Goal: Task Accomplishment & Management: Use online tool/utility

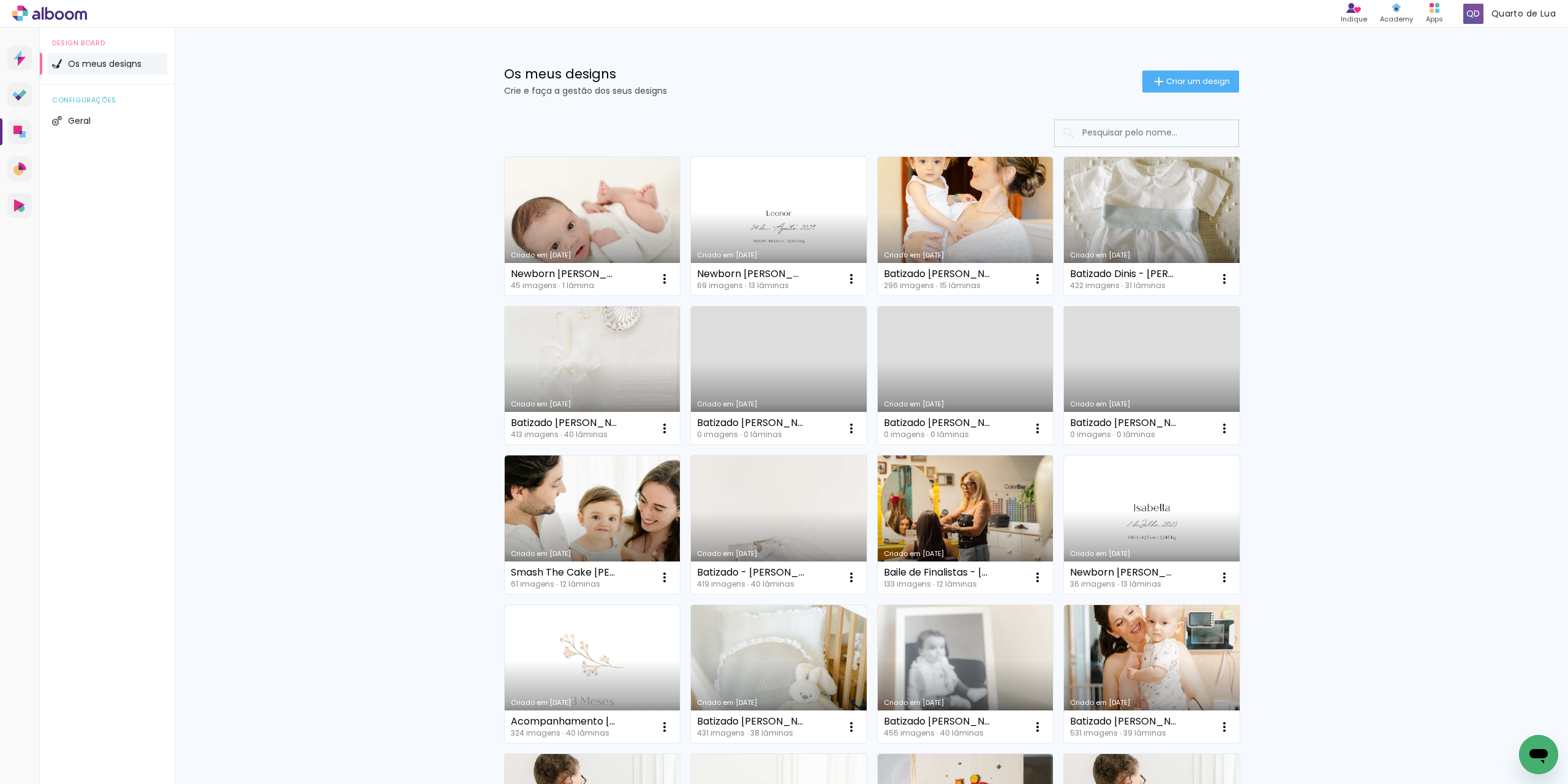
click at [601, 210] on link "Criado em [DATE]" at bounding box center [593, 226] width 176 height 139
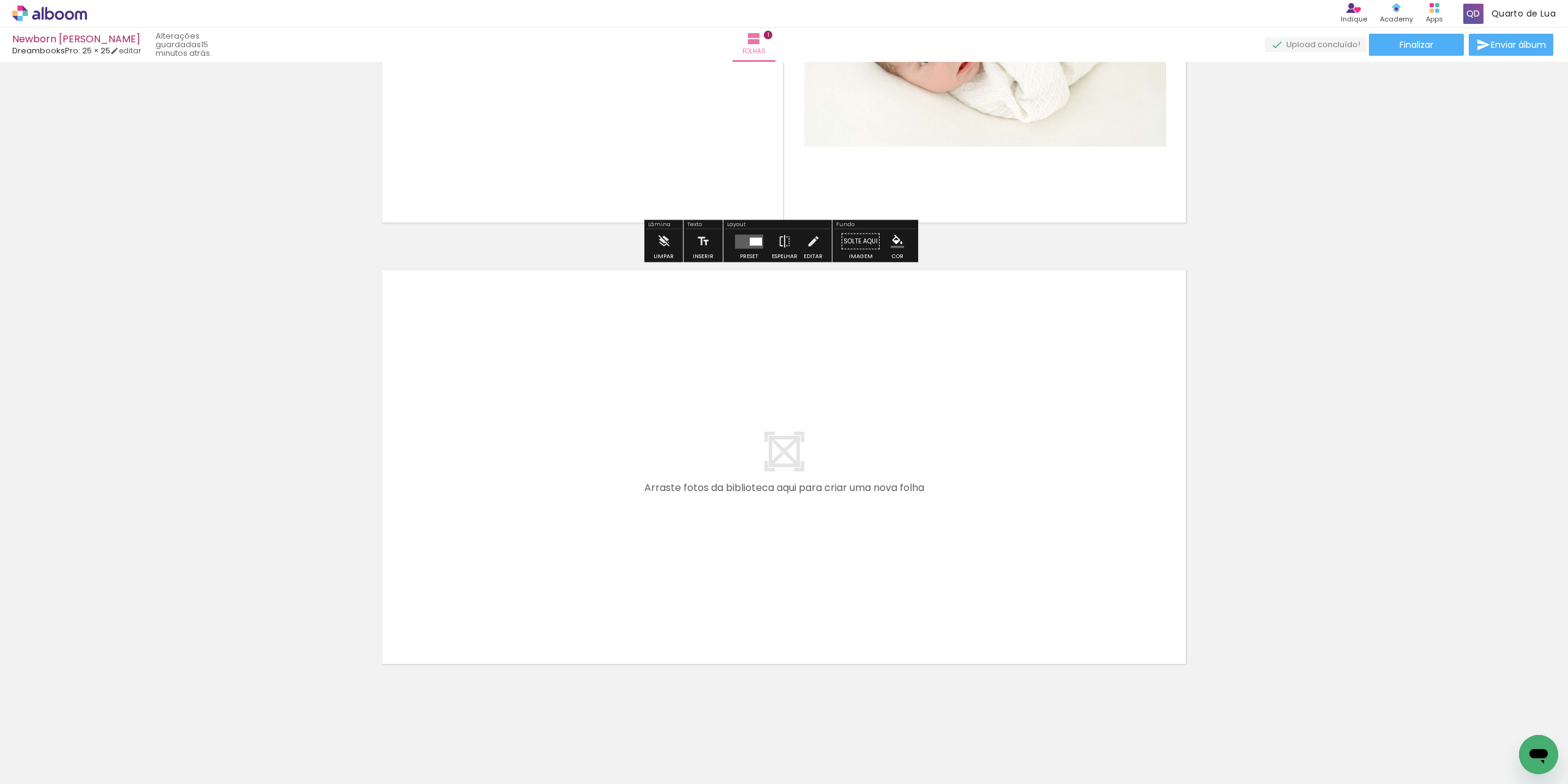
scroll to position [285, 0]
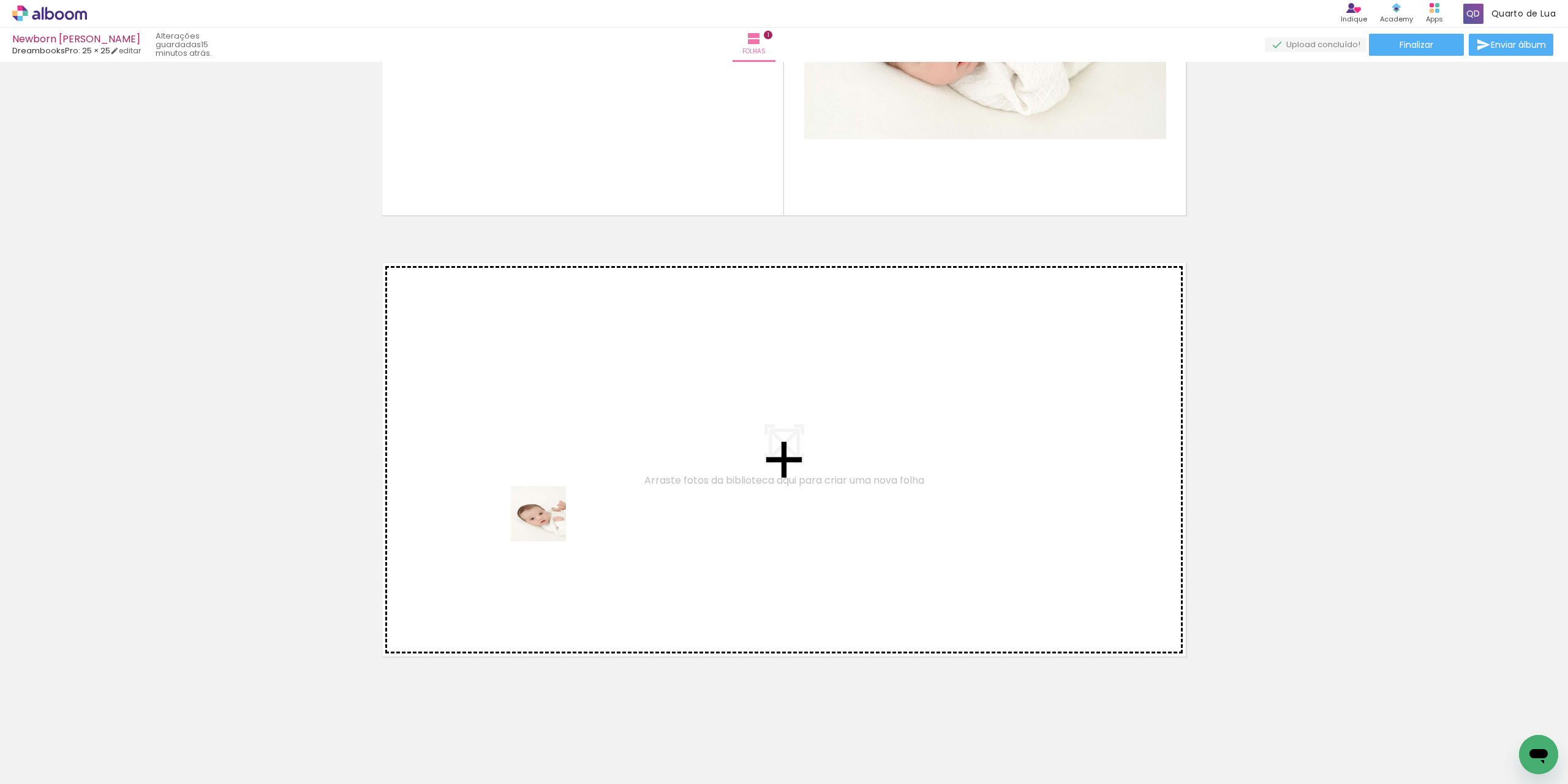
drag, startPoint x: 204, startPoint y: 751, endPoint x: 548, endPoint y: 523, distance: 412.7
click at [548, 523] on quentale-workspace at bounding box center [784, 392] width 1568 height 784
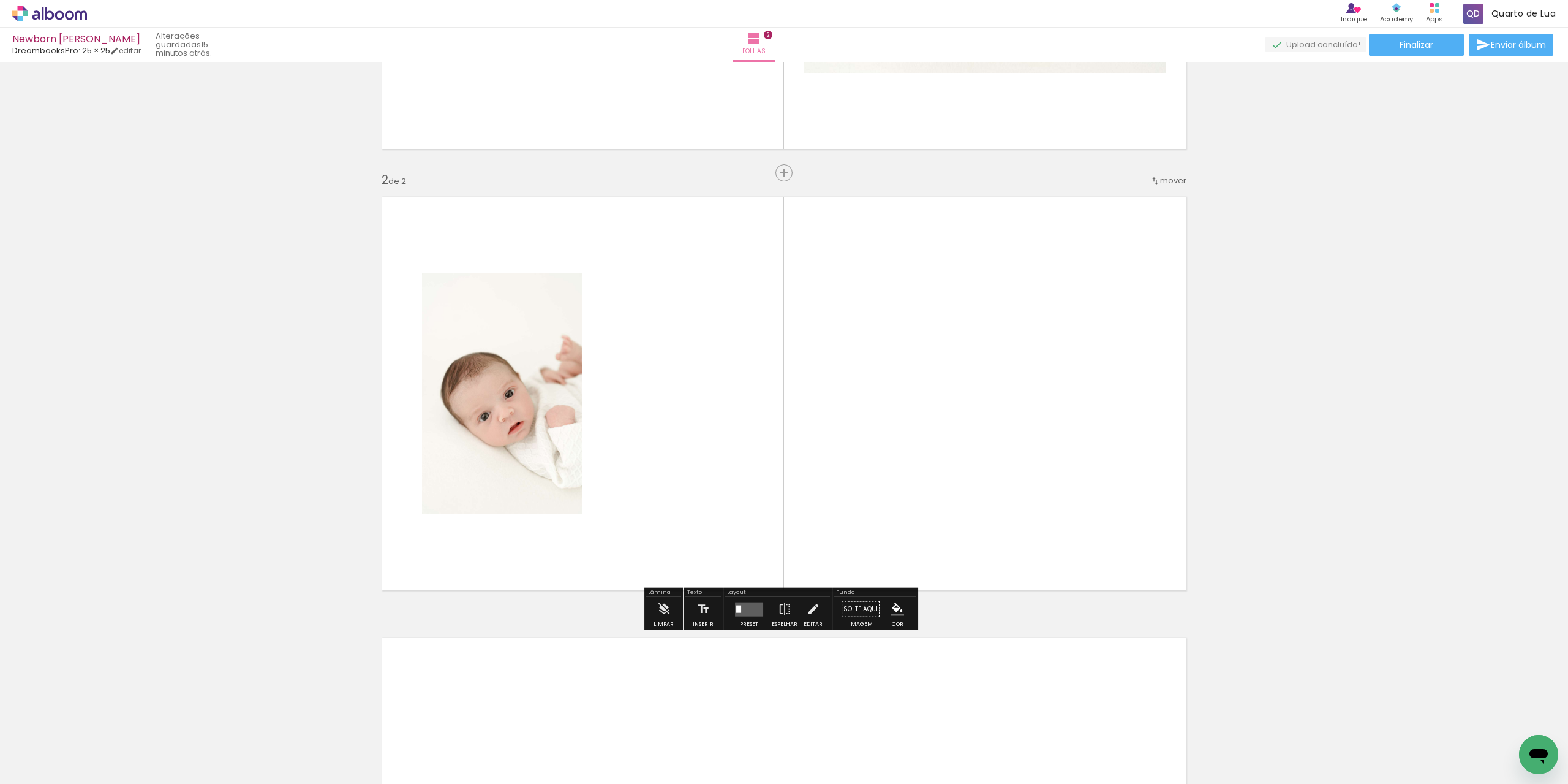
scroll to position [360, 0]
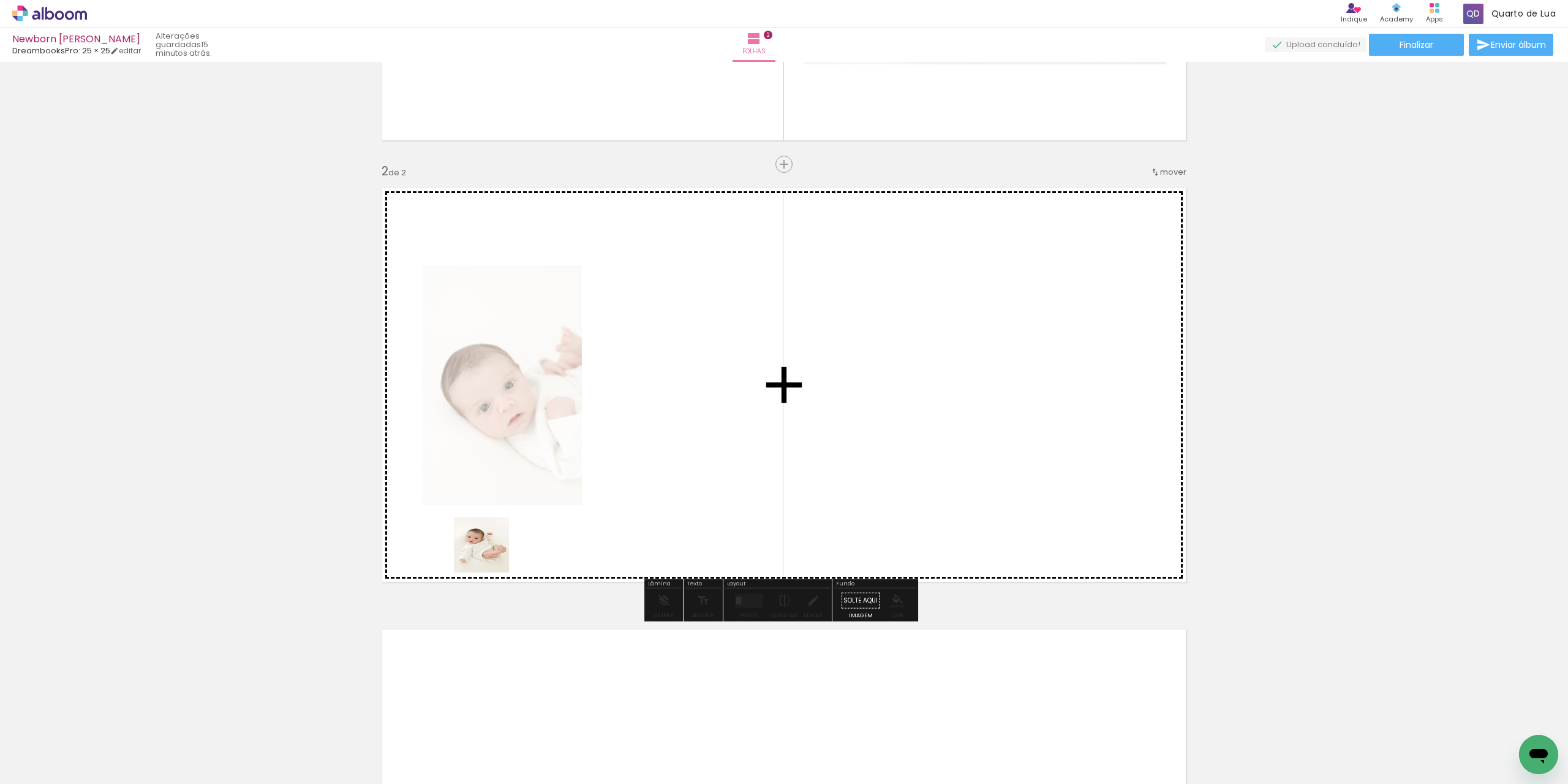
drag, startPoint x: 285, startPoint y: 736, endPoint x: 560, endPoint y: 505, distance: 359.1
click at [645, 382] on quentale-workspace at bounding box center [784, 392] width 1568 height 784
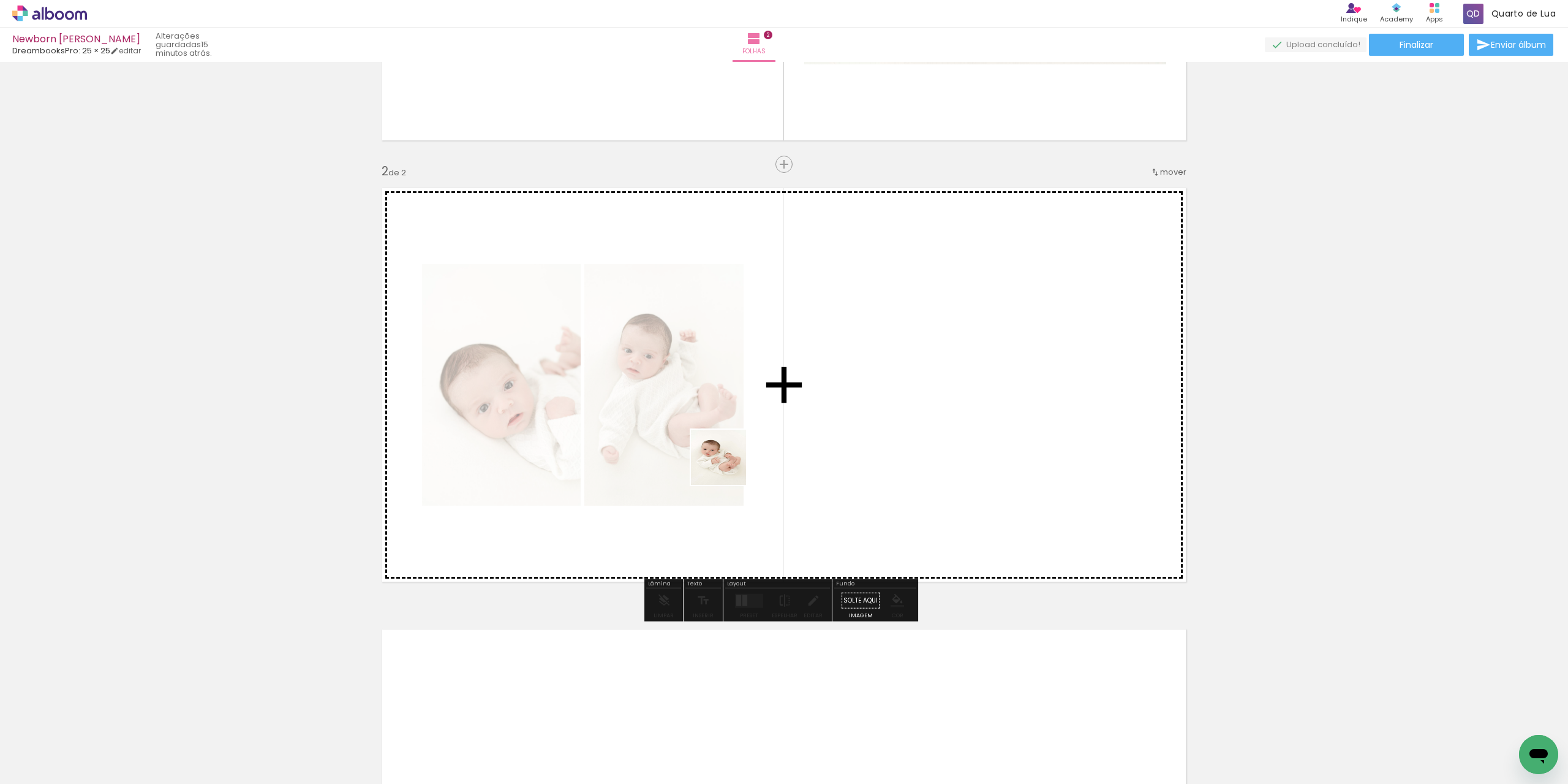
drag, startPoint x: 334, startPoint y: 740, endPoint x: 891, endPoint y: 358, distance: 675.4
click at [891, 358] on quentale-workspace at bounding box center [784, 392] width 1568 height 784
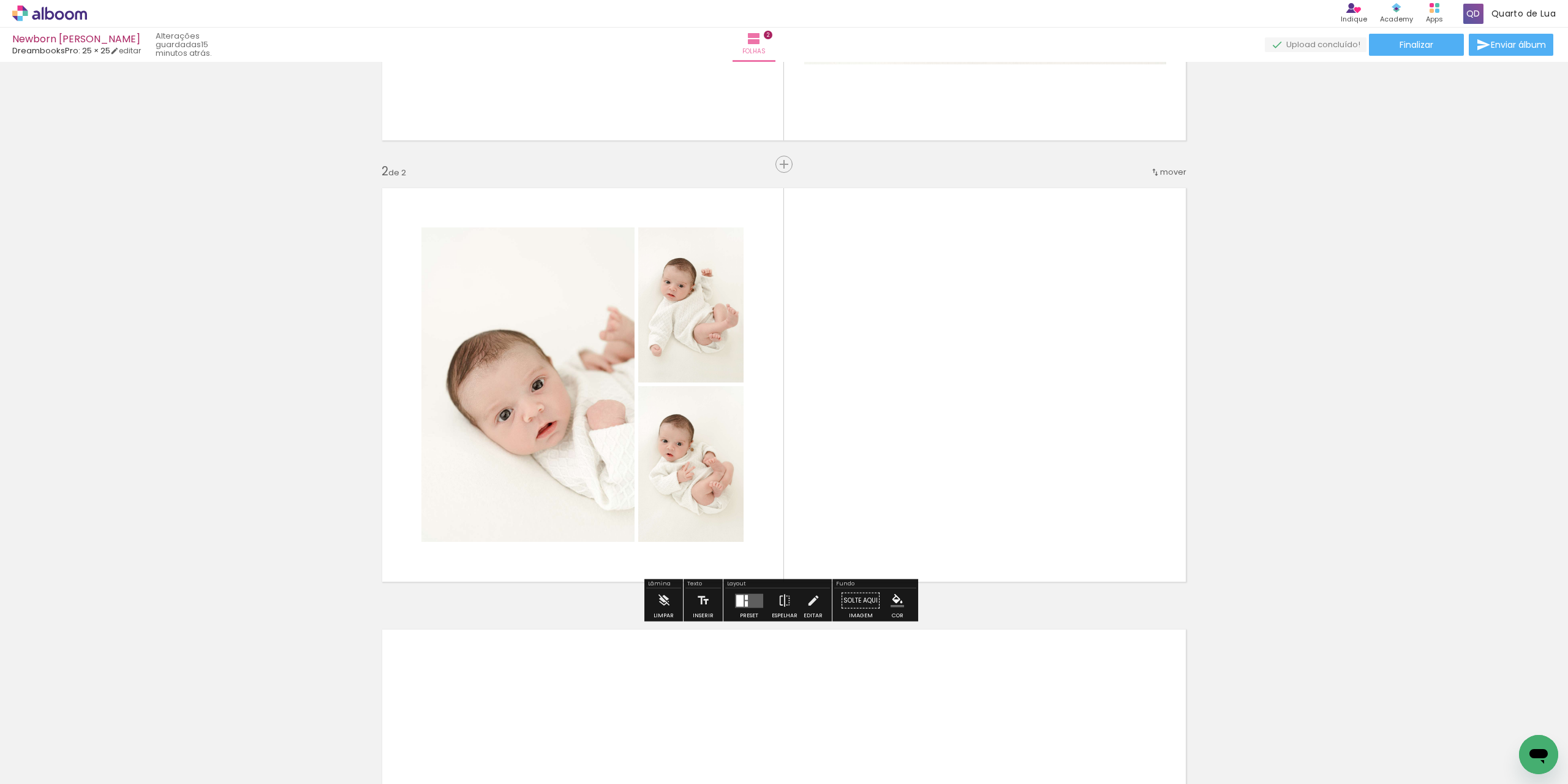
click at [752, 590] on div at bounding box center [749, 601] width 33 height 25
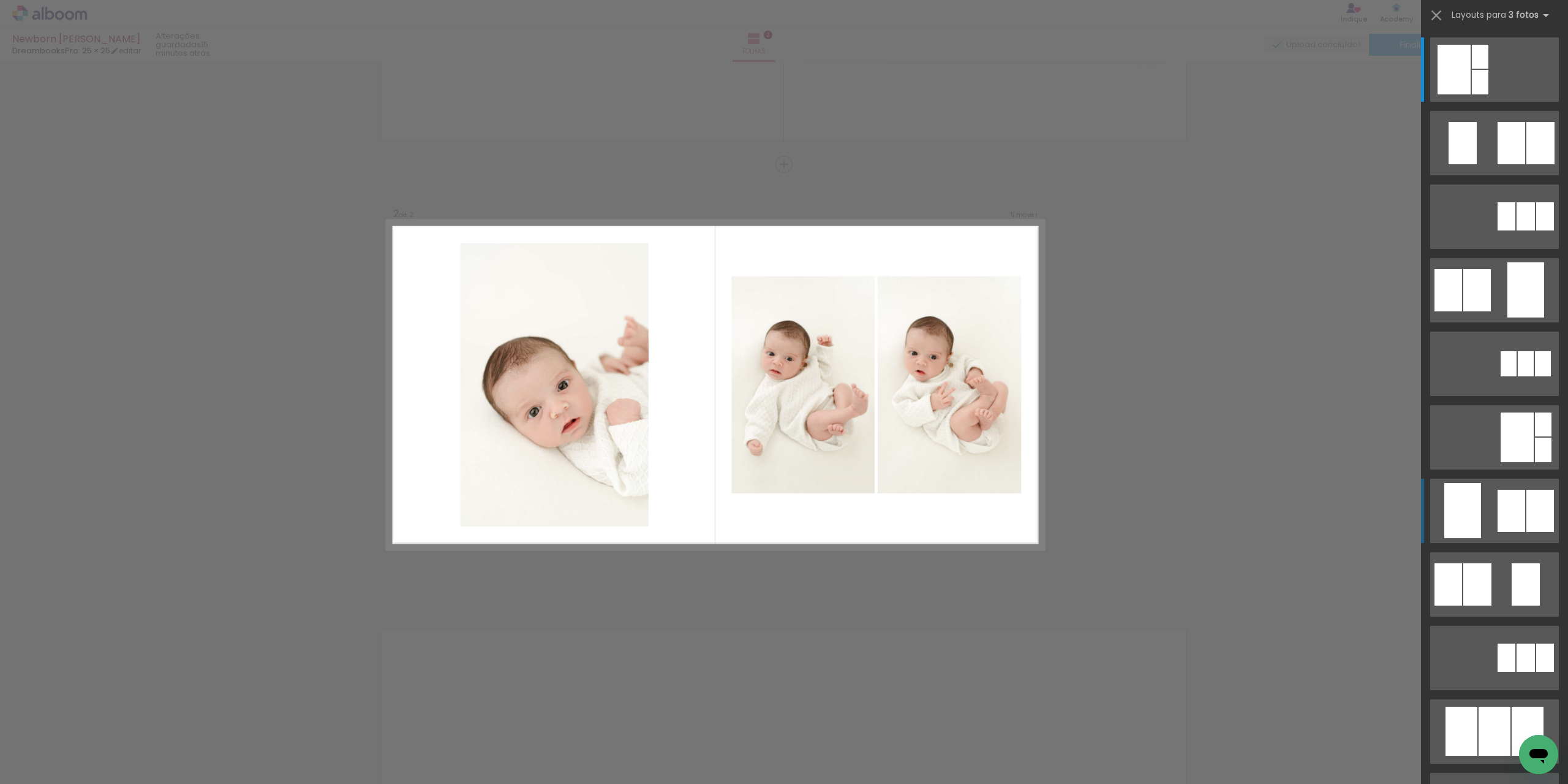
click at [1500, 514] on div at bounding box center [1511, 511] width 28 height 43
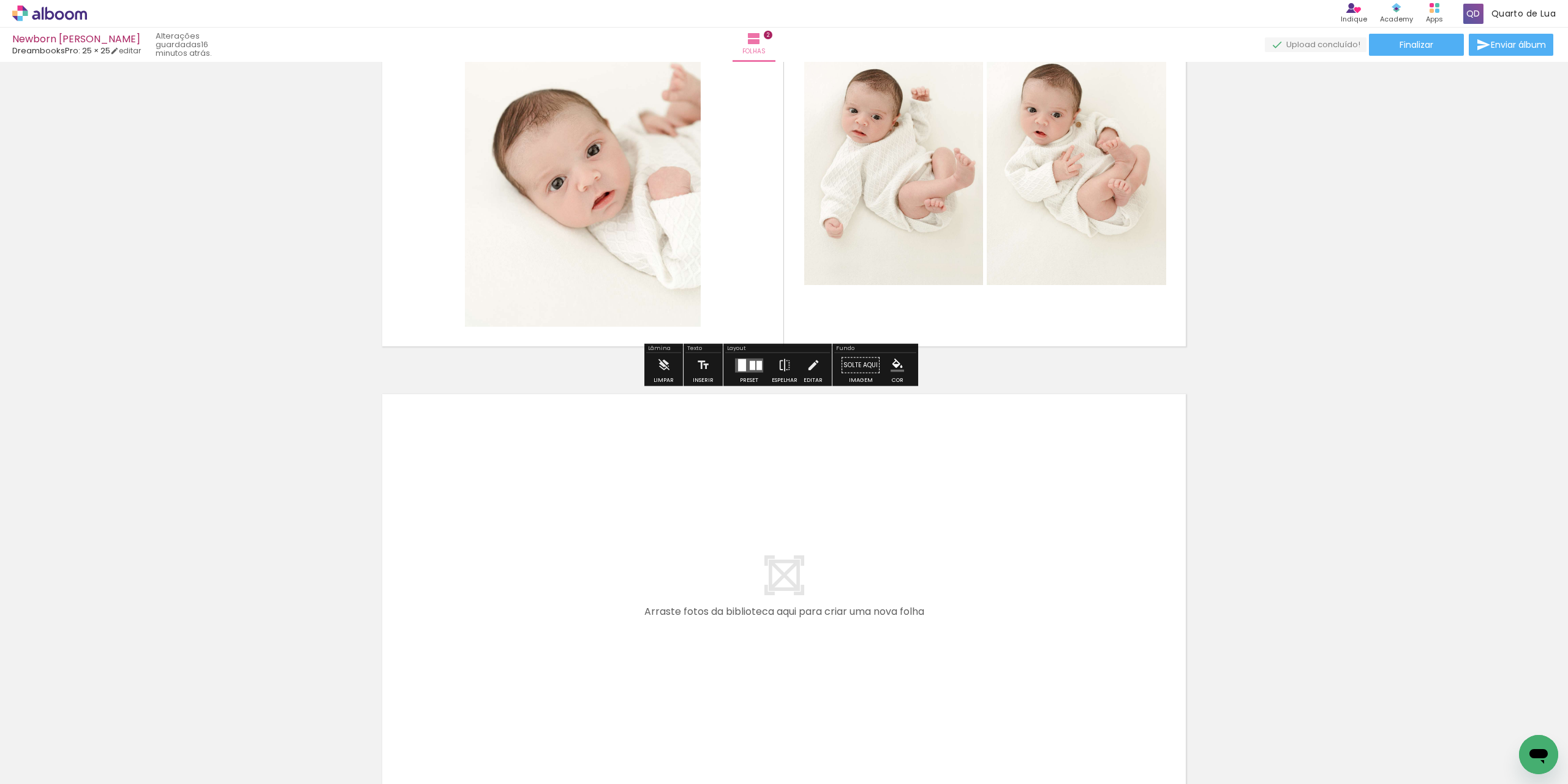
scroll to position [604, 0]
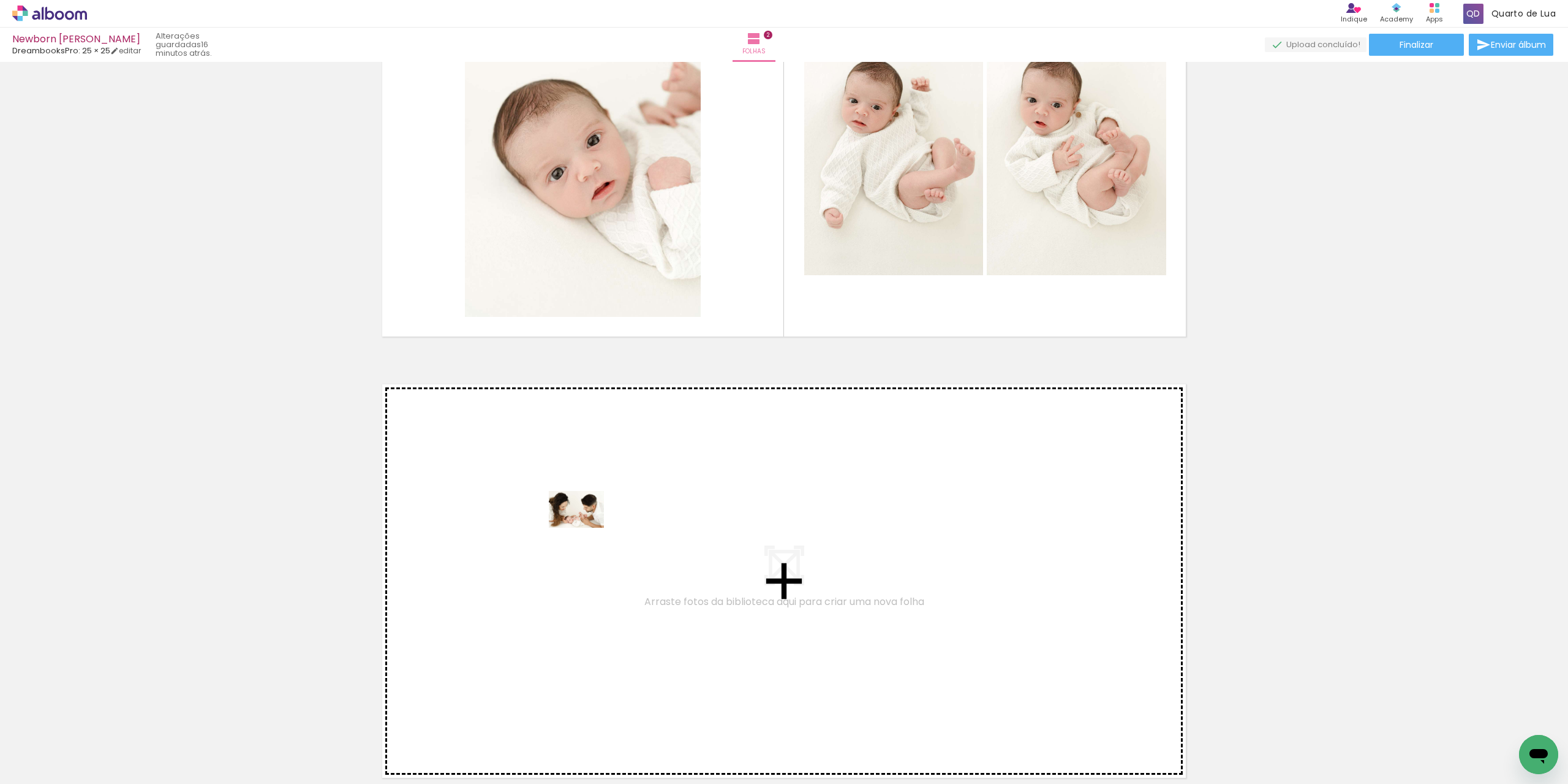
drag, startPoint x: 471, startPoint y: 744, endPoint x: 586, endPoint y: 528, distance: 244.7
click at [586, 528] on quentale-workspace at bounding box center [784, 392] width 1568 height 784
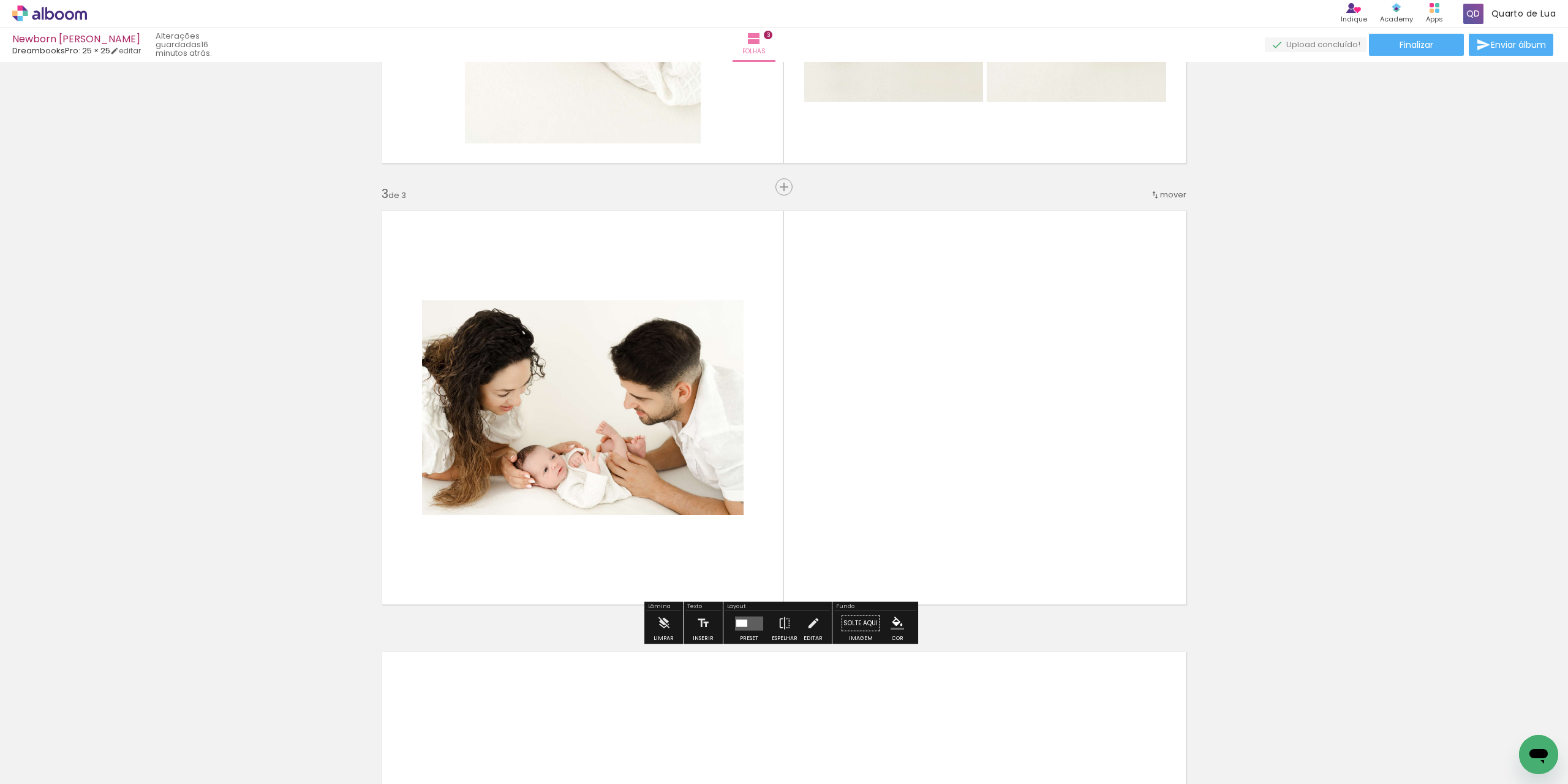
scroll to position [801, 0]
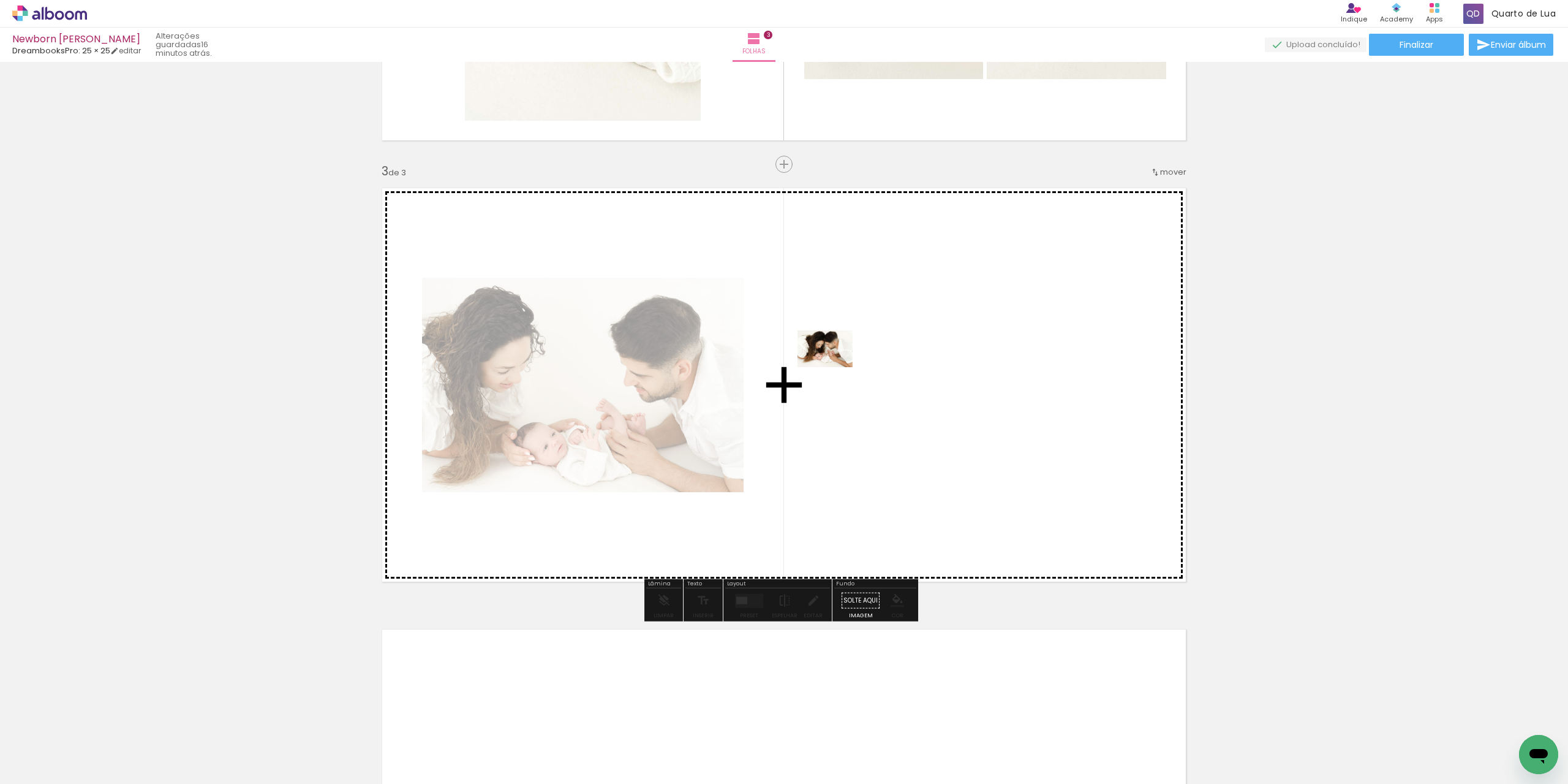
drag, startPoint x: 525, startPoint y: 746, endPoint x: 834, endPoint y: 368, distance: 488.2
click at [834, 368] on quentale-workspace at bounding box center [784, 392] width 1568 height 784
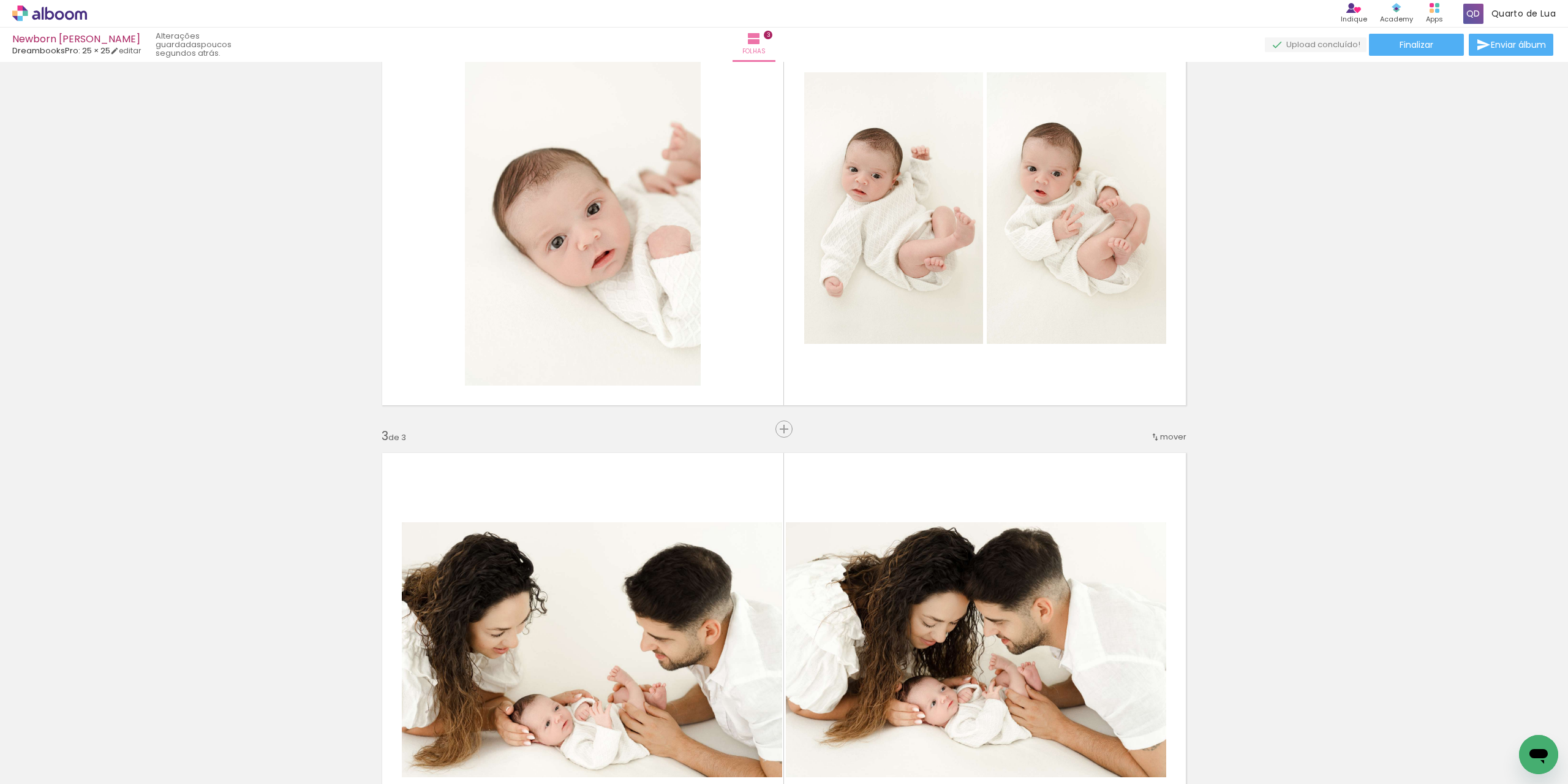
scroll to position [473, 0]
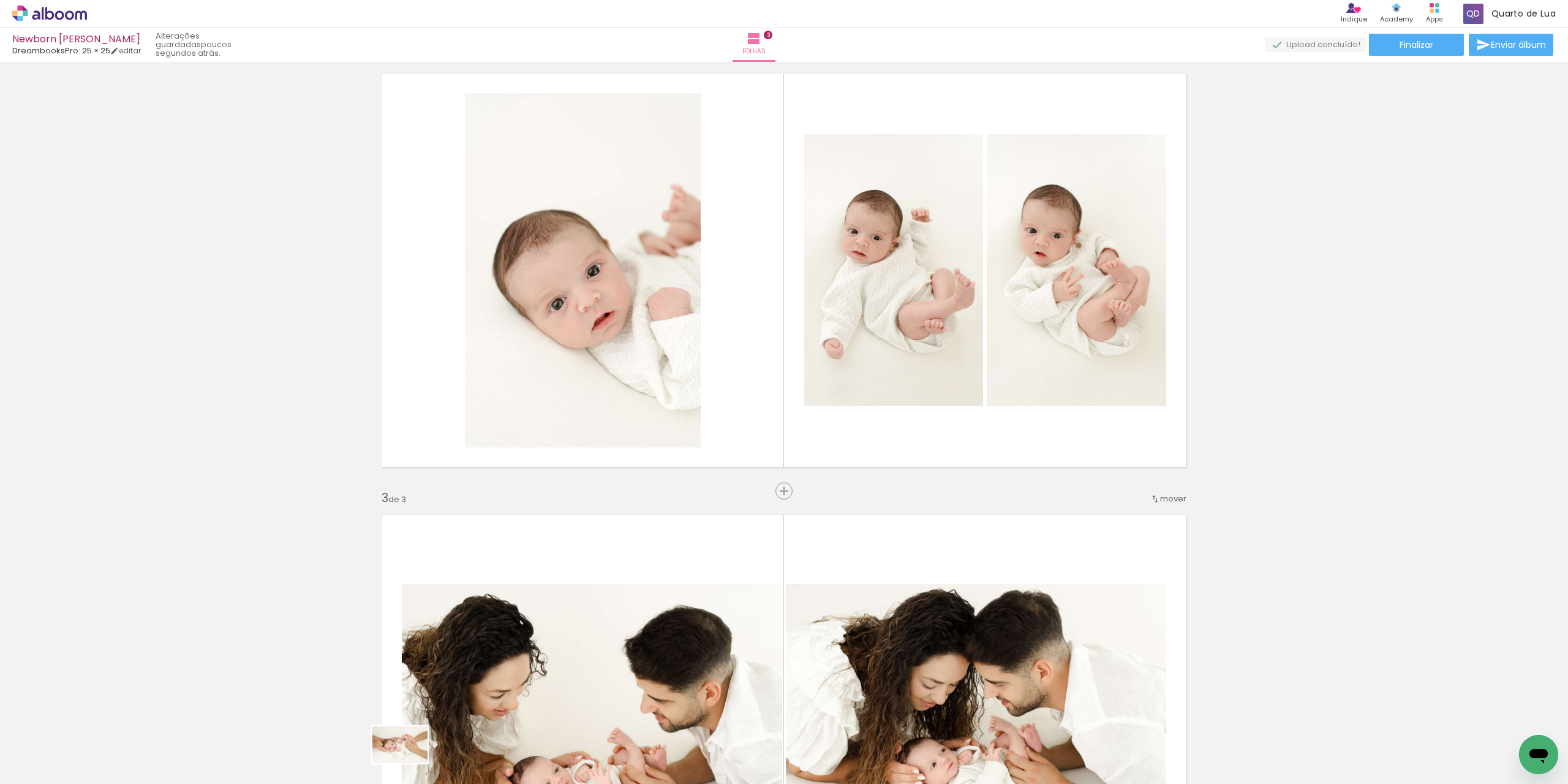
drag, startPoint x: 398, startPoint y: 748, endPoint x: 411, endPoint y: 760, distance: 17.7
click at [406, 764] on div at bounding box center [398, 742] width 60 height 40
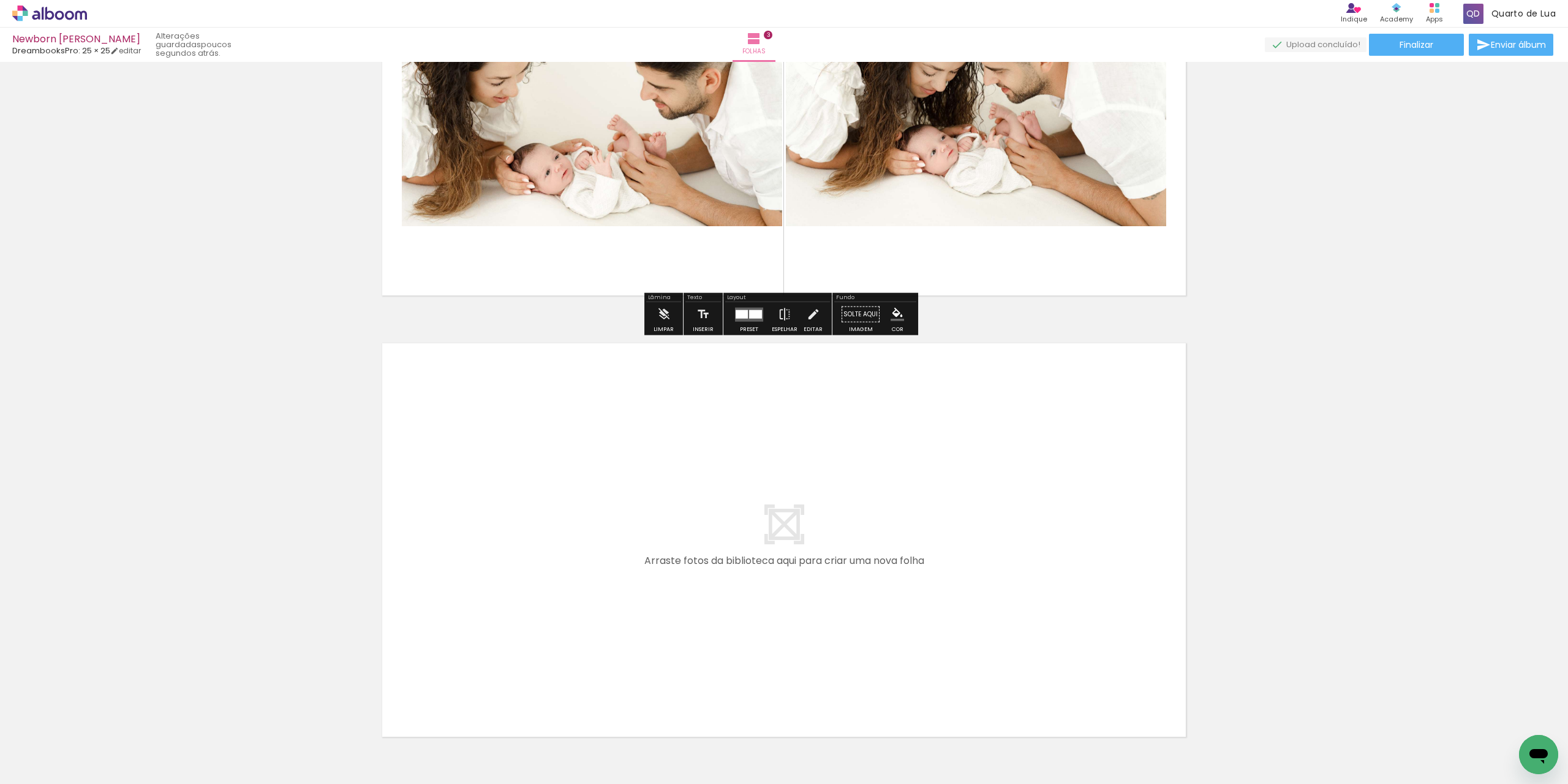
scroll to position [1168, 0]
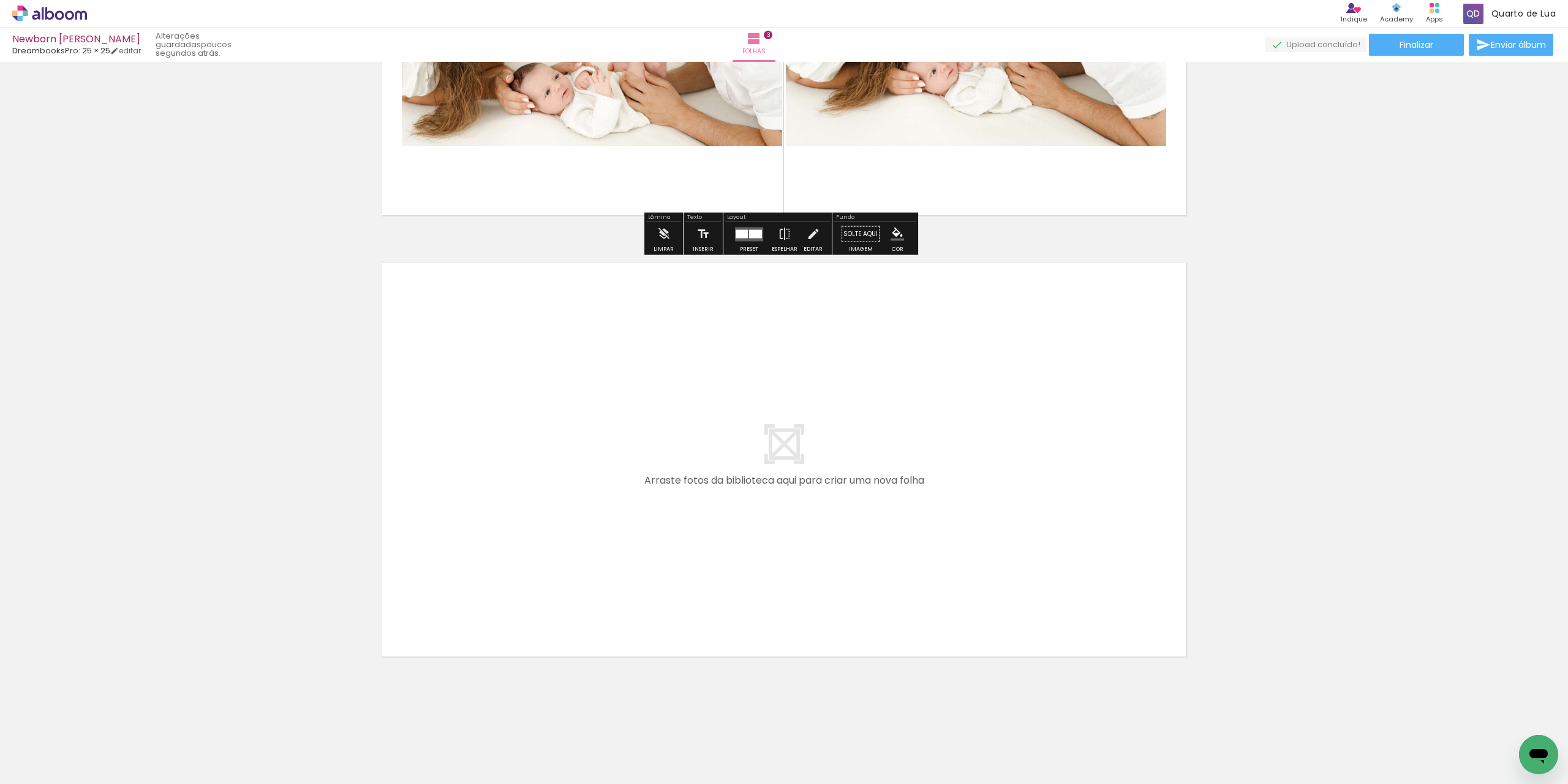
drag, startPoint x: 618, startPoint y: 755, endPoint x: 669, endPoint y: 484, distance: 275.8
click at [669, 484] on quentale-workspace at bounding box center [784, 392] width 1568 height 784
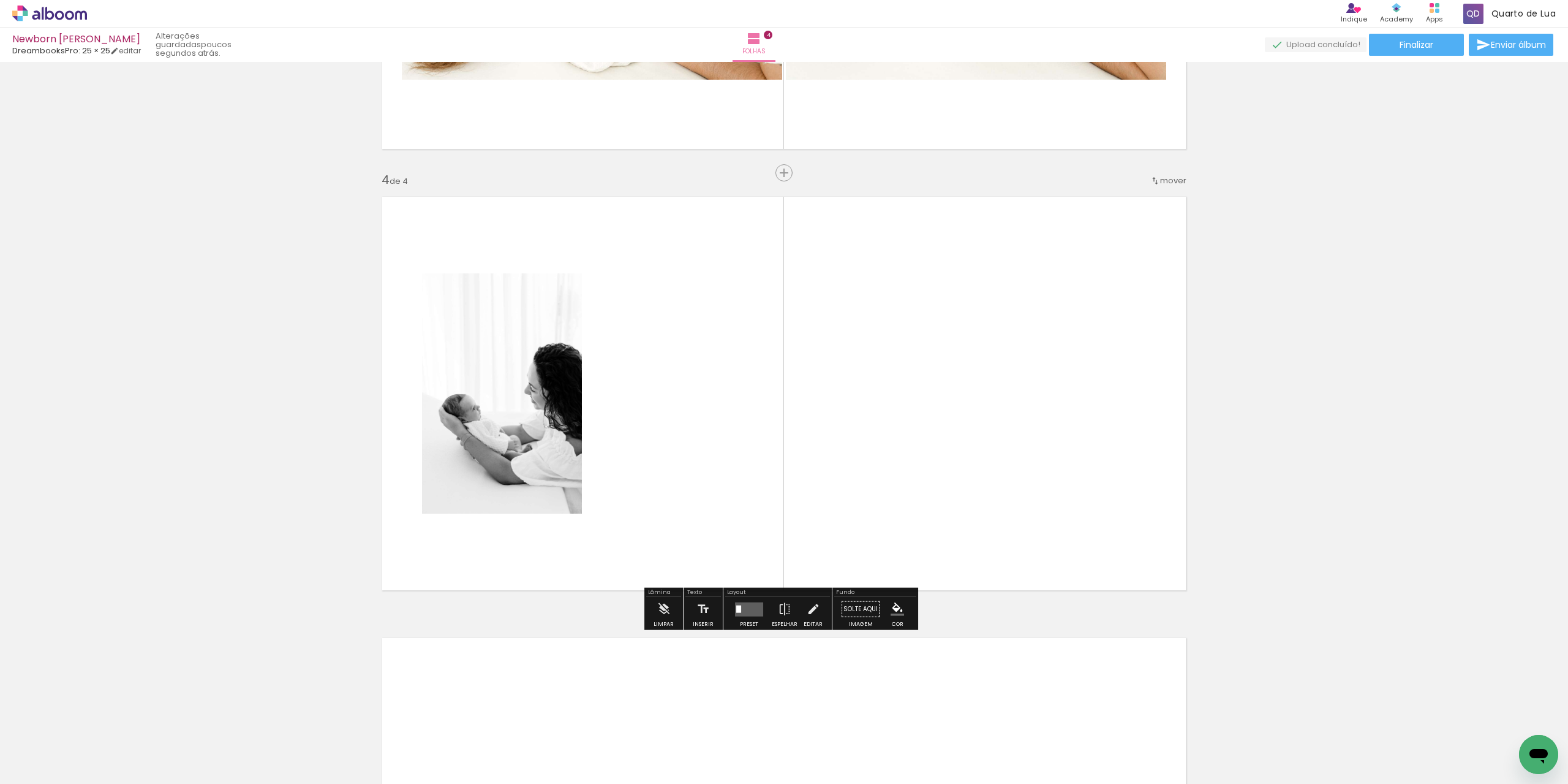
scroll to position [1242, 0]
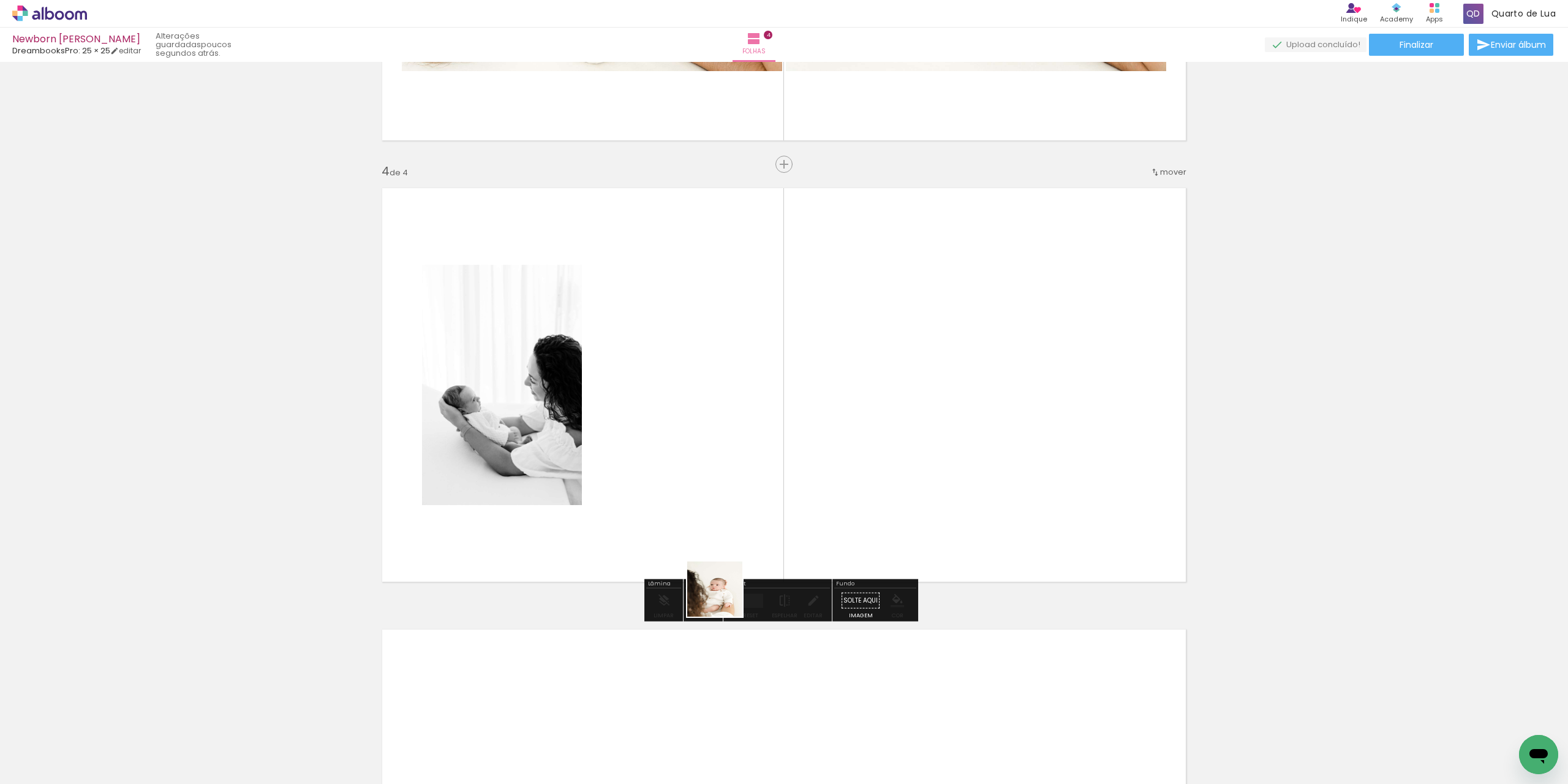
drag, startPoint x: 672, startPoint y: 722, endPoint x: 789, endPoint y: 576, distance: 187.1
click at [816, 370] on quentale-workspace at bounding box center [784, 392] width 1568 height 784
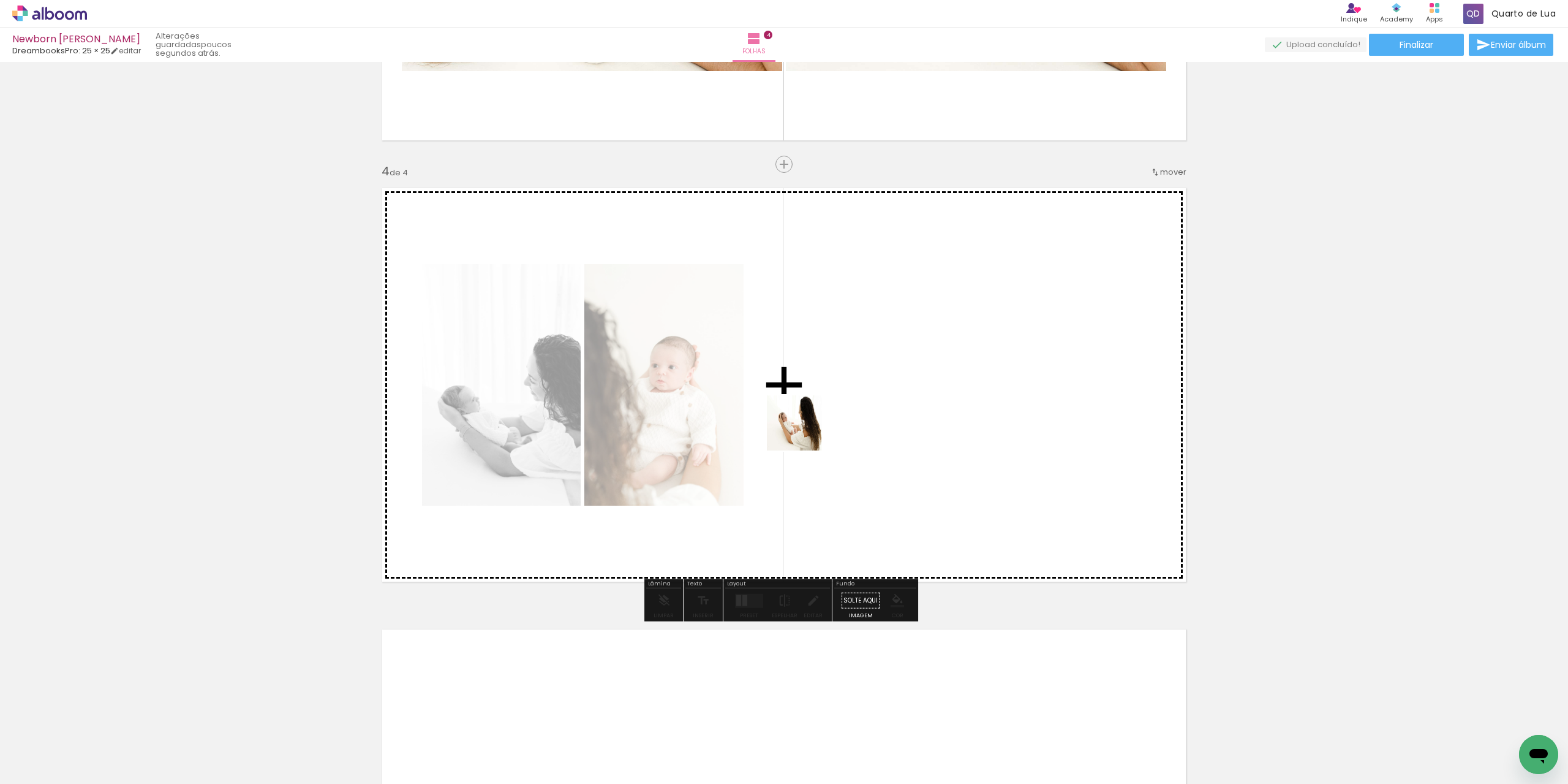
drag, startPoint x: 767, startPoint y: 743, endPoint x: 804, endPoint y: 432, distance: 313.2
click at [804, 432] on quentale-workspace at bounding box center [784, 392] width 1568 height 784
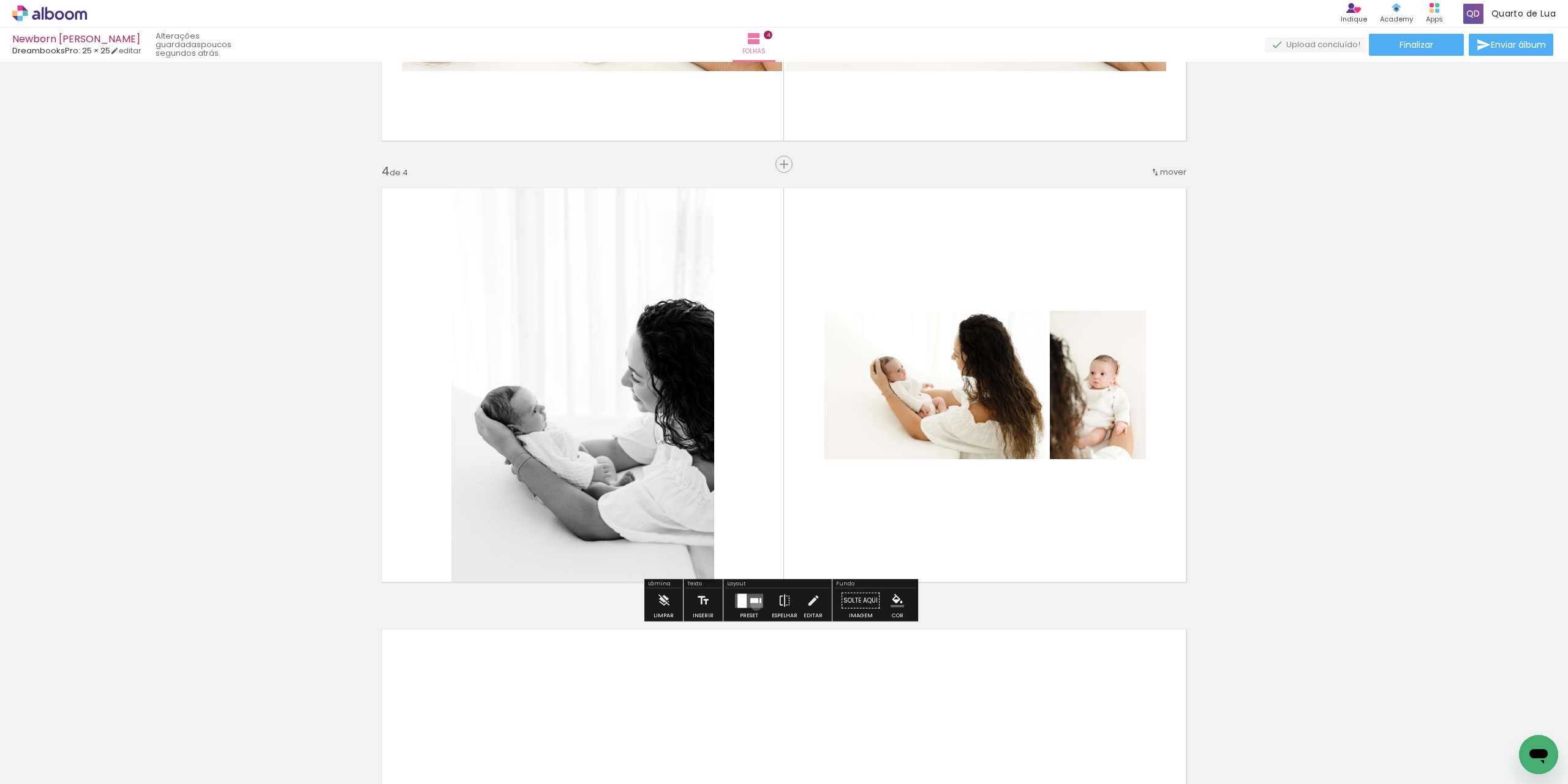
click at [753, 604] on quentale-layouter at bounding box center [750, 601] width 28 height 14
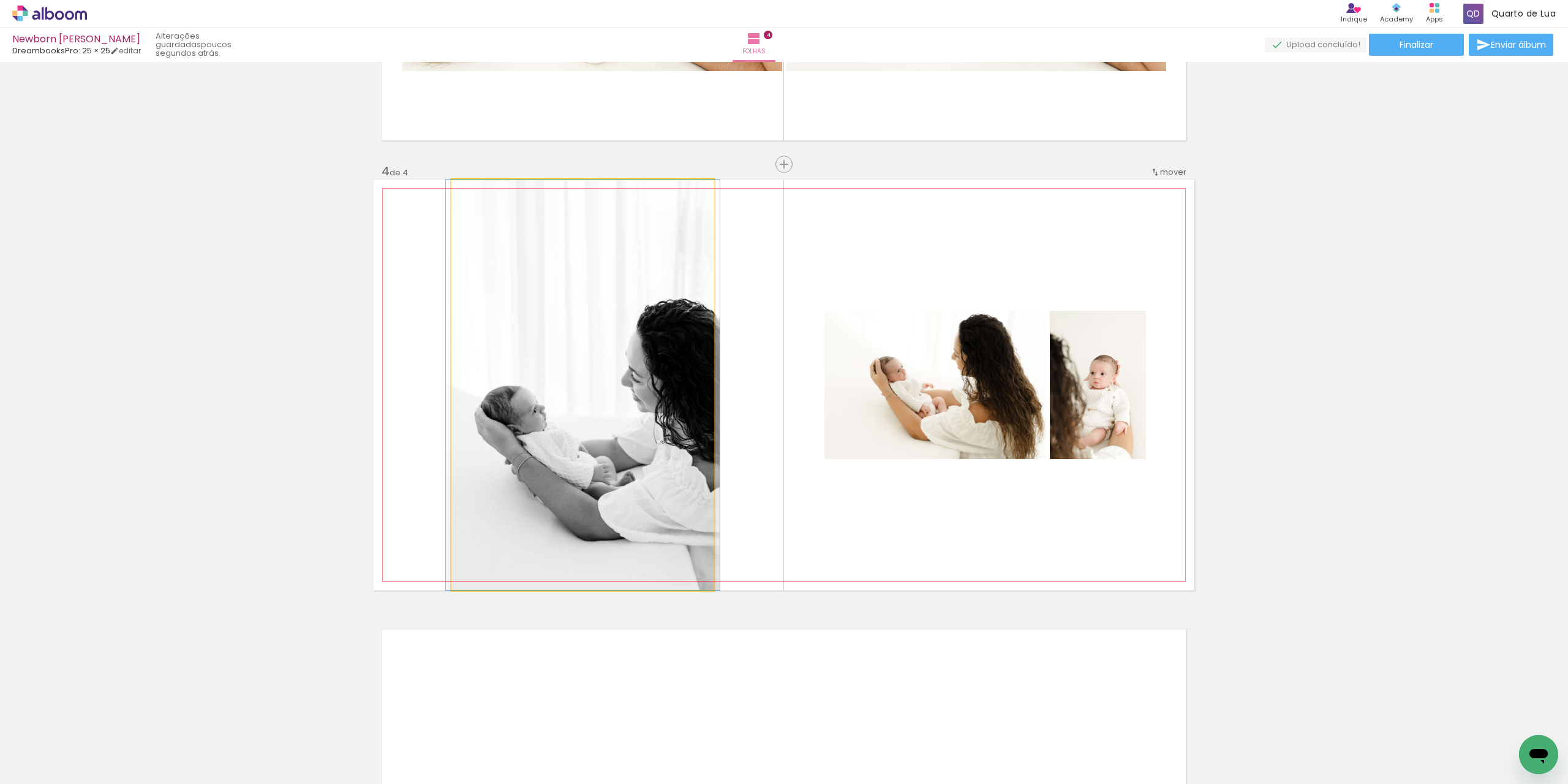
click at [639, 369] on quentale-photo at bounding box center [583, 385] width 263 height 411
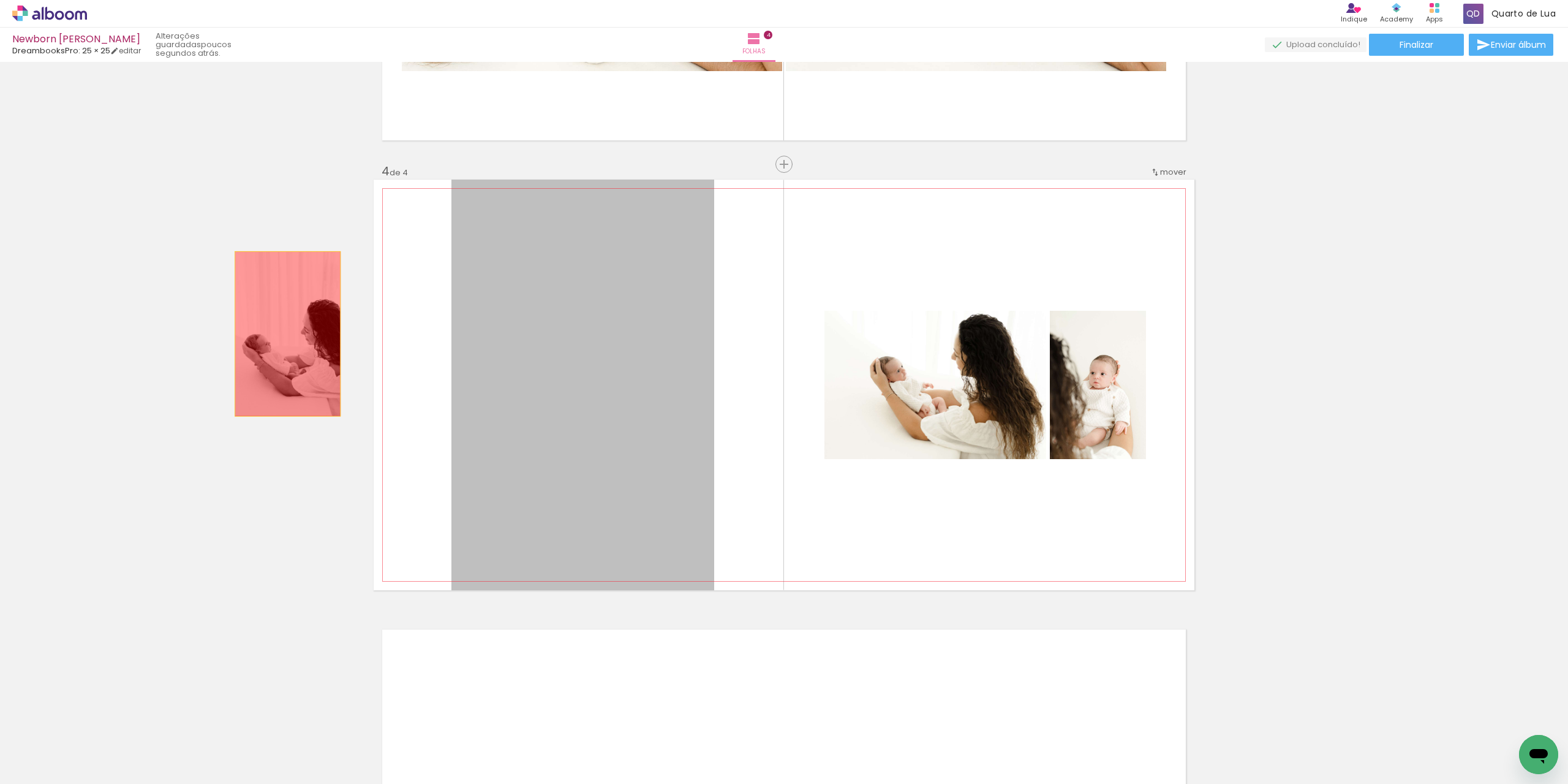
drag, startPoint x: 639, startPoint y: 369, endPoint x: 257, endPoint y: 327, distance: 384.3
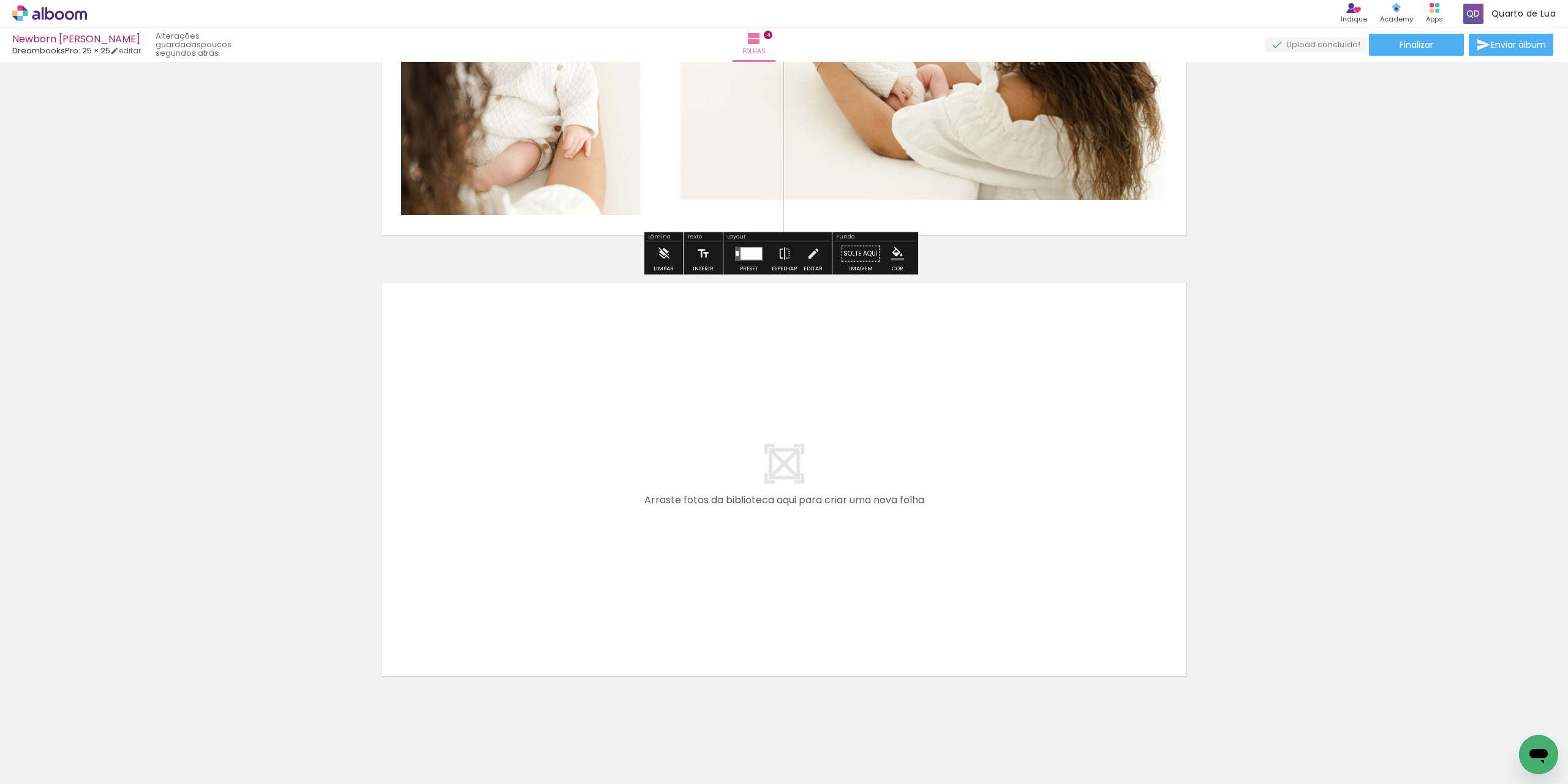
scroll to position [1609, 0]
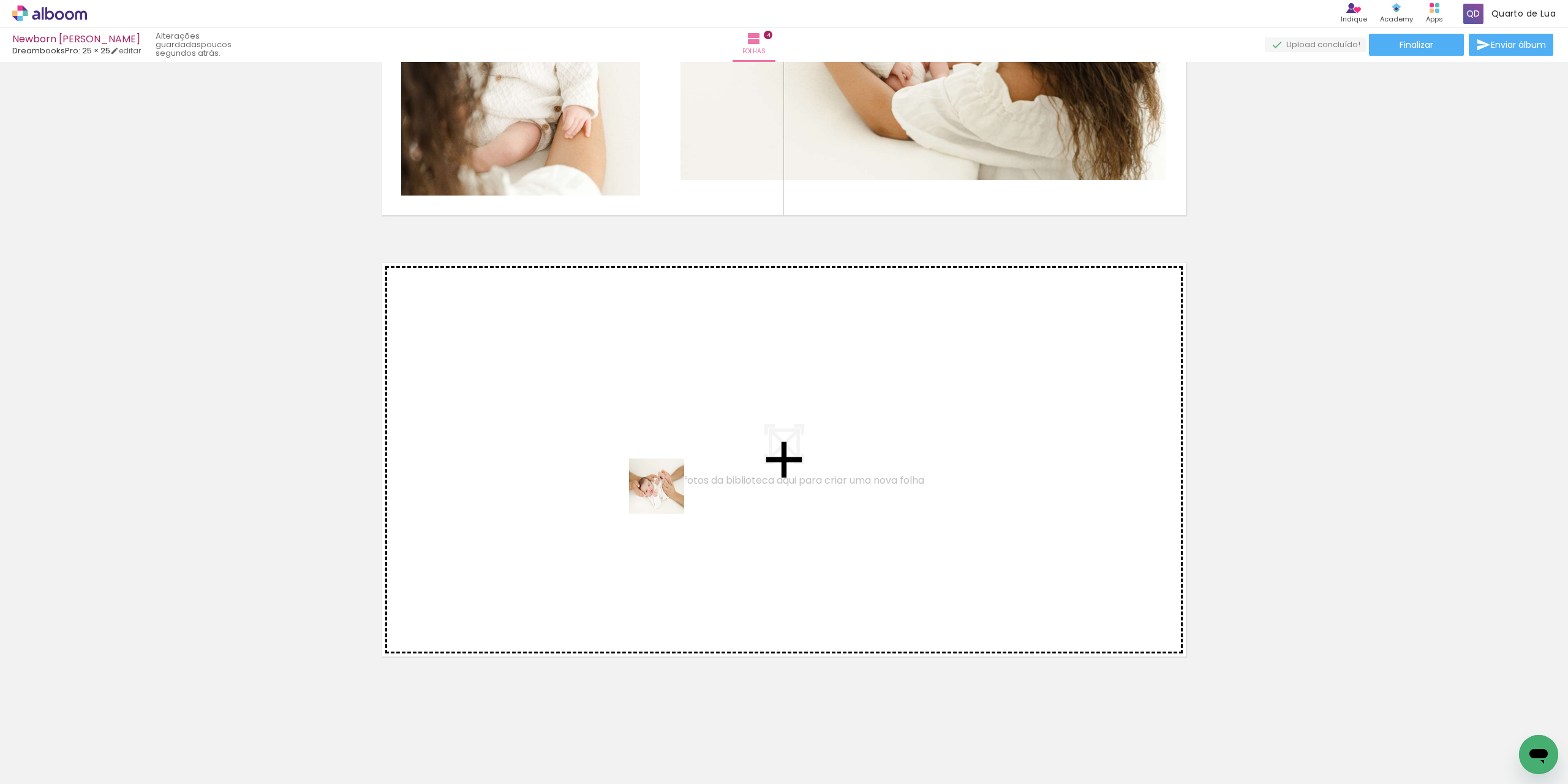
drag, startPoint x: 305, startPoint y: 757, endPoint x: 716, endPoint y: 453, distance: 511.2
click at [716, 453] on quentale-workspace at bounding box center [784, 392] width 1568 height 784
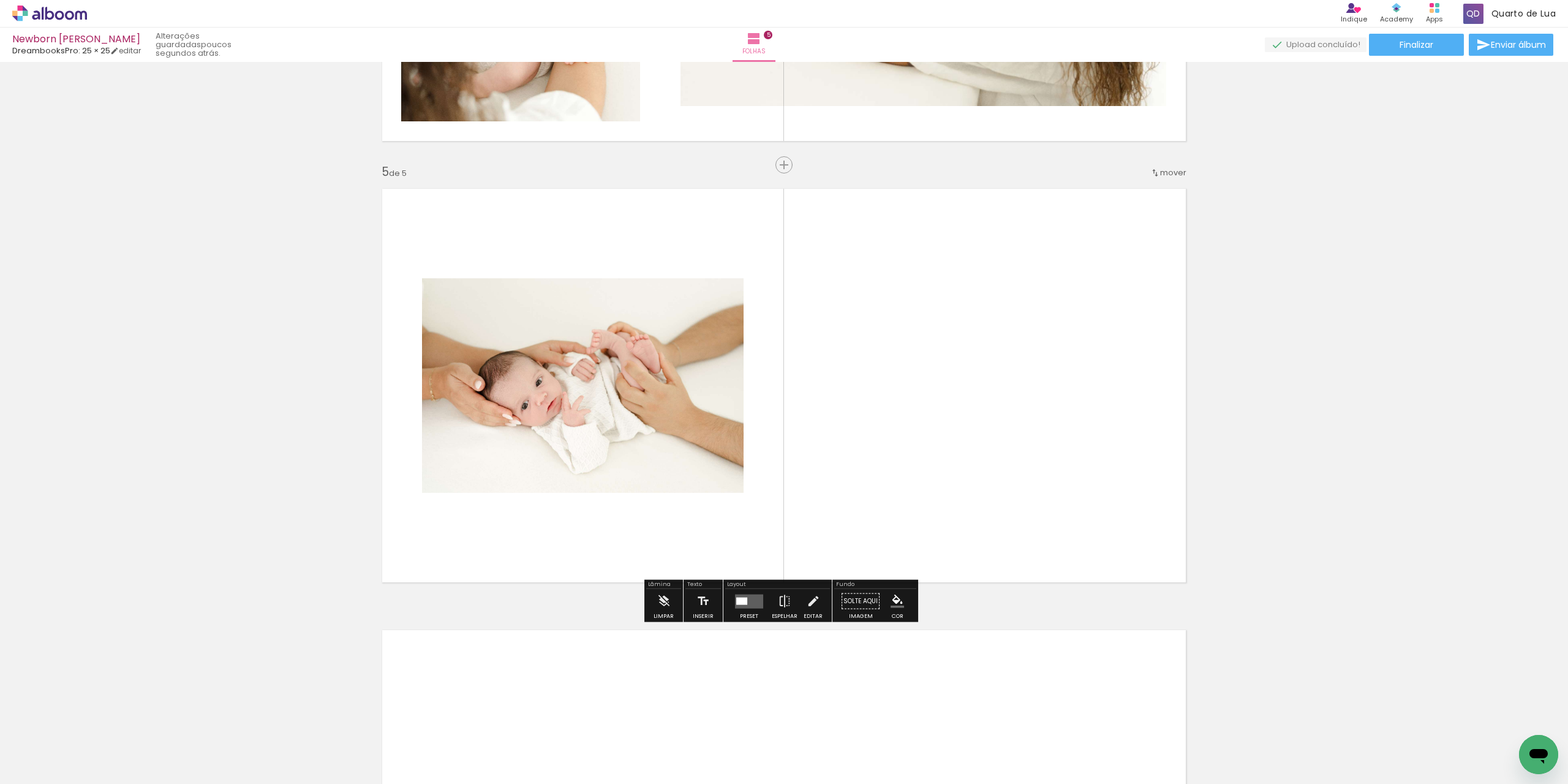
scroll to position [1684, 0]
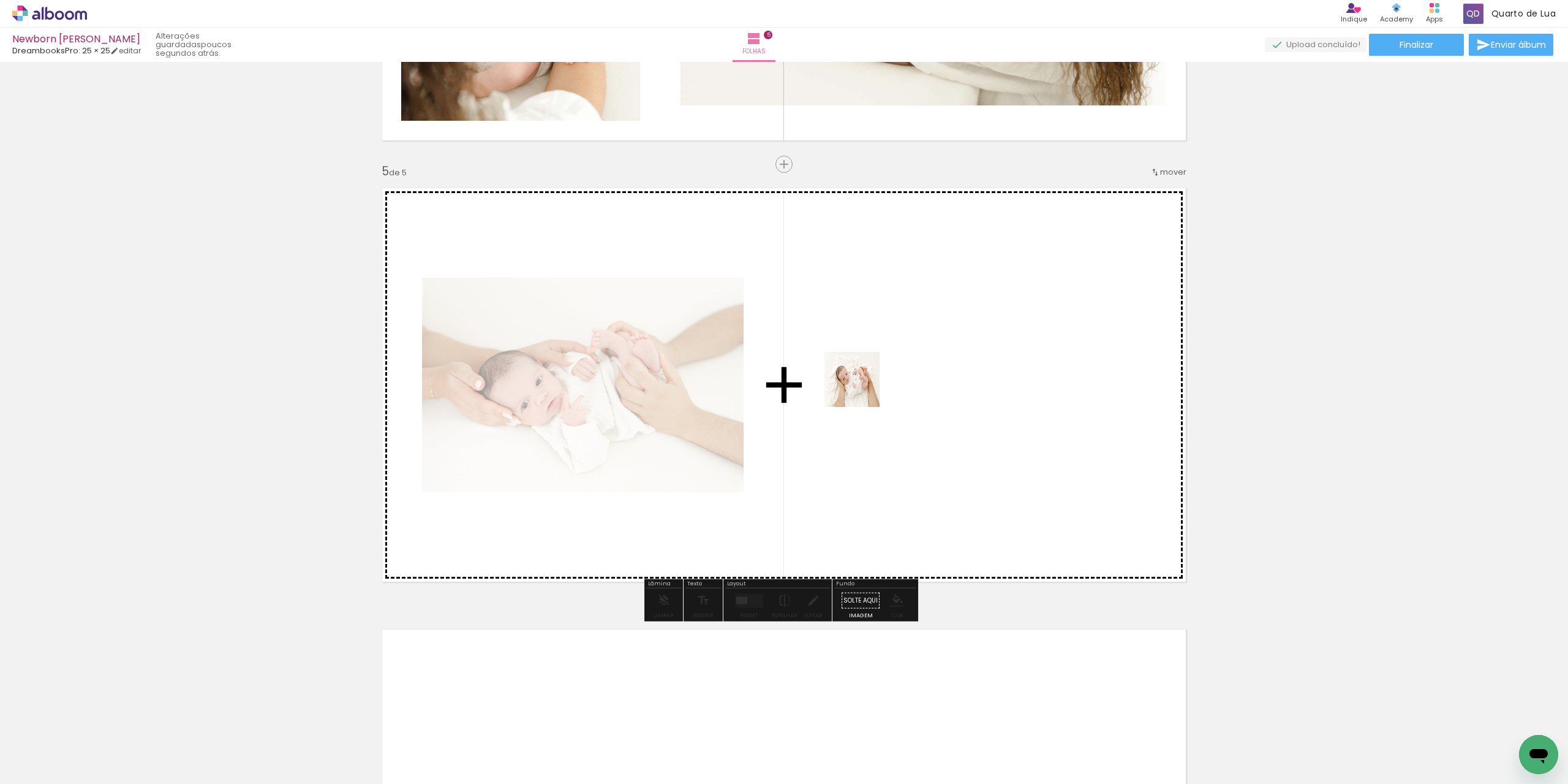
drag, startPoint x: 735, startPoint y: 760, endPoint x: 865, endPoint y: 374, distance: 407.3
click at [865, 374] on quentale-workspace at bounding box center [784, 392] width 1568 height 784
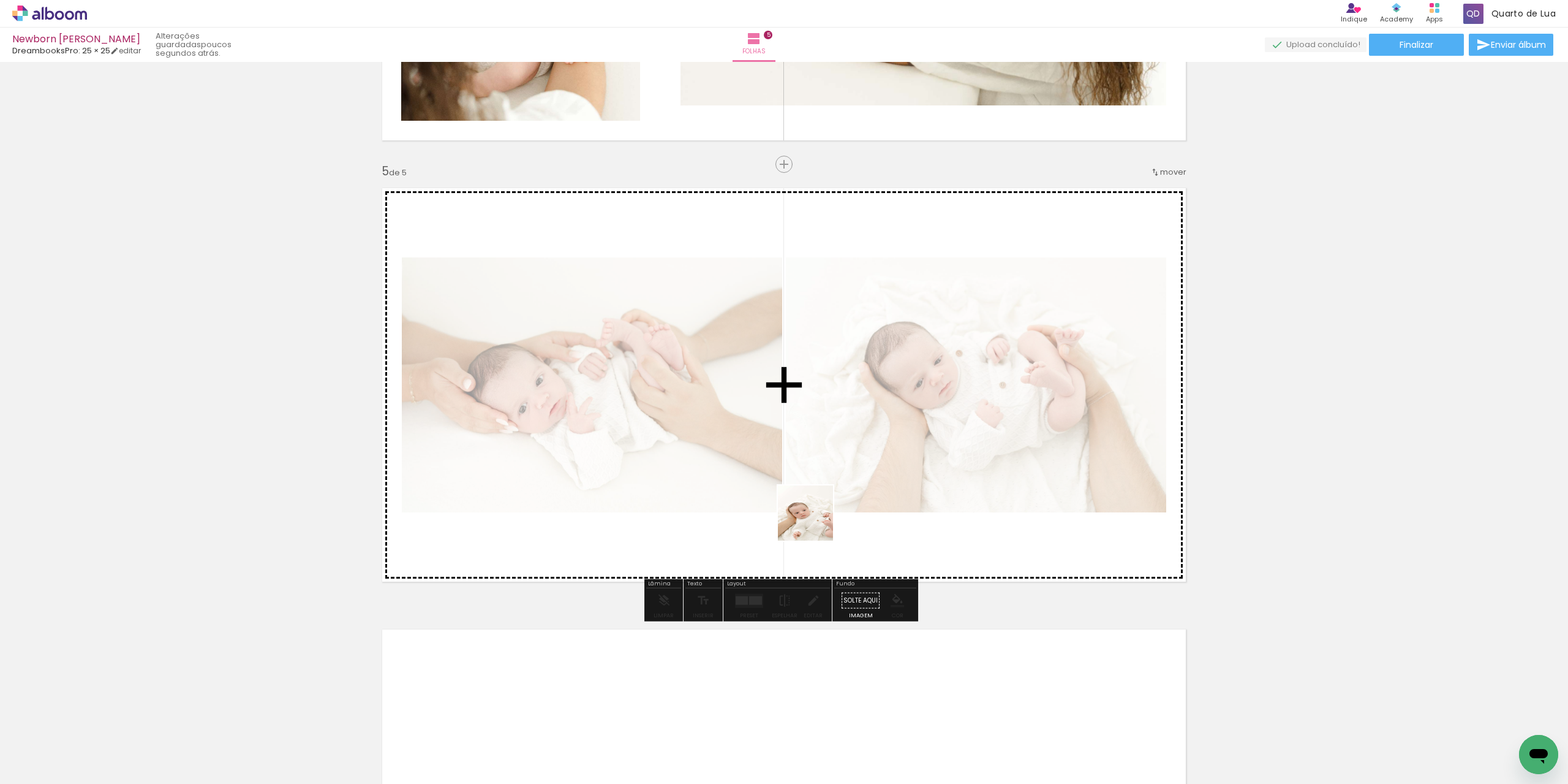
drag, startPoint x: 794, startPoint y: 732, endPoint x: 844, endPoint y: 338, distance: 397.2
click at [852, 329] on quentale-workspace at bounding box center [784, 392] width 1568 height 784
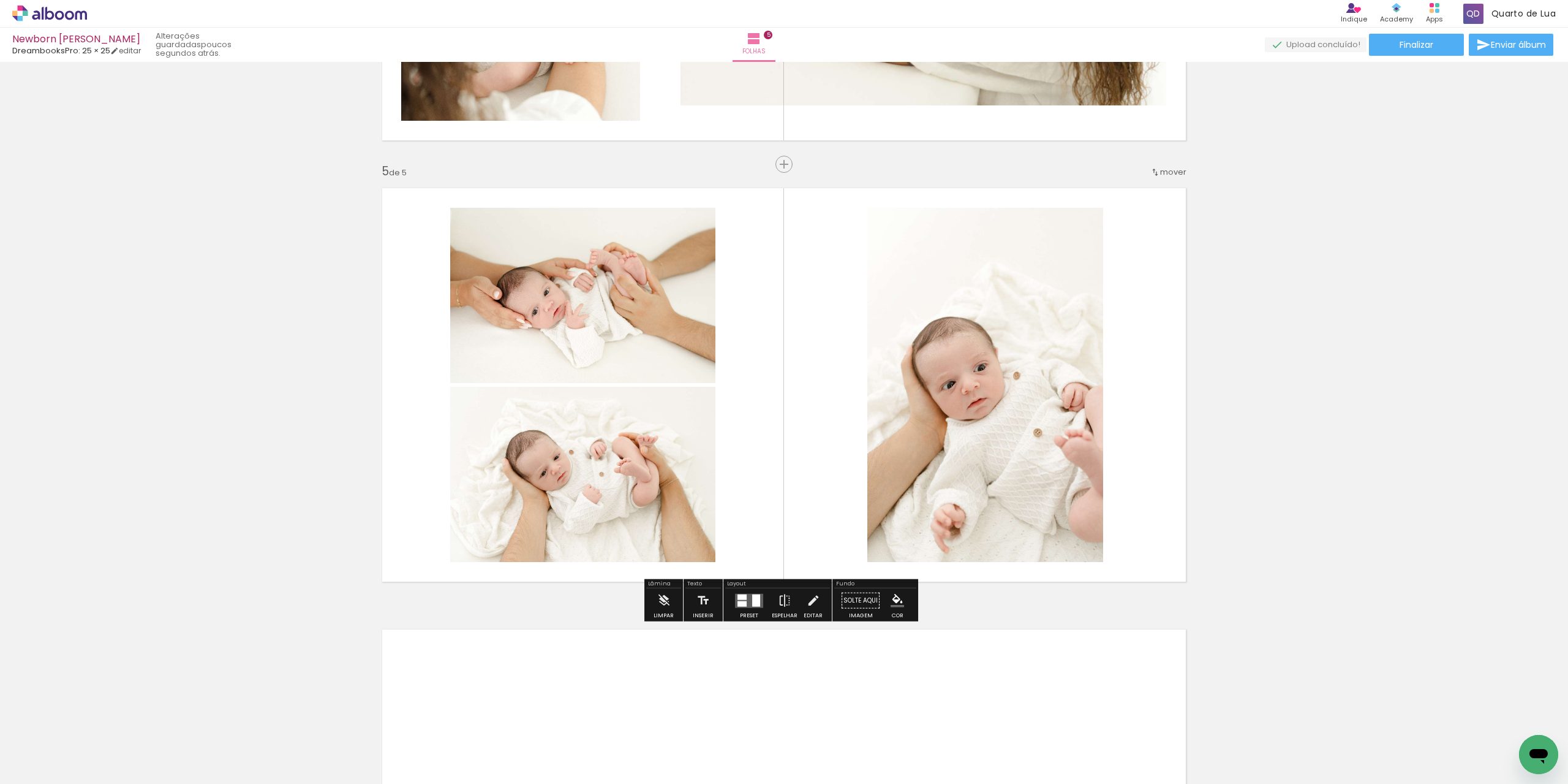
scroll to position [0, 223]
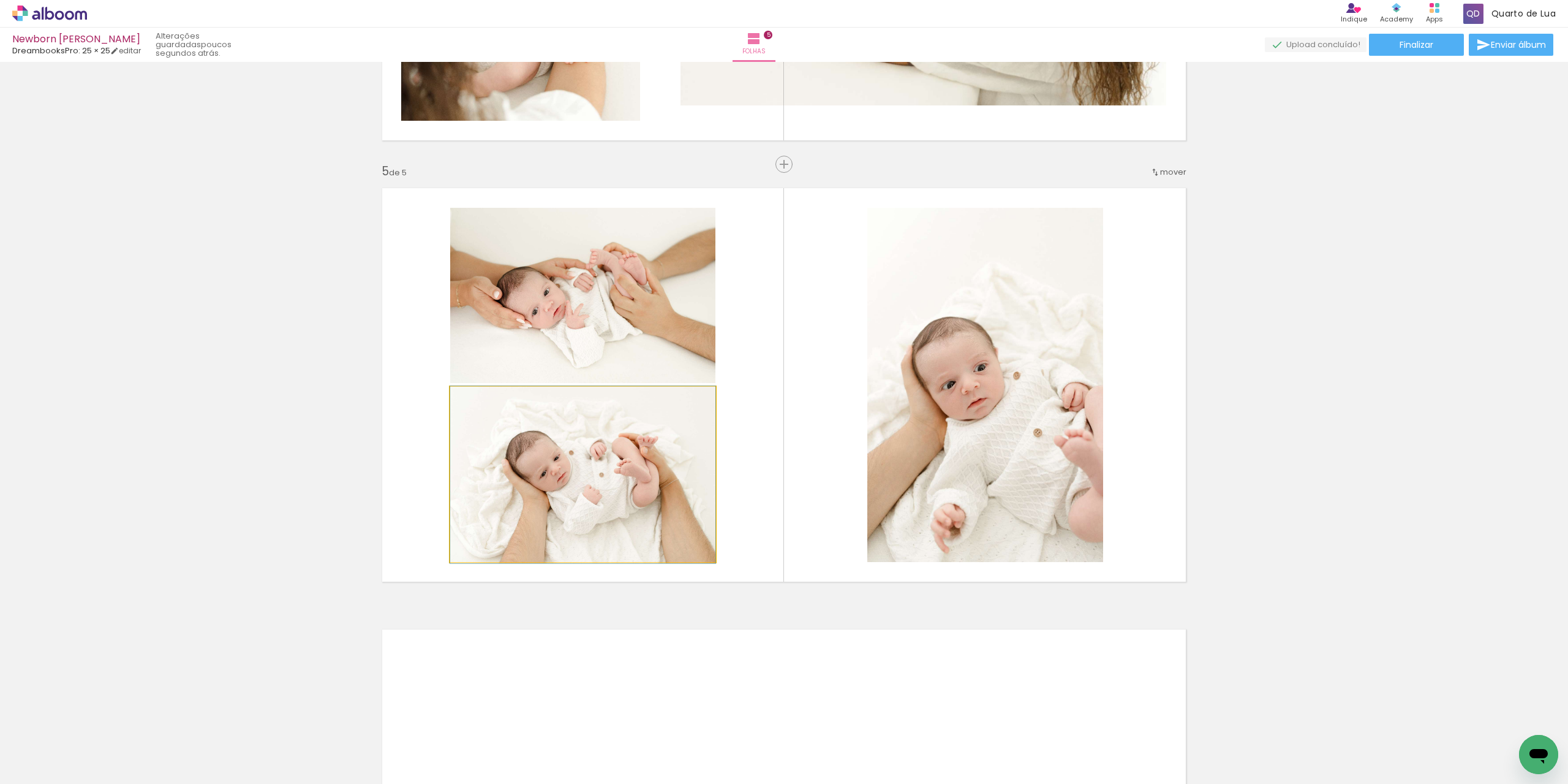
drag, startPoint x: 671, startPoint y: 452, endPoint x: 653, endPoint y: 452, distance: 18.0
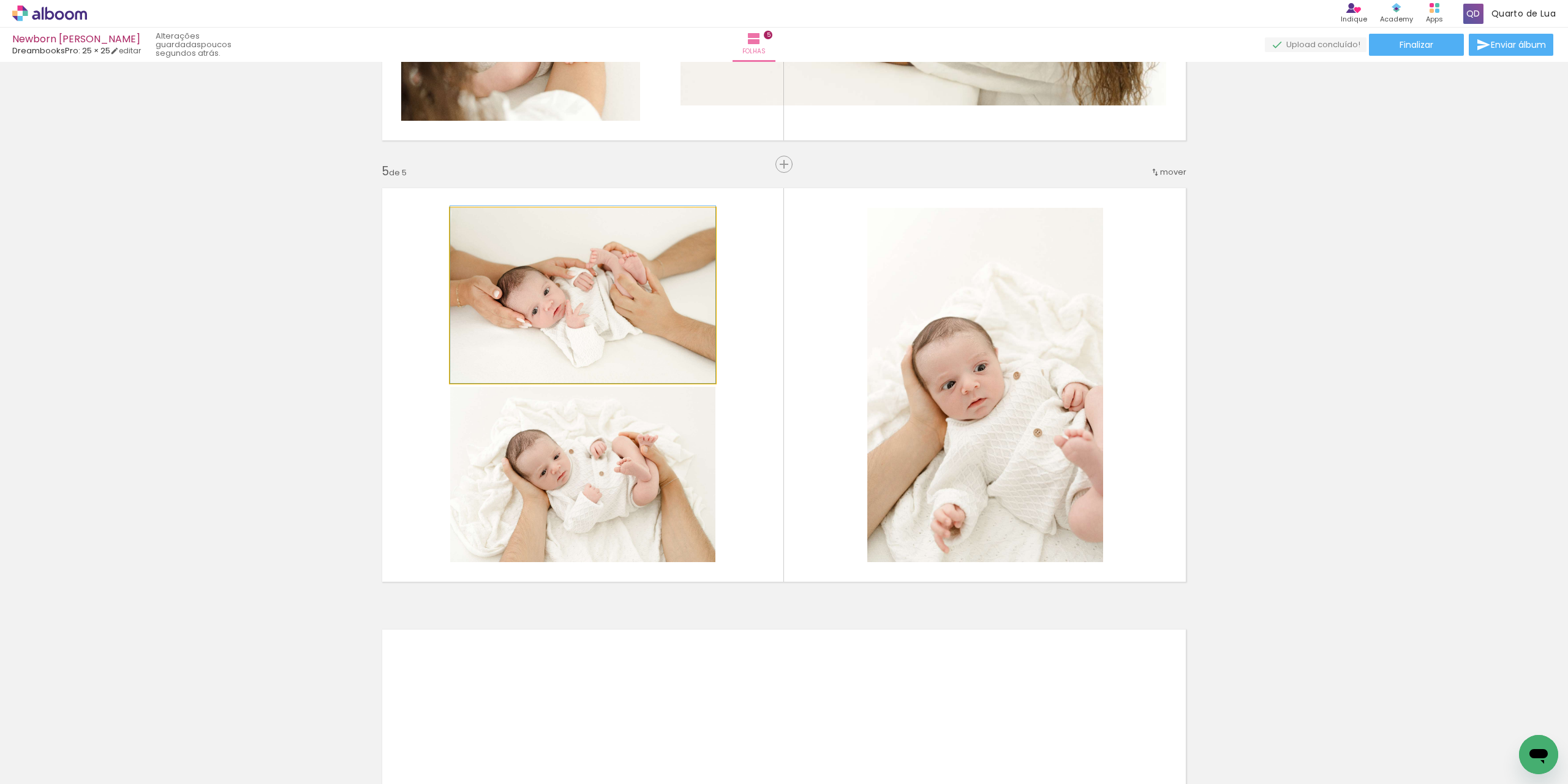
drag, startPoint x: 665, startPoint y: 298, endPoint x: 614, endPoint y: 296, distance: 51.0
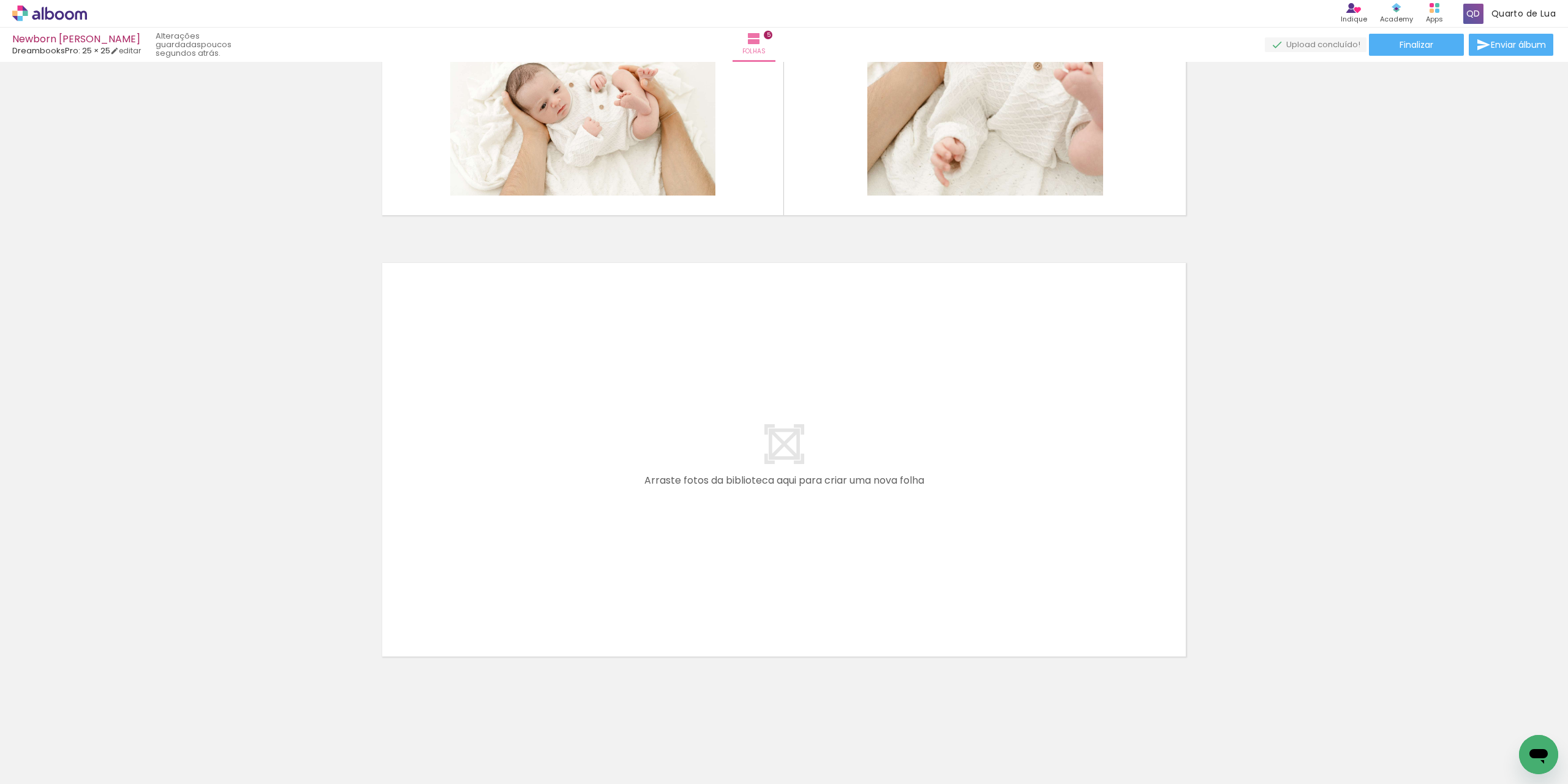
scroll to position [0, 149]
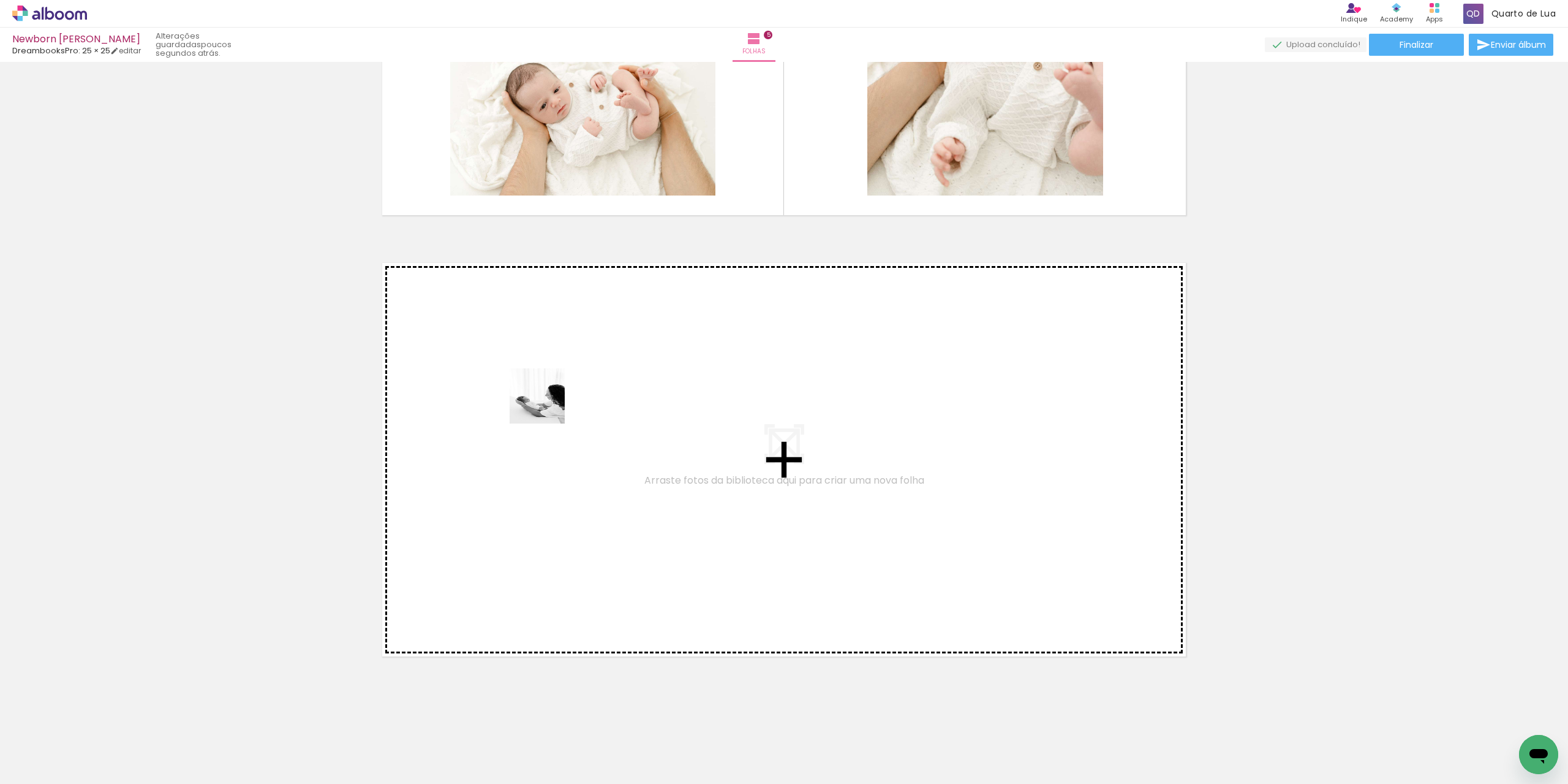
drag, startPoint x: 456, startPoint y: 758, endPoint x: 546, endPoint y: 403, distance: 366.2
click at [546, 403] on quentale-workspace at bounding box center [784, 392] width 1568 height 784
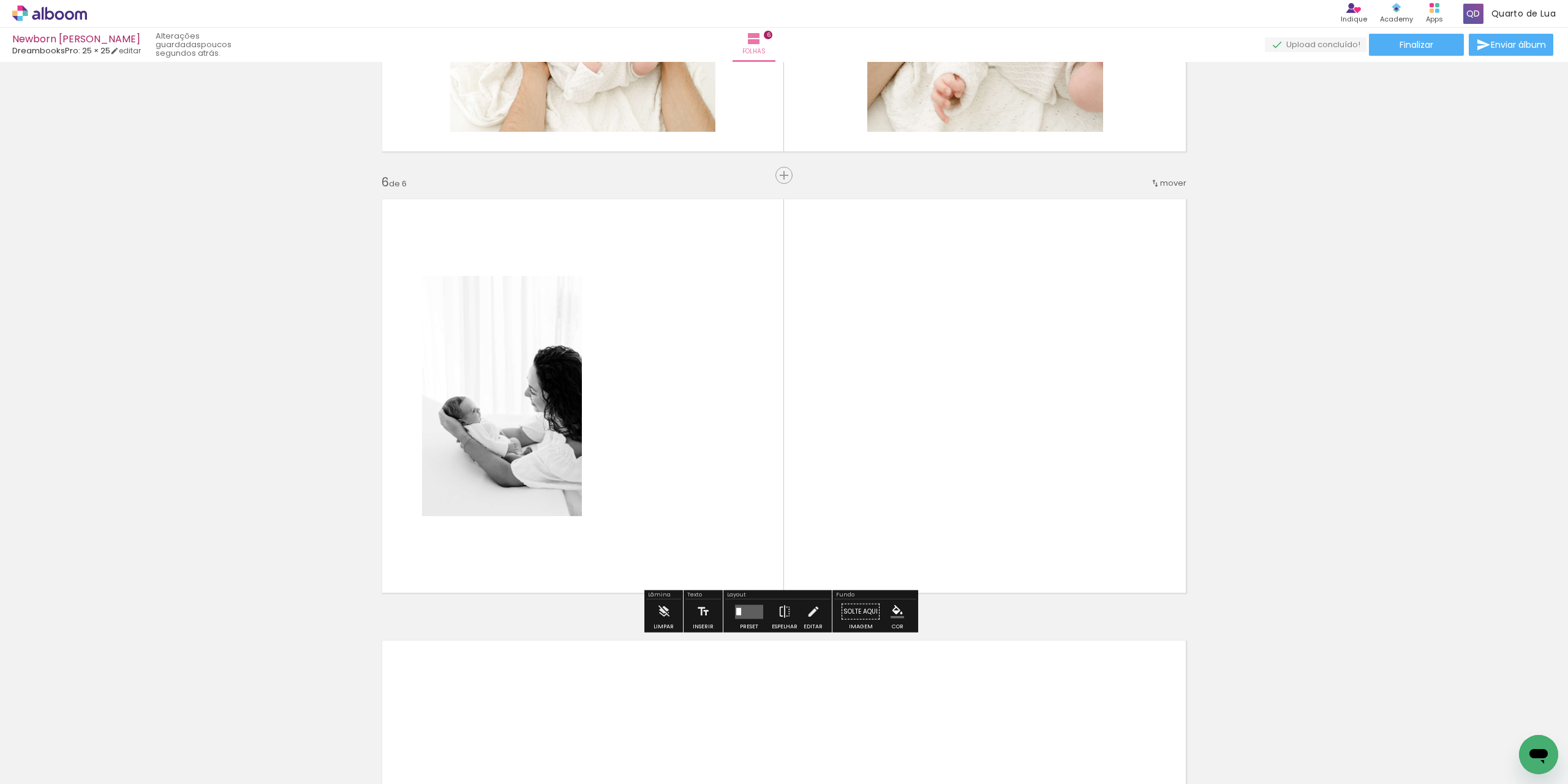
scroll to position [2125, 0]
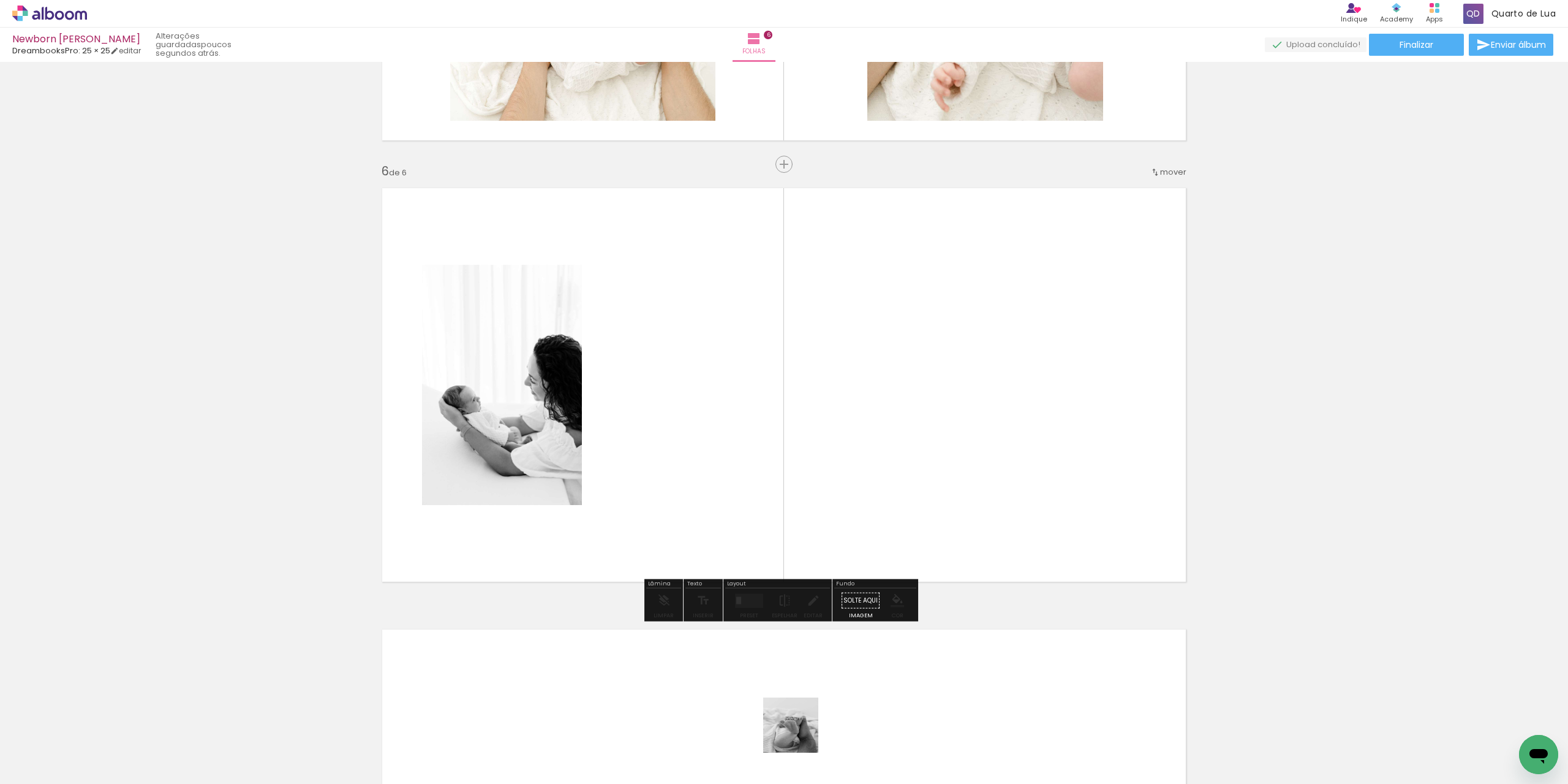
drag, startPoint x: 797, startPoint y: 748, endPoint x: 827, endPoint y: 438, distance: 311.4
click at [757, 245] on quentale-workspace at bounding box center [784, 392] width 1568 height 784
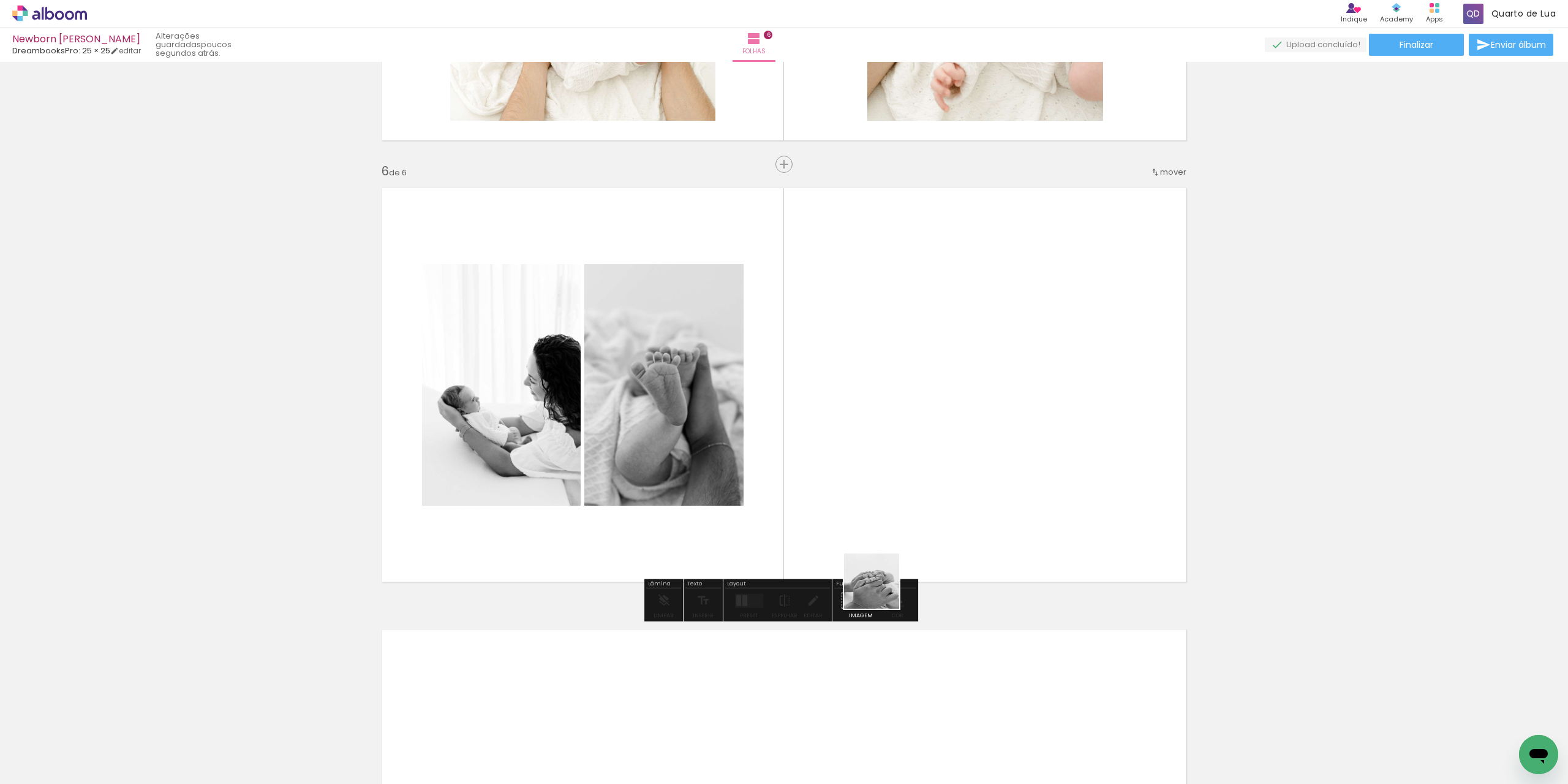
drag, startPoint x: 879, startPoint y: 747, endPoint x: 917, endPoint y: 398, distance: 351.1
click at [903, 367] on quentale-workspace at bounding box center [784, 392] width 1568 height 784
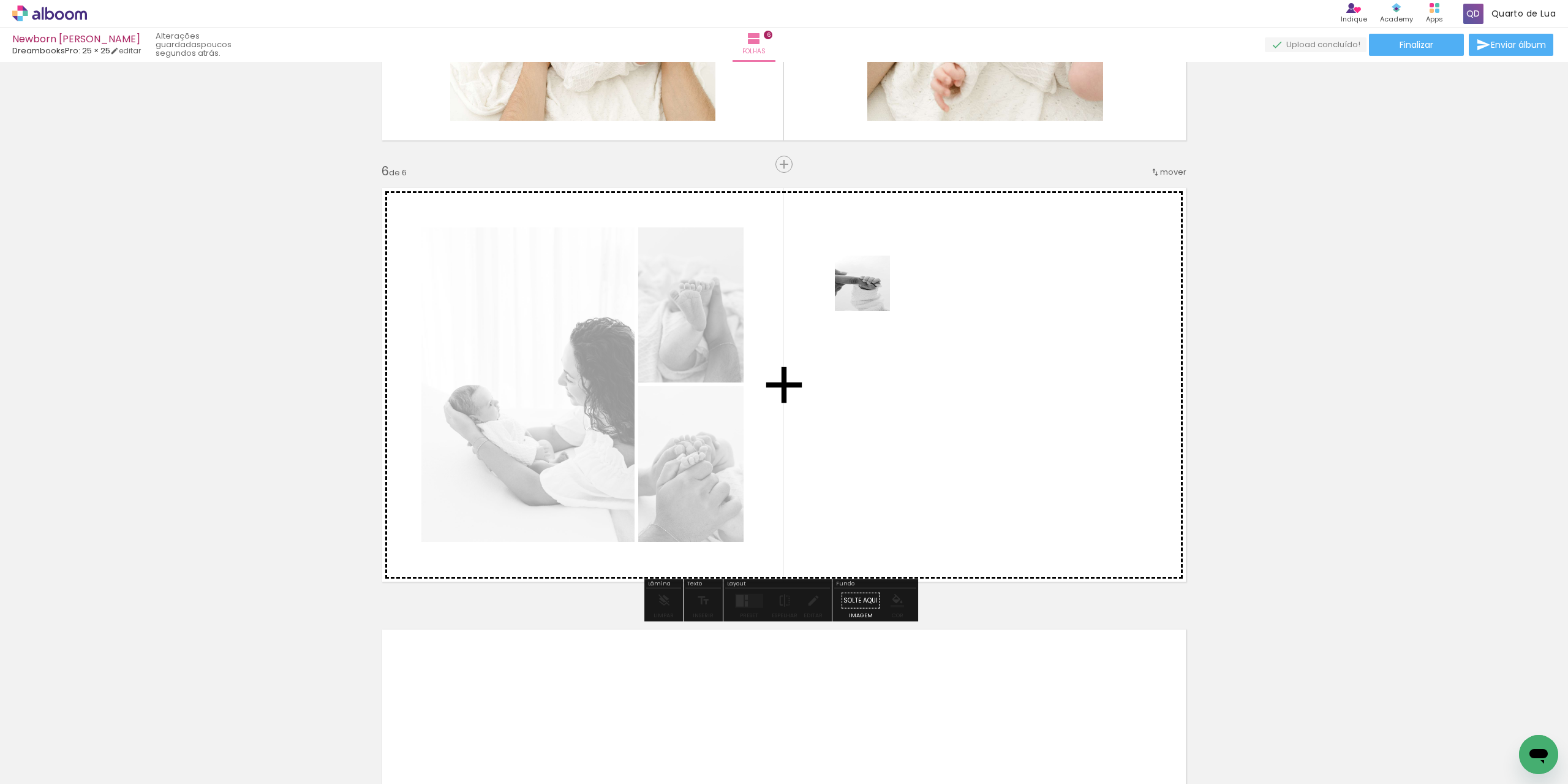
drag, startPoint x: 938, startPoint y: 715, endPoint x: 864, endPoint y: 243, distance: 477.8
click at [864, 243] on quentale-workspace at bounding box center [784, 392] width 1568 height 784
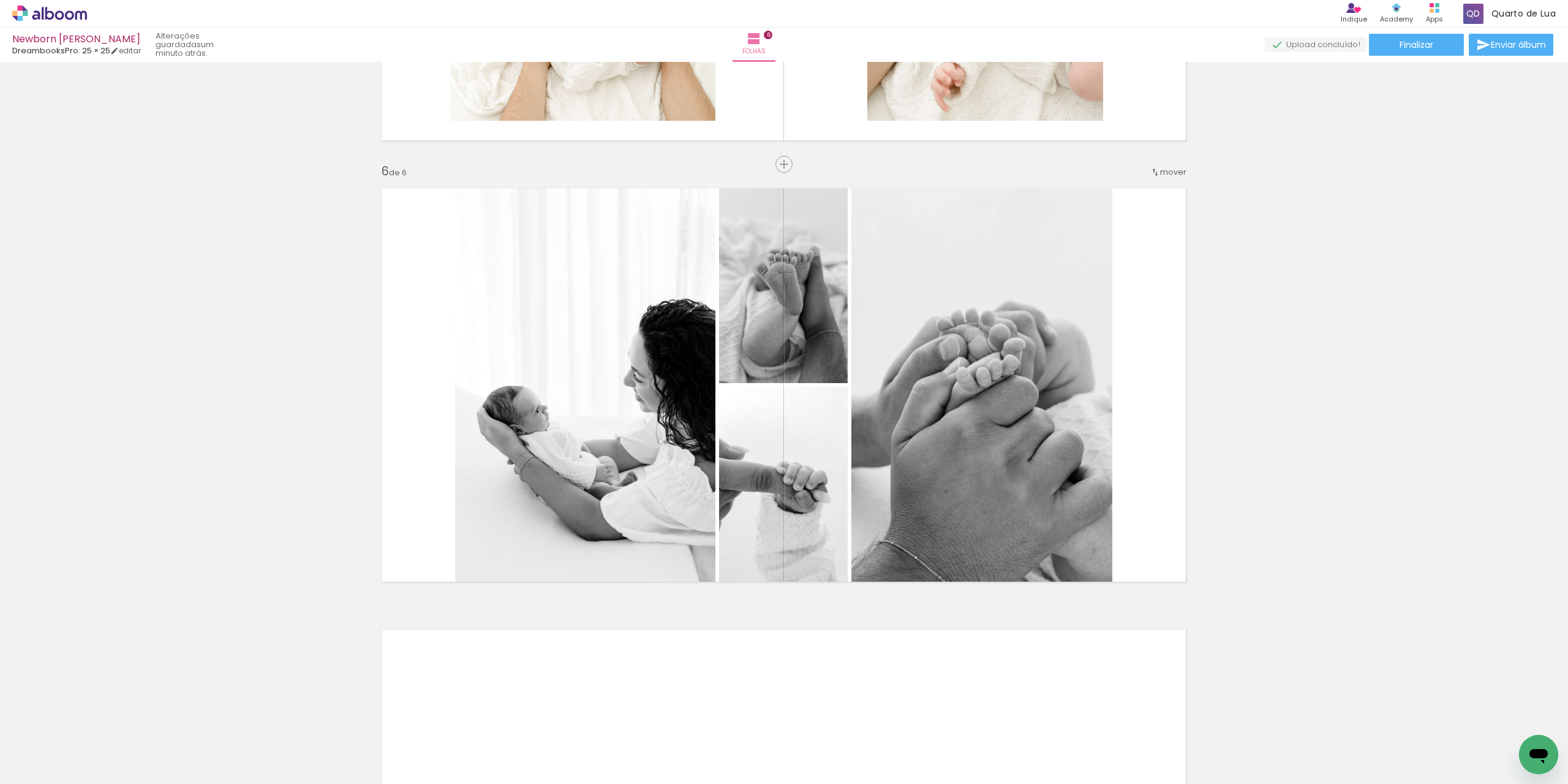
scroll to position [0, 849]
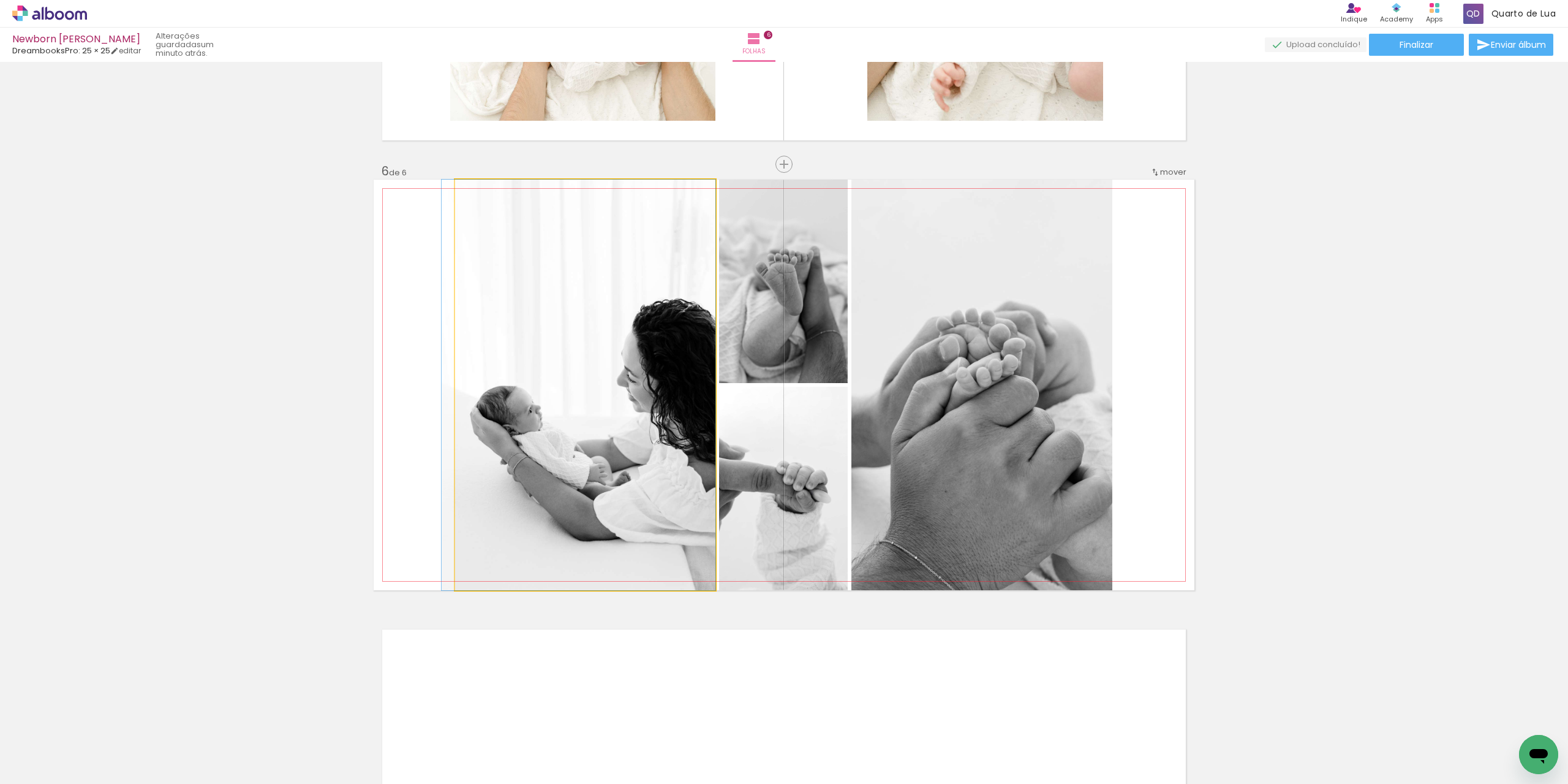
drag, startPoint x: 615, startPoint y: 399, endPoint x: 99, endPoint y: 374, distance: 516.6
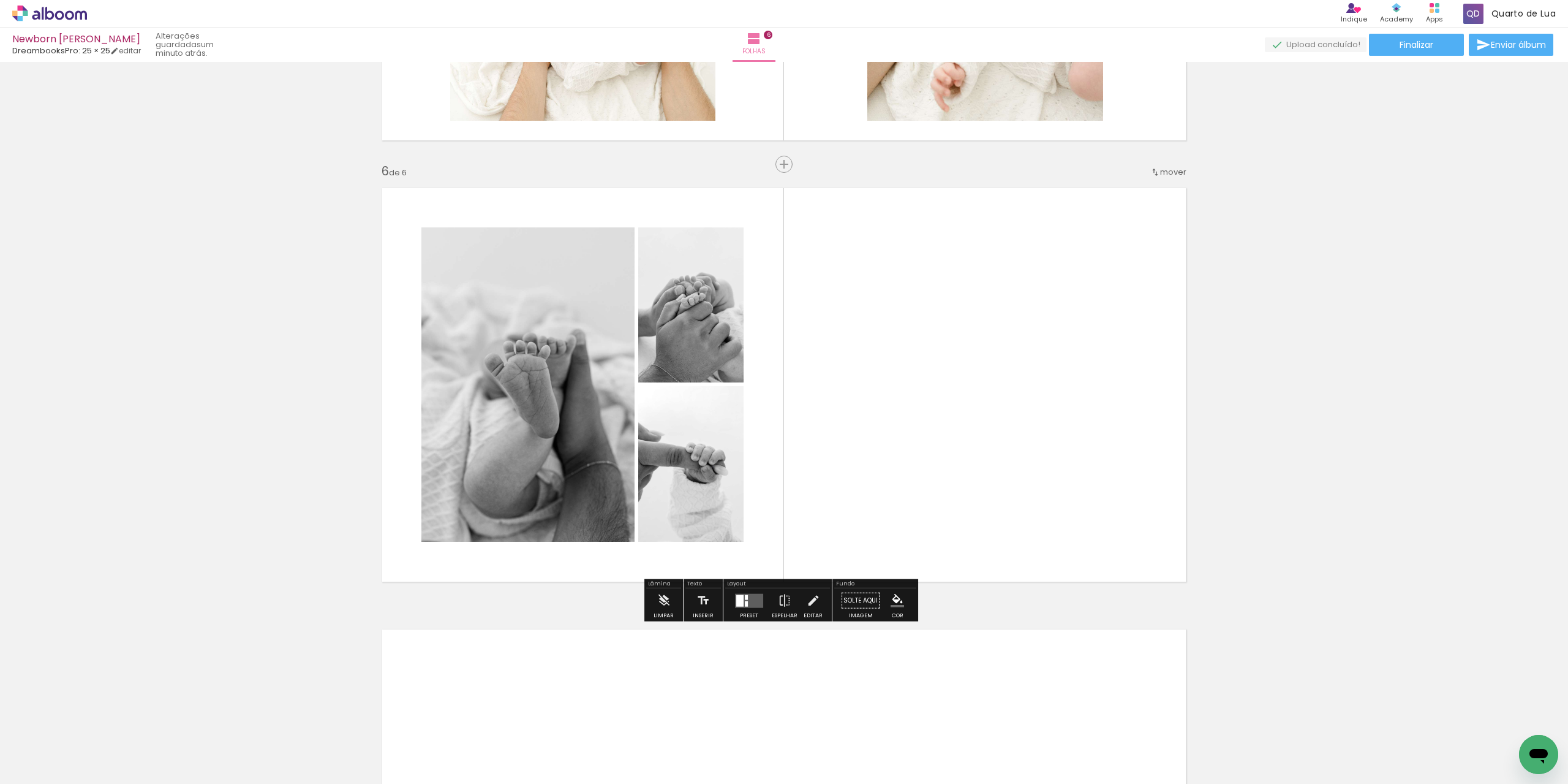
drag, startPoint x: 791, startPoint y: 748, endPoint x: 927, endPoint y: 303, distance: 465.3
click at [927, 303] on quentale-workspace at bounding box center [784, 392] width 1568 height 784
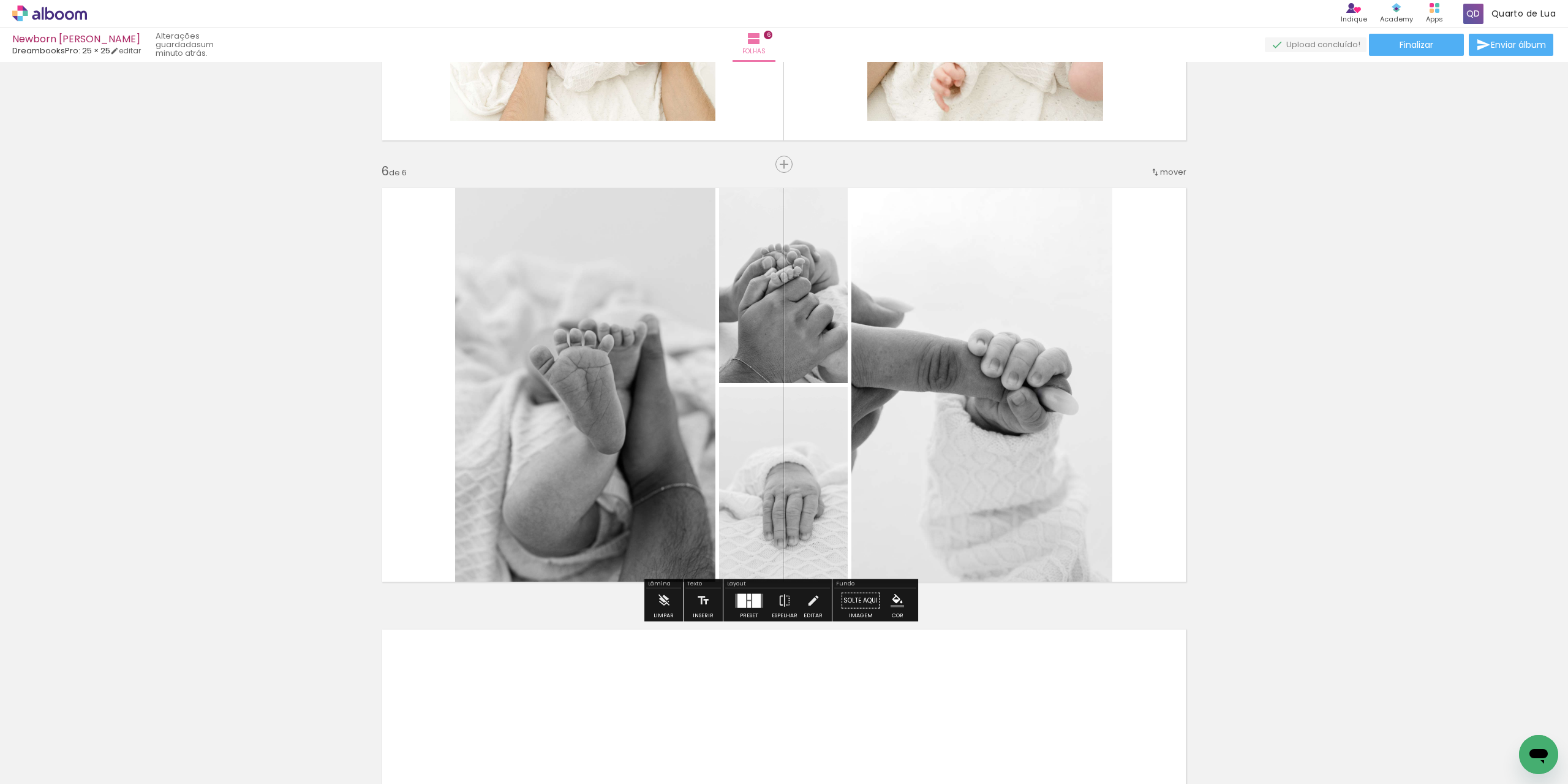
click at [739, 600] on div at bounding box center [742, 601] width 9 height 14
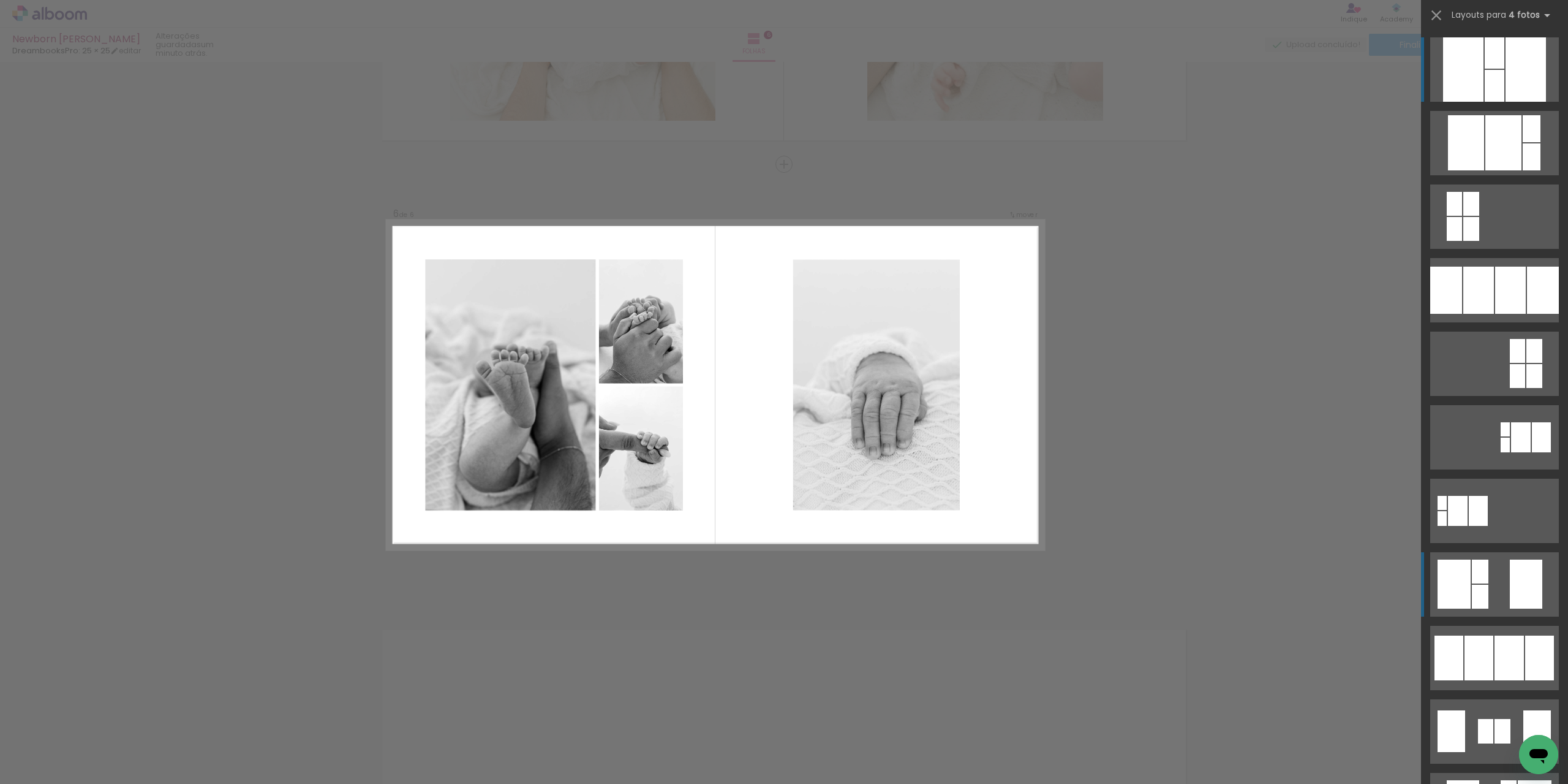
click at [1489, 586] on quentale-layouter at bounding box center [1495, 585] width 129 height 64
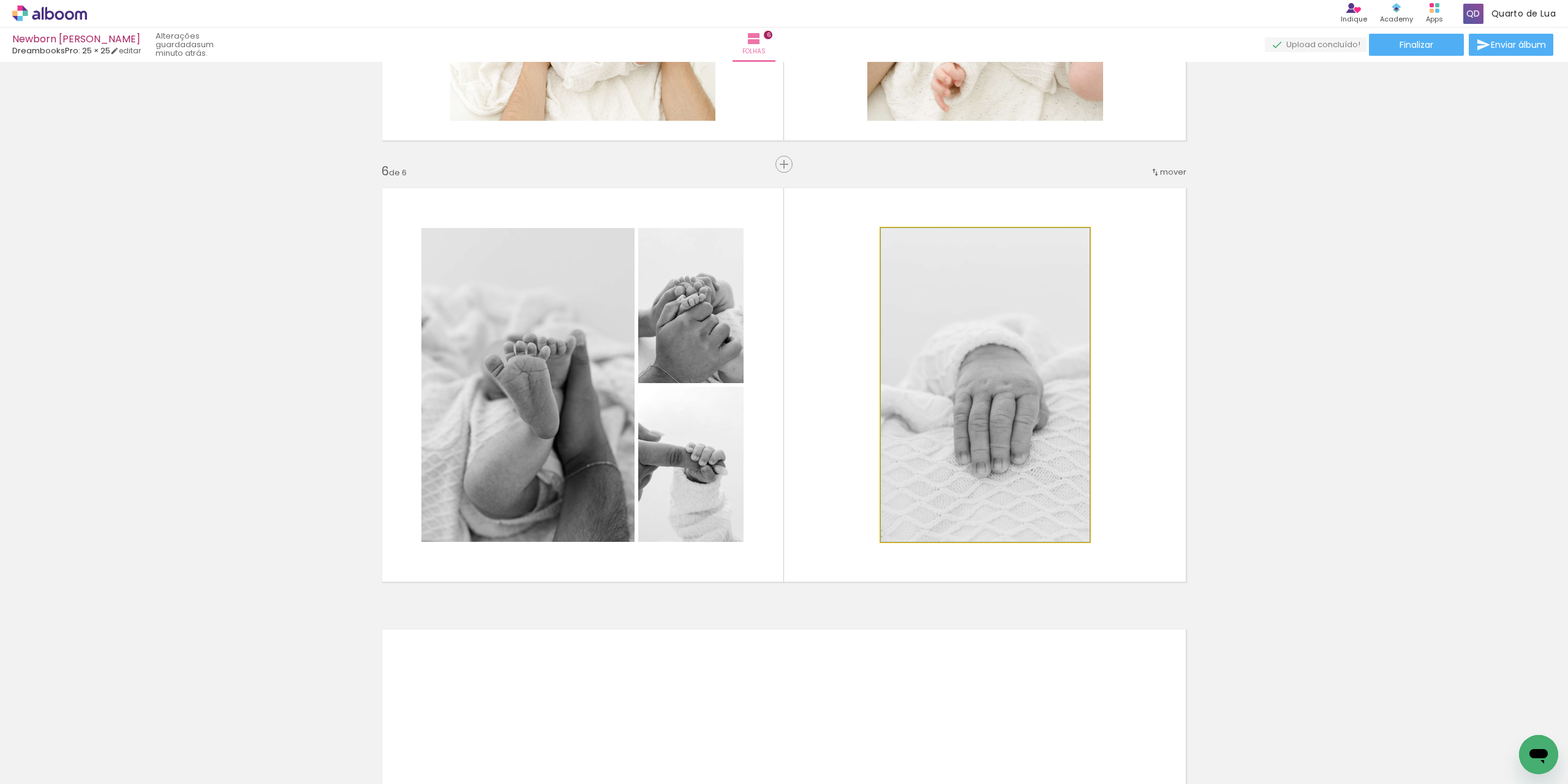
drag, startPoint x: 944, startPoint y: 373, endPoint x: 948, endPoint y: 393, distance: 20.4
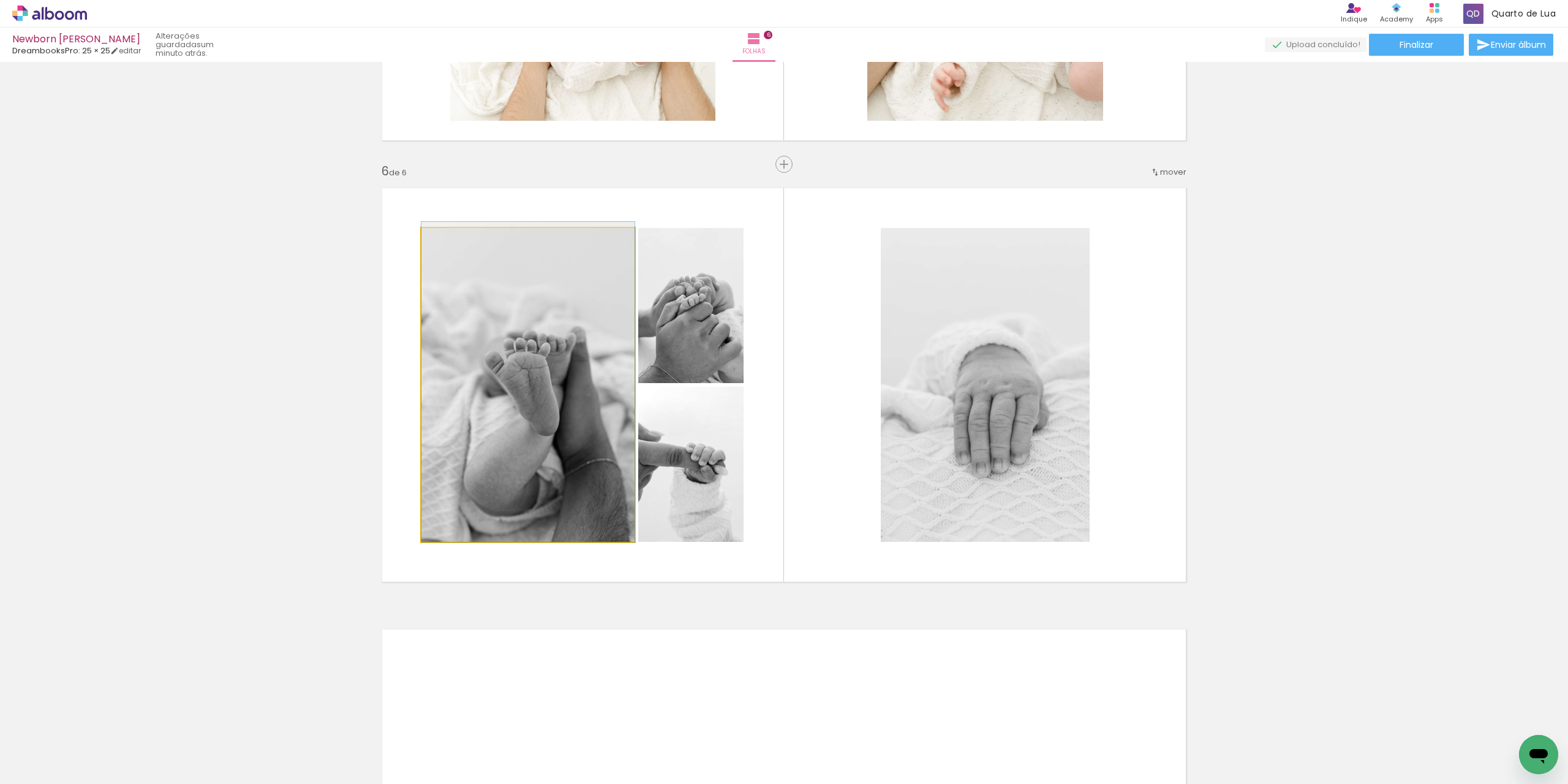
drag, startPoint x: 565, startPoint y: 439, endPoint x: 506, endPoint y: 415, distance: 63.7
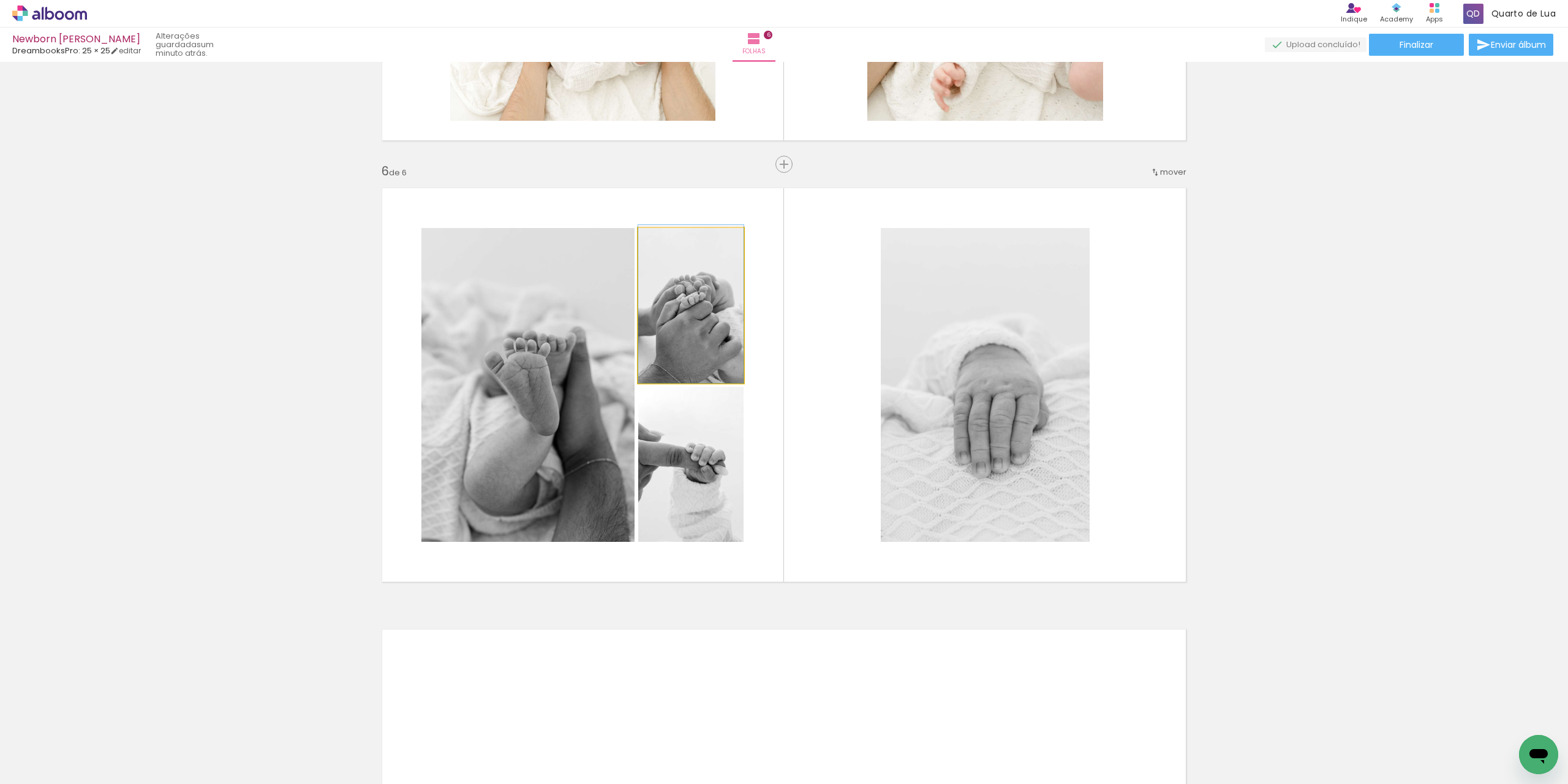
drag, startPoint x: 671, startPoint y: 339, endPoint x: 690, endPoint y: 313, distance: 32.2
drag, startPoint x: 736, startPoint y: 505, endPoint x: 716, endPoint y: 473, distance: 37.7
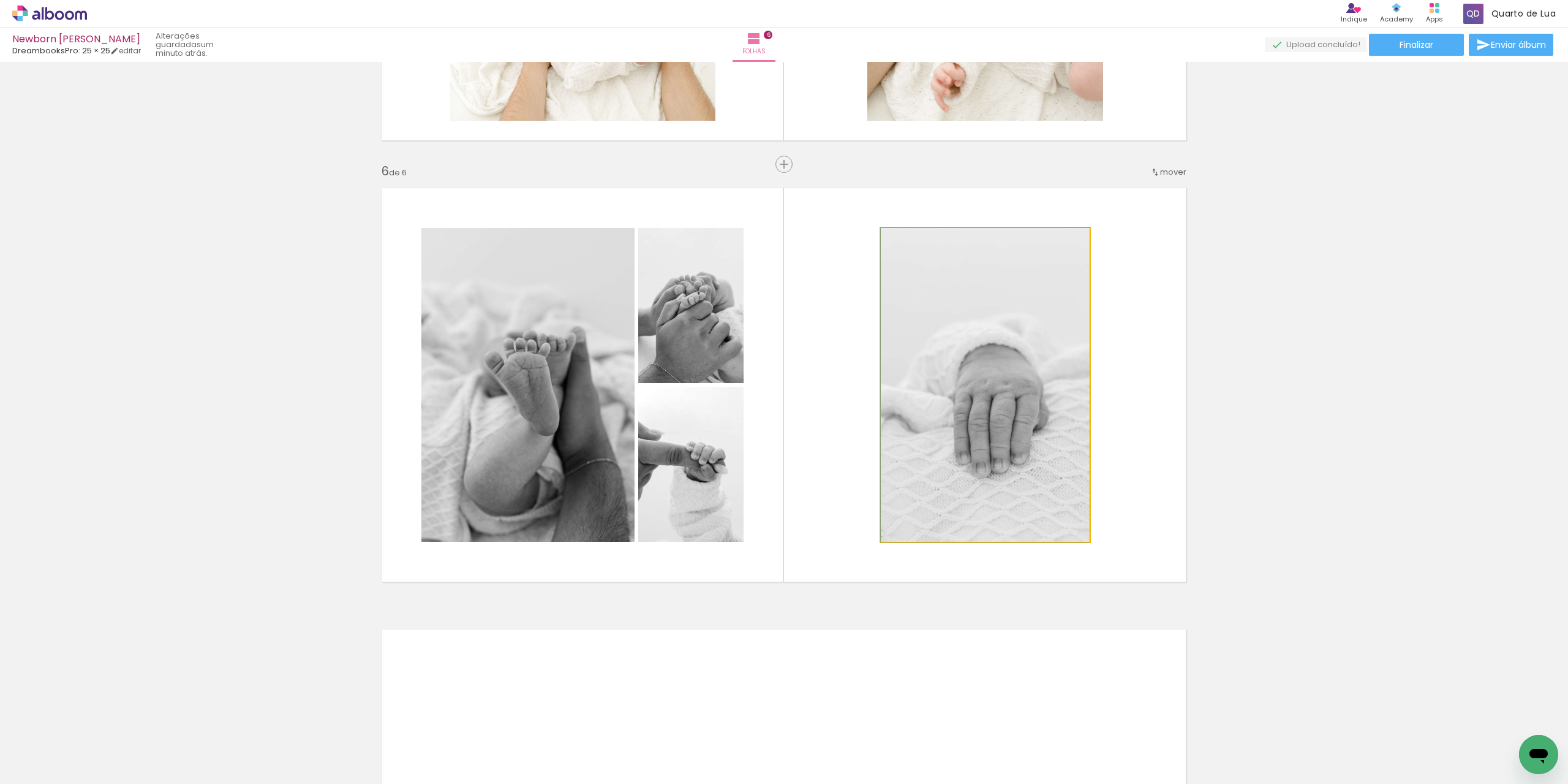
drag, startPoint x: 995, startPoint y: 418, endPoint x: 827, endPoint y: 404, distance: 168.6
click at [827, 404] on quentale-layouter at bounding box center [784, 385] width 821 height 411
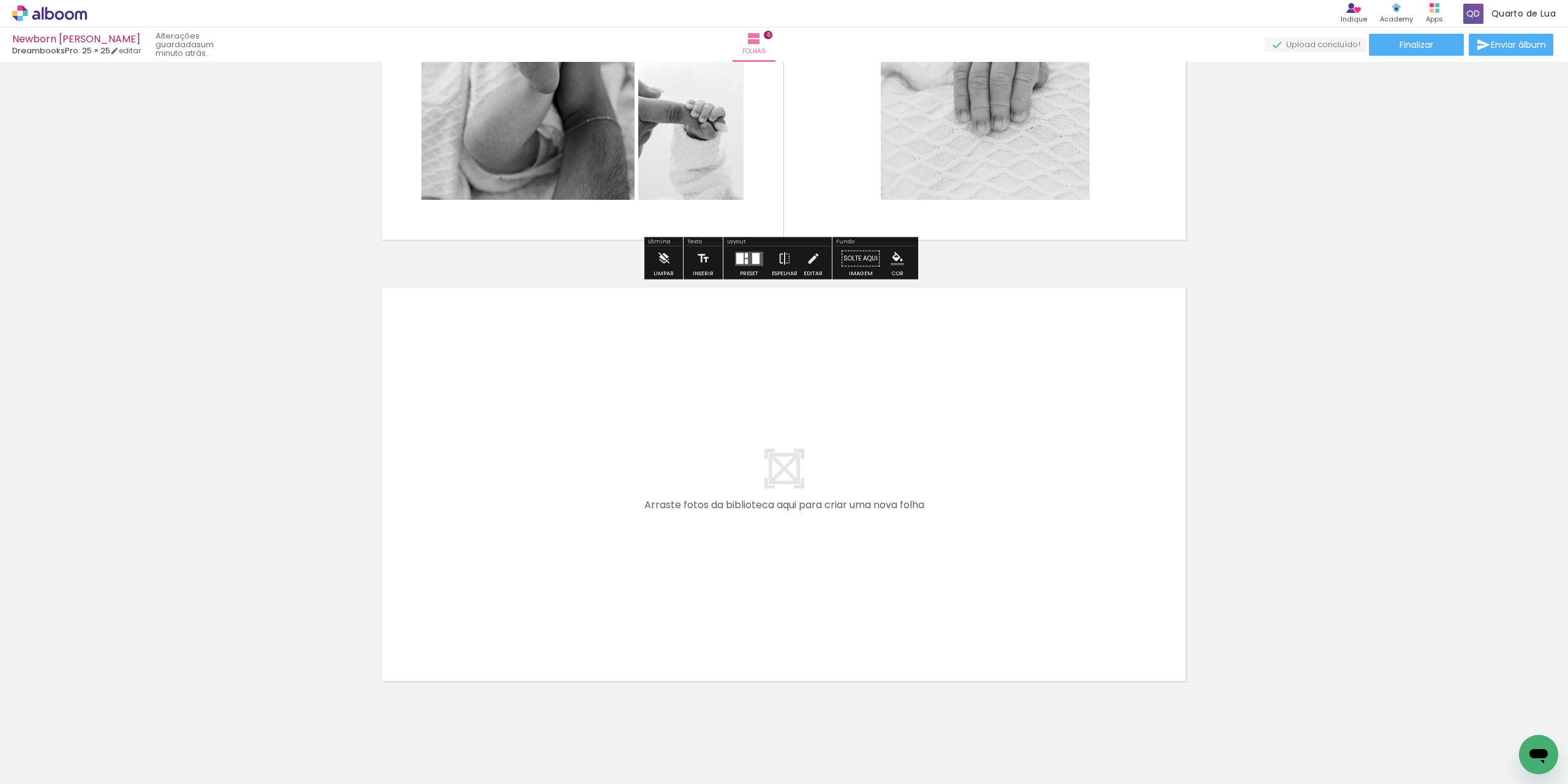
scroll to position [2492, 0]
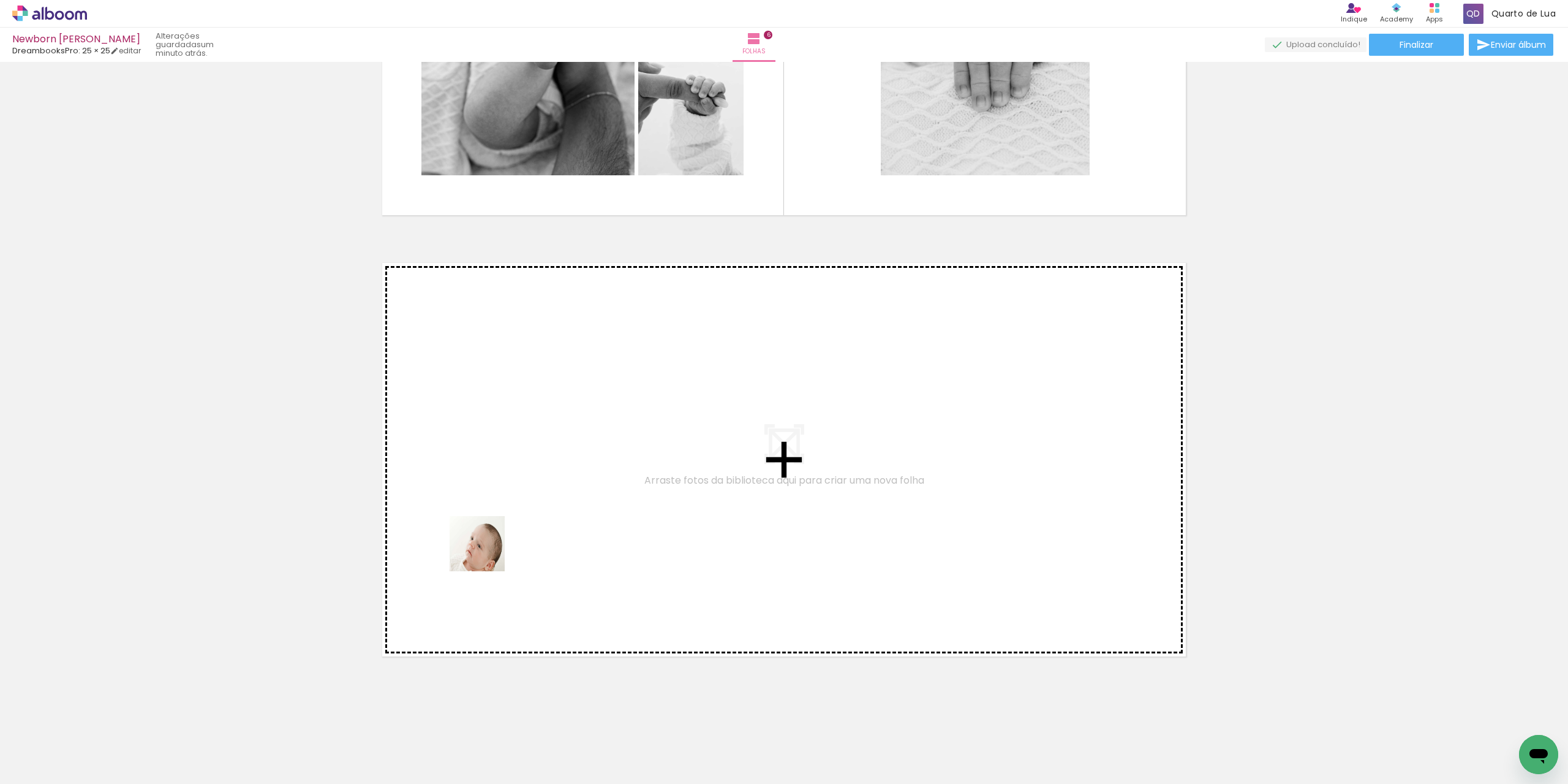
drag, startPoint x: 390, startPoint y: 754, endPoint x: 497, endPoint y: 533, distance: 245.5
click at [497, 533] on quentale-workspace at bounding box center [784, 392] width 1568 height 784
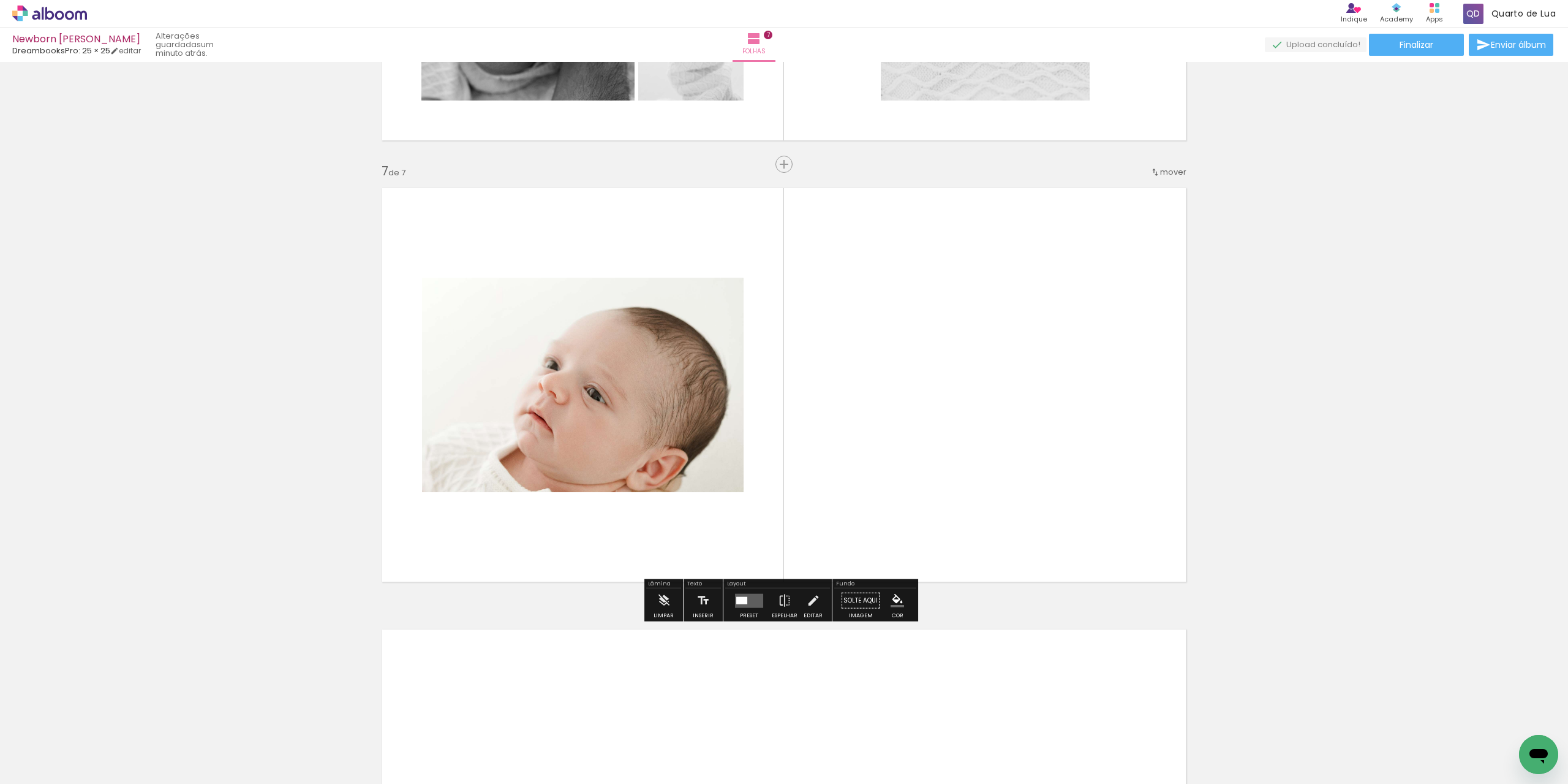
scroll to position [2566, 0]
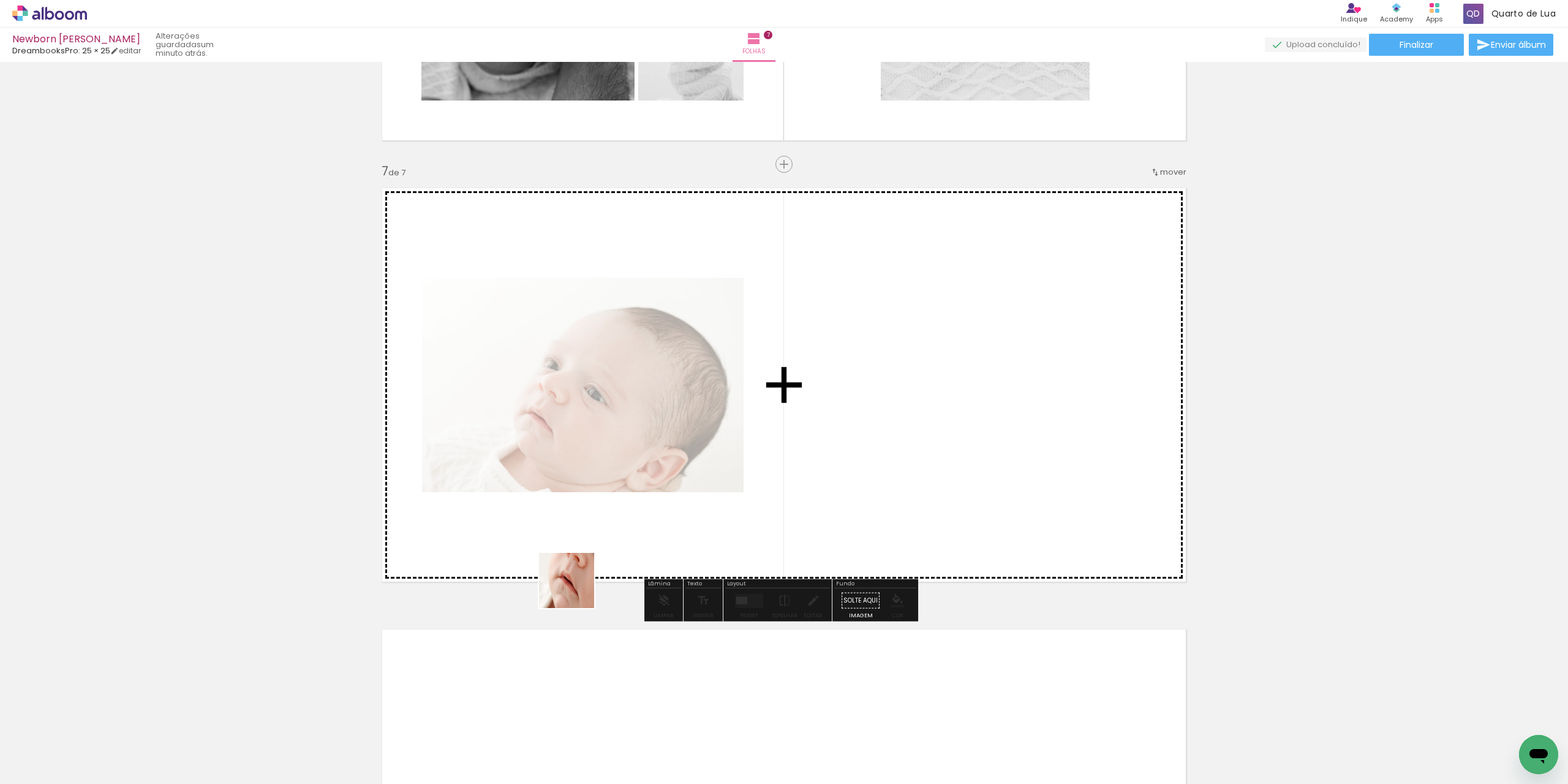
drag, startPoint x: 495, startPoint y: 691, endPoint x: 606, endPoint y: 554, distance: 176.3
click at [614, 472] on quentale-workspace at bounding box center [784, 392] width 1568 height 784
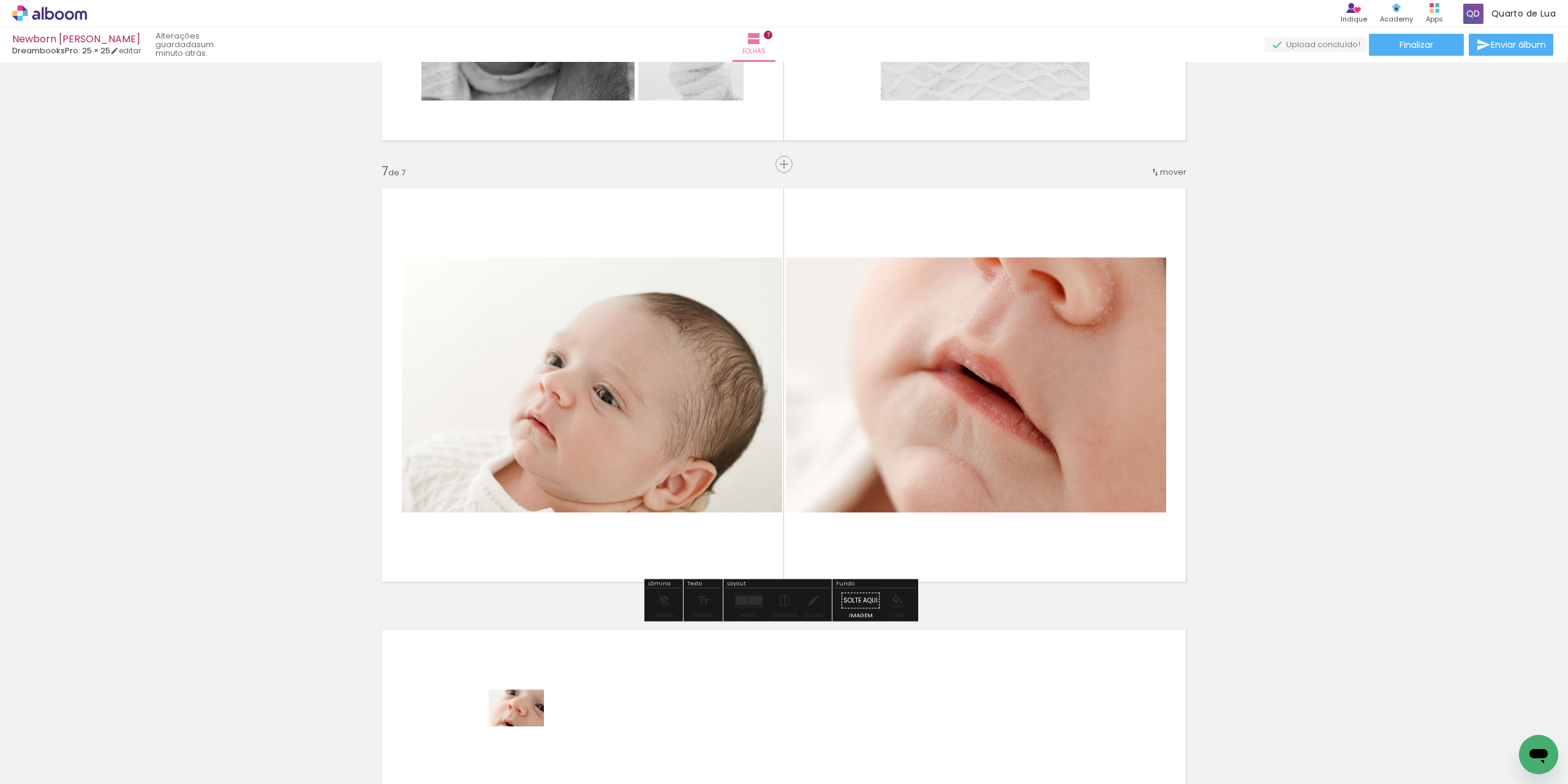
drag, startPoint x: 519, startPoint y: 740, endPoint x: 526, endPoint y: 726, distance: 15.7
click at [526, 726] on div at bounding box center [509, 742] width 60 height 40
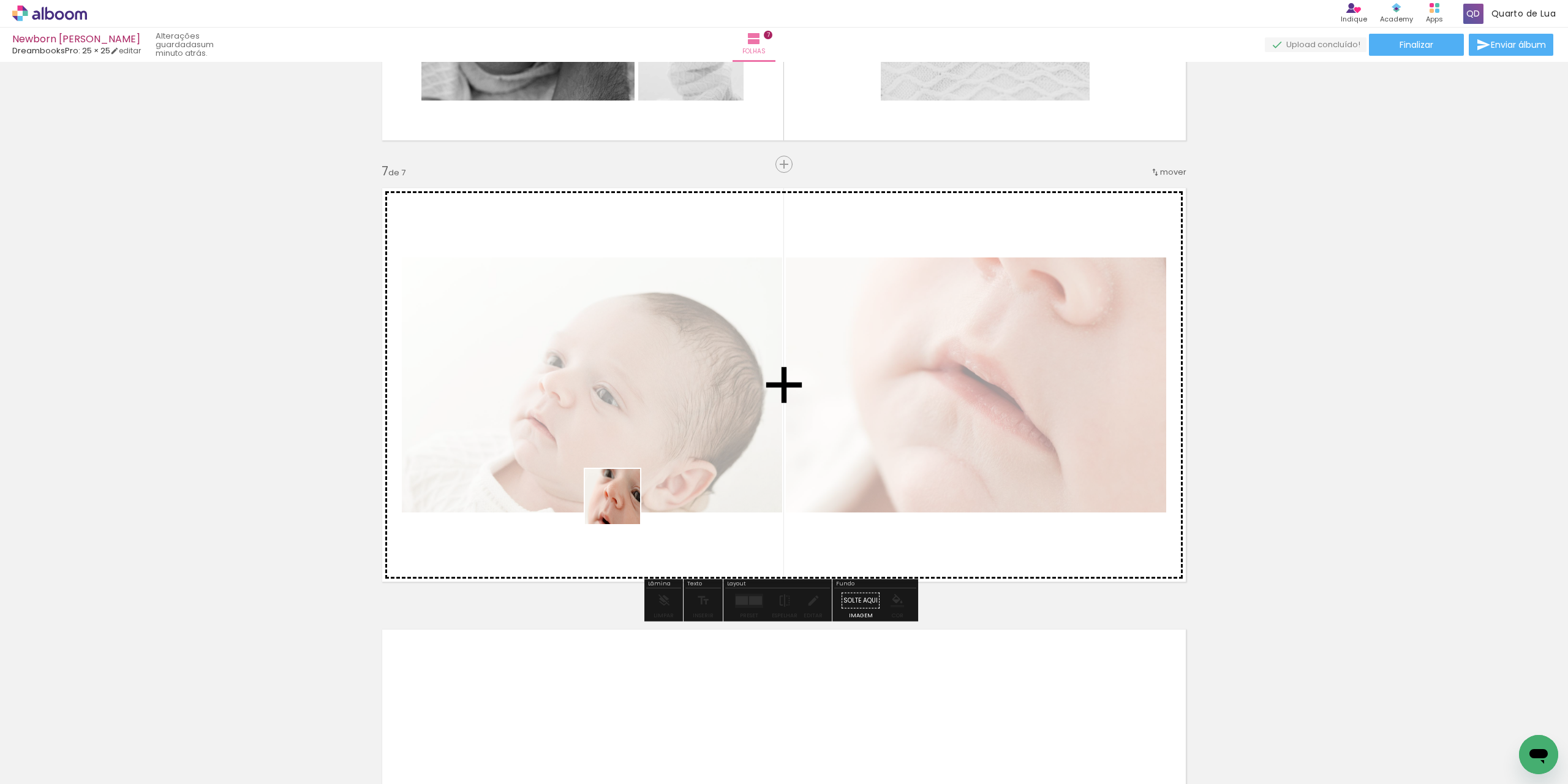
drag, startPoint x: 523, startPoint y: 741, endPoint x: 623, endPoint y: 494, distance: 266.5
click at [636, 425] on quentale-workspace at bounding box center [784, 392] width 1568 height 784
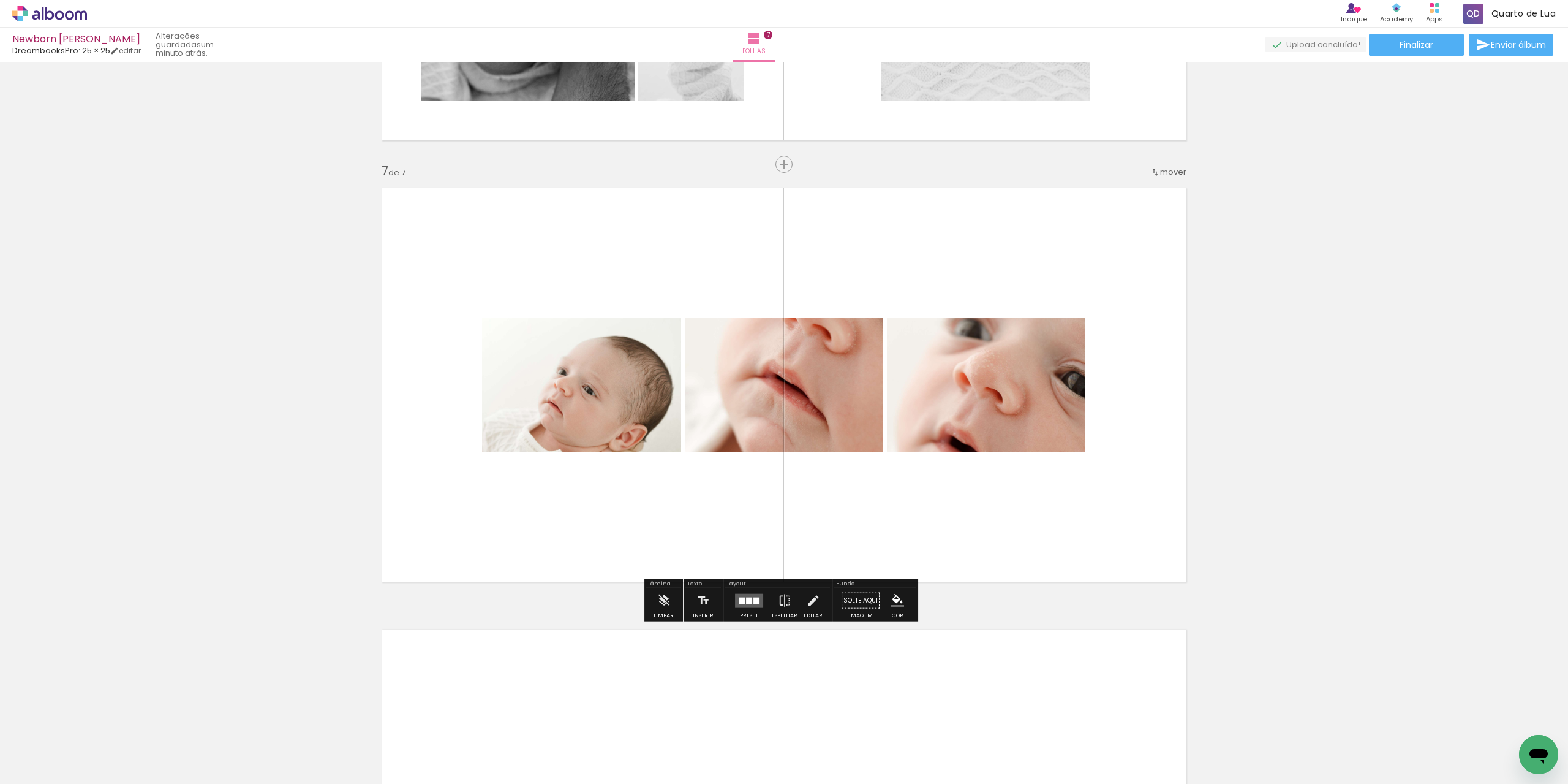
drag, startPoint x: 588, startPoint y: 733, endPoint x: 671, endPoint y: 454, distance: 291.1
click at [665, 446] on quentale-workspace at bounding box center [784, 392] width 1568 height 784
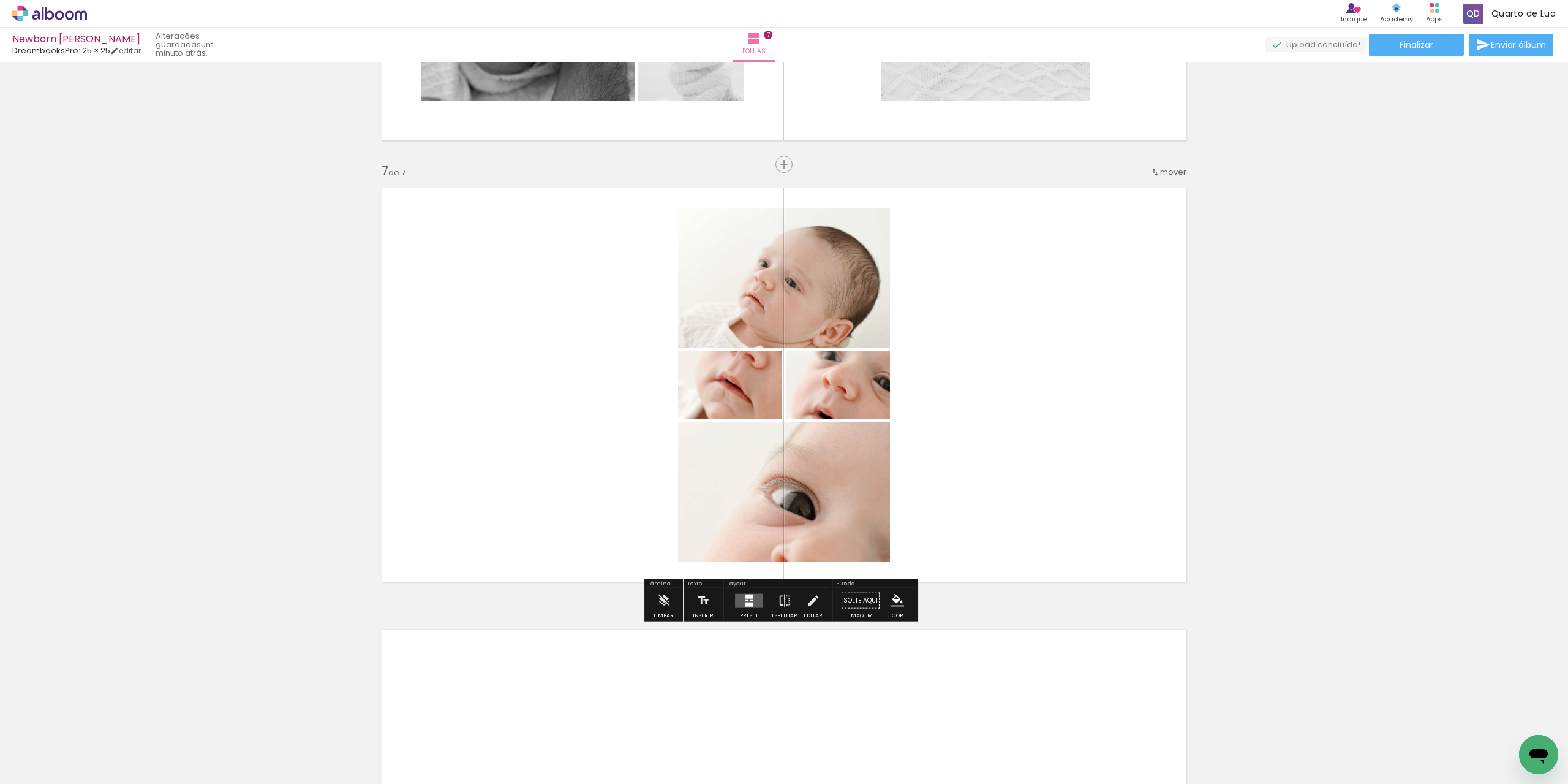
drag, startPoint x: 656, startPoint y: 748, endPoint x: 694, endPoint y: 535, distance: 216.4
click at [693, 453] on quentale-workspace at bounding box center [784, 392] width 1568 height 784
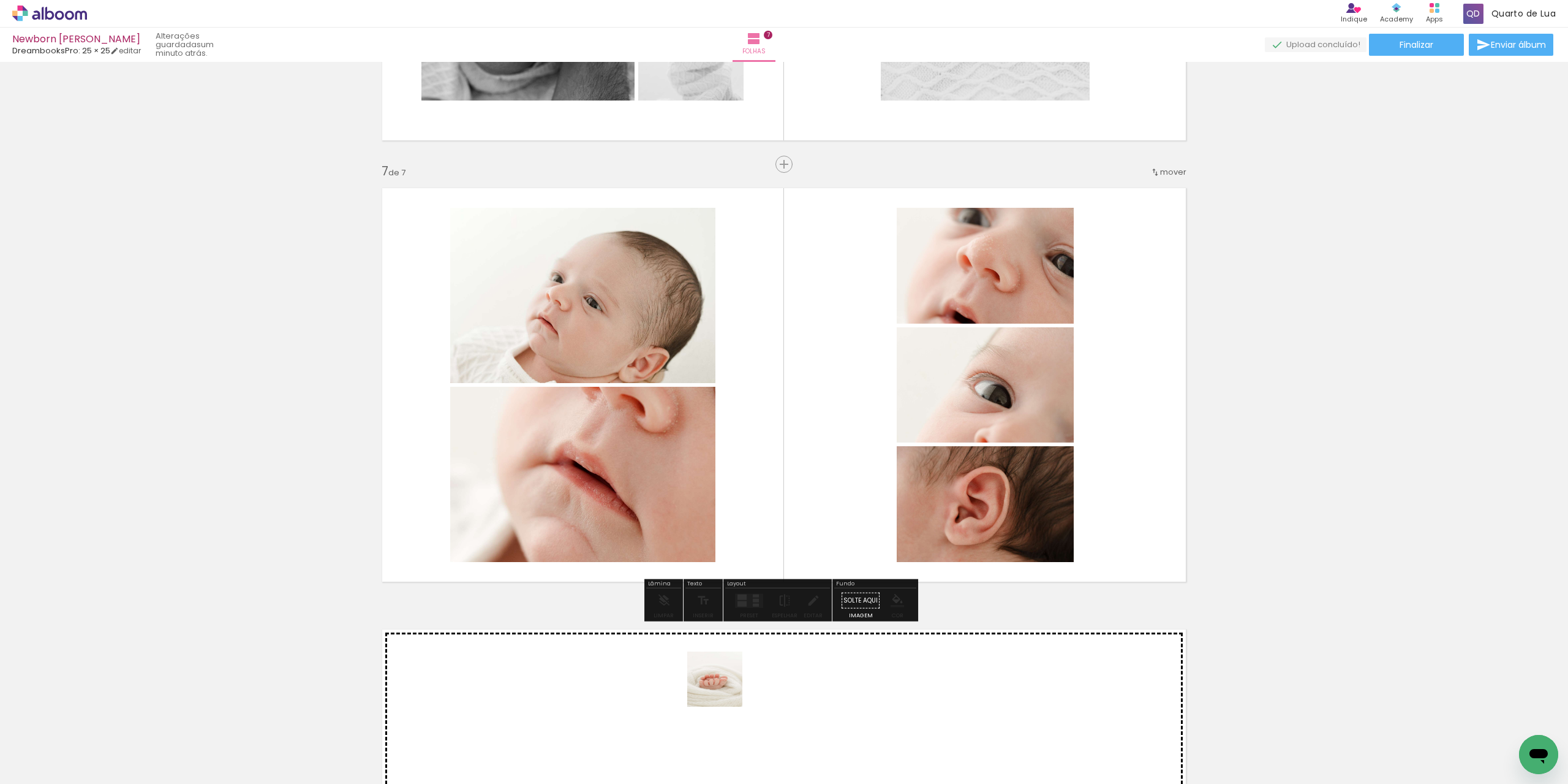
drag, startPoint x: 718, startPoint y: 748, endPoint x: 775, endPoint y: 366, distance: 386.2
click at [776, 377] on quentale-workspace at bounding box center [784, 392] width 1568 height 784
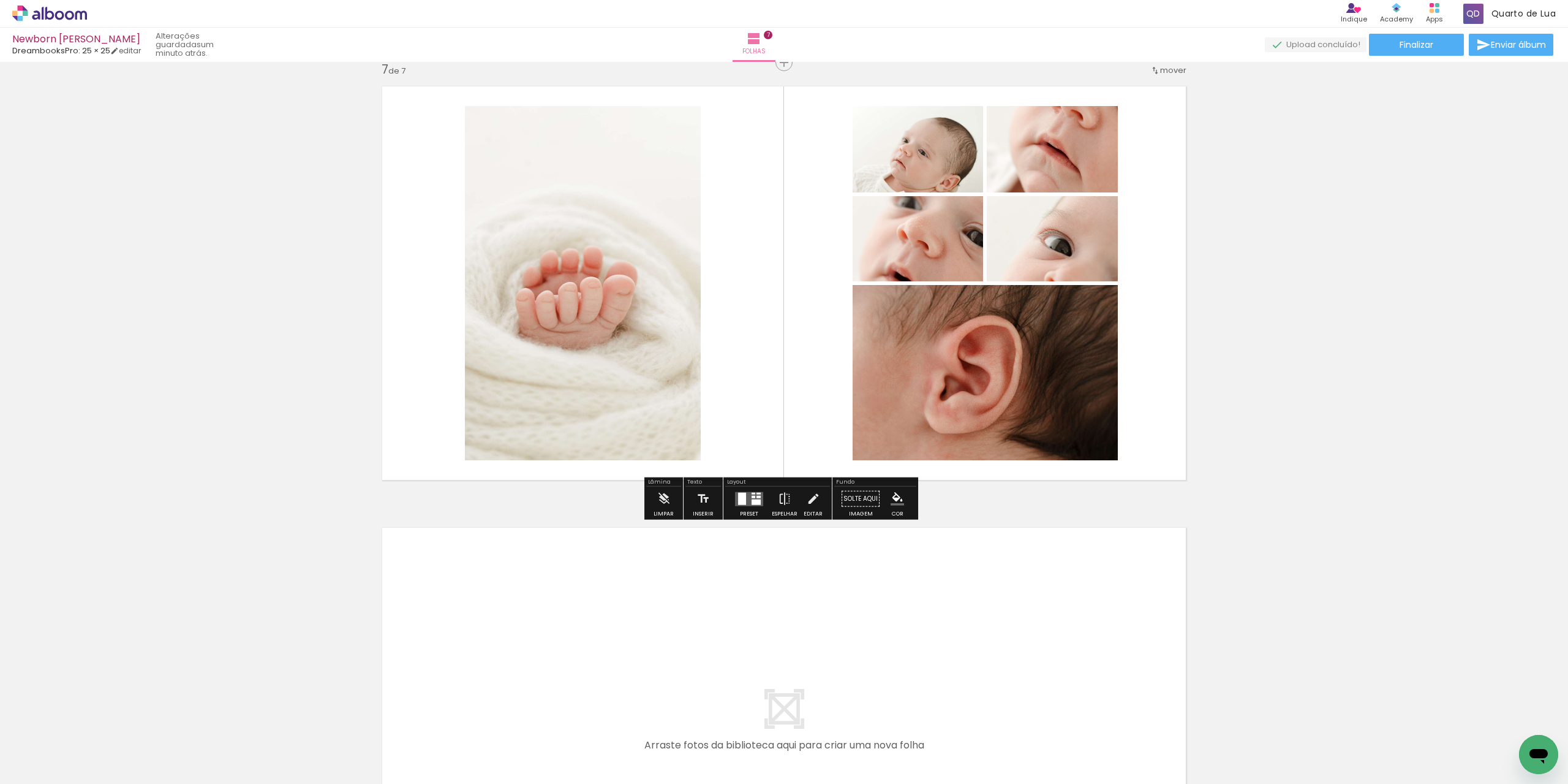
scroll to position [2648, 0]
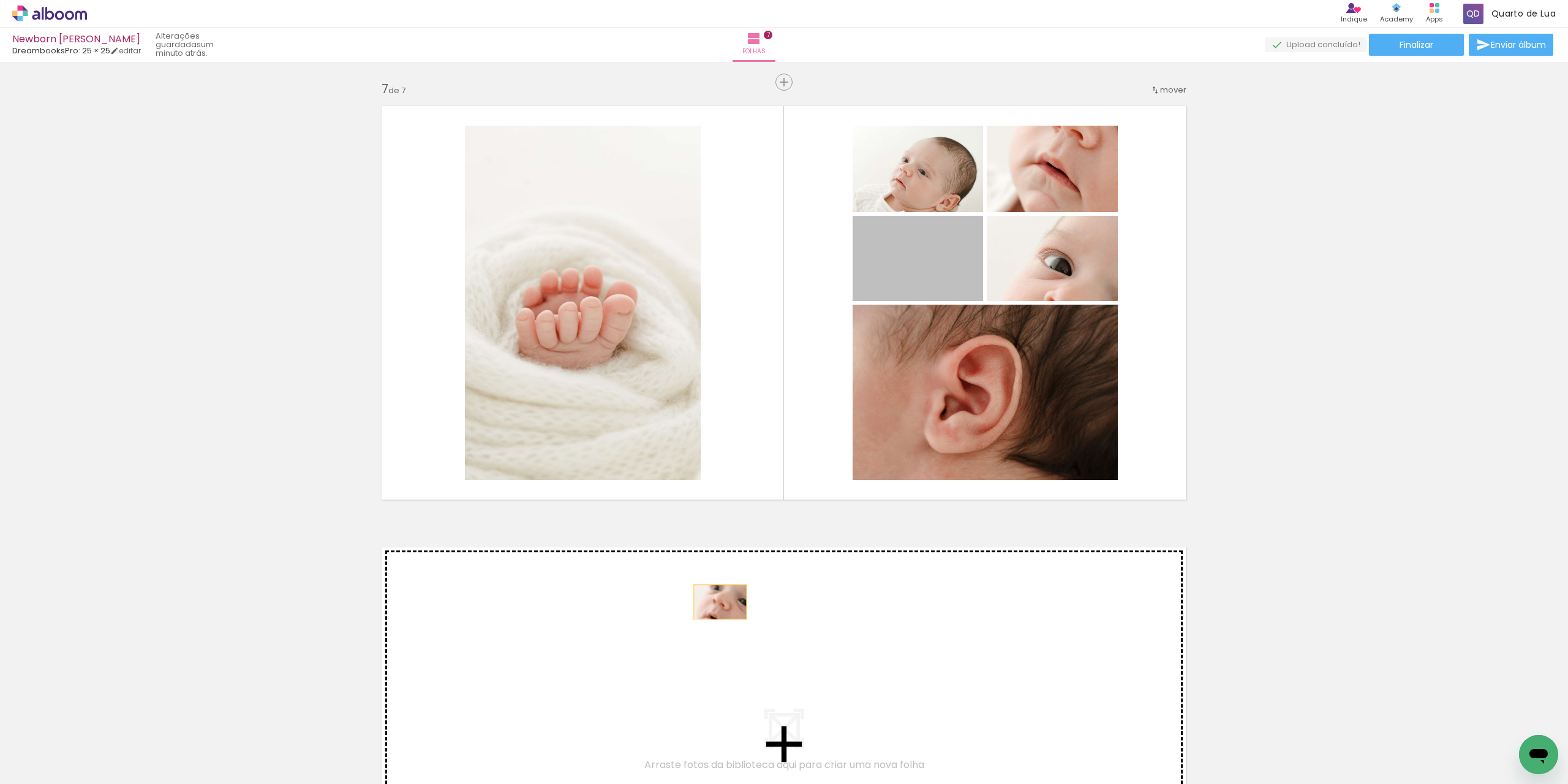
drag, startPoint x: 935, startPoint y: 258, endPoint x: 713, endPoint y: 615, distance: 420.4
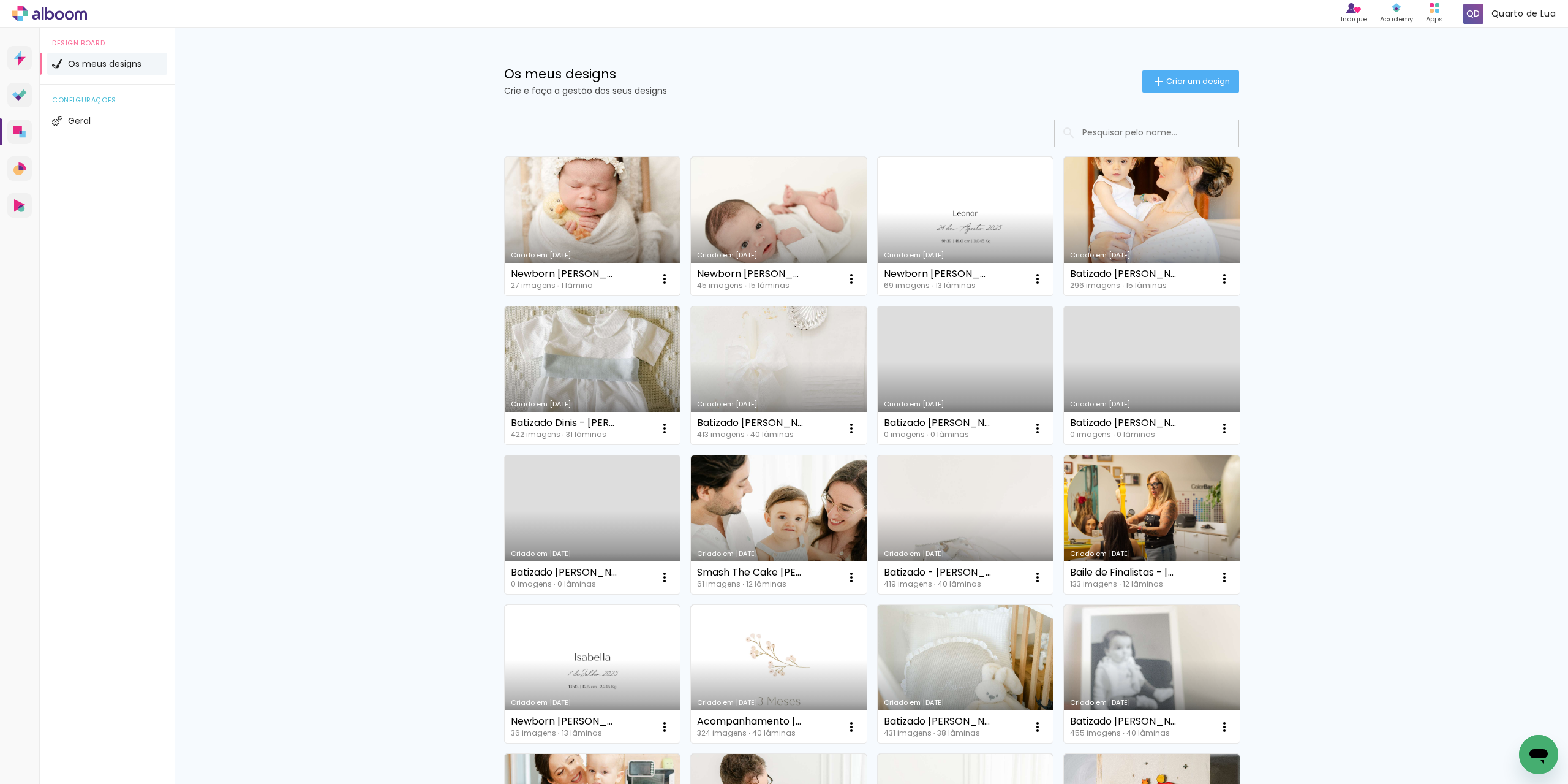
click at [607, 245] on link "Criado em [DATE]" at bounding box center [593, 226] width 176 height 139
click at [594, 183] on link "Criado em [DATE]" at bounding box center [593, 226] width 176 height 139
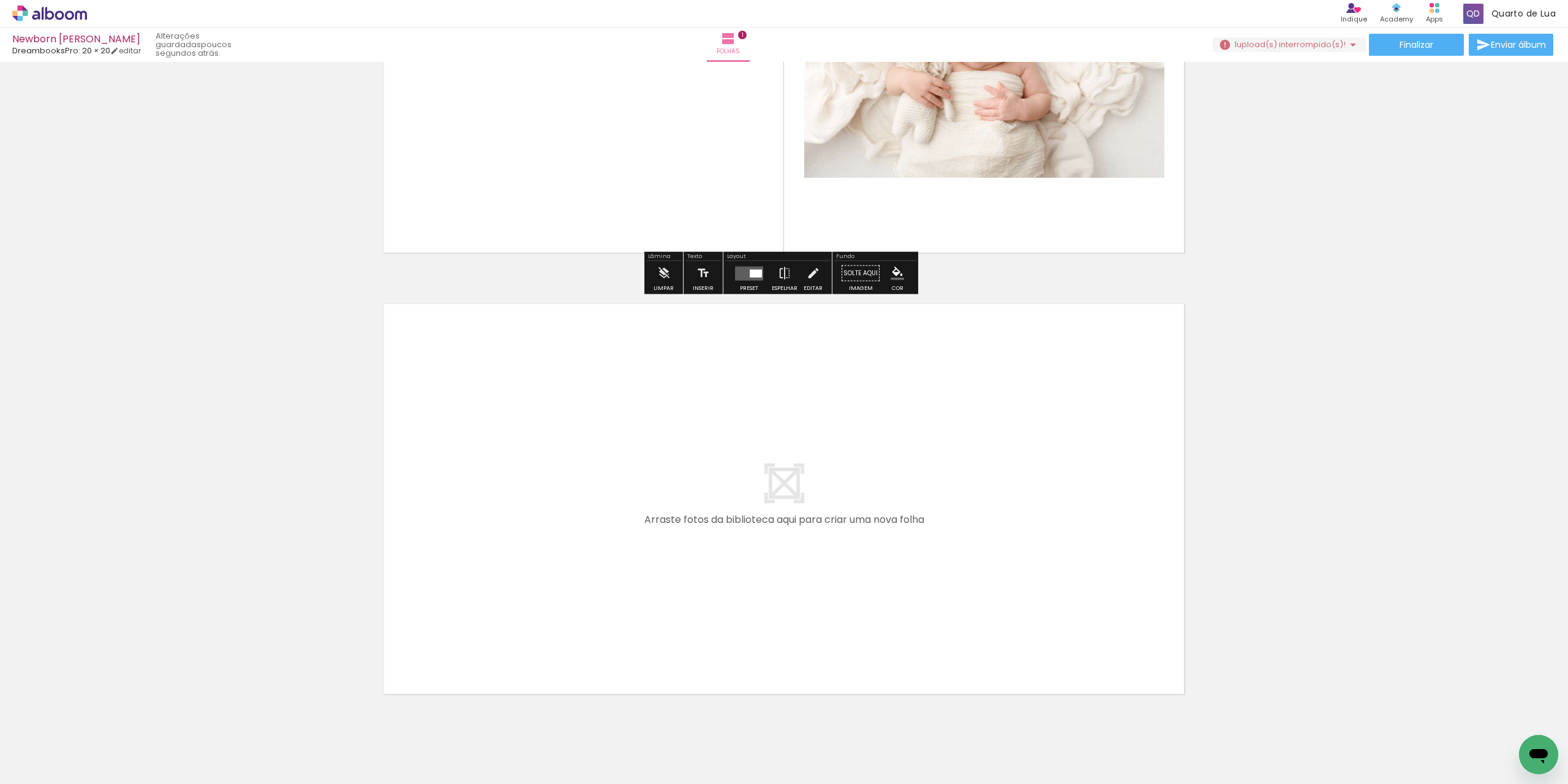
scroll to position [285, 0]
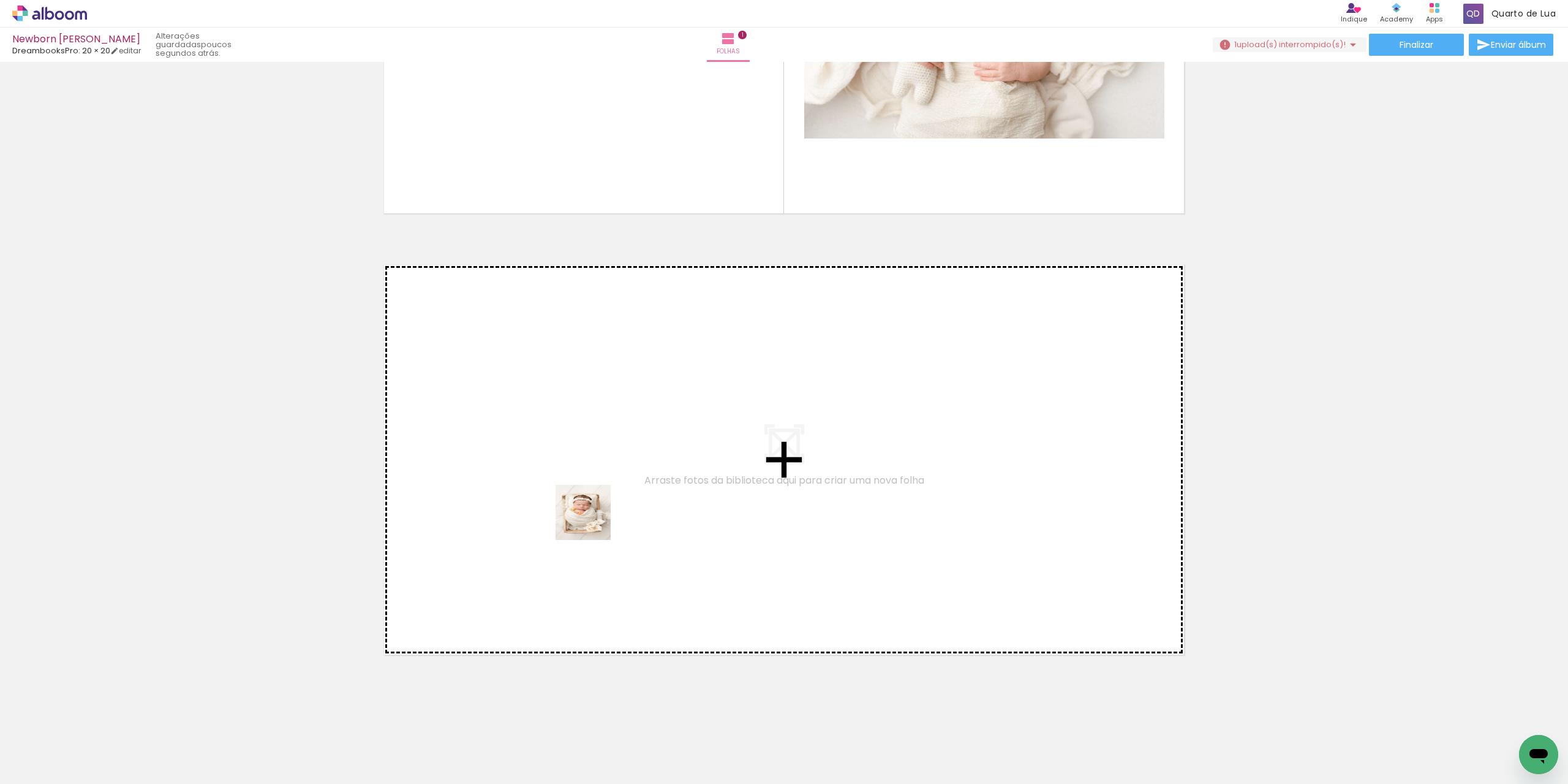
drag, startPoint x: 122, startPoint y: 738, endPoint x: 687, endPoint y: 474, distance: 623.6
click at [687, 474] on quentale-workspace at bounding box center [784, 392] width 1568 height 784
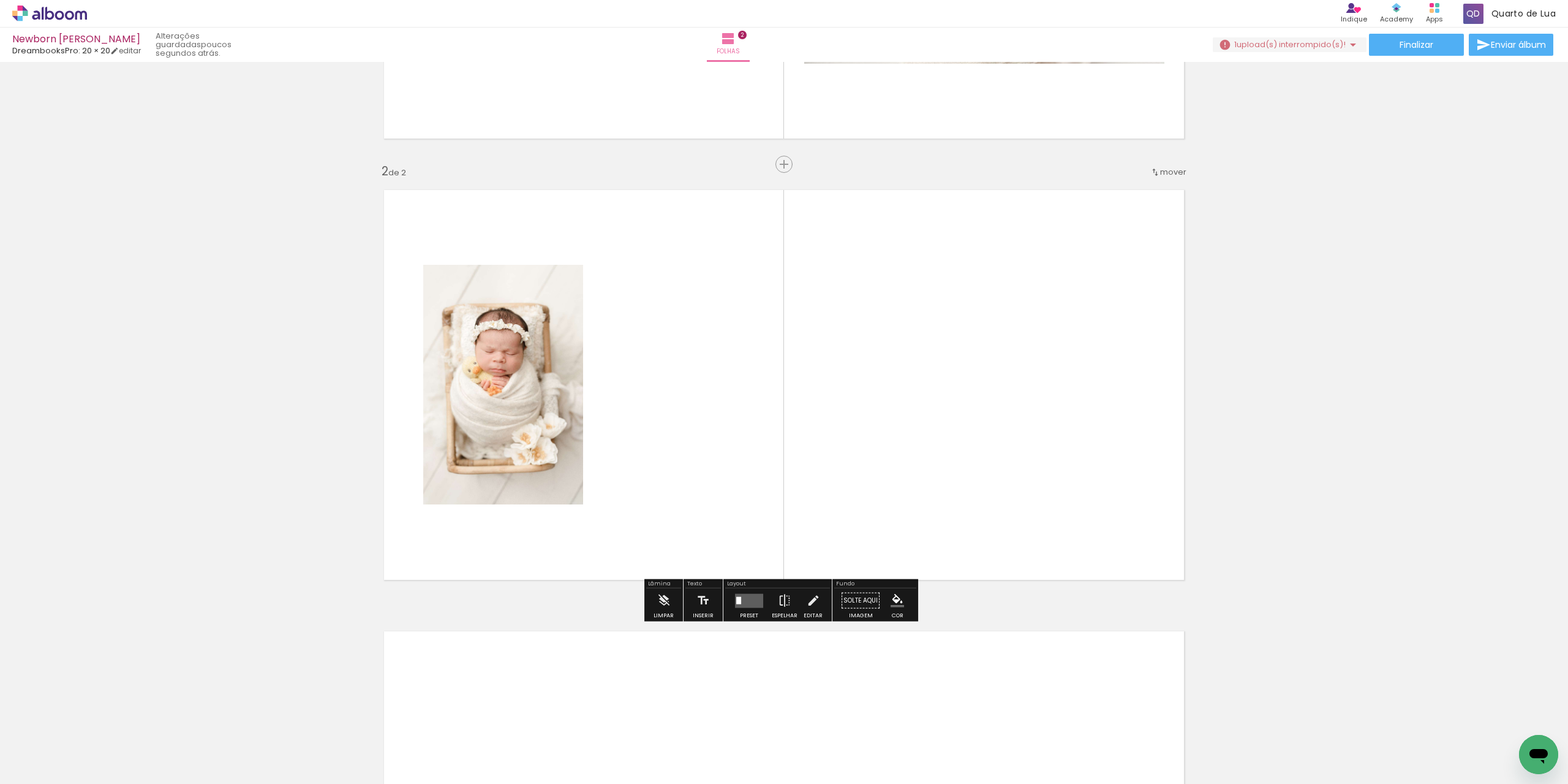
scroll to position [360, 0]
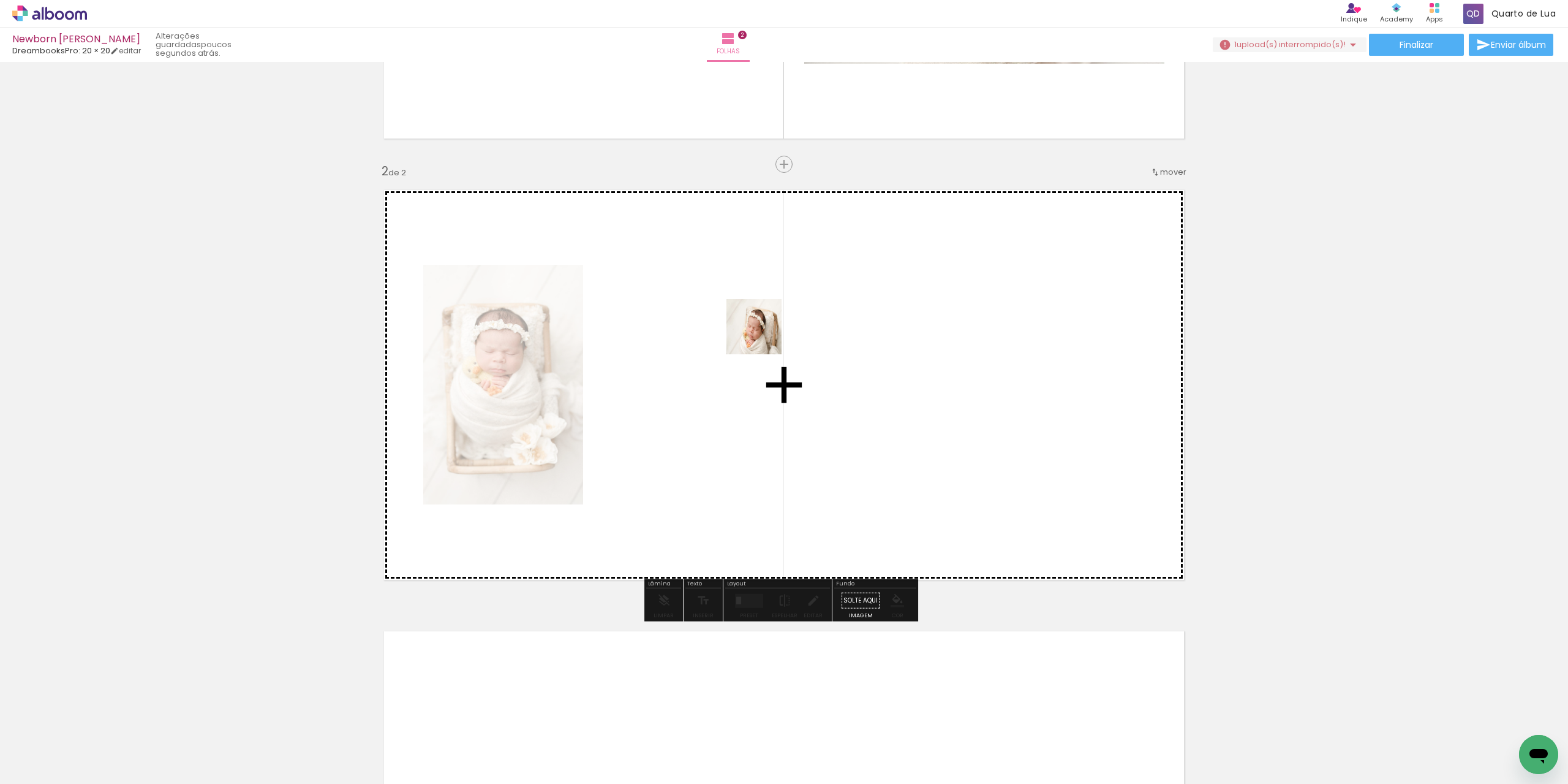
drag, startPoint x: 208, startPoint y: 736, endPoint x: 849, endPoint y: 261, distance: 797.8
click at [849, 261] on quentale-workspace at bounding box center [784, 392] width 1568 height 784
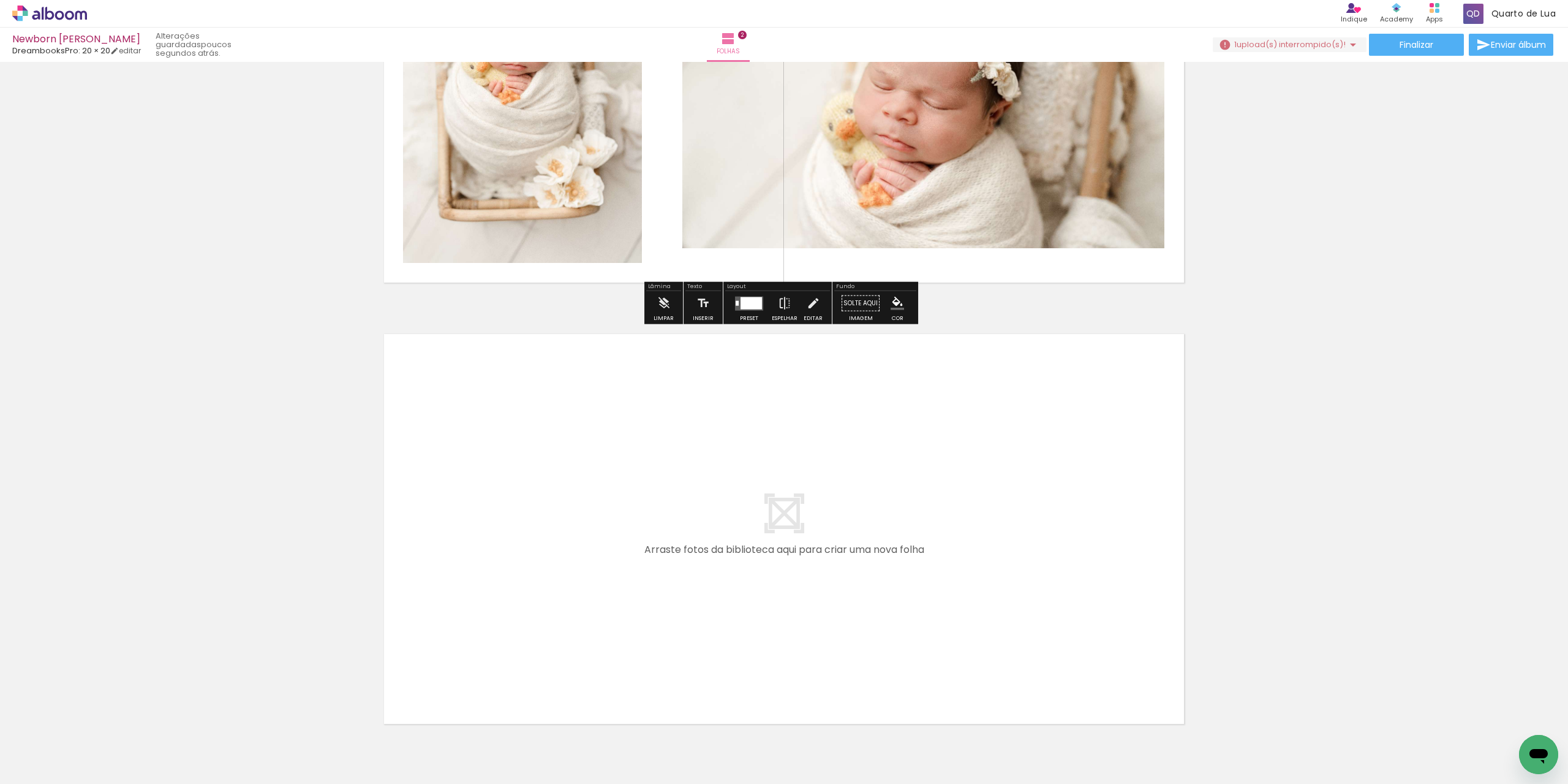
scroll to position [726, 0]
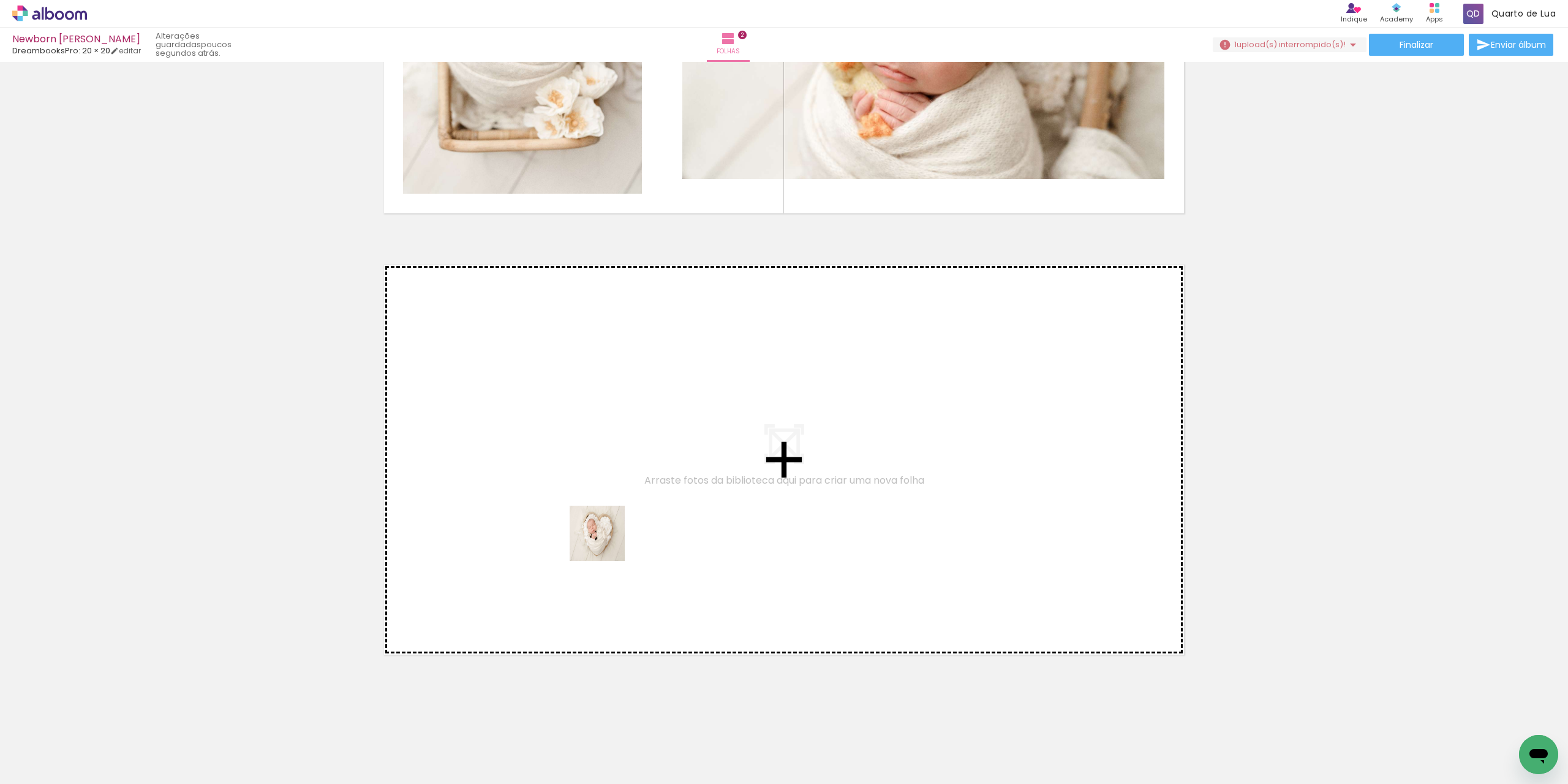
drag, startPoint x: 288, startPoint y: 755, endPoint x: 607, endPoint y: 543, distance: 383.0
click at [607, 543] on quentale-workspace at bounding box center [784, 392] width 1568 height 784
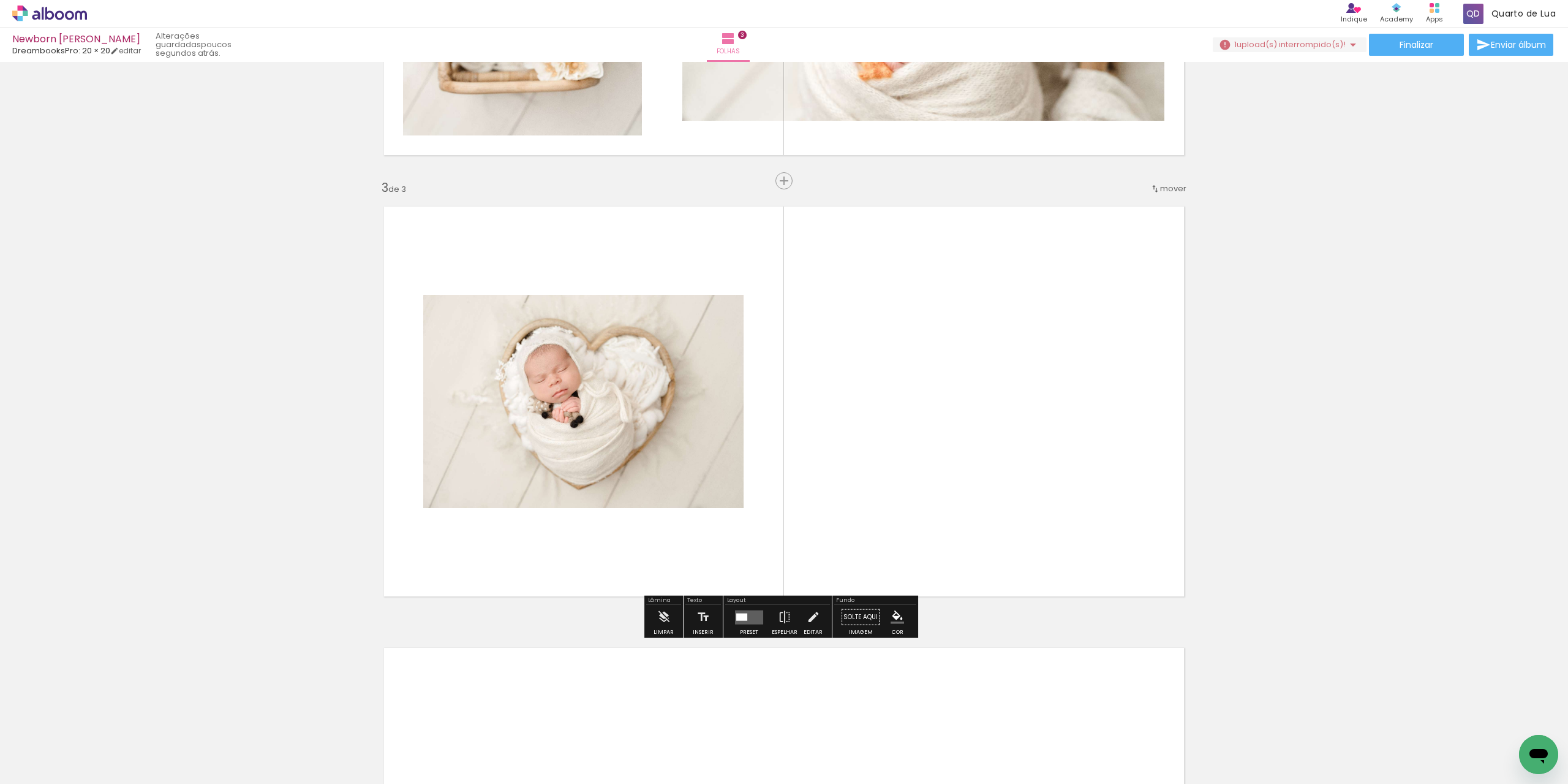
scroll to position [801, 0]
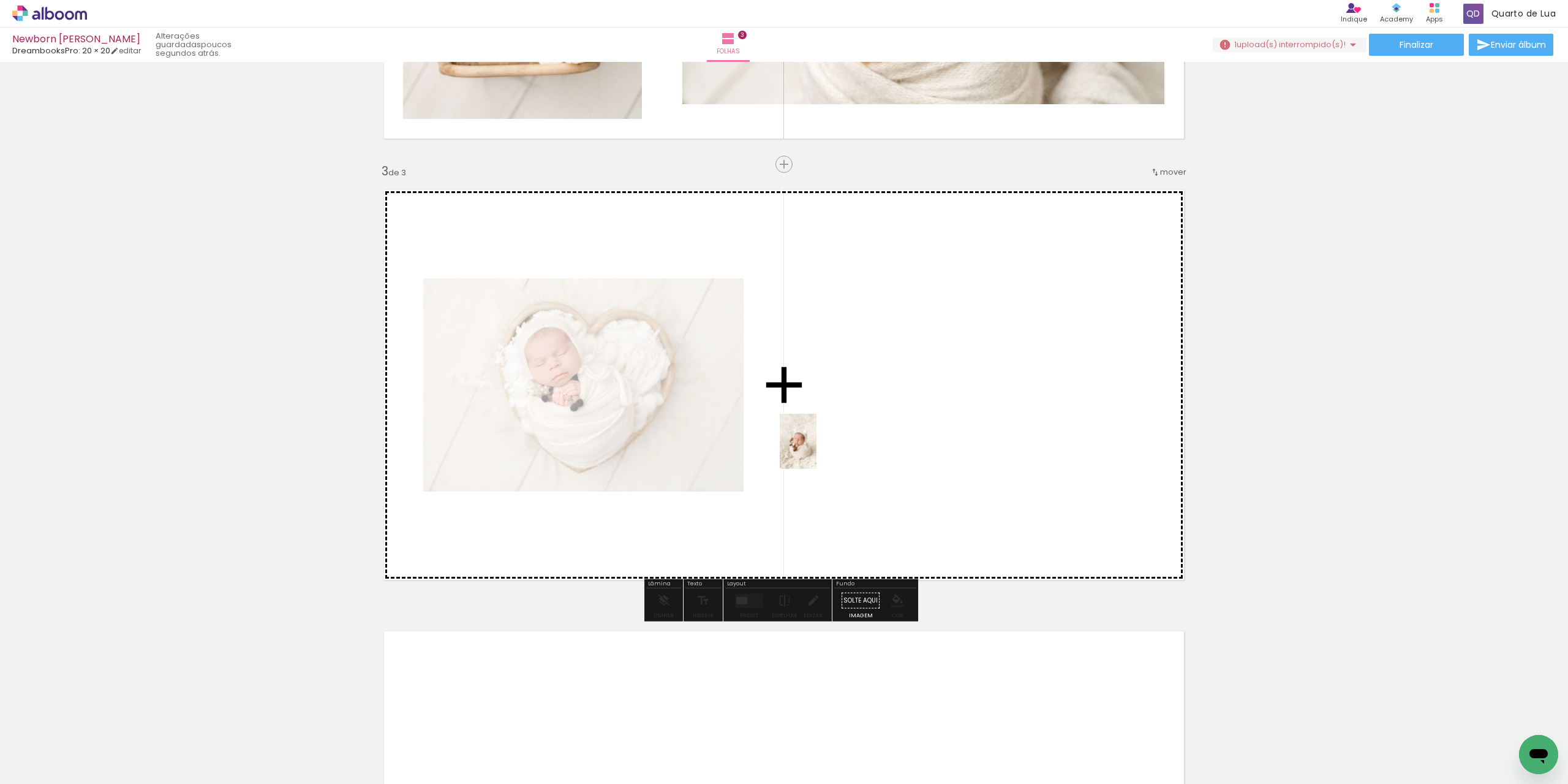
drag, startPoint x: 334, startPoint y: 758, endPoint x: 819, endPoint y: 449, distance: 575.1
click at [819, 449] on quentale-workspace at bounding box center [784, 392] width 1568 height 784
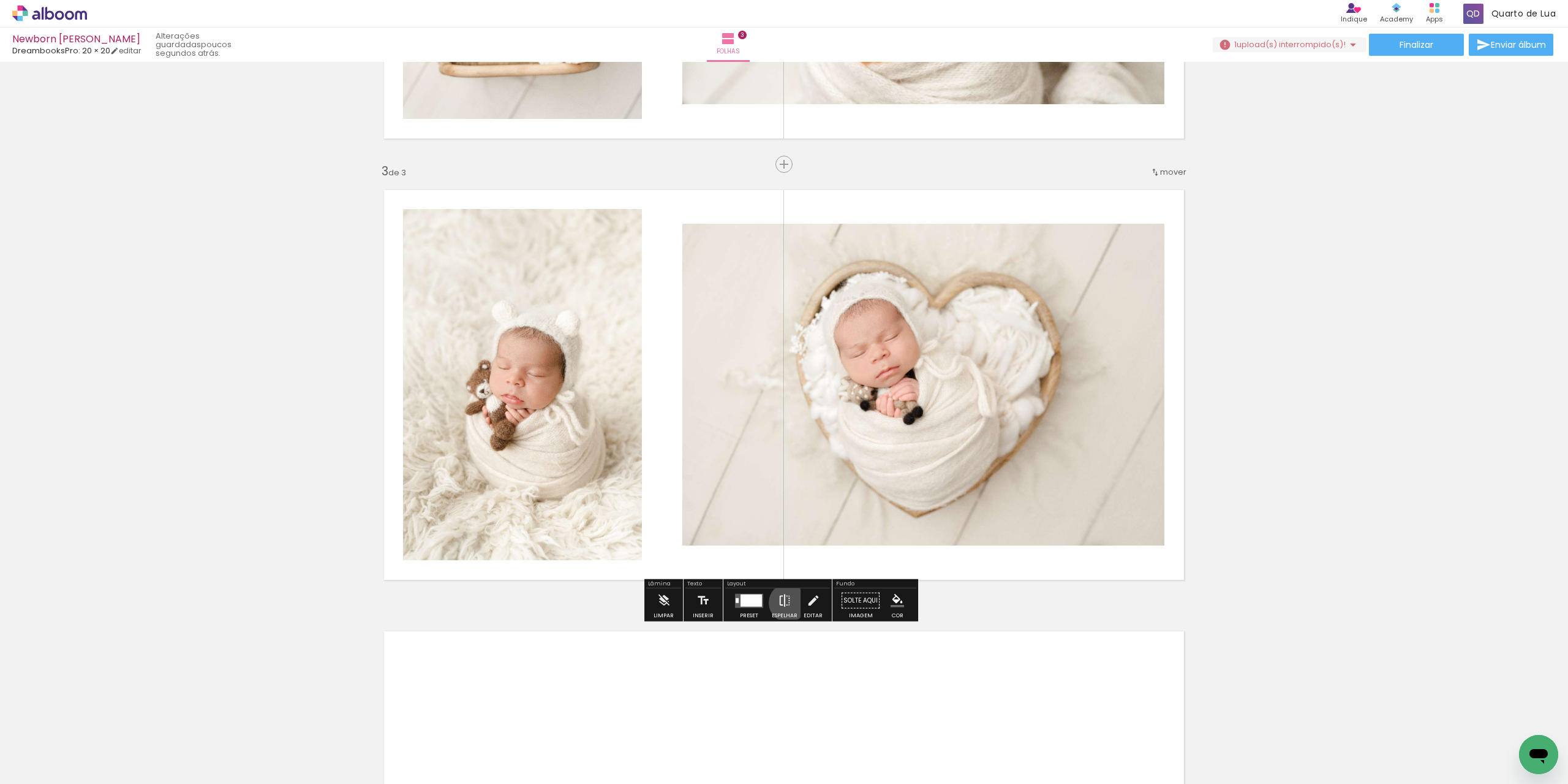
click at [785, 602] on iron-icon at bounding box center [784, 601] width 13 height 25
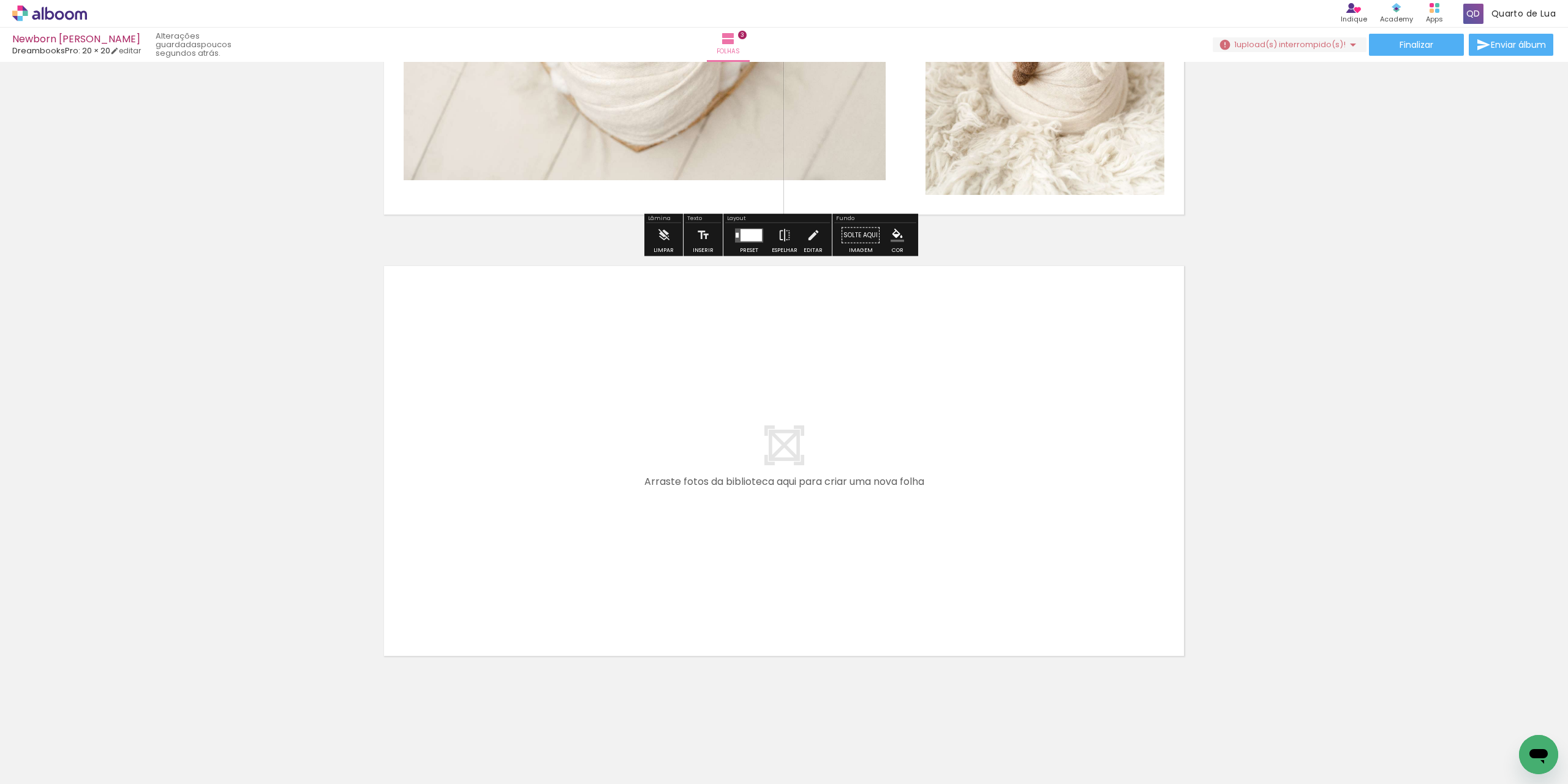
scroll to position [1168, 0]
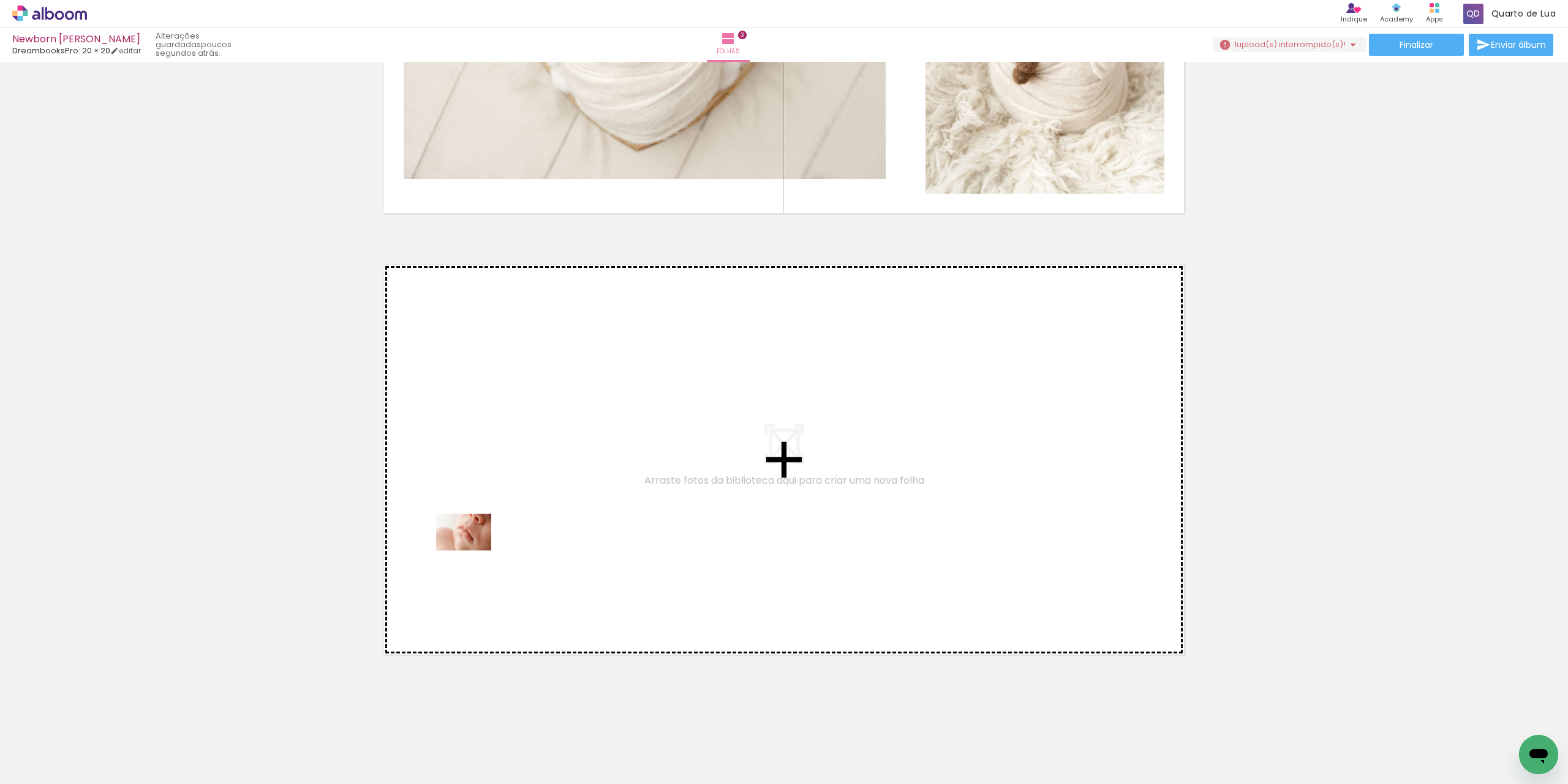
drag, startPoint x: 397, startPoint y: 760, endPoint x: 473, endPoint y: 550, distance: 223.3
click at [473, 550] on quentale-workspace at bounding box center [784, 392] width 1568 height 784
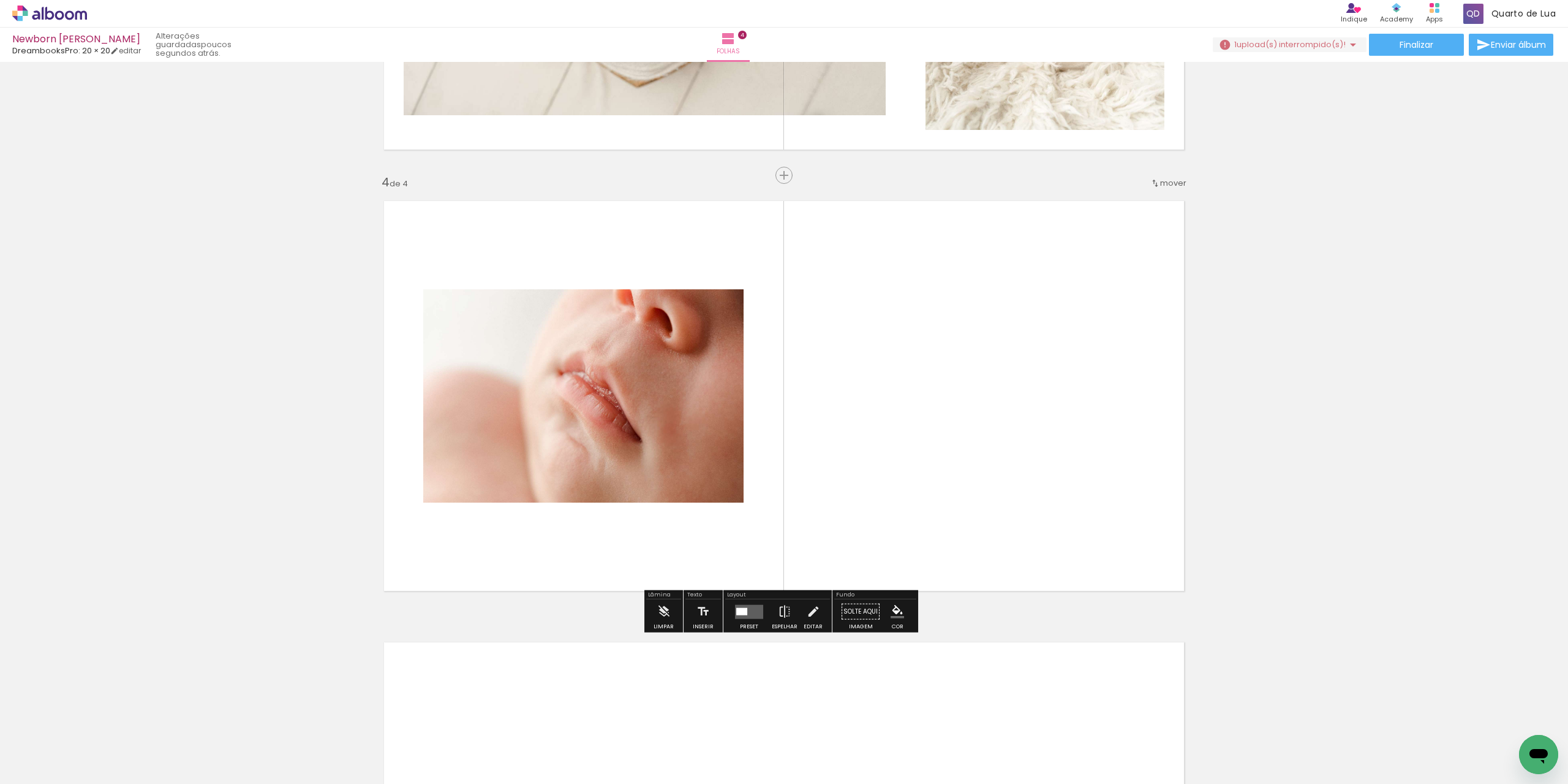
scroll to position [1242, 0]
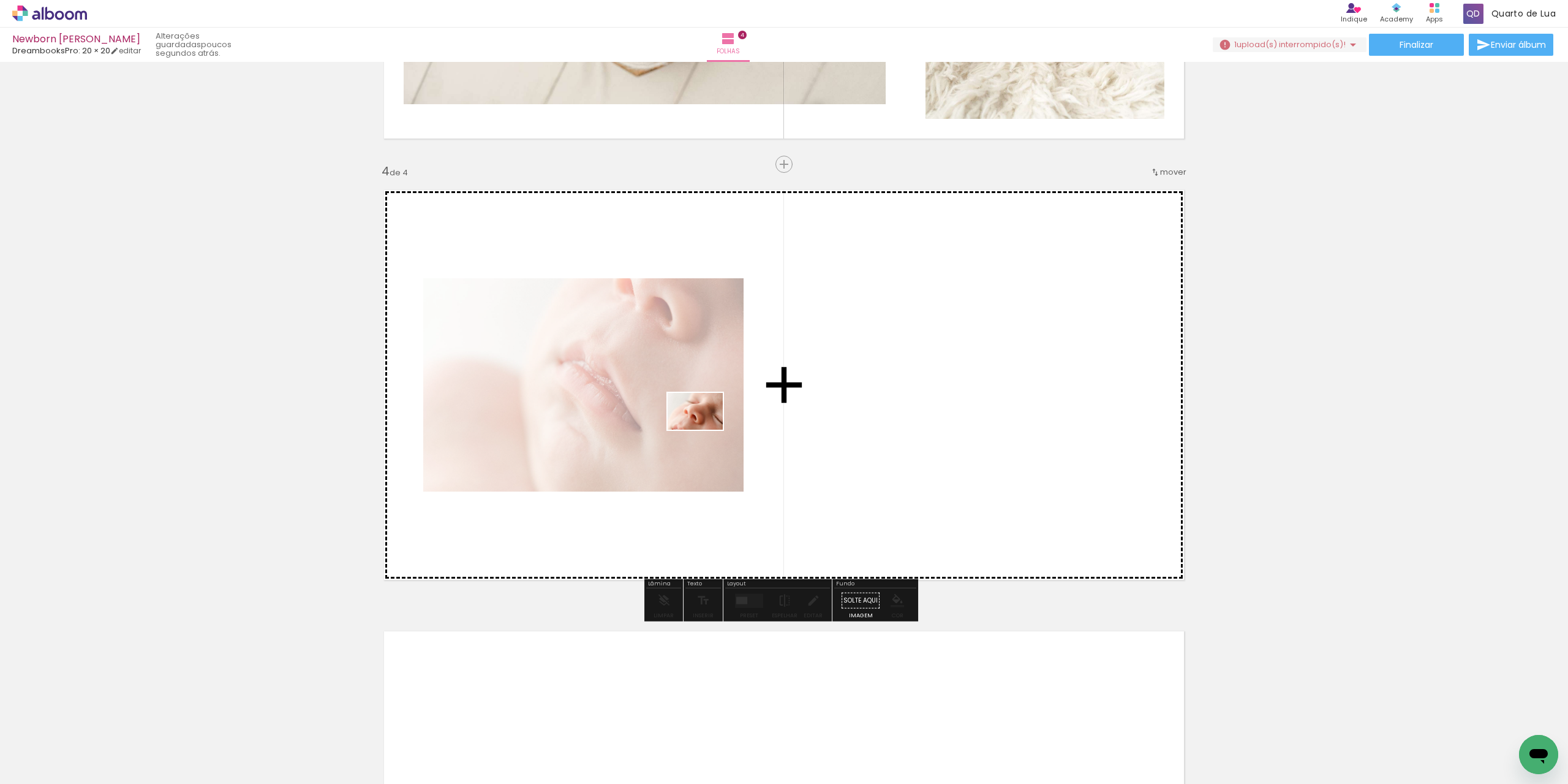
drag, startPoint x: 469, startPoint y: 756, endPoint x: 695, endPoint y: 450, distance: 380.4
click at [704, 429] on quentale-workspace at bounding box center [784, 392] width 1568 height 784
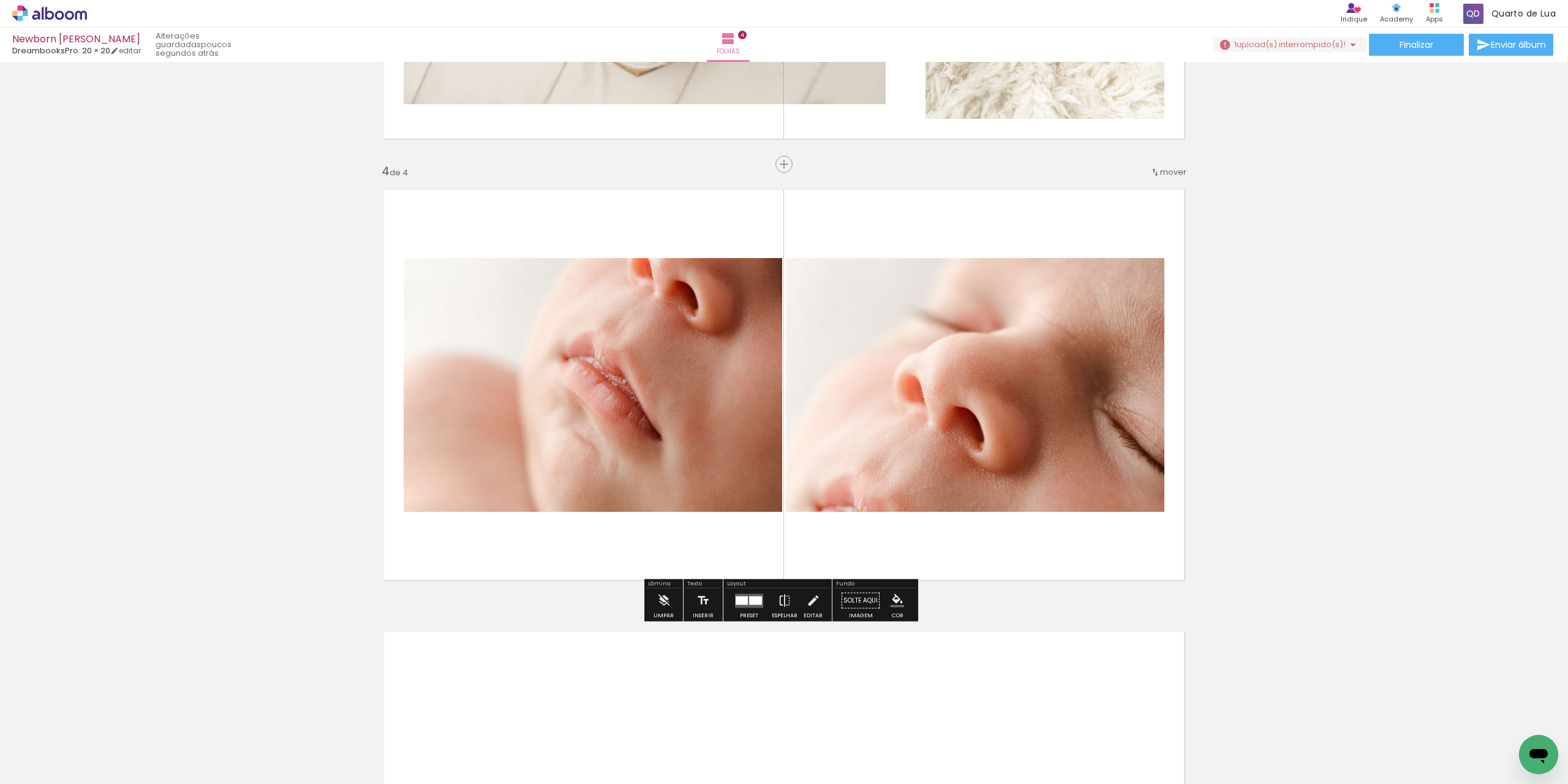
drag, startPoint x: 541, startPoint y: 752, endPoint x: 864, endPoint y: 367, distance: 502.5
click at [864, 367] on quentale-workspace at bounding box center [784, 392] width 1568 height 784
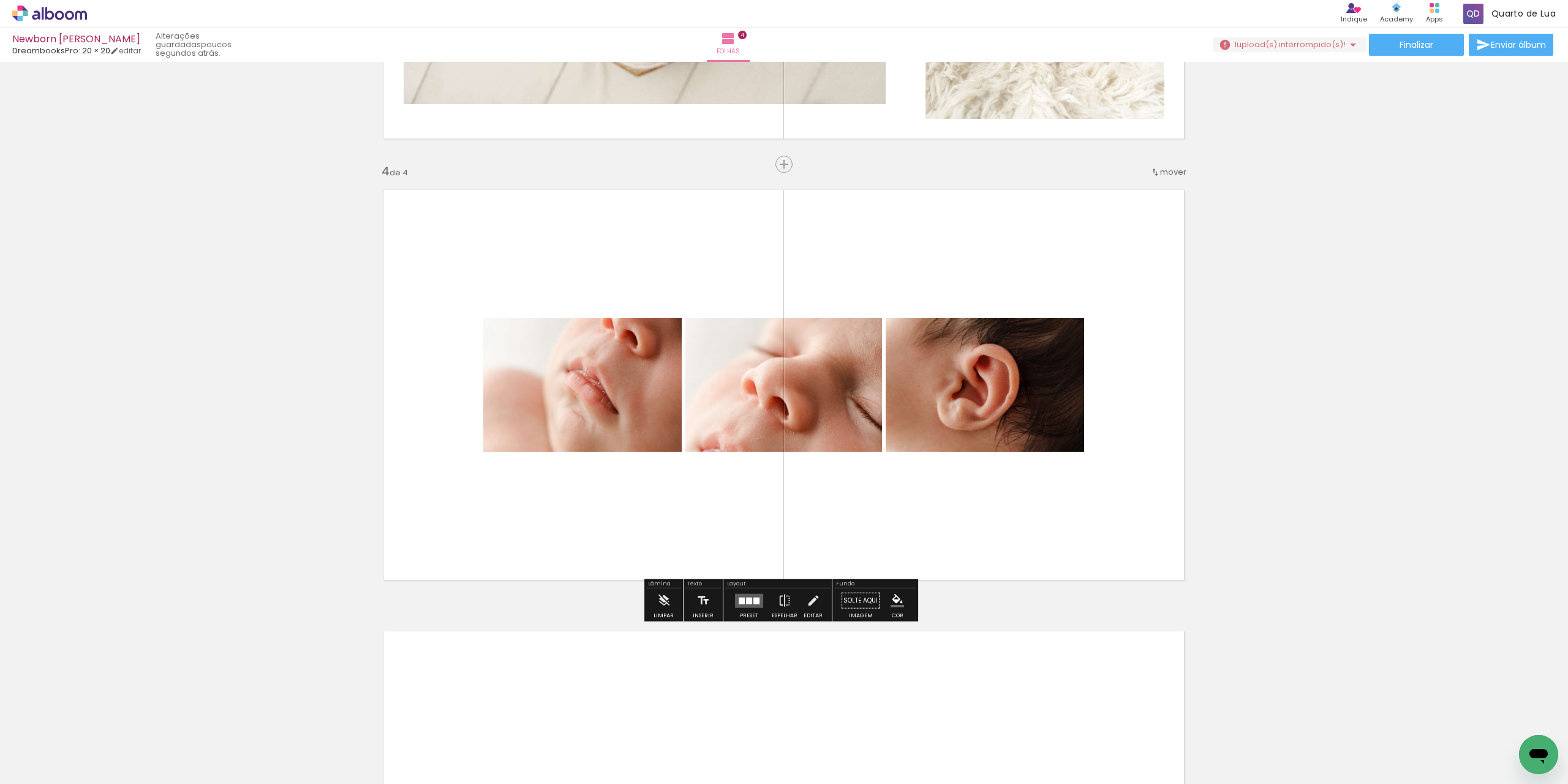
click at [749, 602] on quentale-layouter at bounding box center [750, 601] width 28 height 14
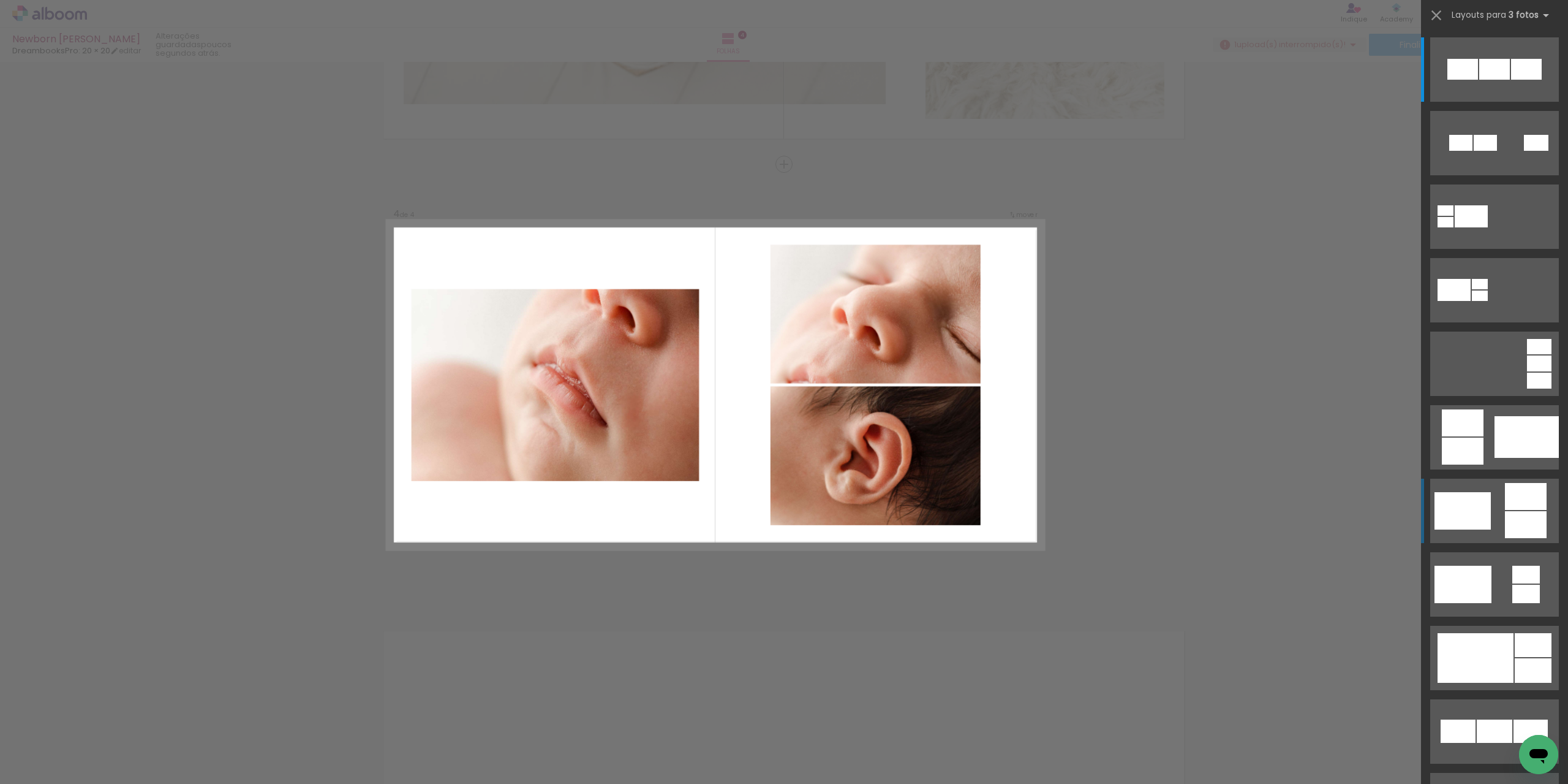
click at [1497, 508] on quentale-layouter at bounding box center [1495, 511] width 129 height 64
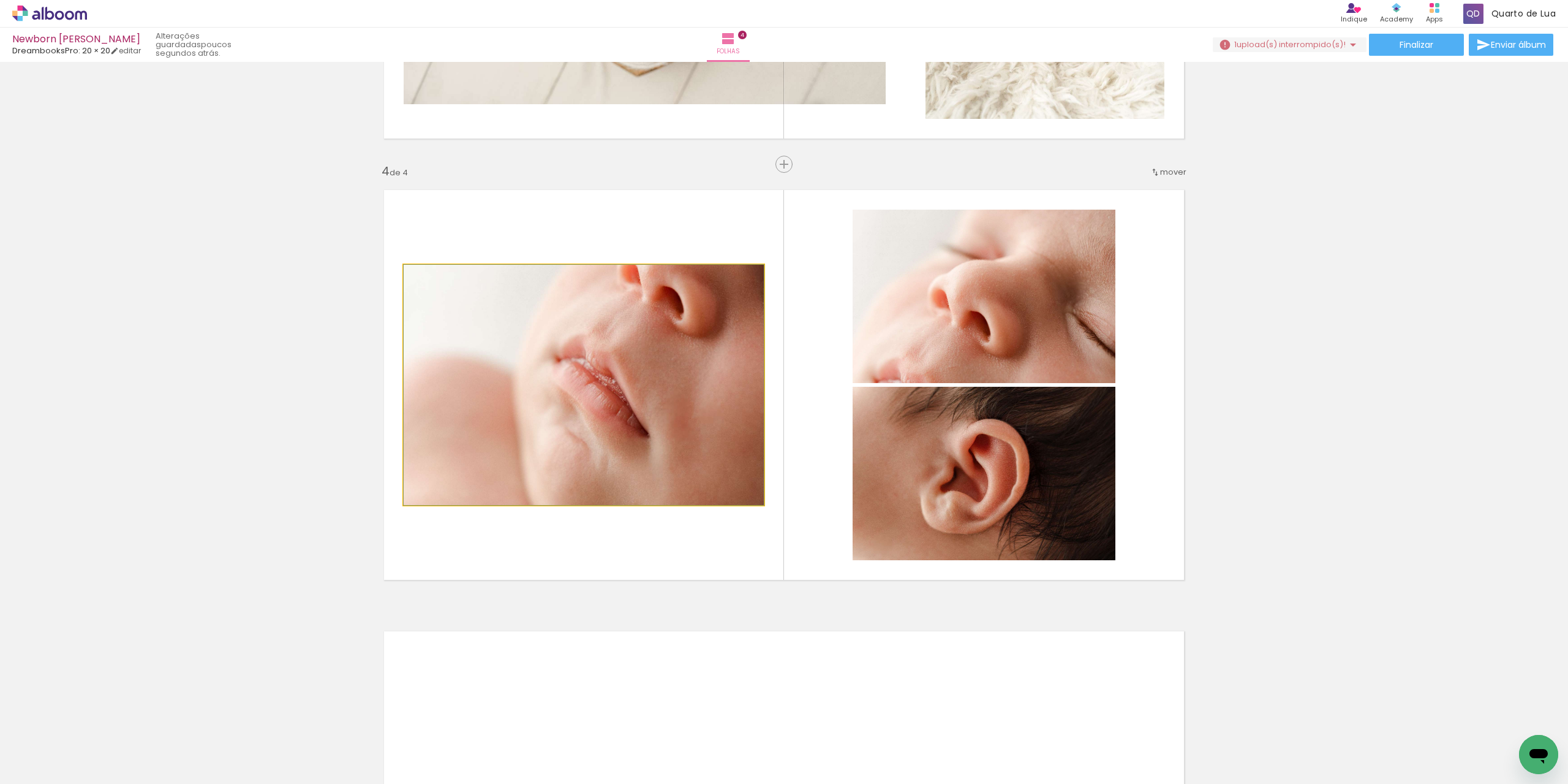
drag, startPoint x: 660, startPoint y: 343, endPoint x: 599, endPoint y: 368, distance: 65.9
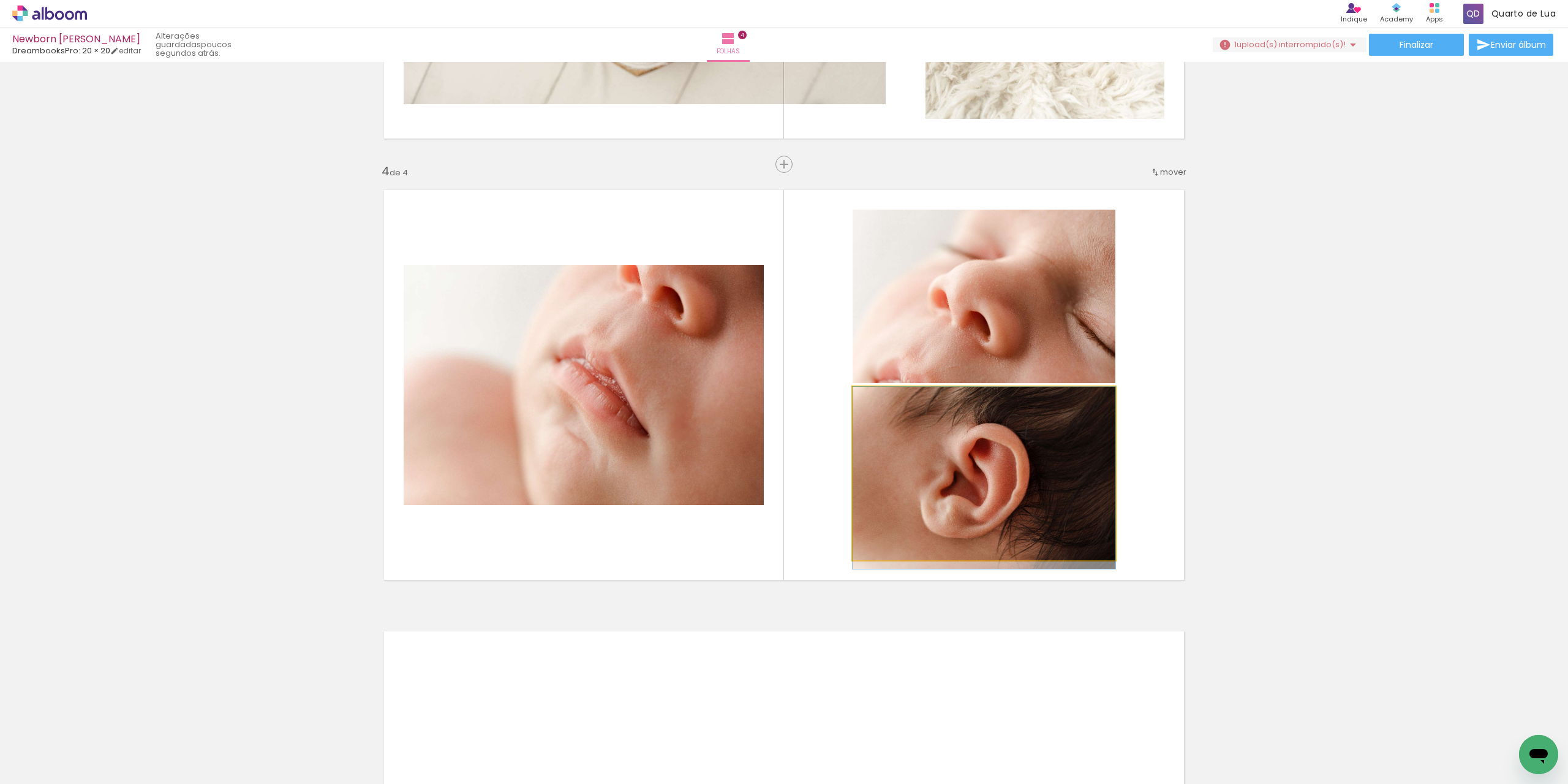
drag, startPoint x: 1001, startPoint y: 481, endPoint x: 1065, endPoint y: 497, distance: 66.0
drag, startPoint x: 1041, startPoint y: 308, endPoint x: 1049, endPoint y: 200, distance: 108.3
click at [1049, 200] on quentale-layouter at bounding box center [784, 385] width 821 height 411
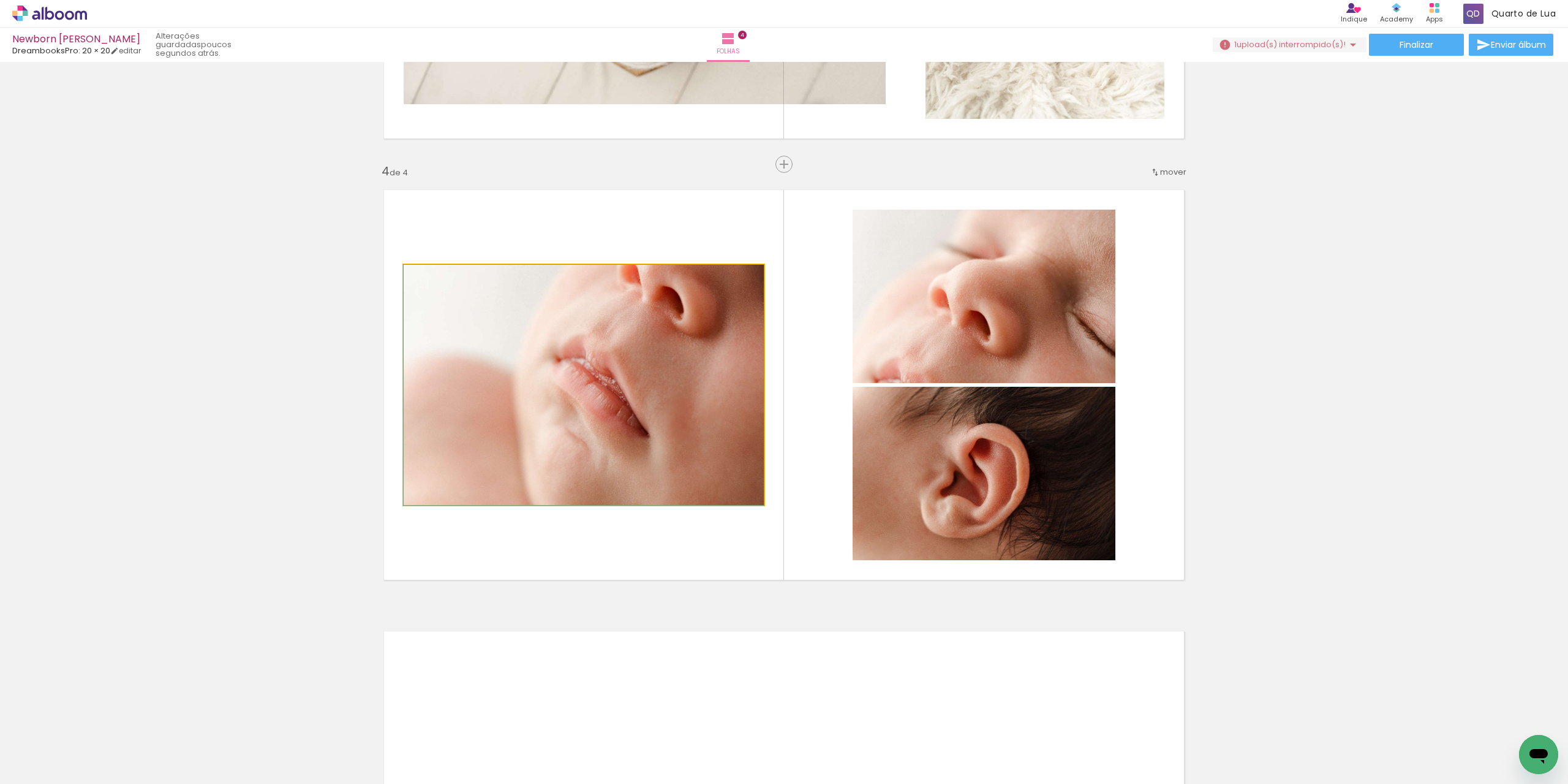
drag, startPoint x: 570, startPoint y: 422, endPoint x: 547, endPoint y: 438, distance: 28.0
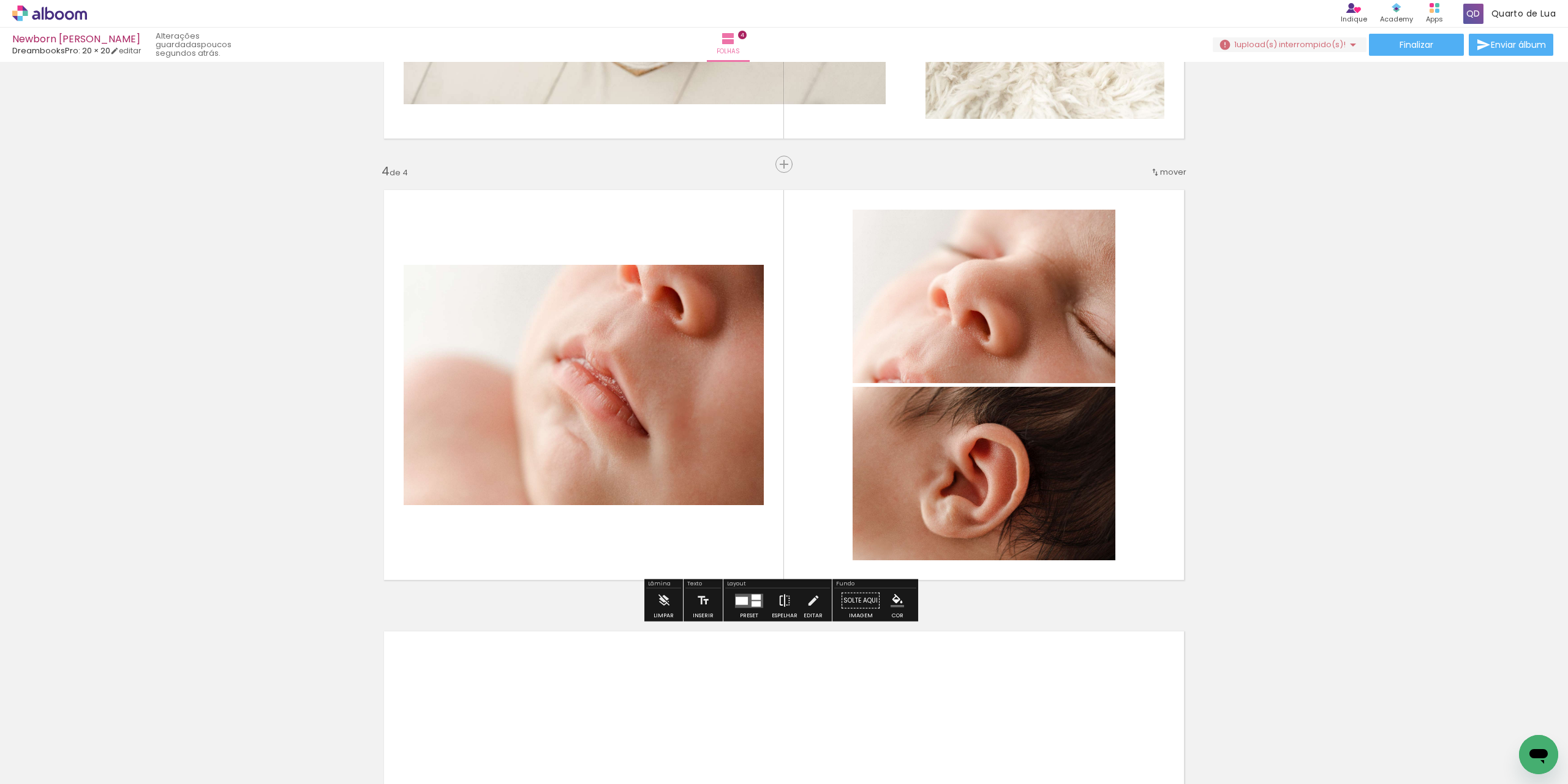
click at [786, 603] on iron-icon at bounding box center [784, 601] width 13 height 25
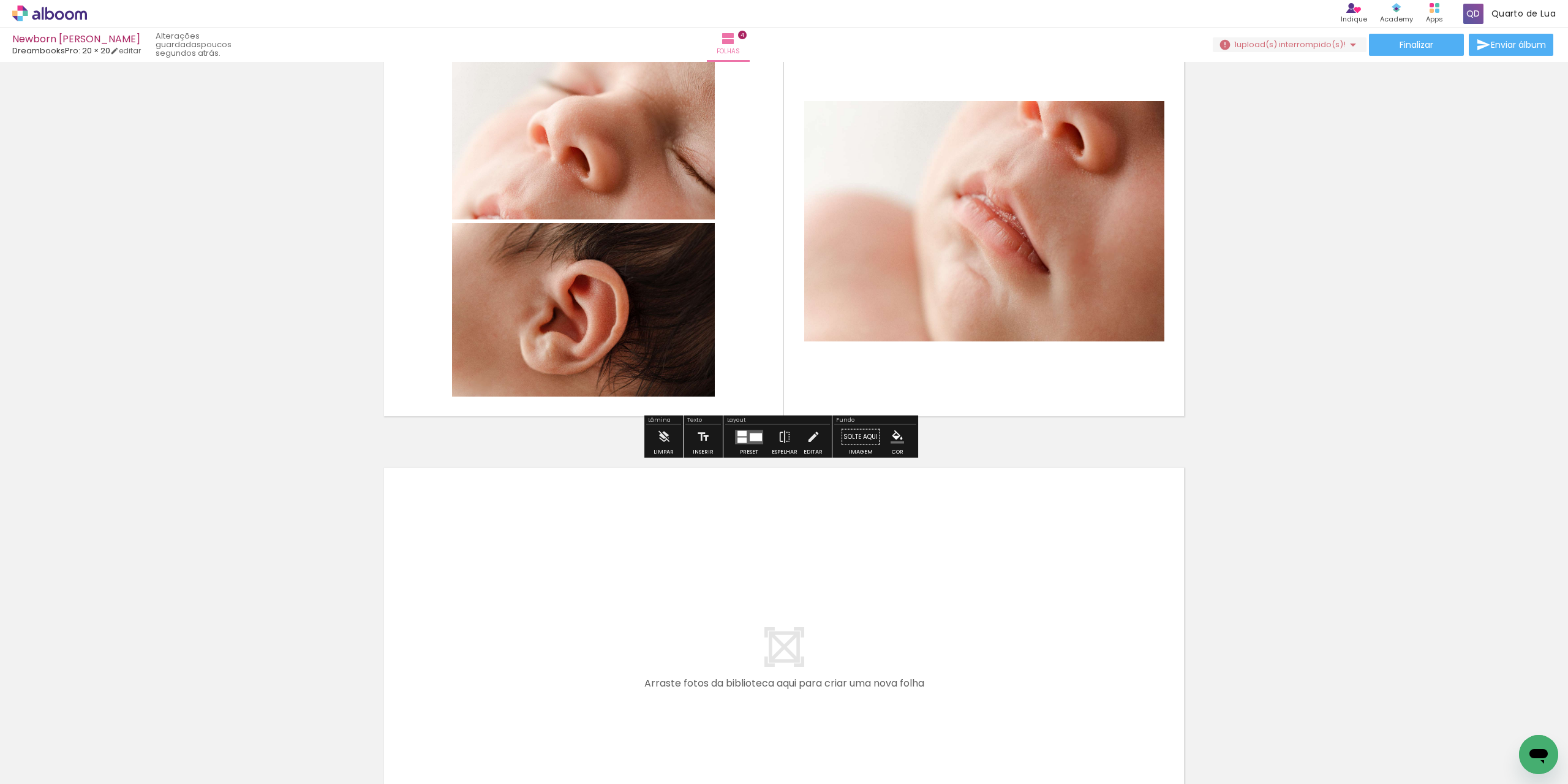
scroll to position [1609, 0]
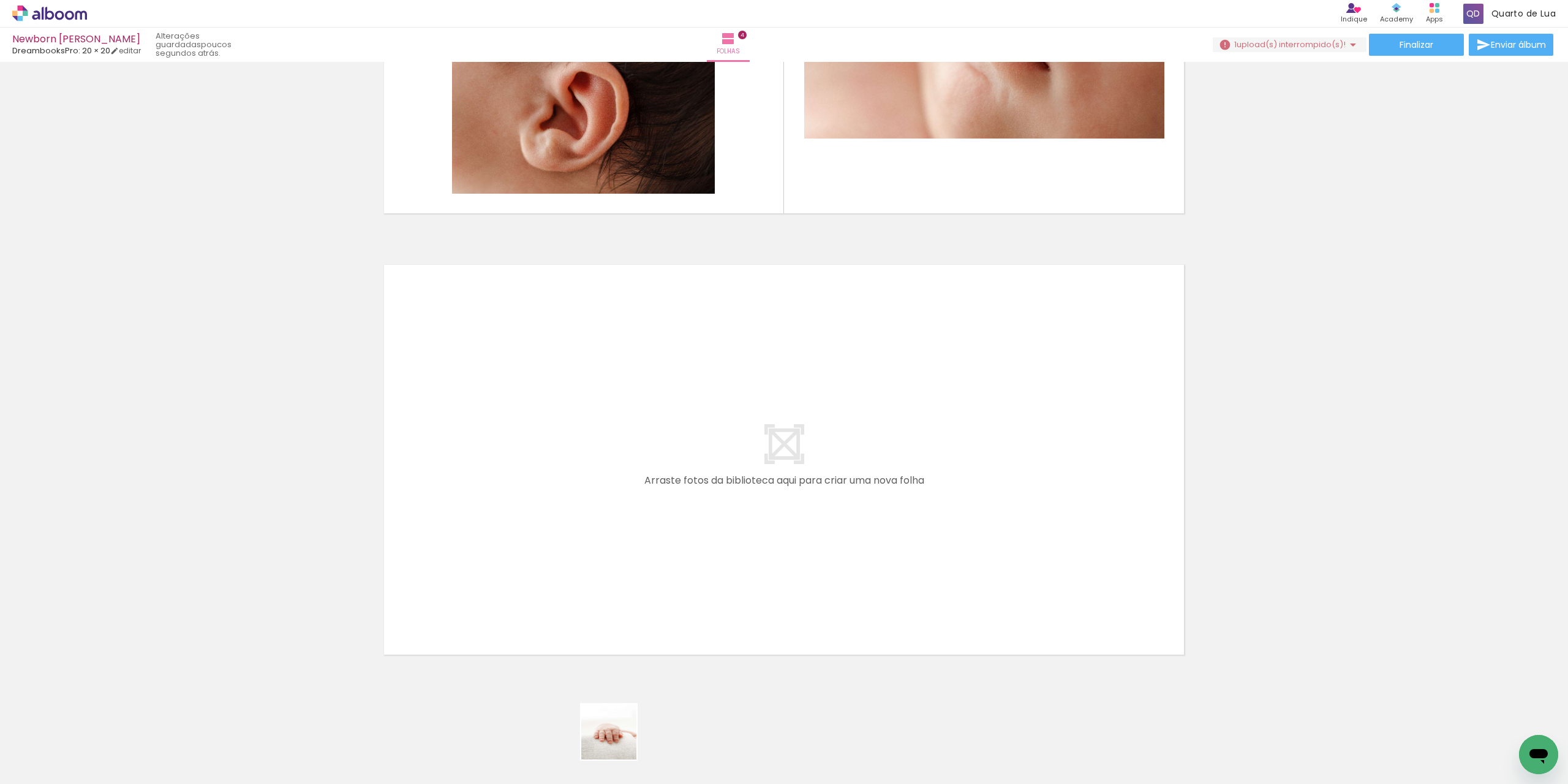
drag, startPoint x: 615, startPoint y: 758, endPoint x: 606, endPoint y: 475, distance: 283.1
click at [606, 475] on quentale-workspace at bounding box center [784, 392] width 1568 height 784
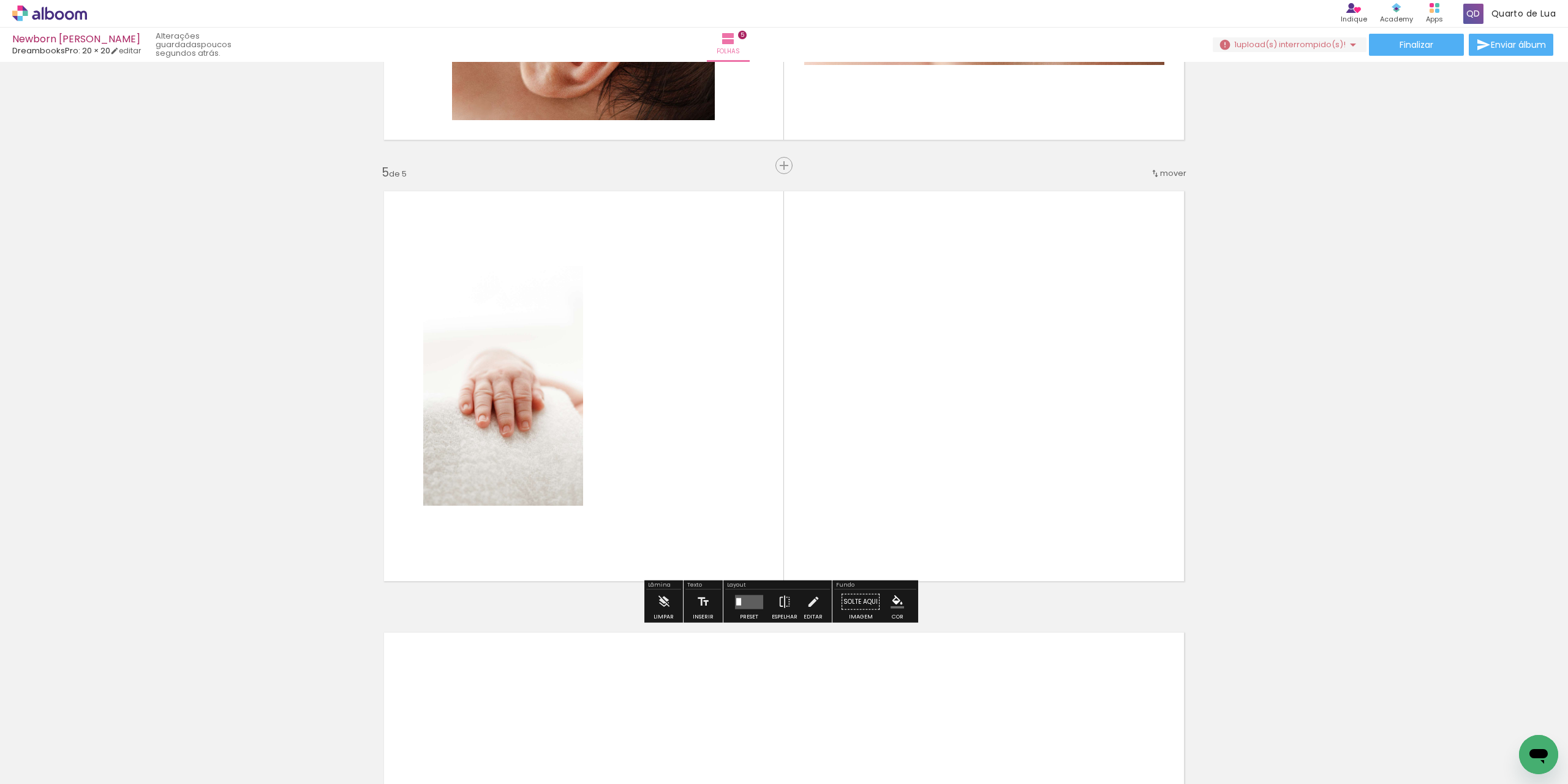
scroll to position [1684, 0]
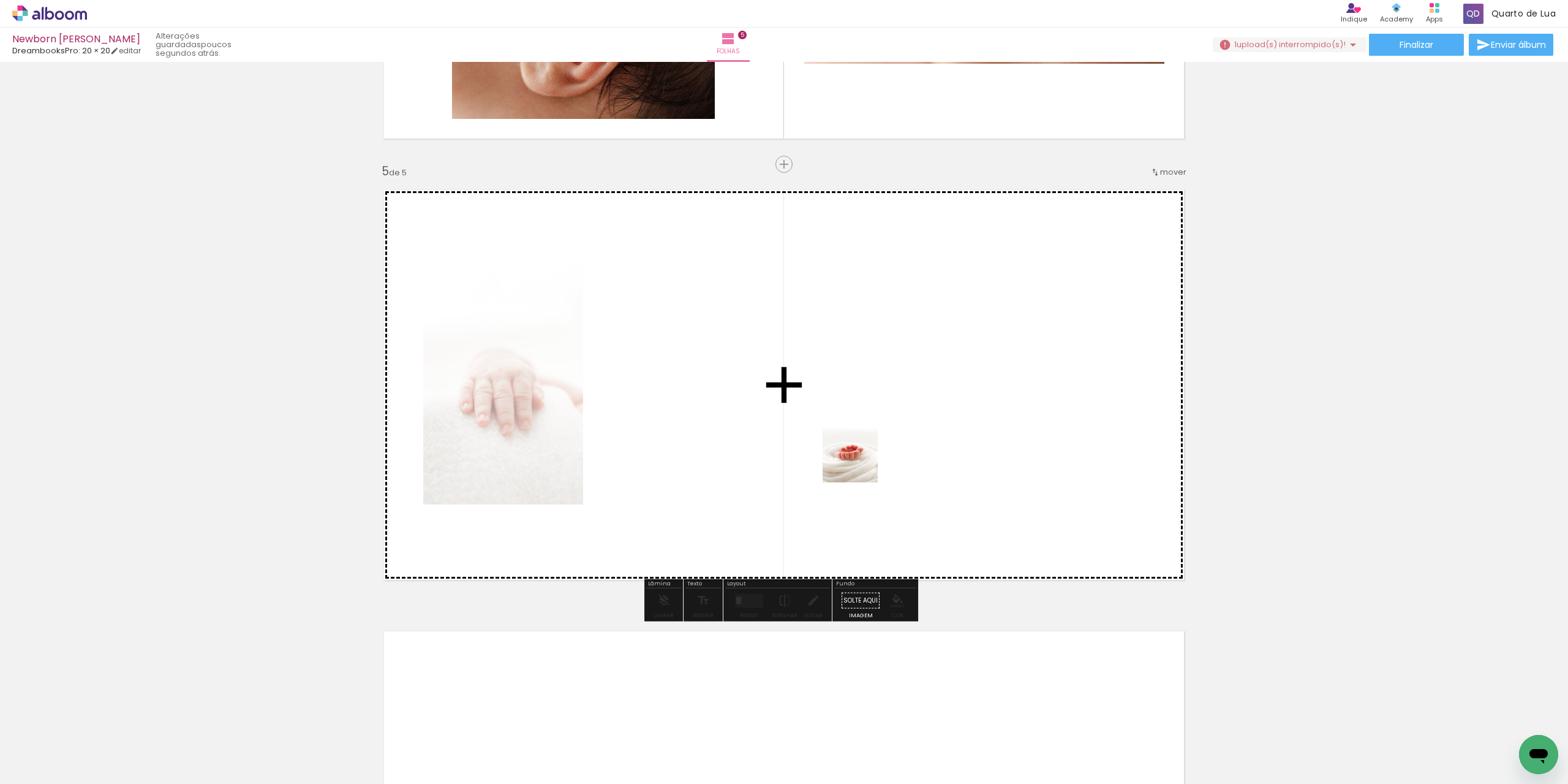
drag, startPoint x: 671, startPoint y: 740, endPoint x: 859, endPoint y: 464, distance: 333.9
click at [859, 464] on quentale-workspace at bounding box center [784, 392] width 1568 height 784
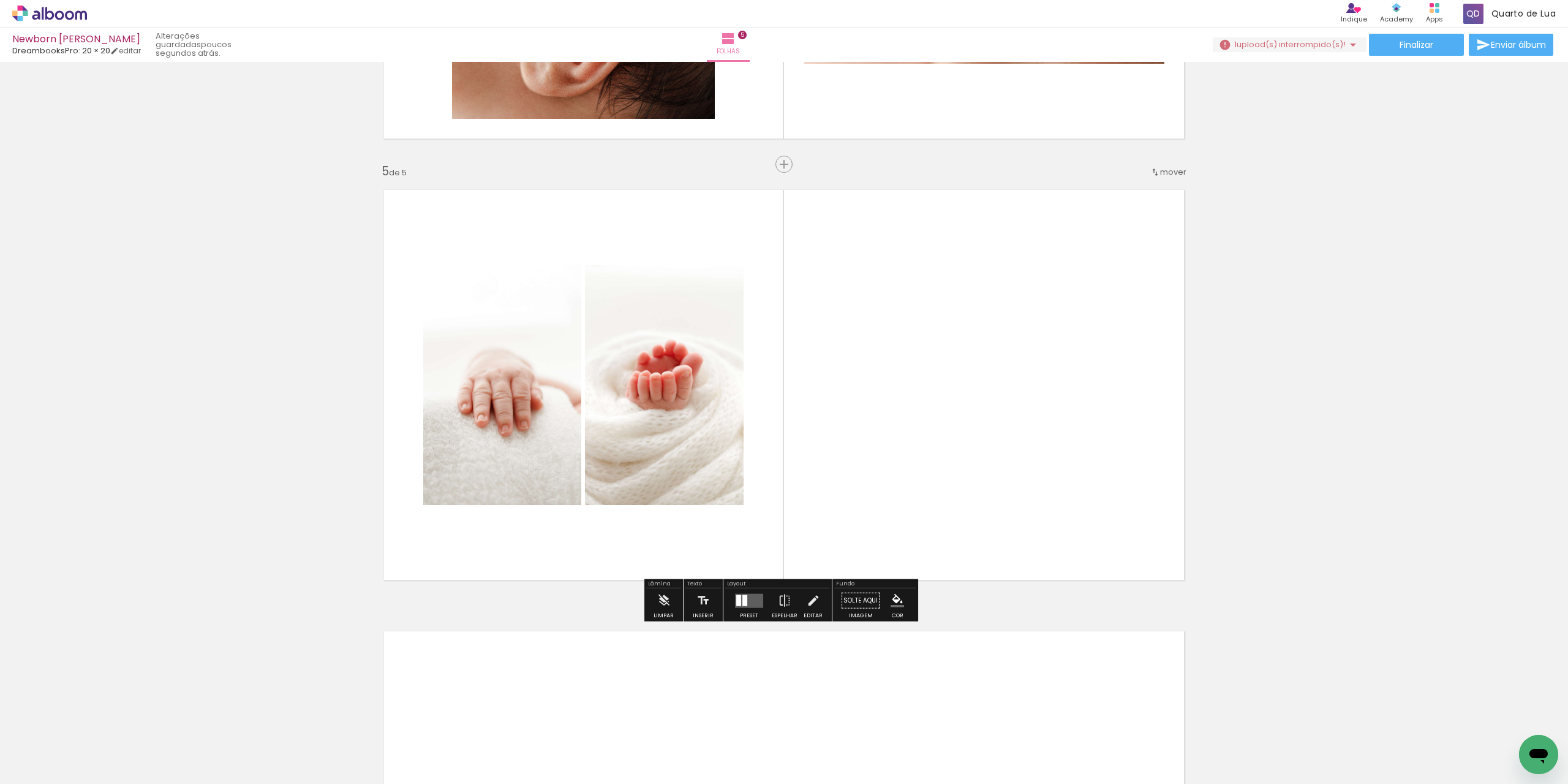
click at [744, 606] on quentale-layouter at bounding box center [750, 601] width 28 height 14
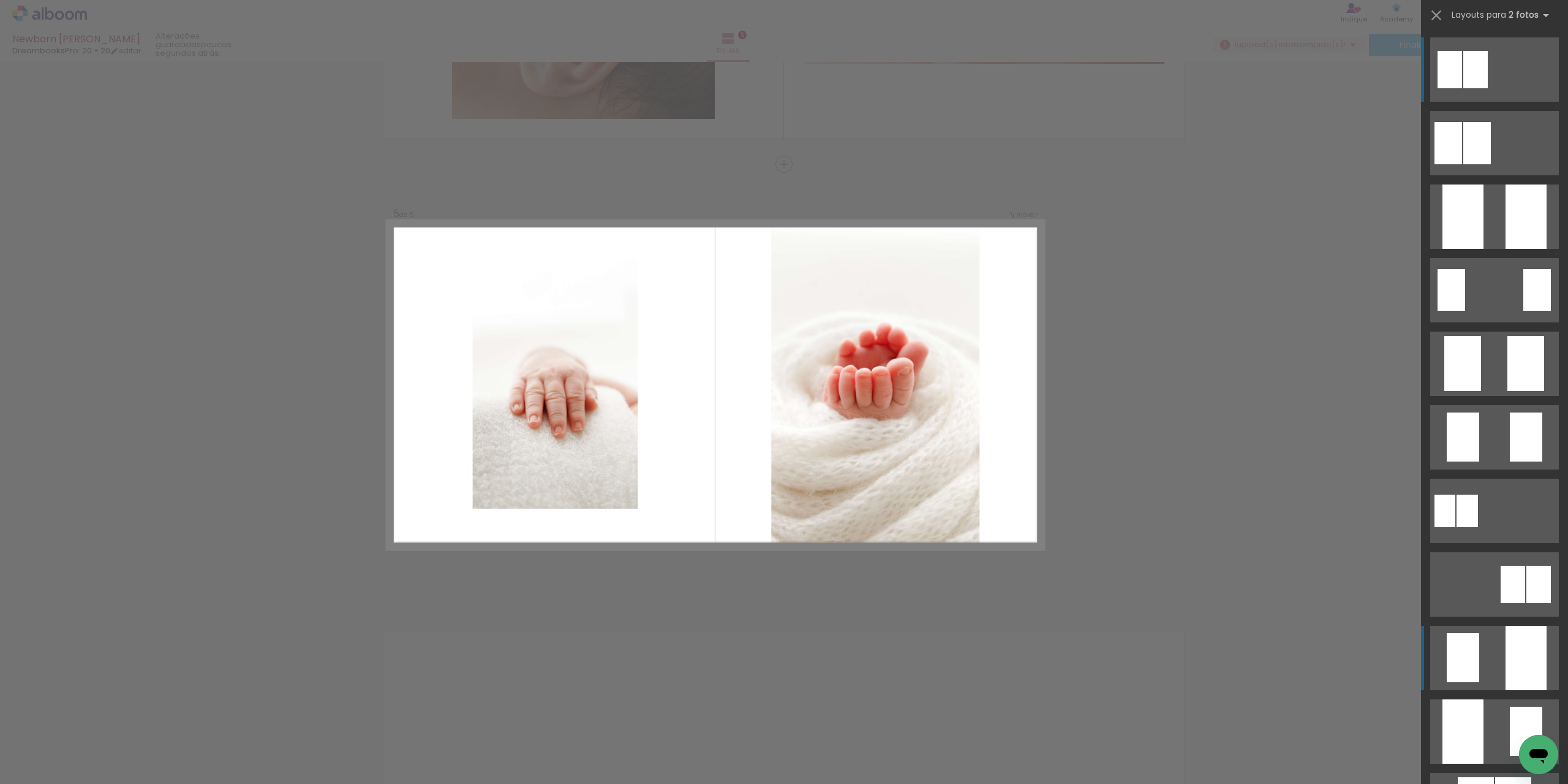
click at [1482, 642] on quentale-layouter at bounding box center [1495, 658] width 129 height 64
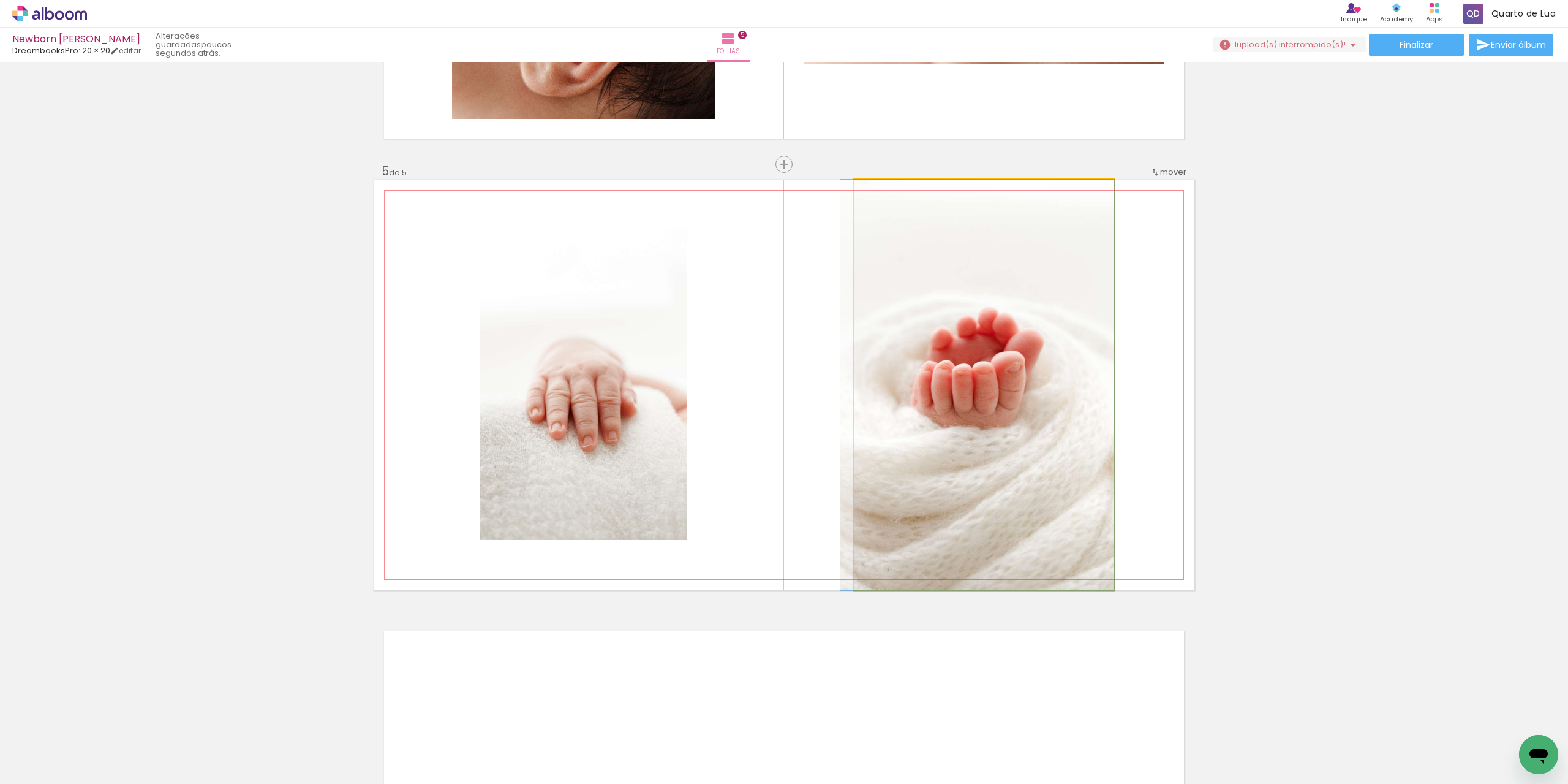
drag, startPoint x: 1063, startPoint y: 368, endPoint x: 1028, endPoint y: 439, distance: 79.2
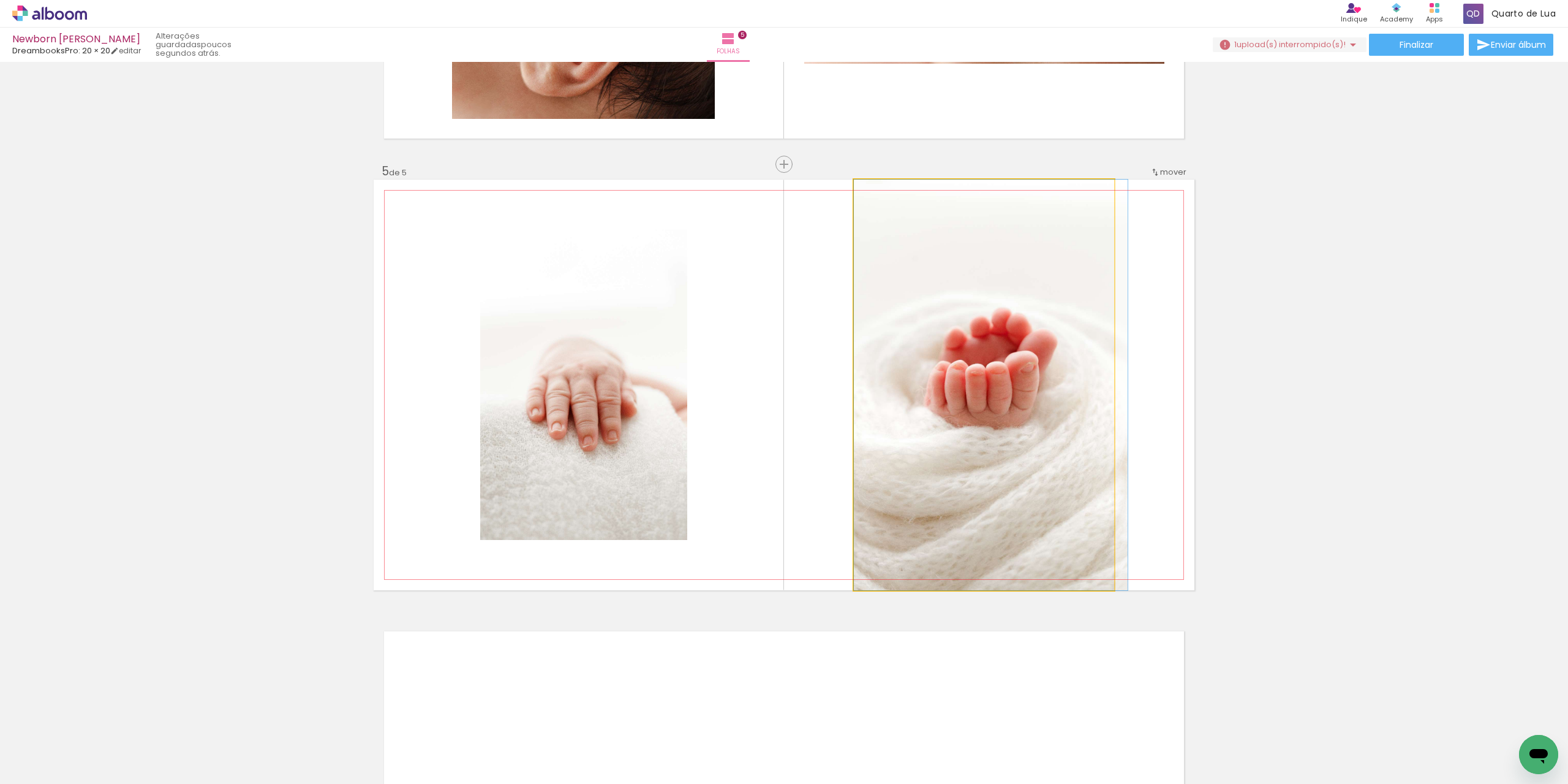
drag, startPoint x: 995, startPoint y: 422, endPoint x: 1050, endPoint y: 414, distance: 55.6
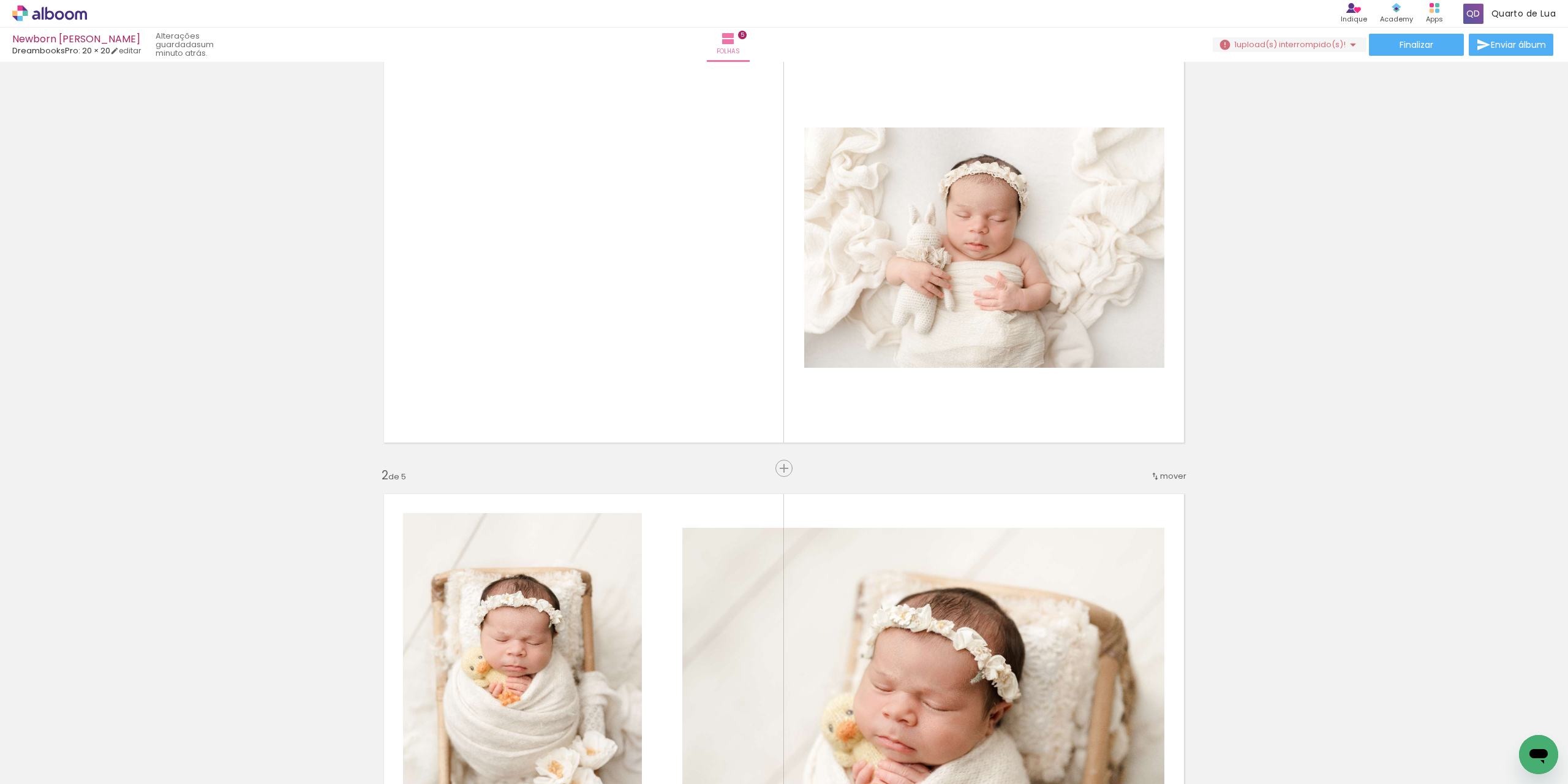
scroll to position [163, 0]
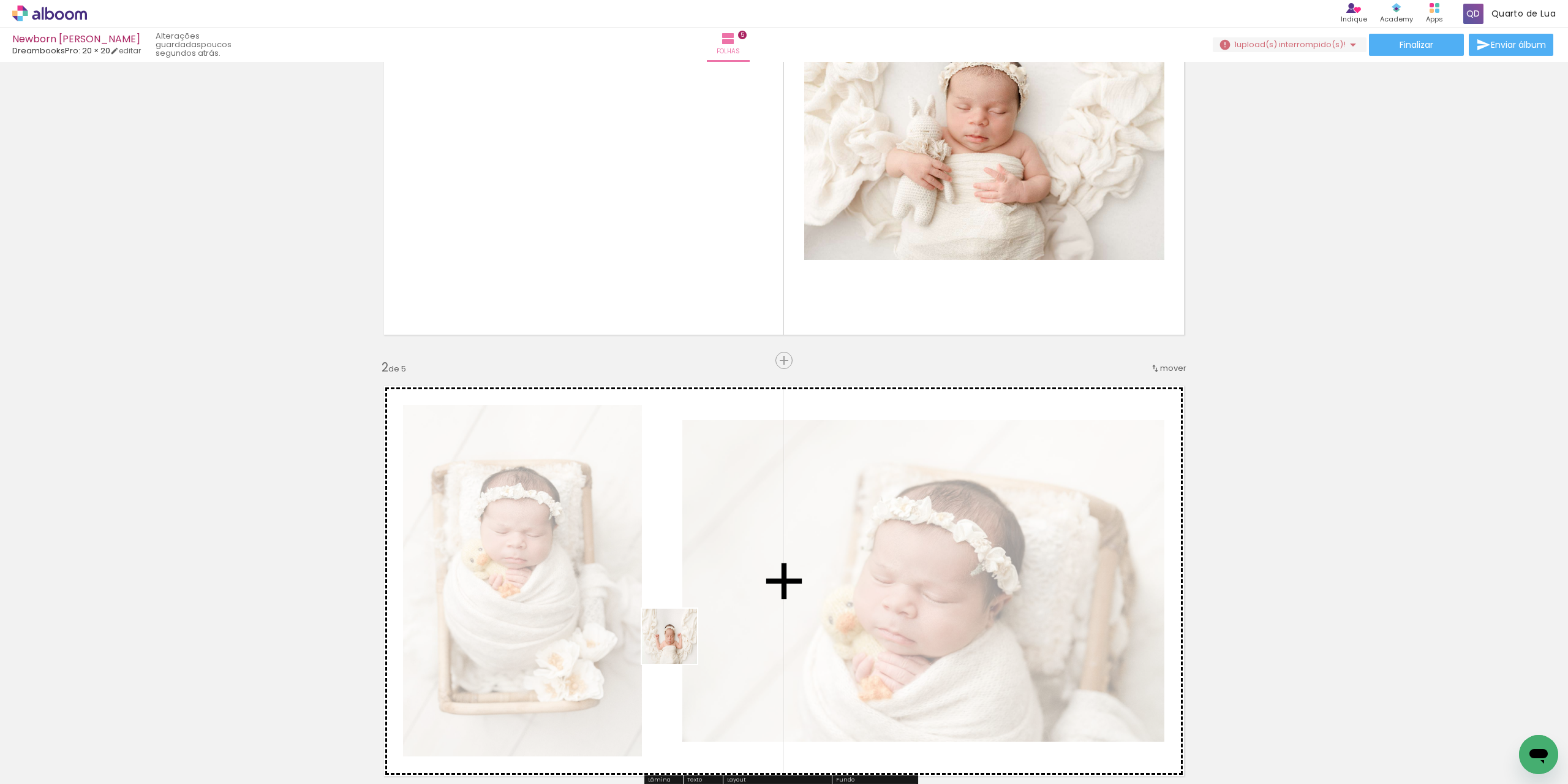
drag, startPoint x: 567, startPoint y: 754, endPoint x: 701, endPoint y: 626, distance: 185.3
click at [701, 626] on quentale-workspace at bounding box center [784, 392] width 1568 height 784
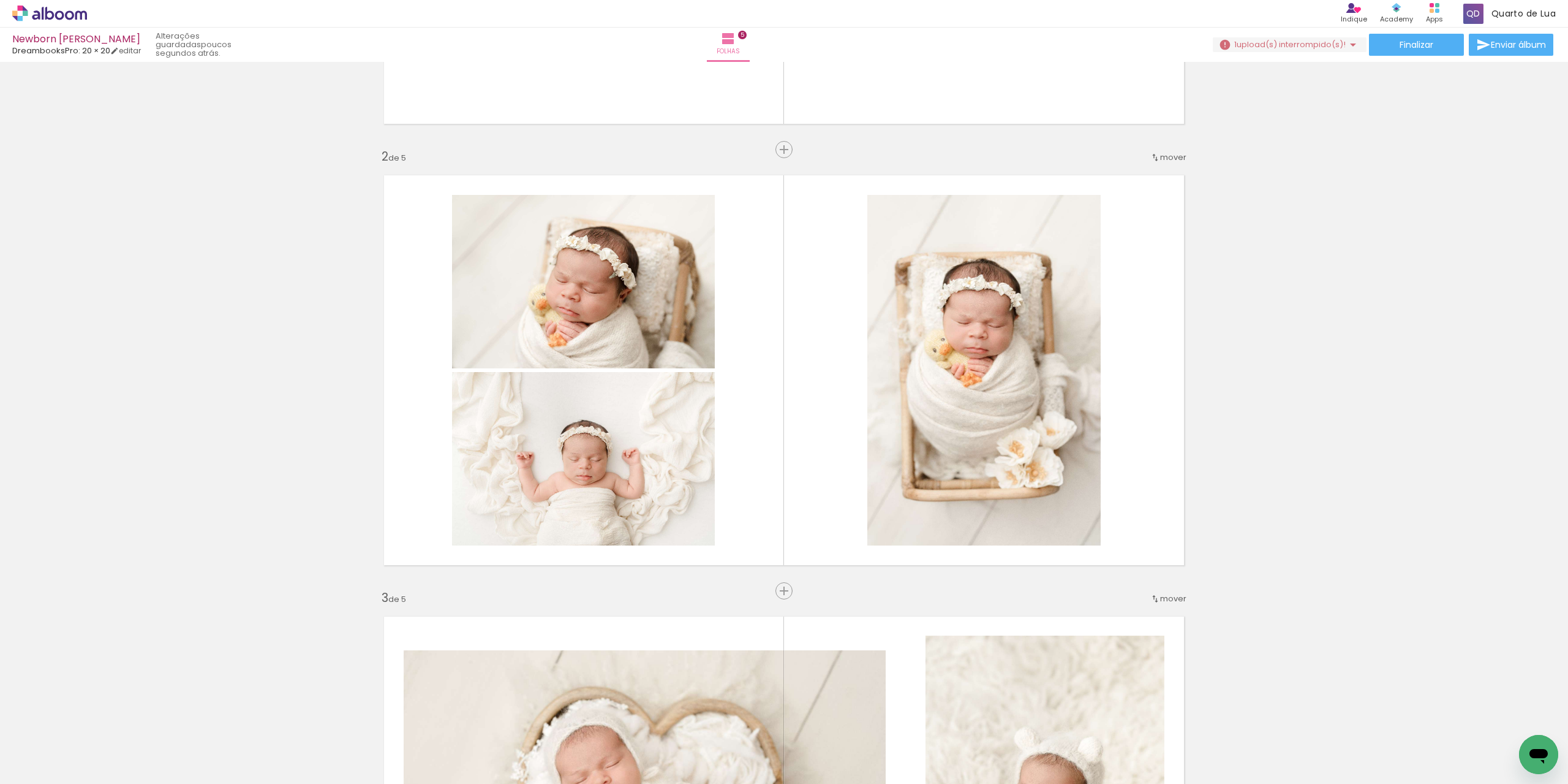
scroll to position [408, 0]
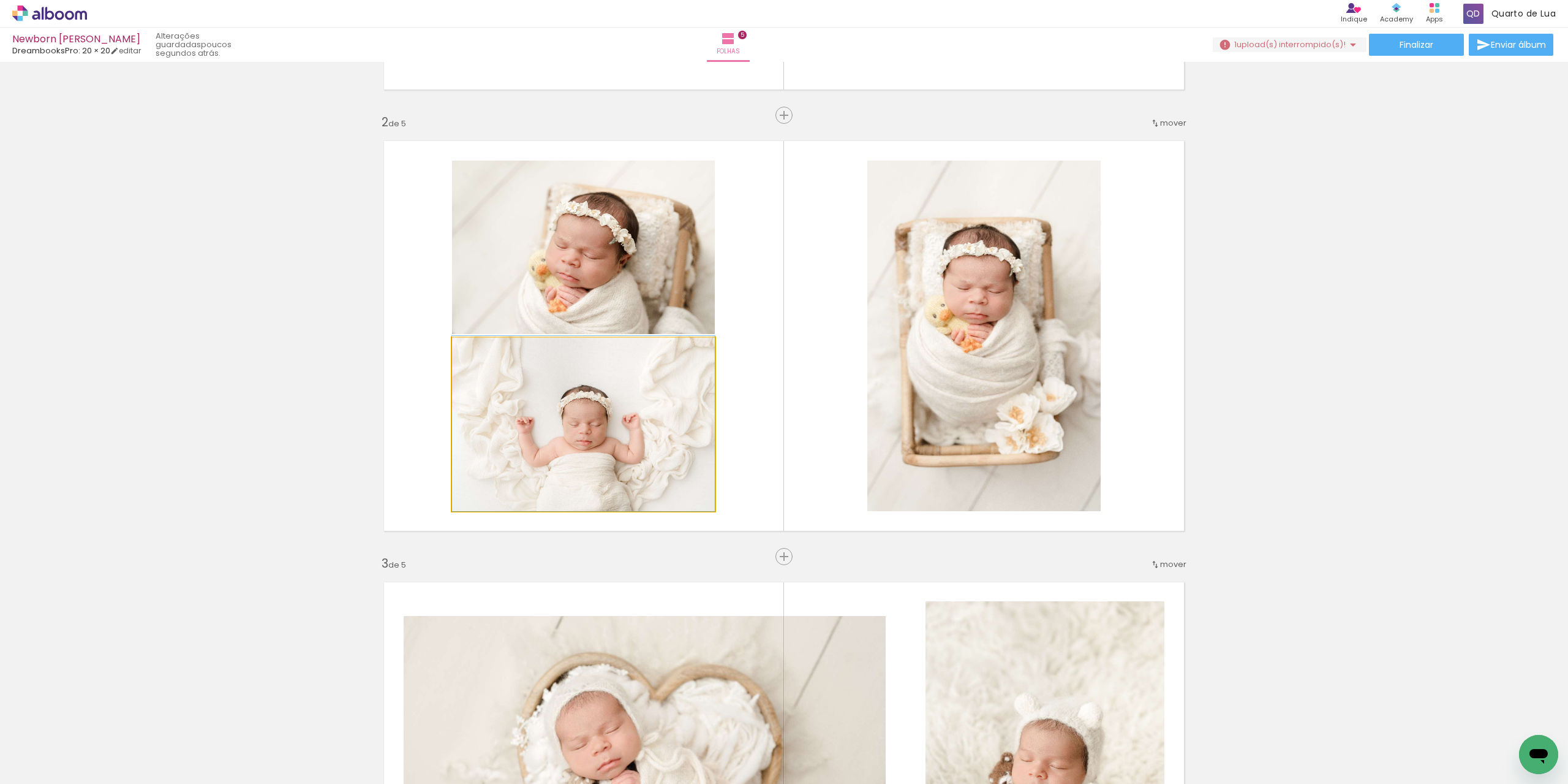
drag, startPoint x: 656, startPoint y: 446, endPoint x: 679, endPoint y: 405, distance: 47.0
drag, startPoint x: 661, startPoint y: 285, endPoint x: 665, endPoint y: 216, distance: 69.1
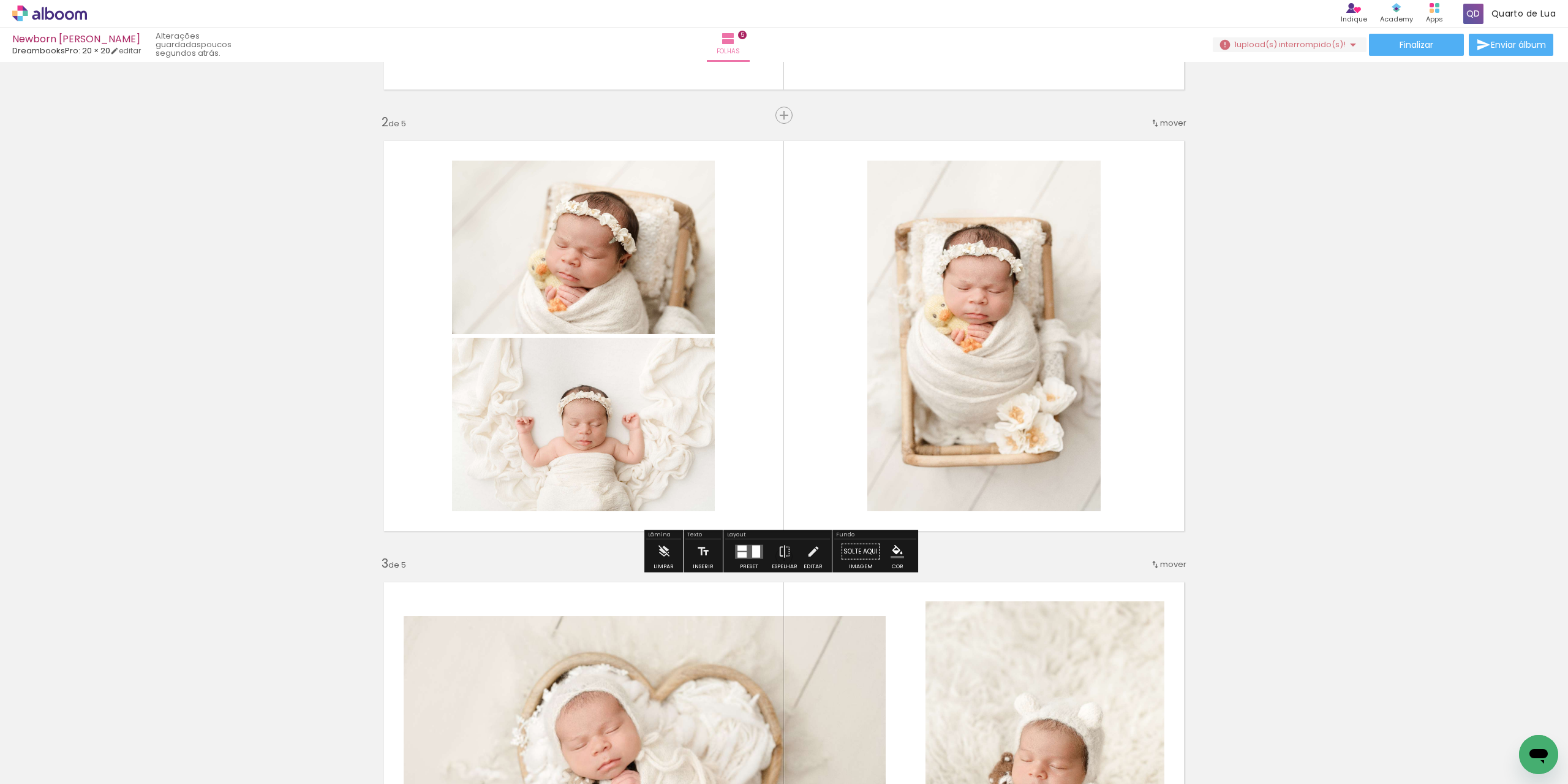
click at [746, 551] on quentale-layouter at bounding box center [750, 552] width 28 height 14
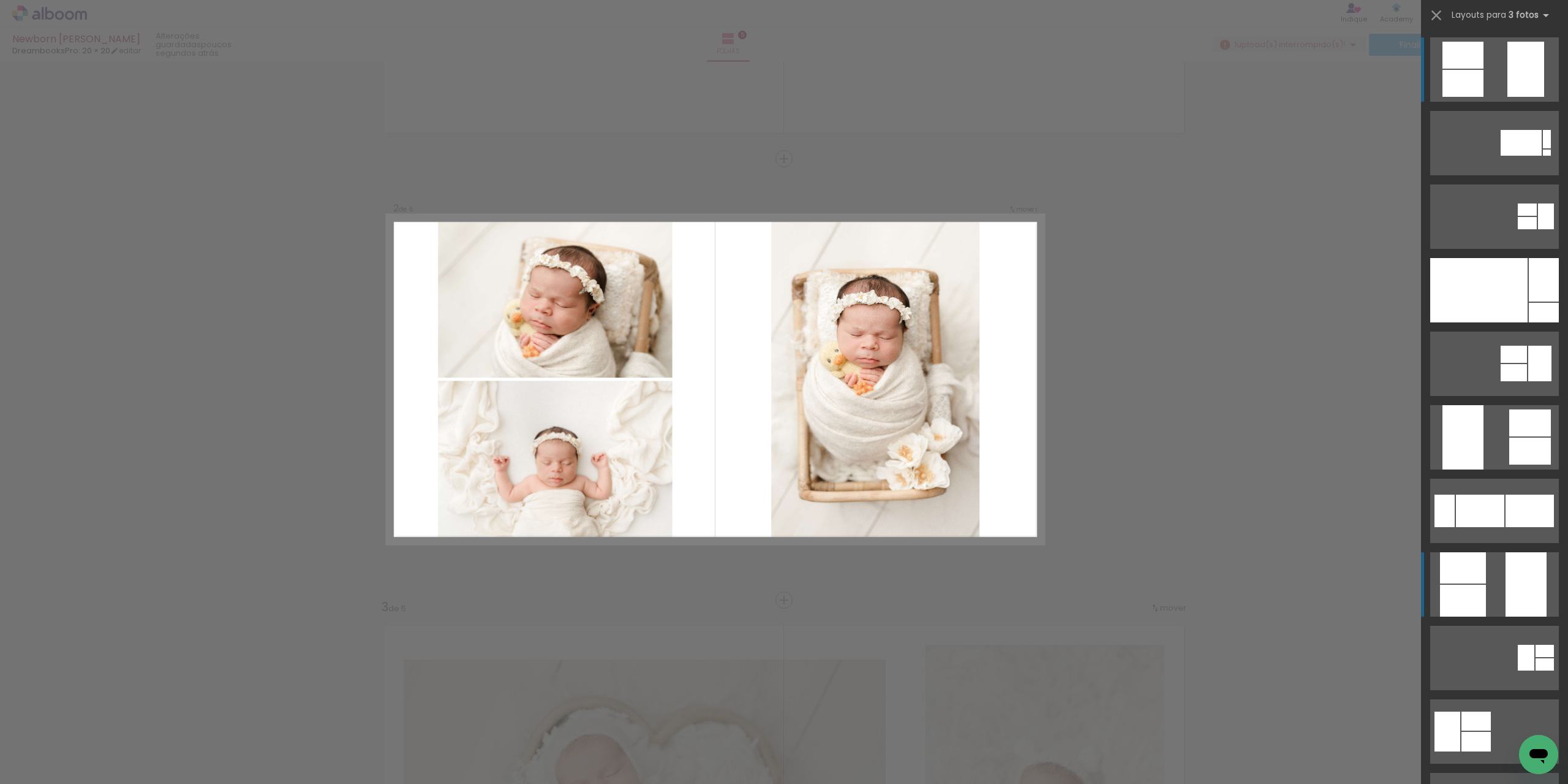
scroll to position [360, 0]
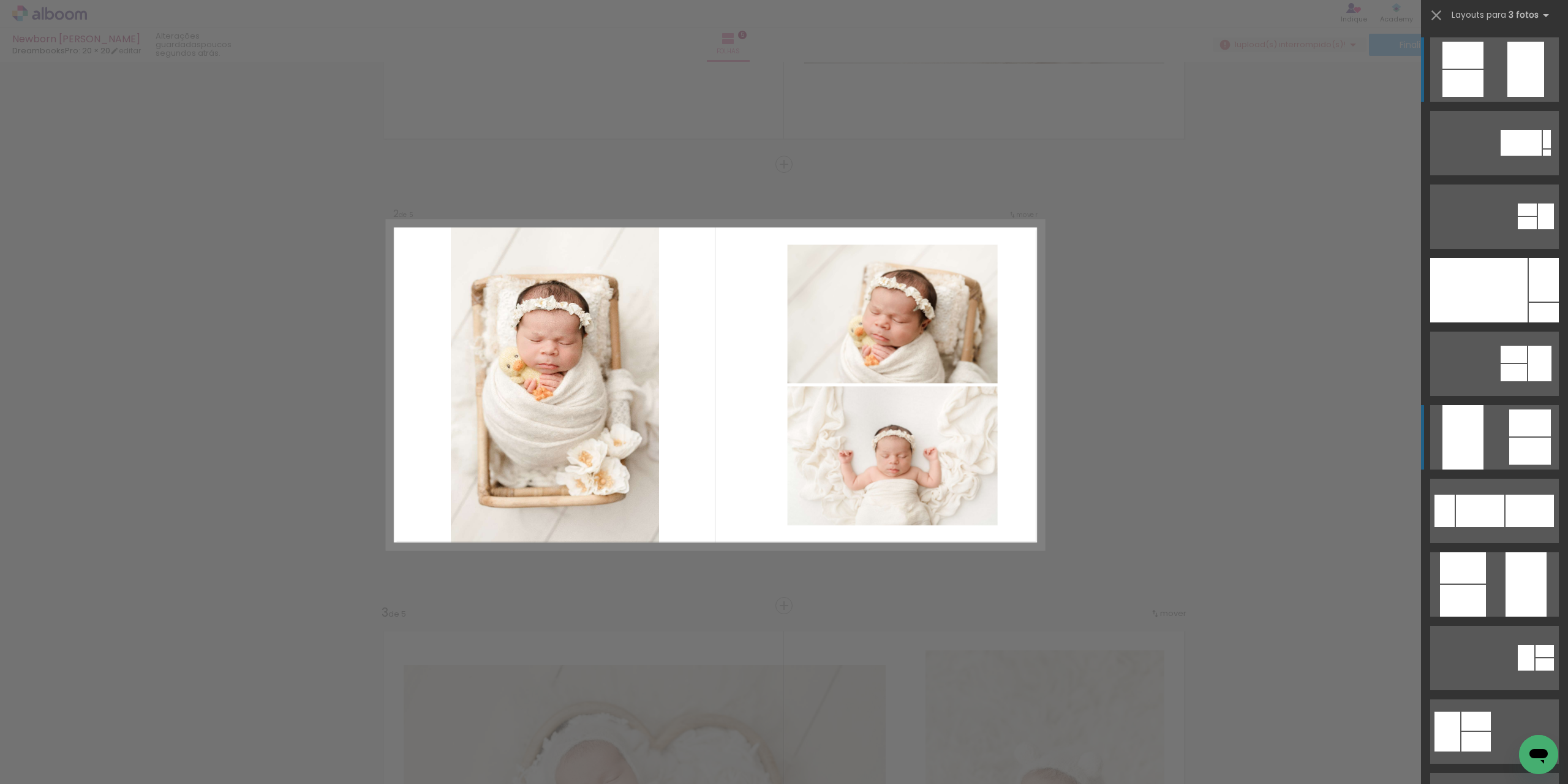
click at [1500, 452] on quentale-layouter at bounding box center [1495, 437] width 129 height 64
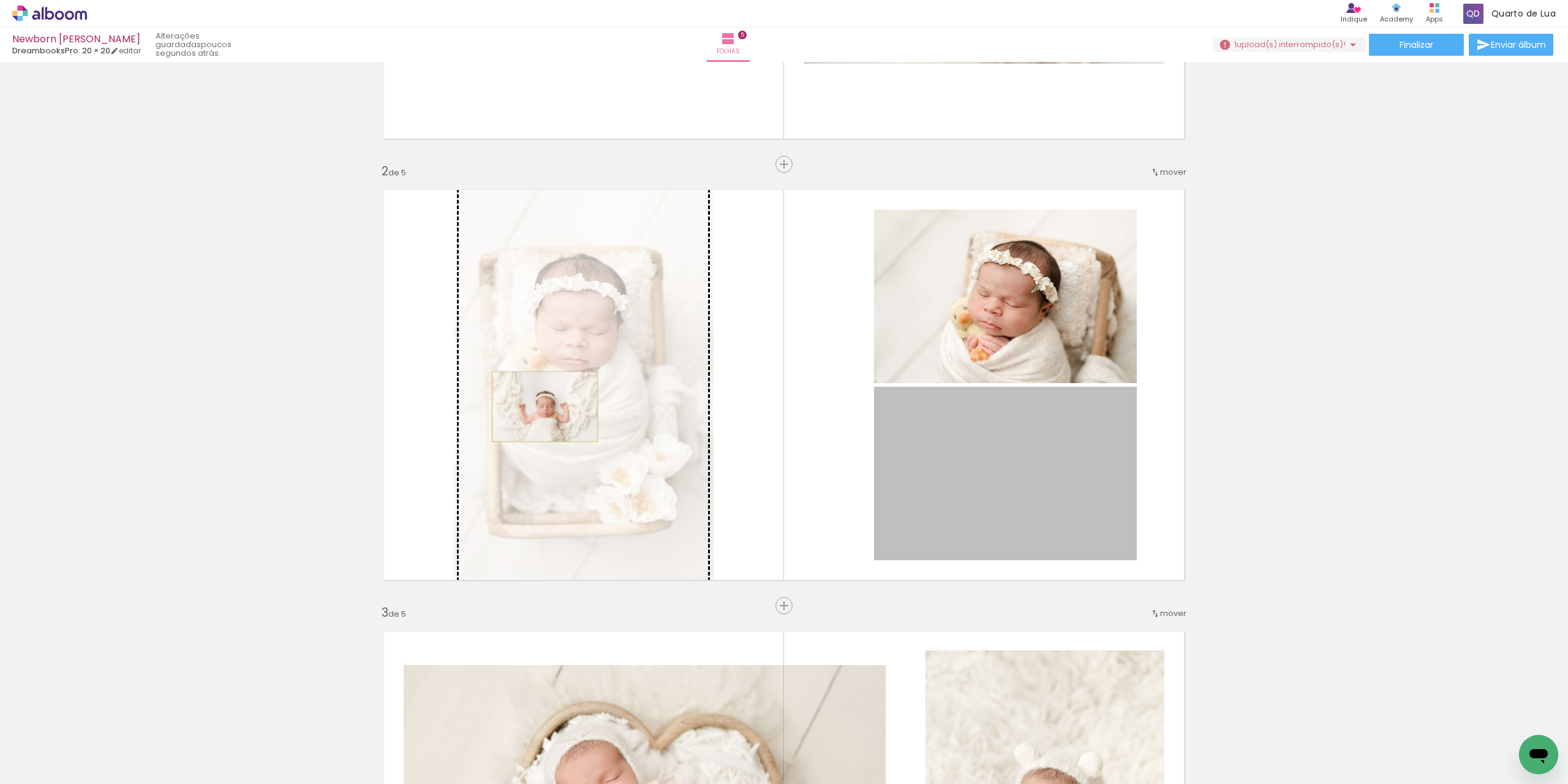
drag, startPoint x: 1013, startPoint y: 462, endPoint x: 541, endPoint y: 407, distance: 475.2
click at [0, 0] on slot at bounding box center [0, 0] width 0 height 0
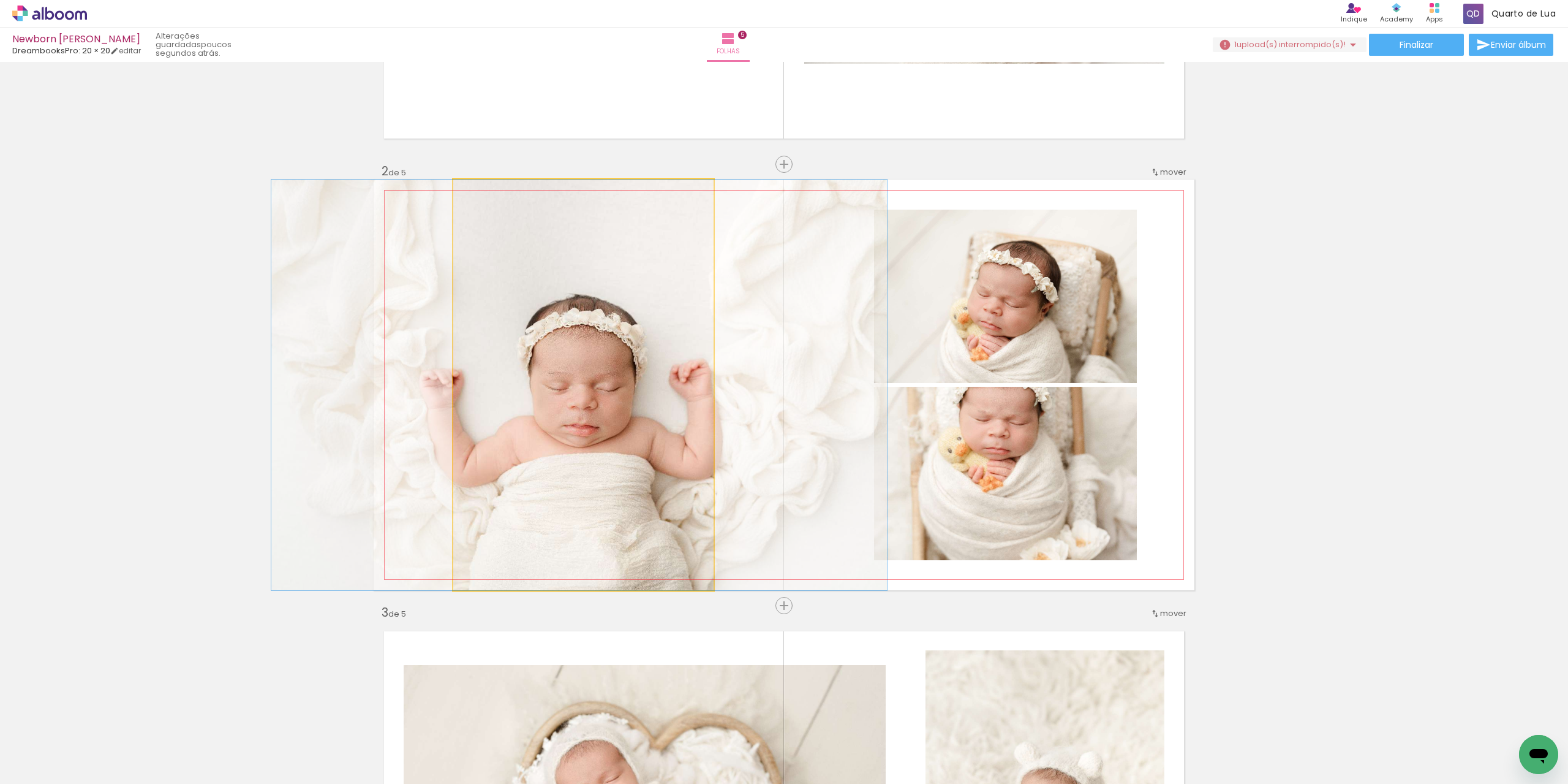
drag, startPoint x: 591, startPoint y: 390, endPoint x: 586, endPoint y: 273, distance: 117.1
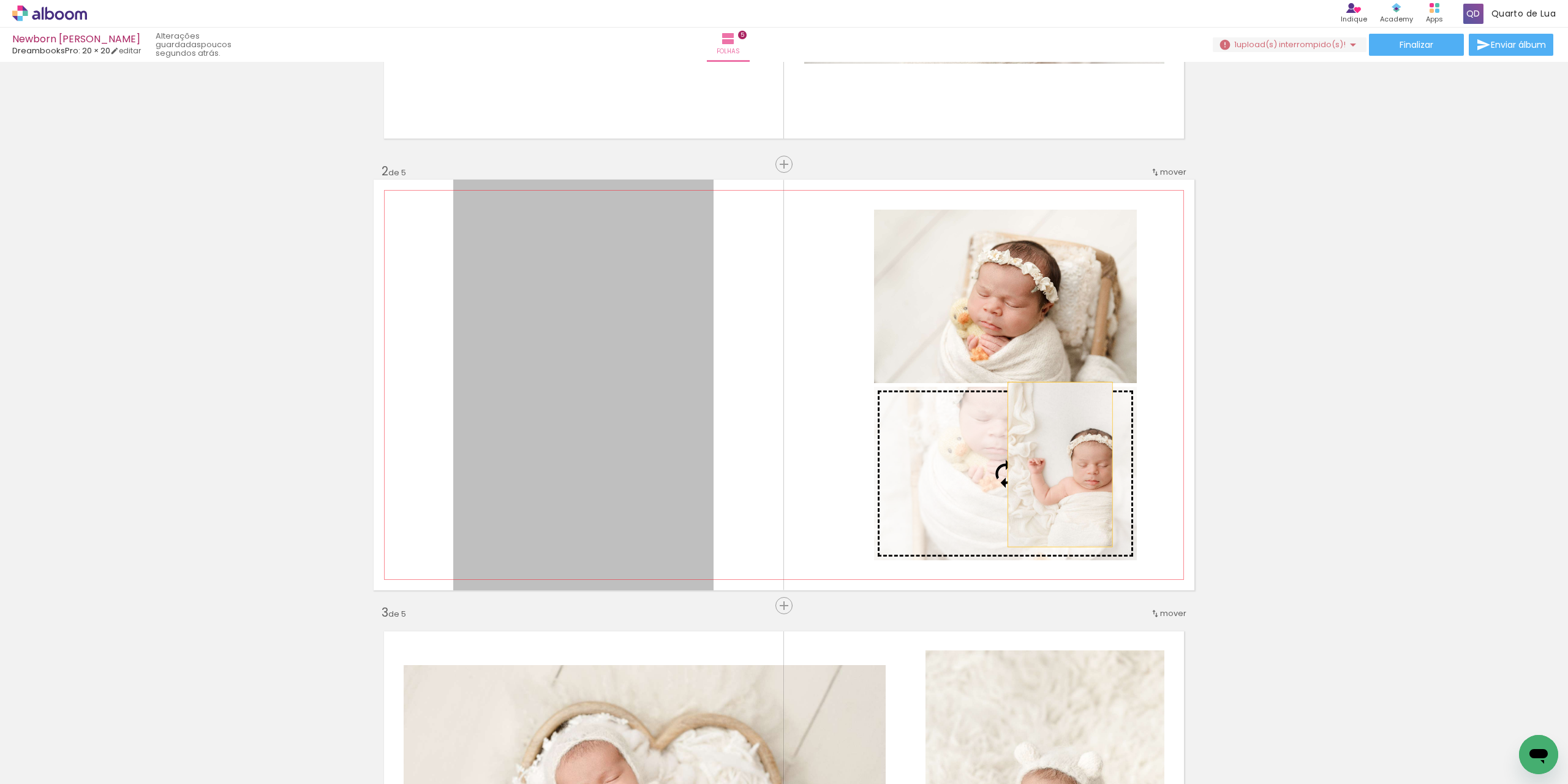
drag, startPoint x: 601, startPoint y: 295, endPoint x: 1055, endPoint y: 463, distance: 484.1
click at [0, 0] on slot at bounding box center [0, 0] width 0 height 0
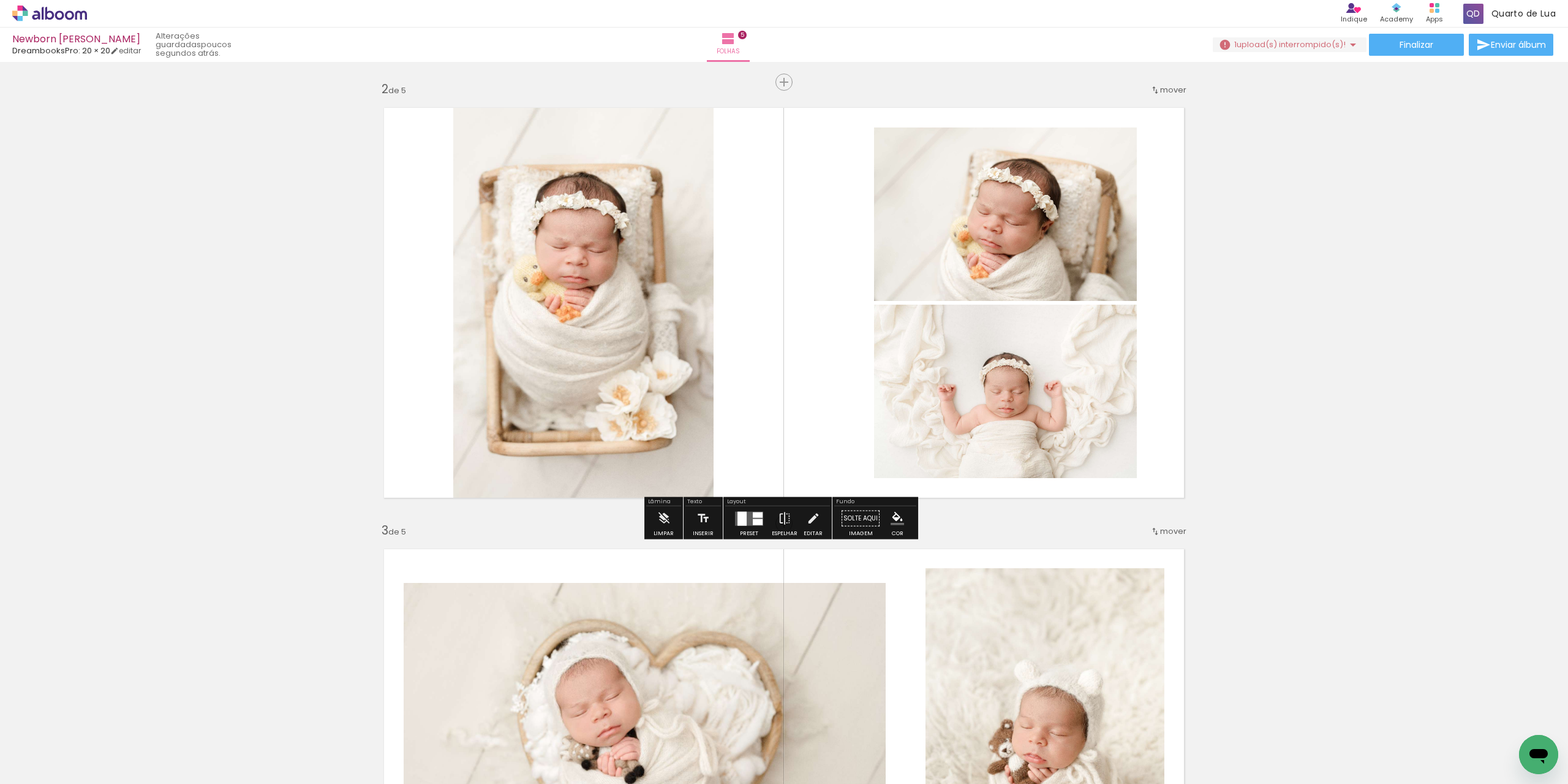
scroll to position [441, 0]
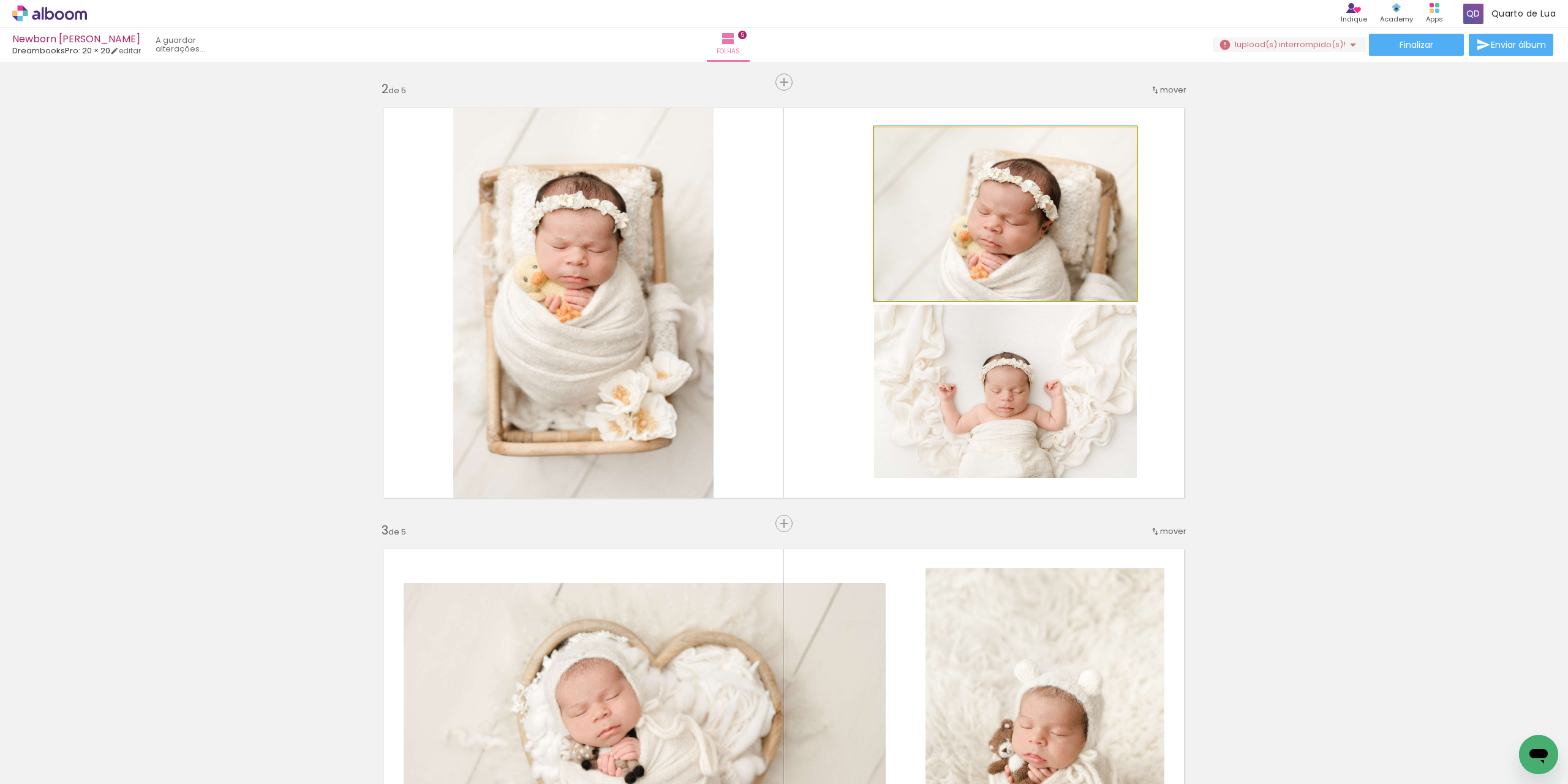
drag, startPoint x: 1033, startPoint y: 229, endPoint x: 1025, endPoint y: 204, distance: 26.2
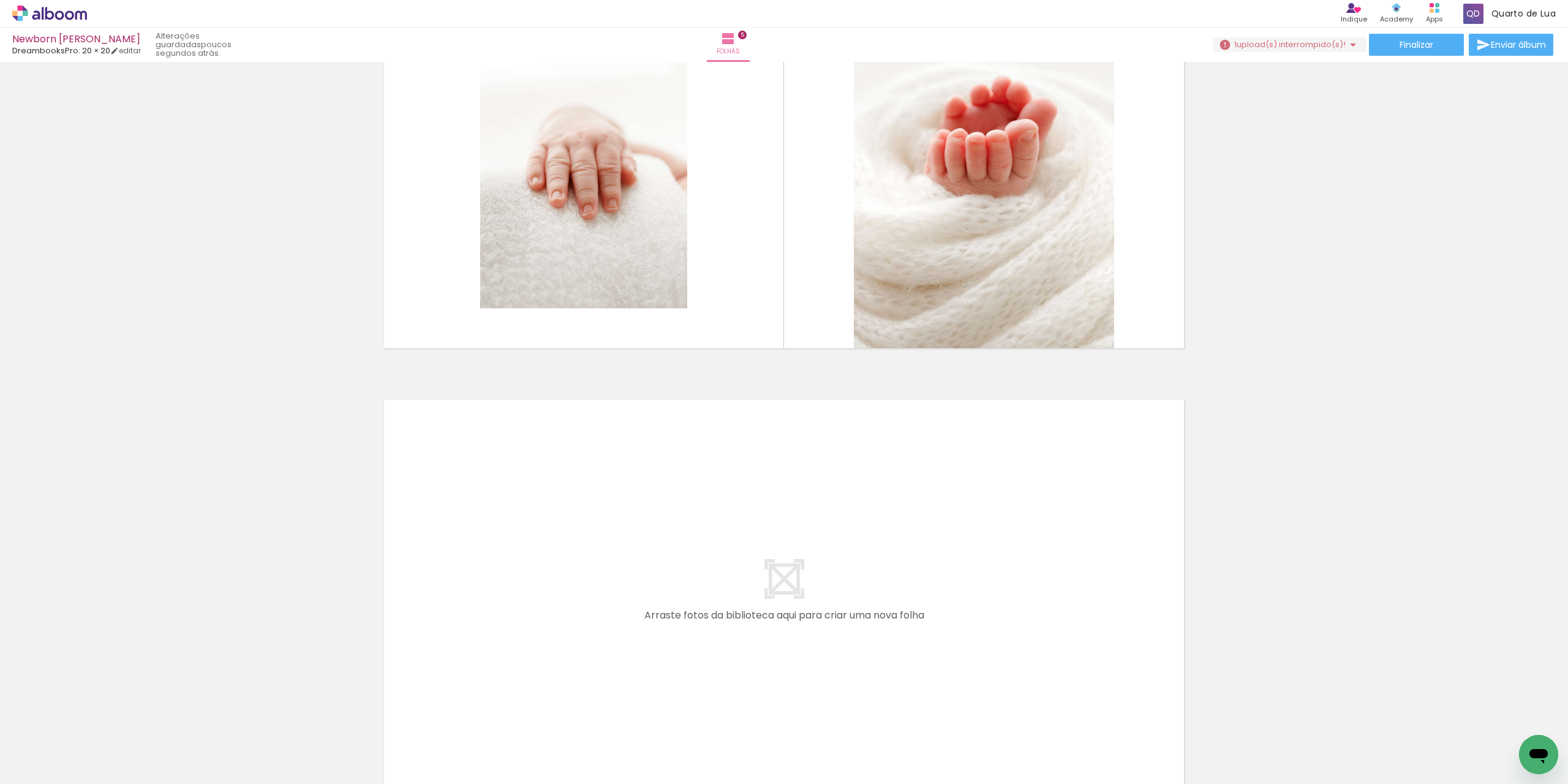
scroll to position [2050, 0]
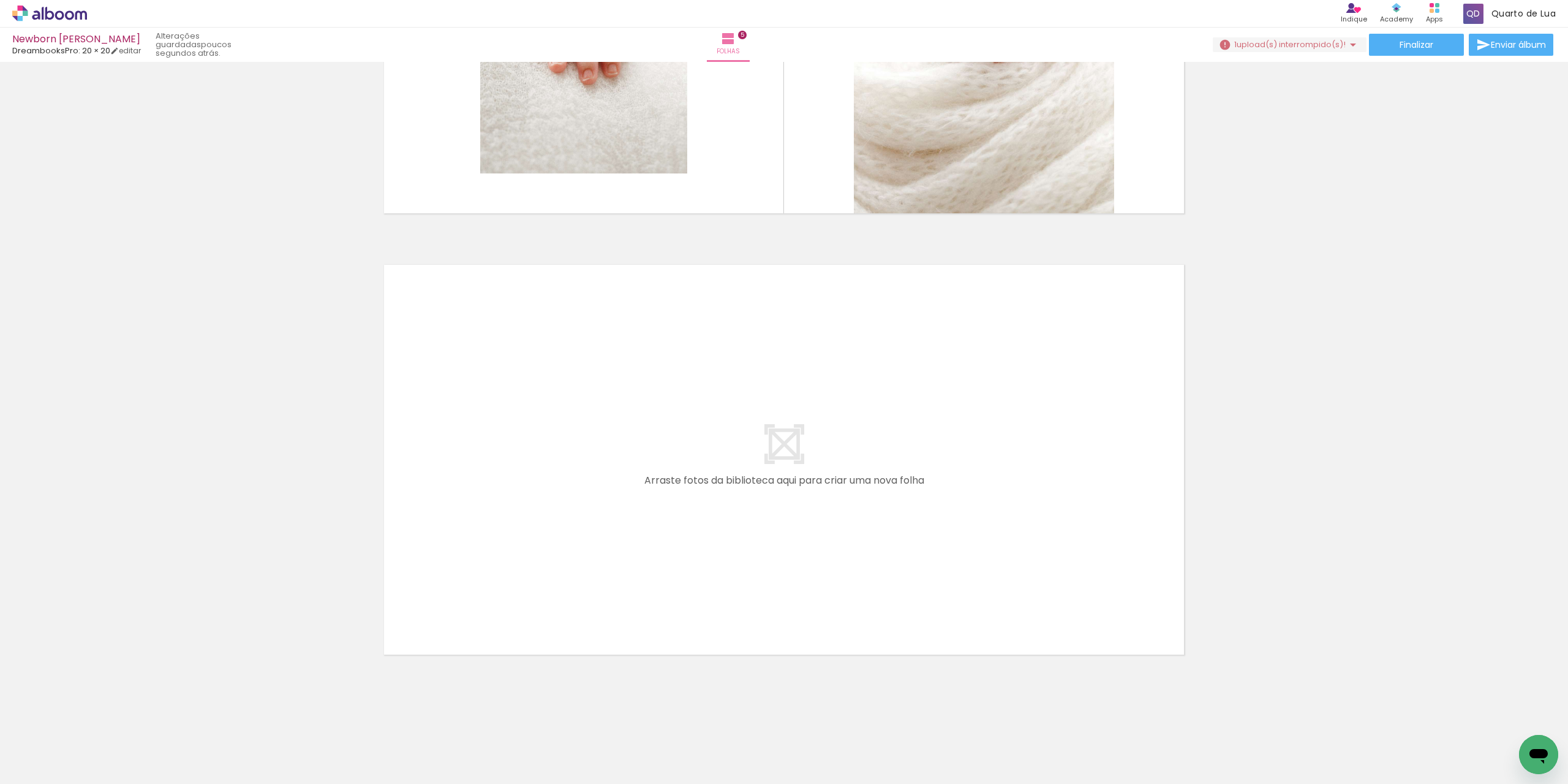
drag, startPoint x: 696, startPoint y: 741, endPoint x: 731, endPoint y: 473, distance: 270.3
click at [731, 473] on quentale-workspace at bounding box center [784, 392] width 1568 height 784
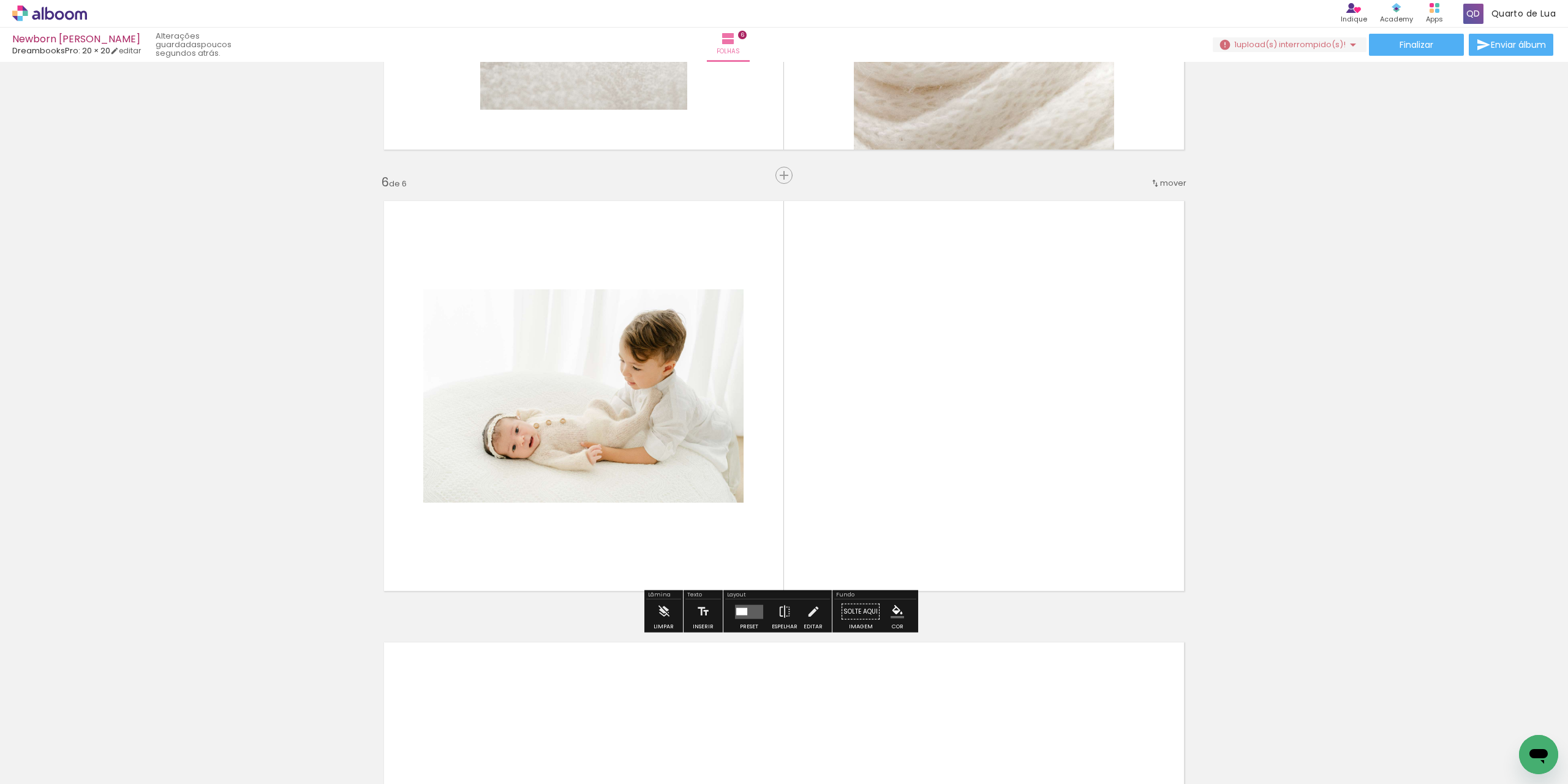
scroll to position [2125, 0]
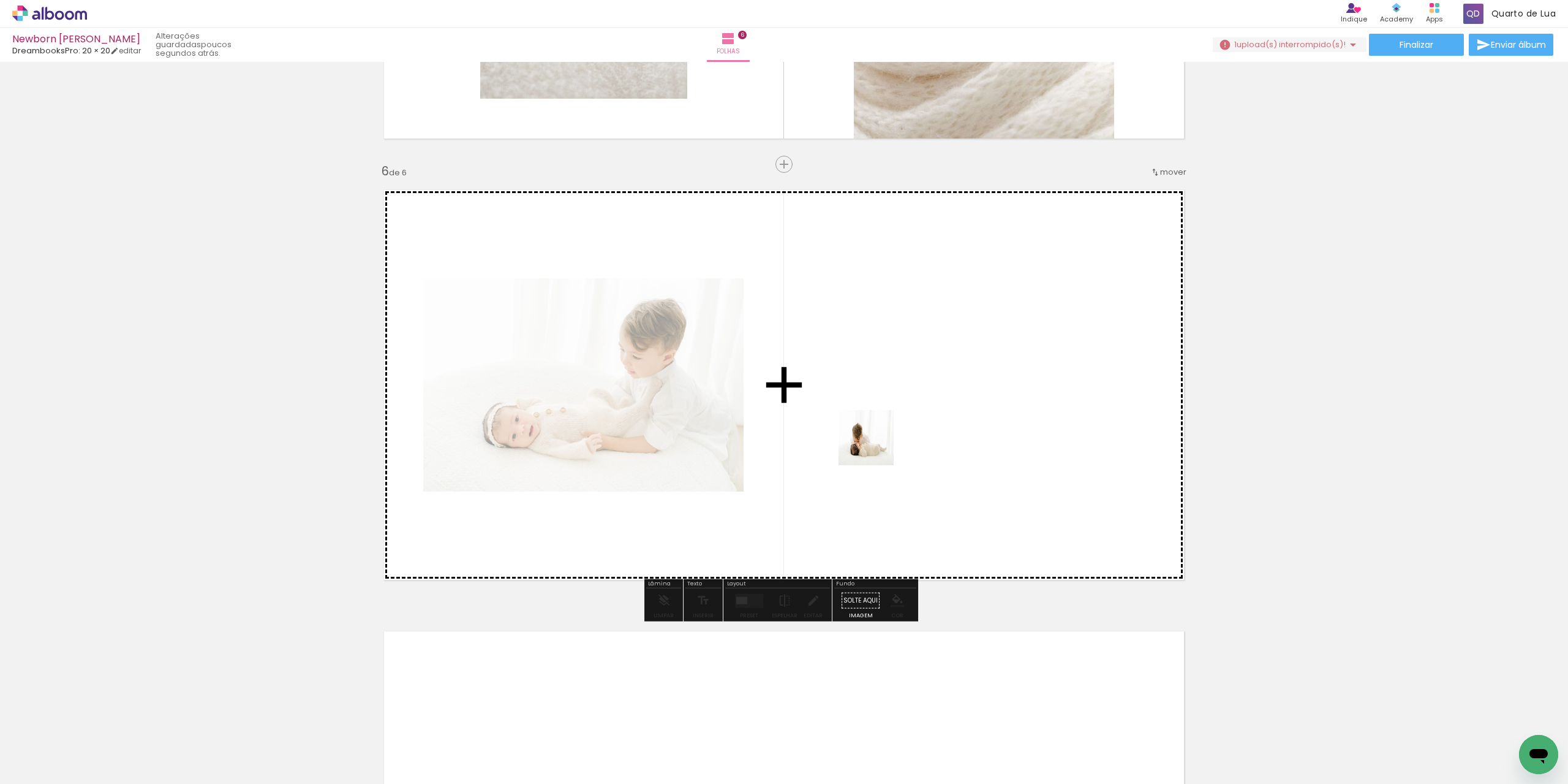
drag, startPoint x: 748, startPoint y: 730, endPoint x: 885, endPoint y: 414, distance: 344.4
click at [885, 414] on quentale-workspace at bounding box center [784, 392] width 1568 height 784
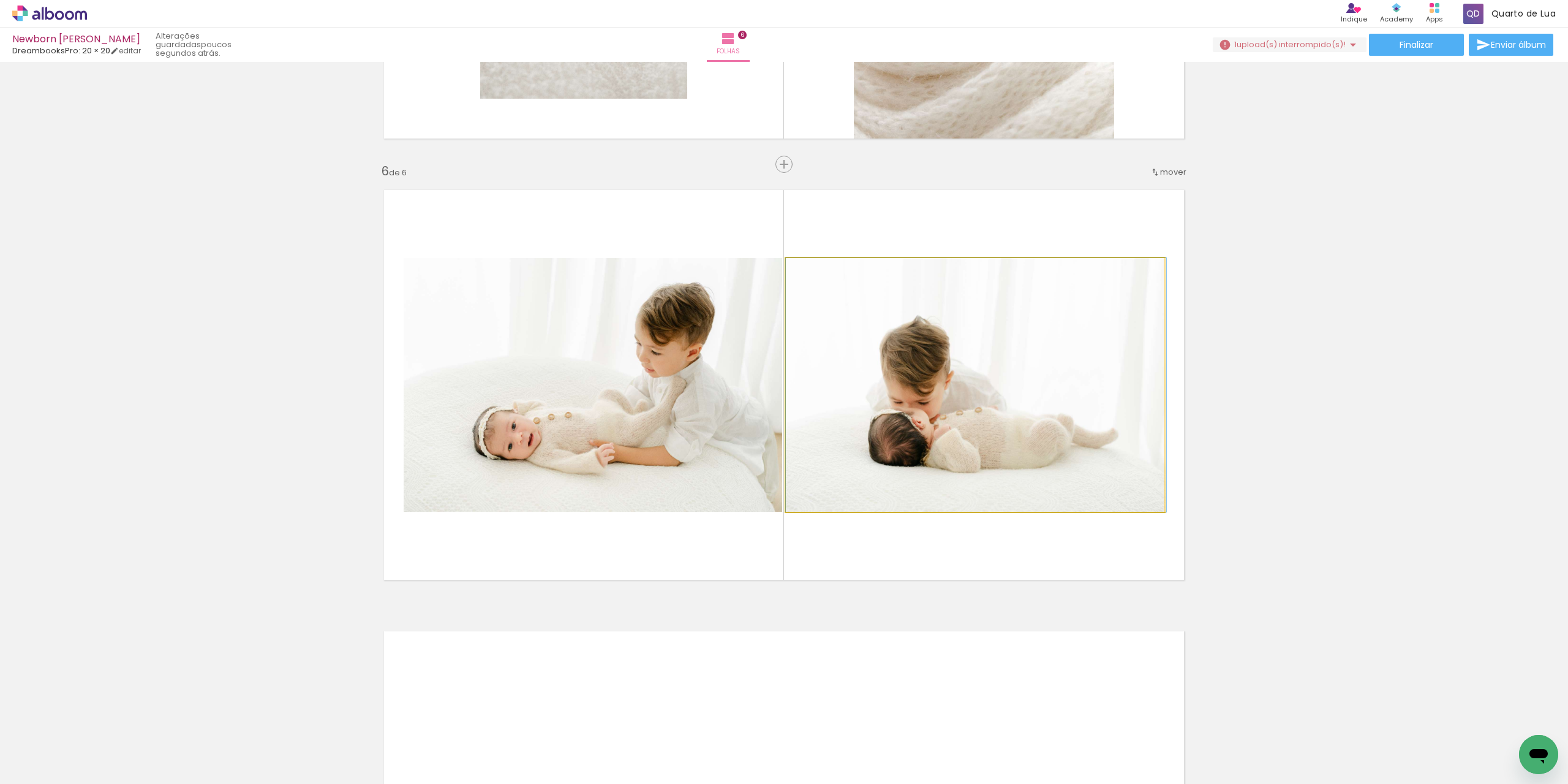
drag, startPoint x: 895, startPoint y: 370, endPoint x: 949, endPoint y: 367, distance: 54.1
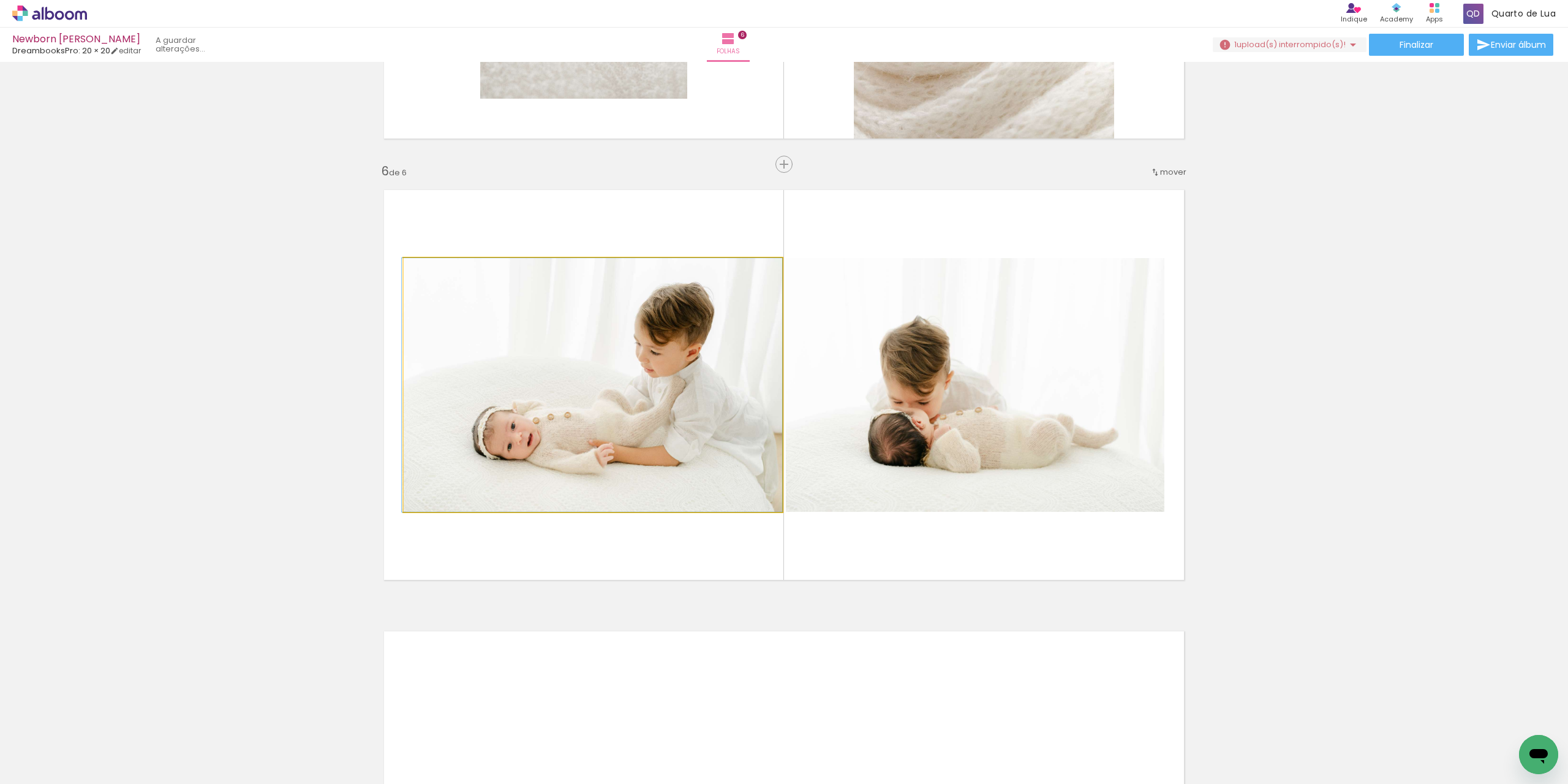
drag, startPoint x: 718, startPoint y: 384, endPoint x: 647, endPoint y: 368, distance: 72.8
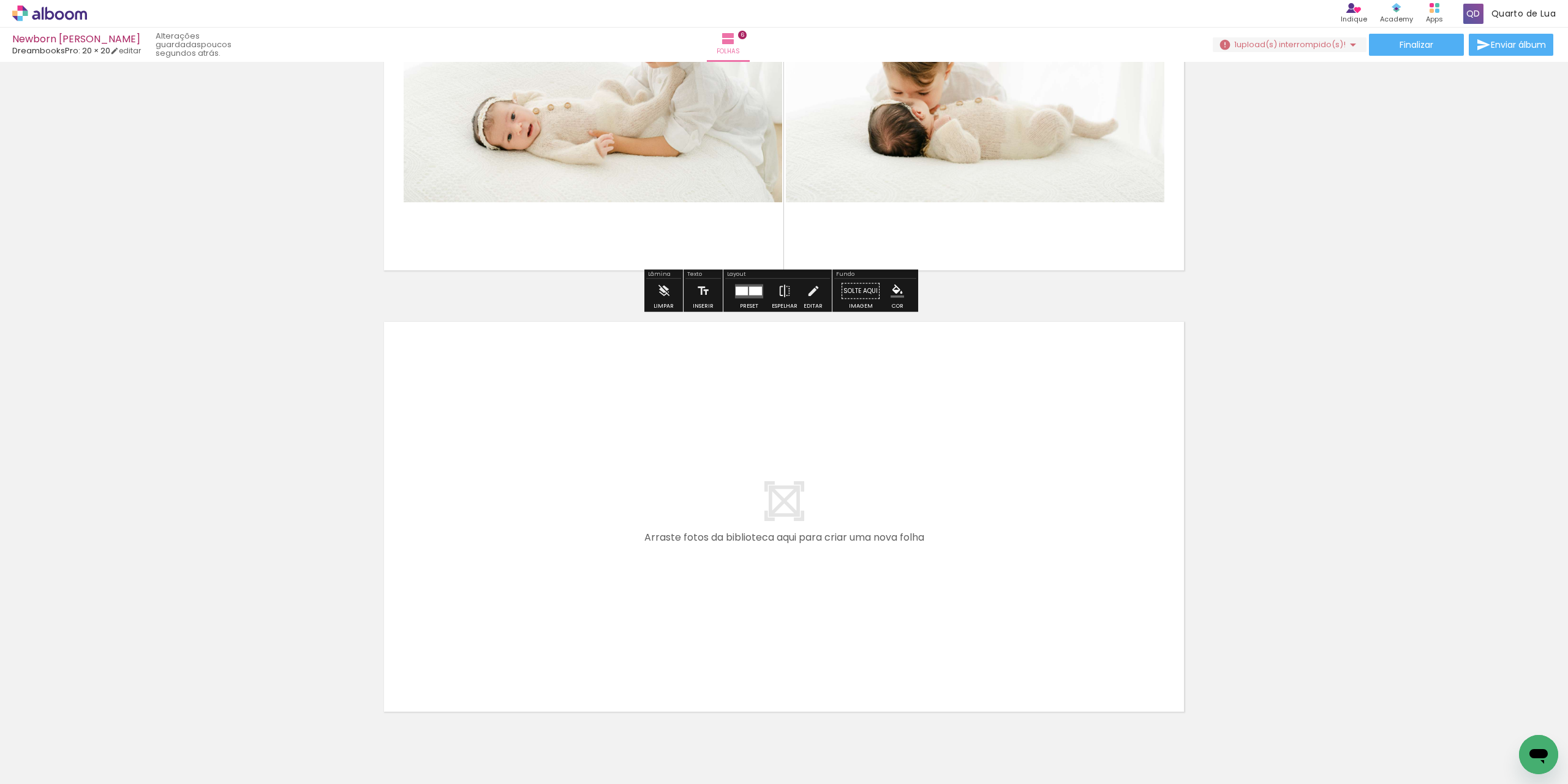
scroll to position [2452, 0]
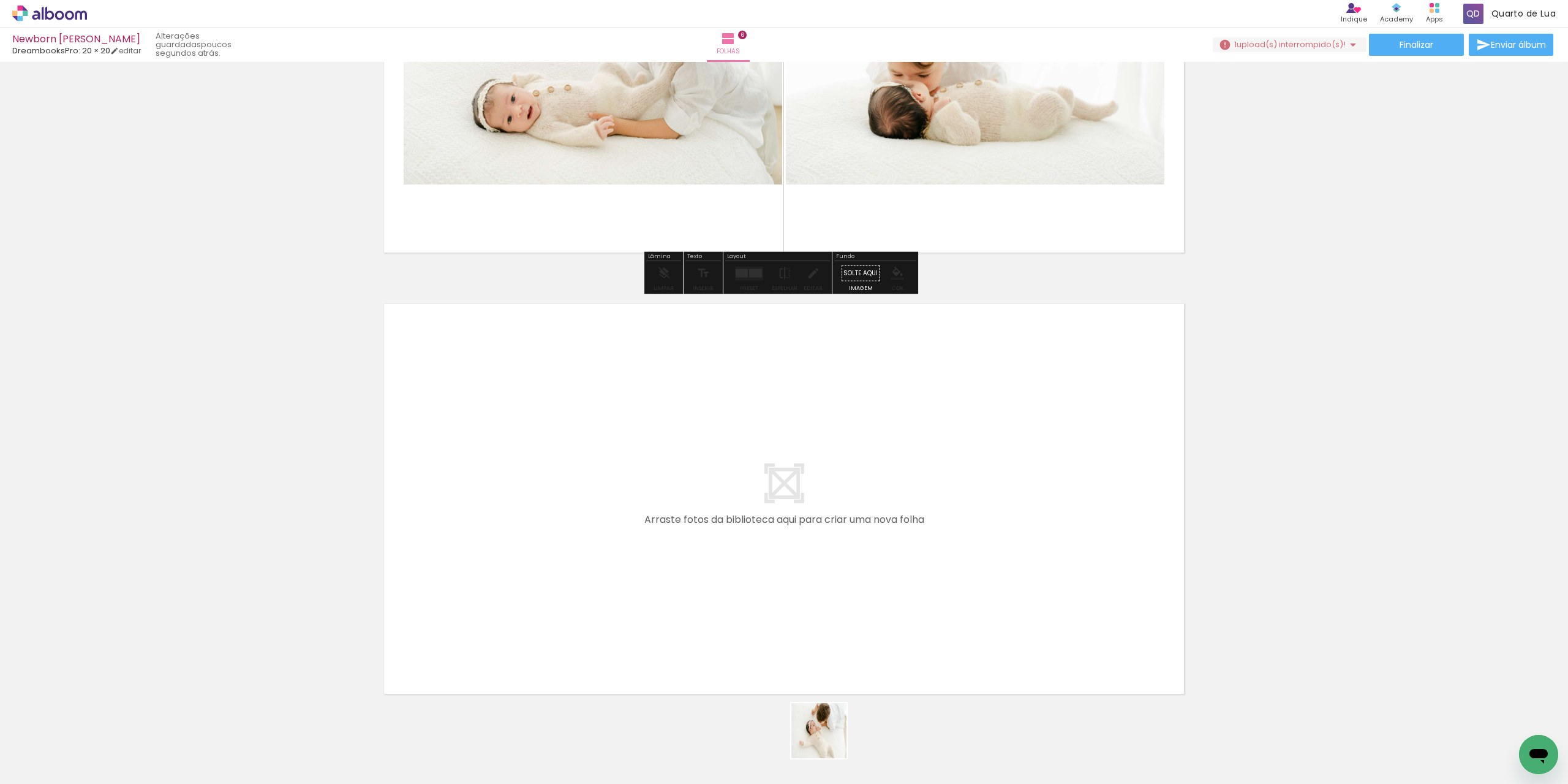
drag, startPoint x: 828, startPoint y: 740, endPoint x: 753, endPoint y: 515, distance: 237.2
click at [753, 515] on quentale-workspace at bounding box center [784, 392] width 1568 height 784
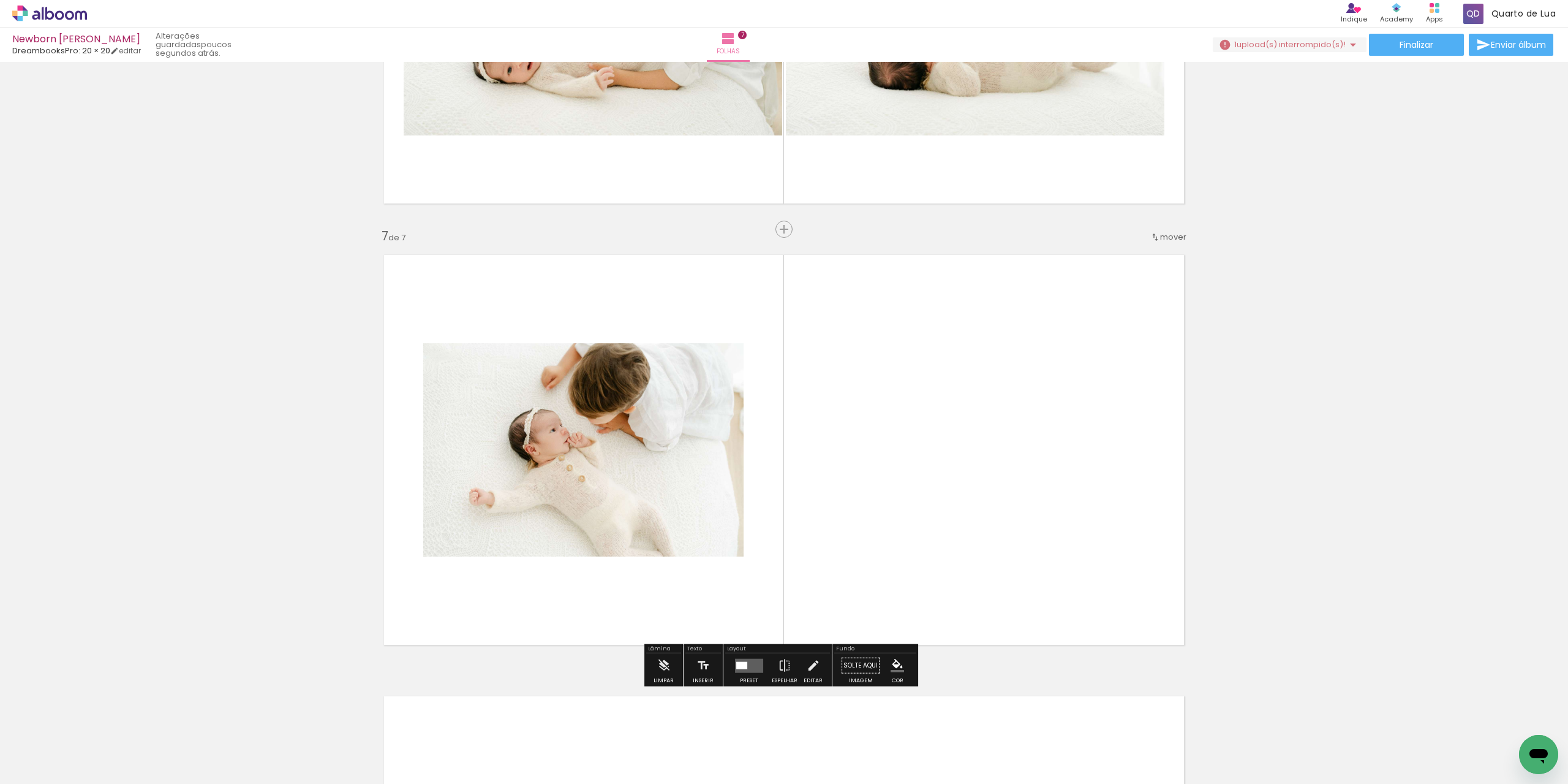
scroll to position [2566, 0]
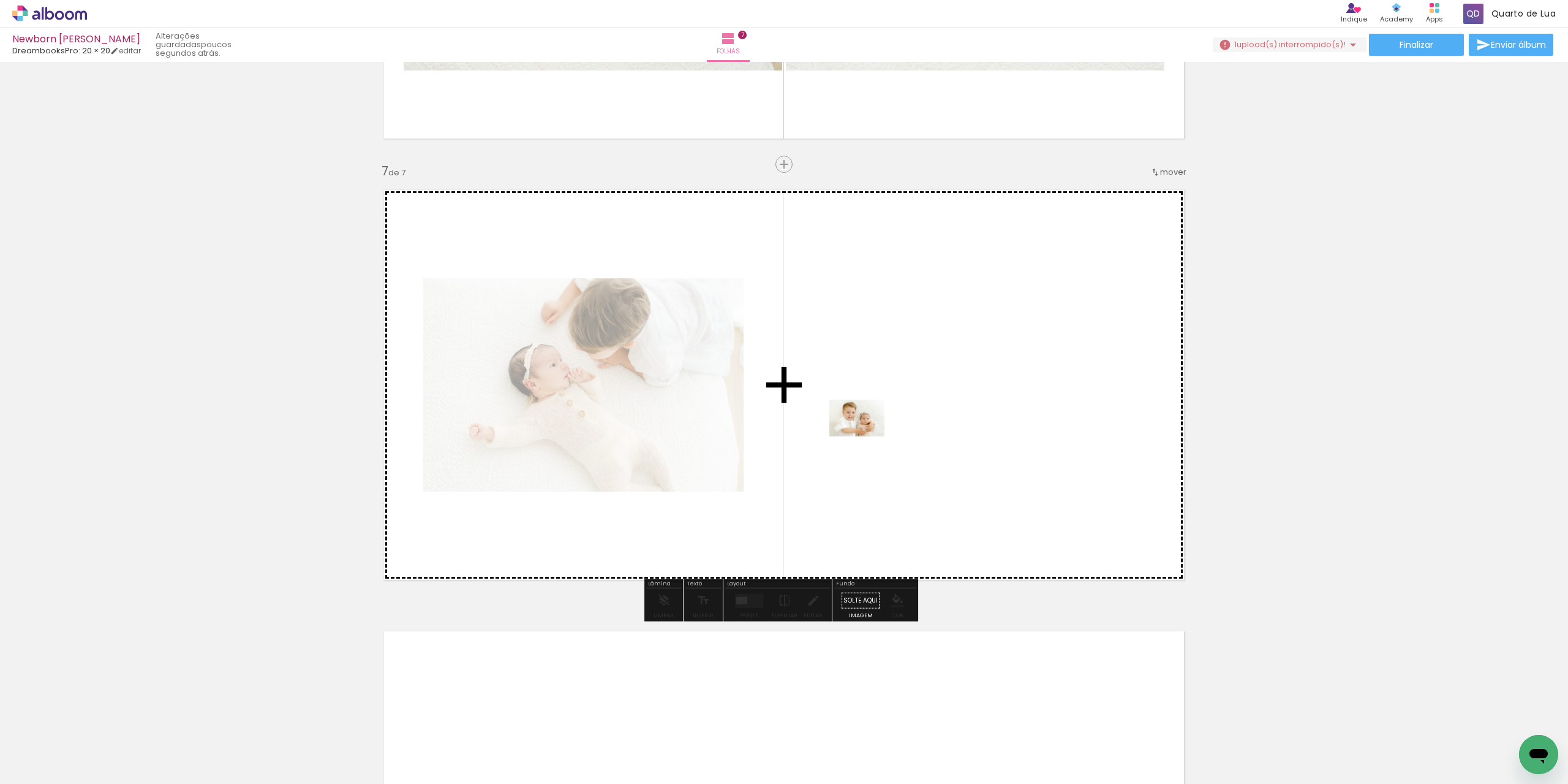
drag, startPoint x: 899, startPoint y: 757, endPoint x: 866, endPoint y: 435, distance: 323.7
click at [866, 435] on quentale-workspace at bounding box center [784, 392] width 1568 height 784
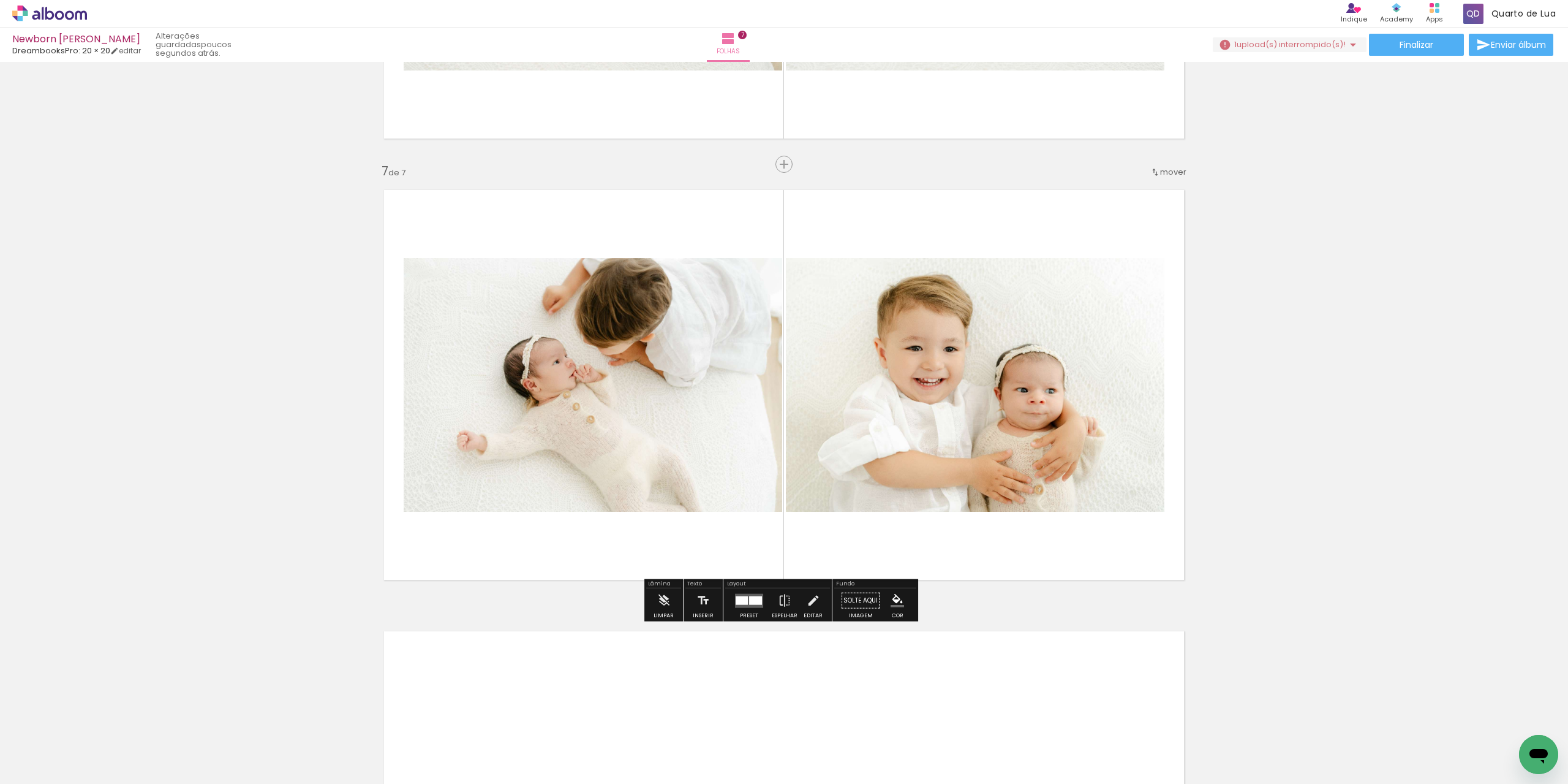
click at [752, 602] on div at bounding box center [755, 601] width 12 height 9
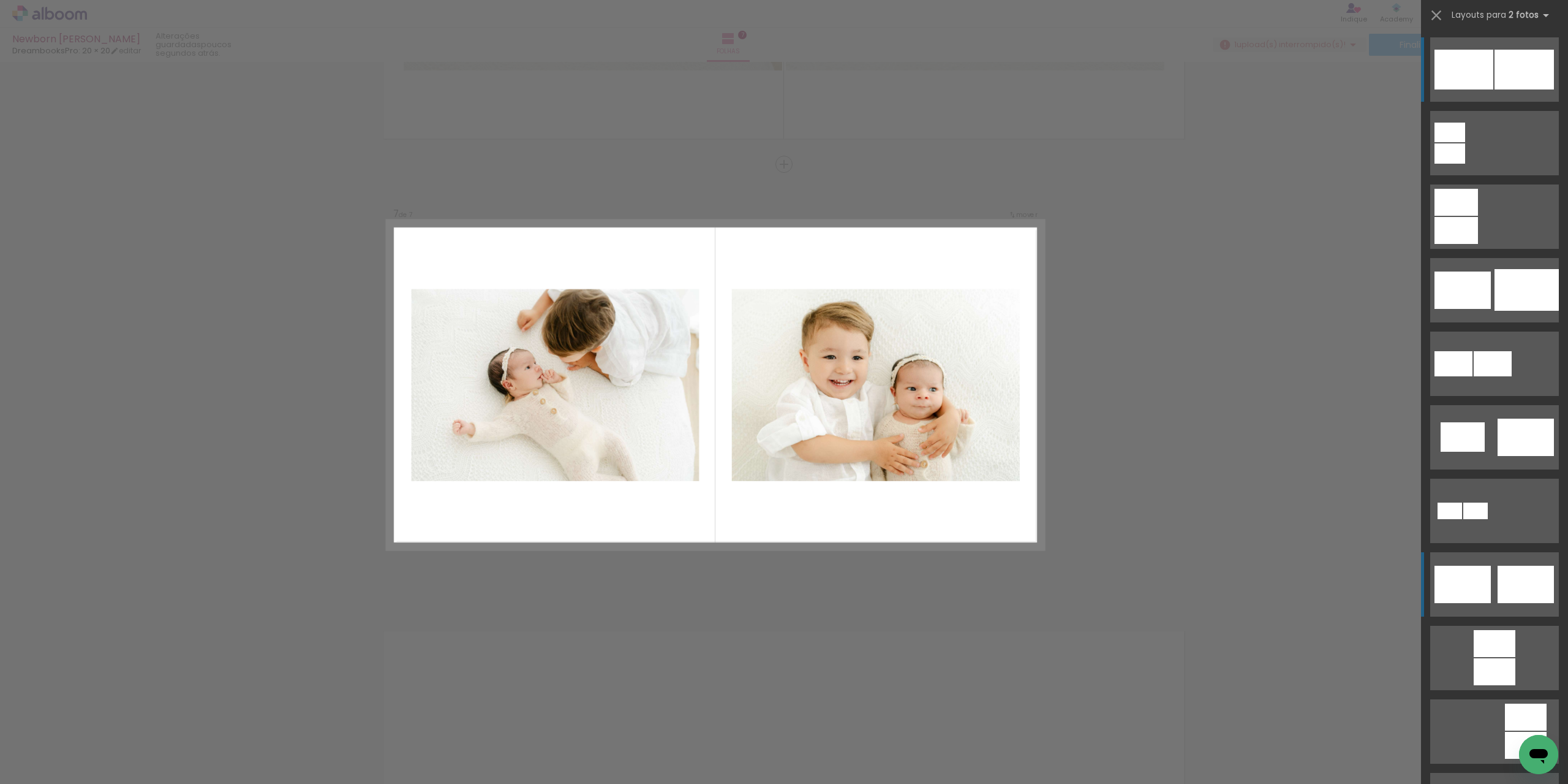
click at [1462, 594] on div at bounding box center [1462, 585] width 56 height 37
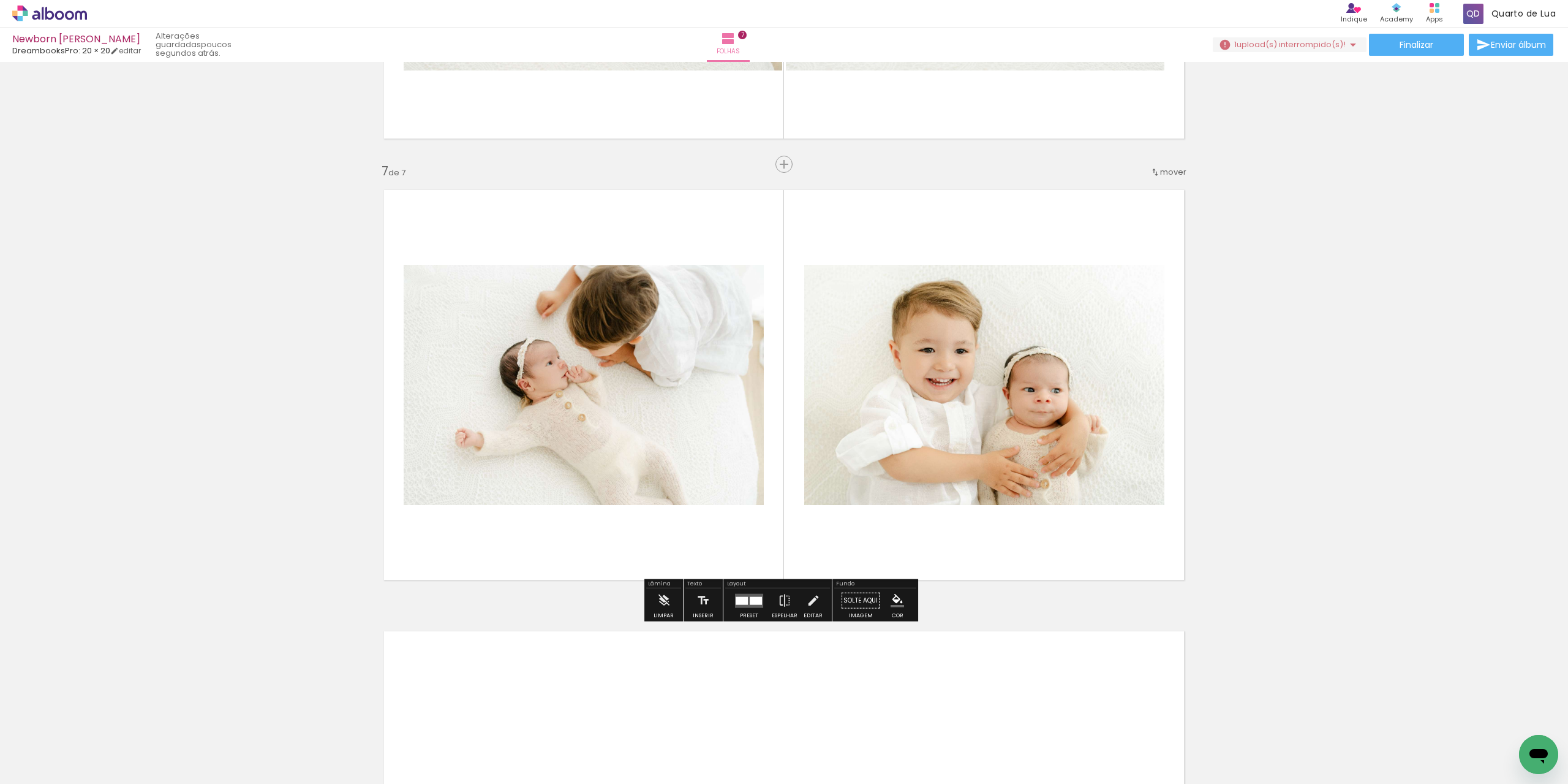
scroll to position [2933, 0]
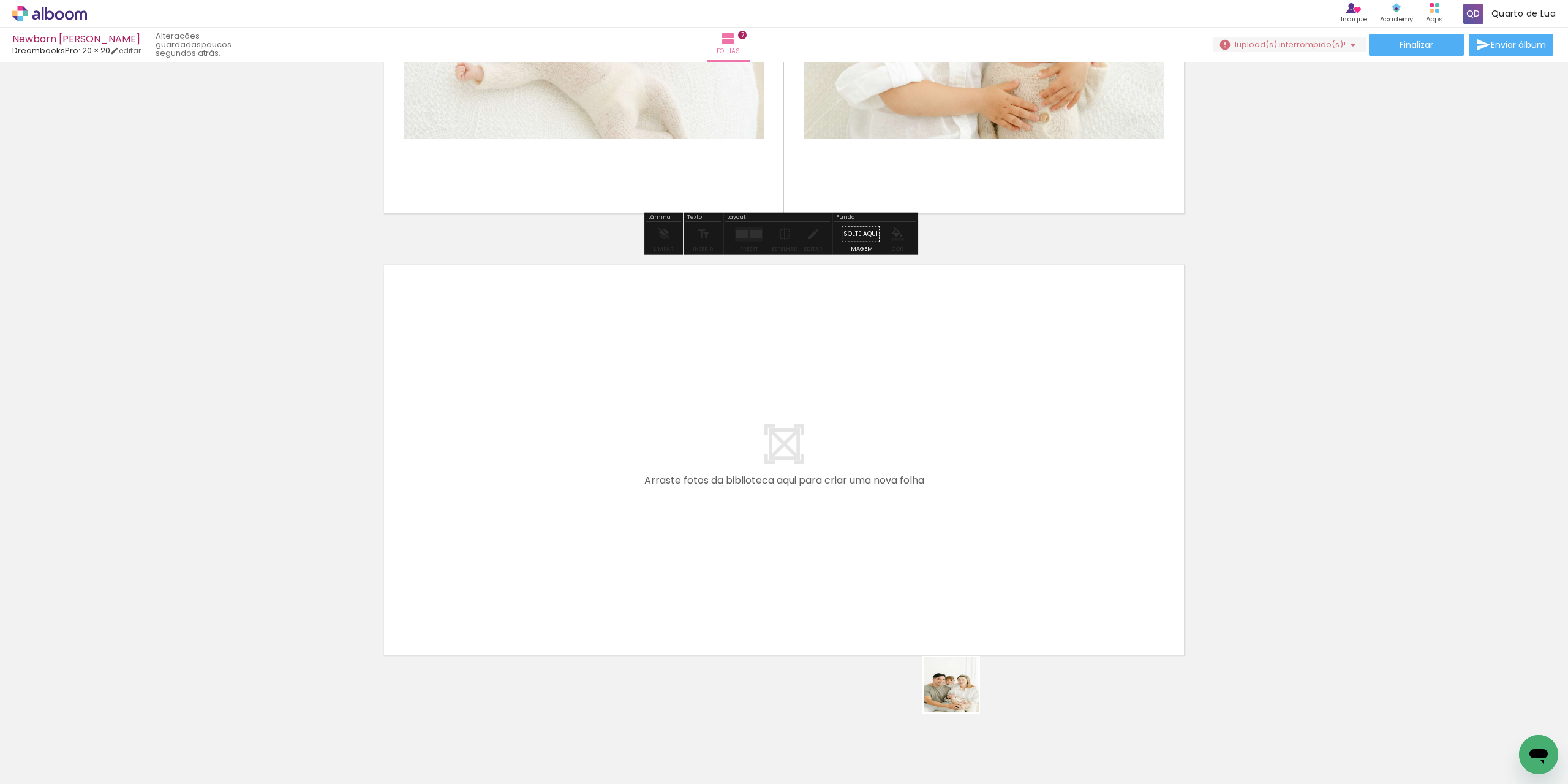
drag, startPoint x: 968, startPoint y: 732, endPoint x: 879, endPoint y: 463, distance: 283.3
click at [879, 463] on quentale-workspace at bounding box center [784, 392] width 1568 height 784
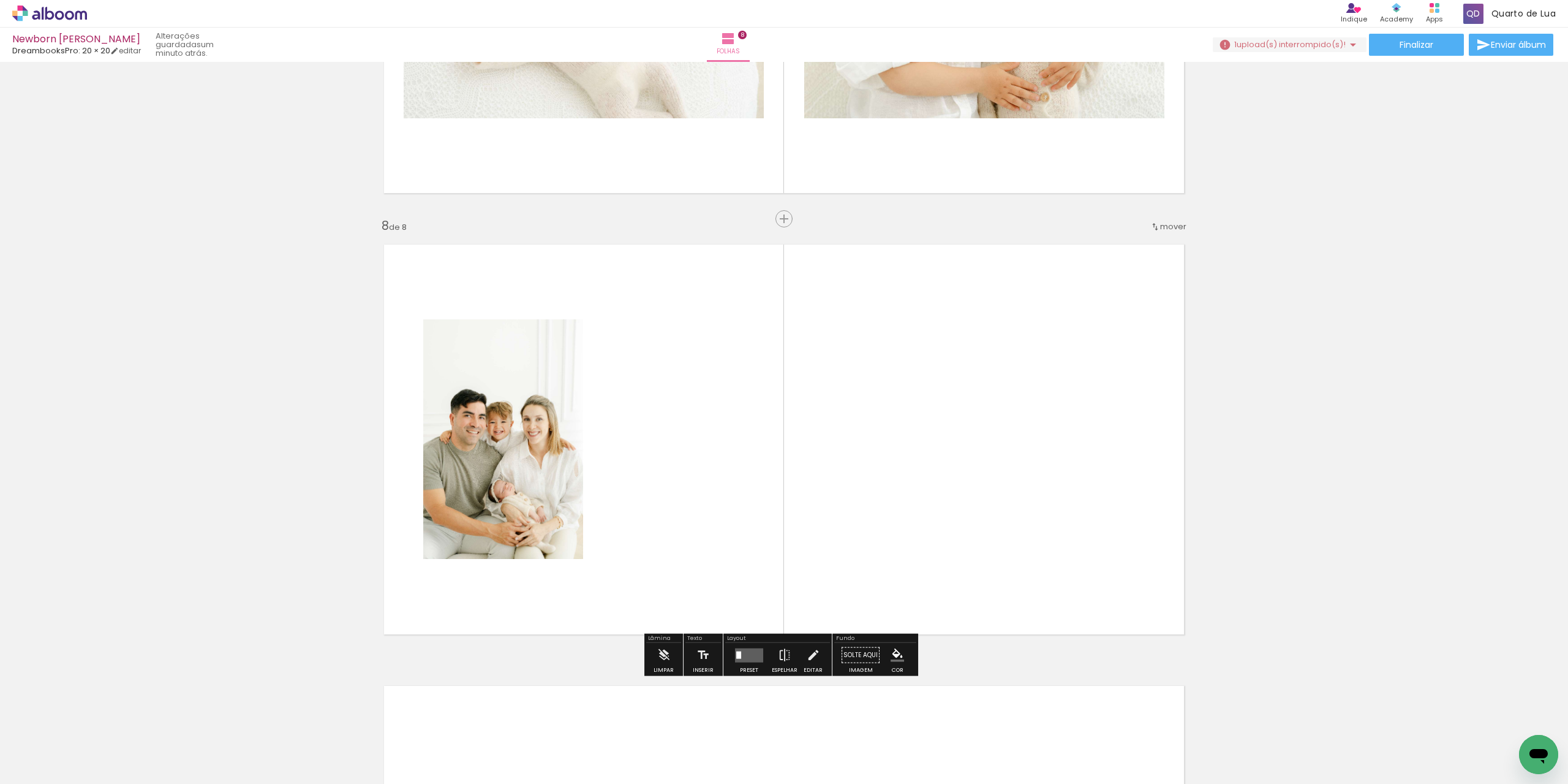
scroll to position [3008, 0]
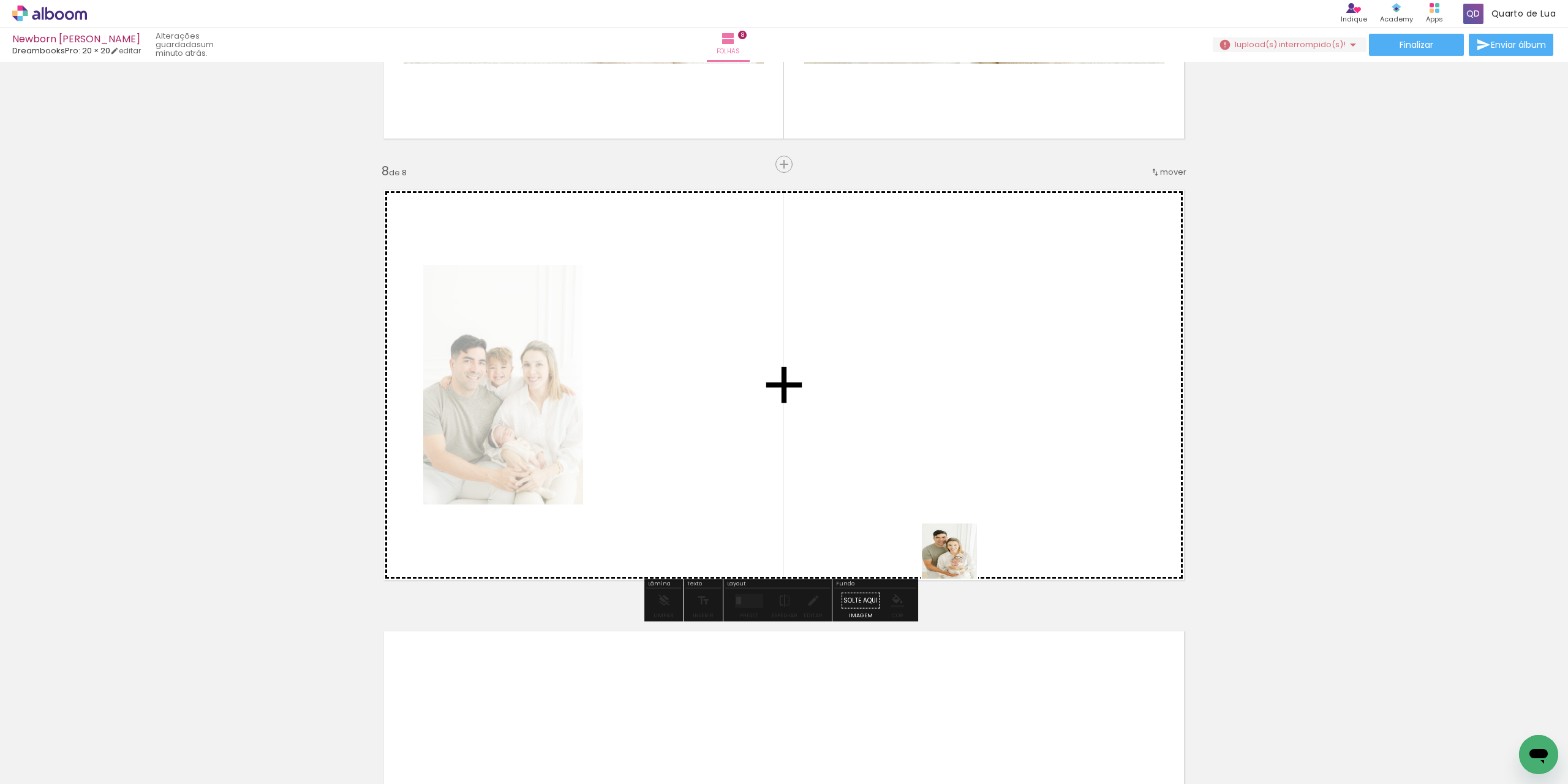
drag, startPoint x: 1109, startPoint y: 746, endPoint x: 942, endPoint y: 465, distance: 326.9
click at [802, 381] on quentale-workspace at bounding box center [784, 392] width 1568 height 784
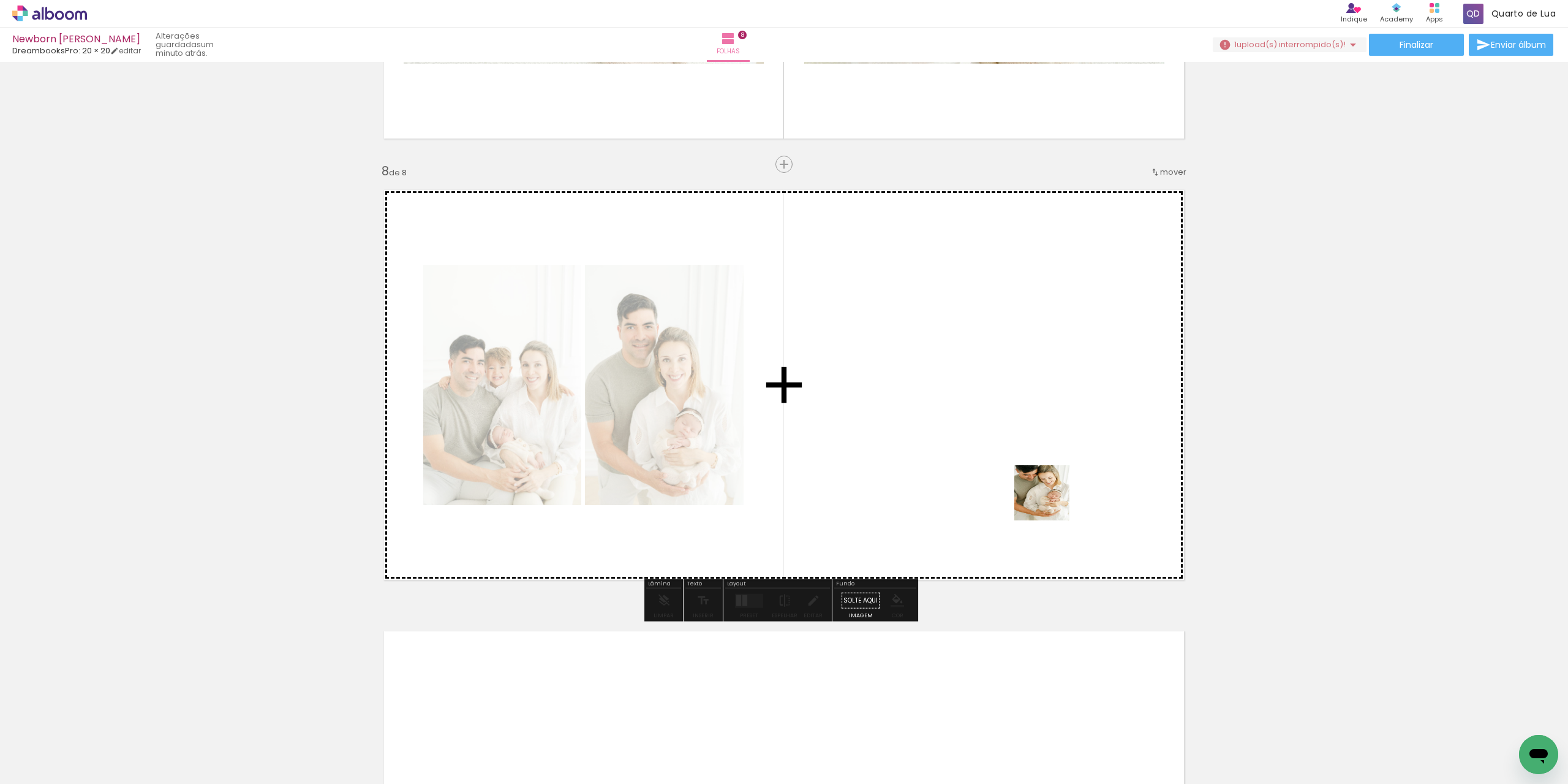
drag, startPoint x: 1172, startPoint y: 750, endPoint x: 1021, endPoint y: 440, distance: 344.8
click at [1021, 440] on quentale-workspace at bounding box center [784, 392] width 1568 height 784
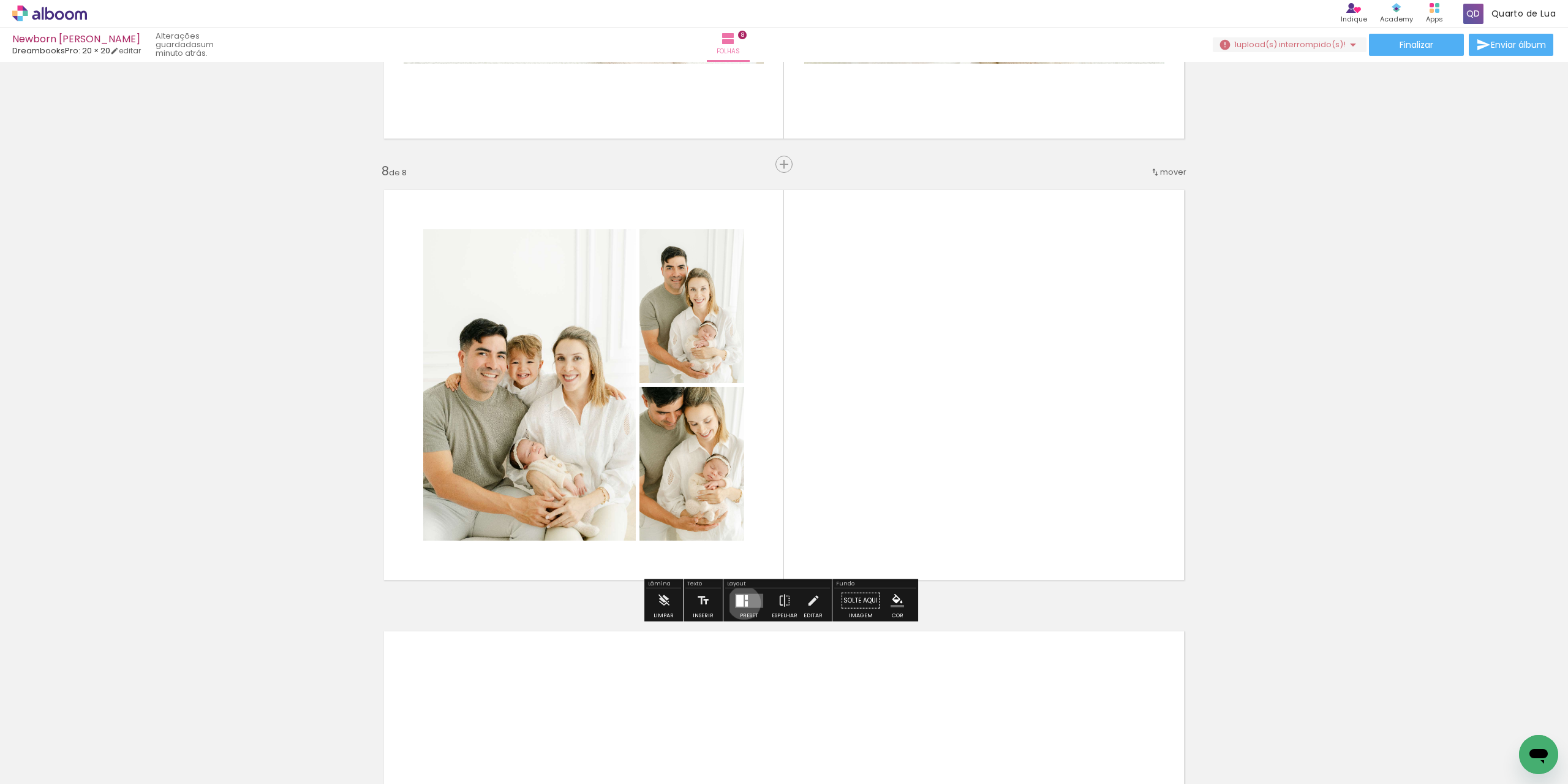
click at [745, 602] on div at bounding box center [746, 603] width 3 height 5
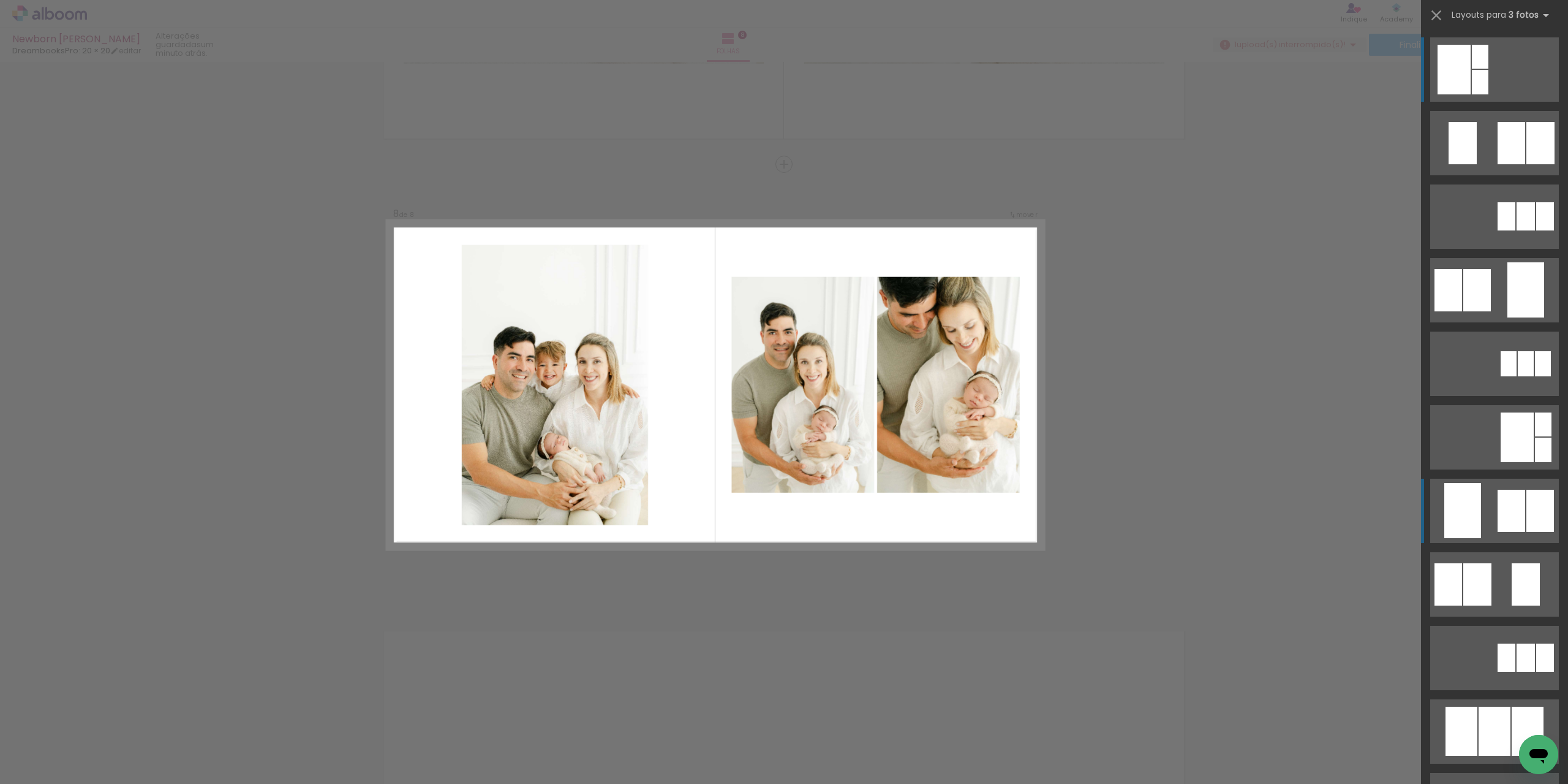
click at [1509, 521] on div at bounding box center [1511, 511] width 28 height 43
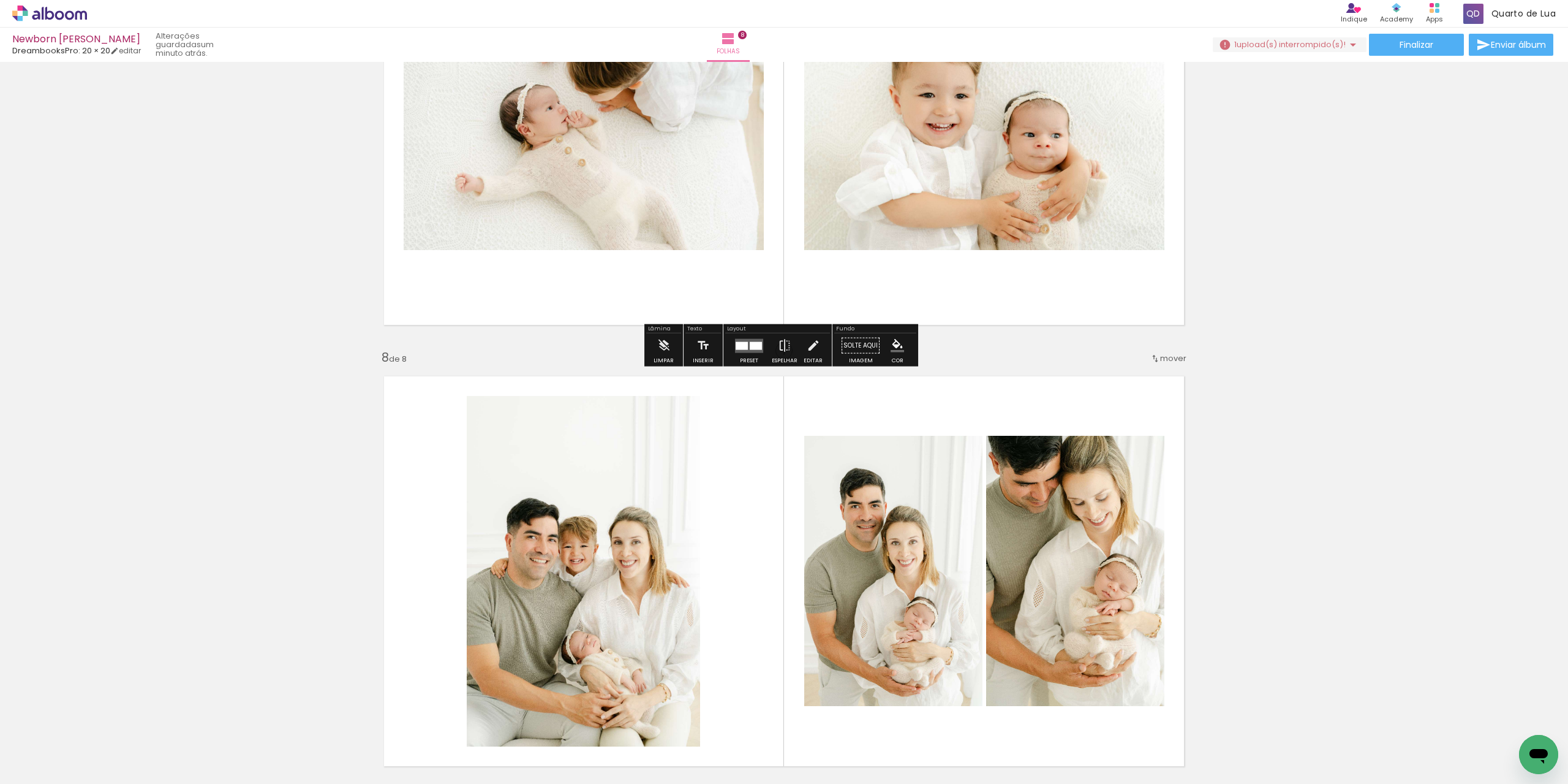
scroll to position [2844, 0]
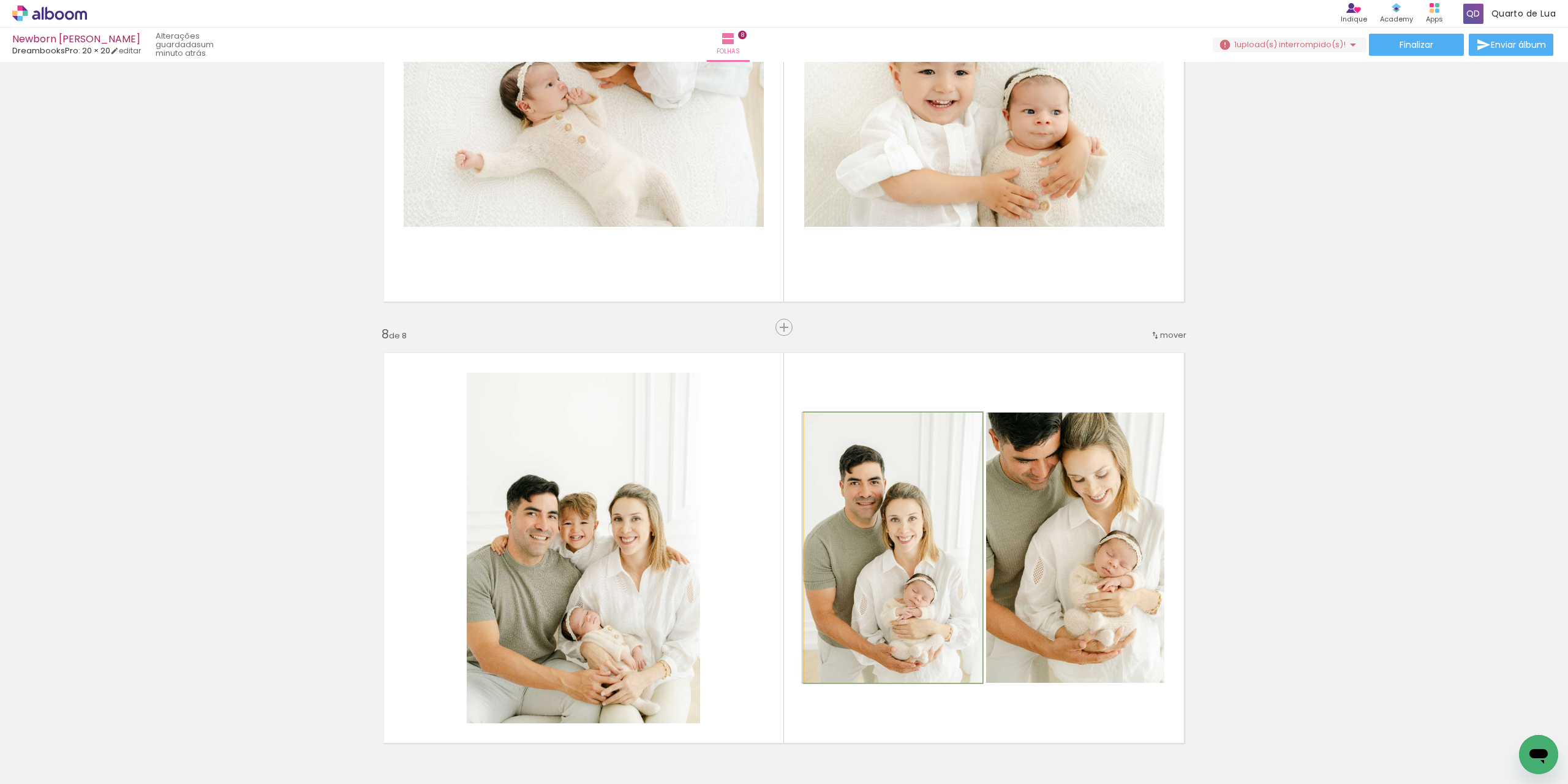
drag, startPoint x: 929, startPoint y: 508, endPoint x: 905, endPoint y: 511, distance: 24.2
drag, startPoint x: 1066, startPoint y: 517, endPoint x: 1082, endPoint y: 564, distance: 49.6
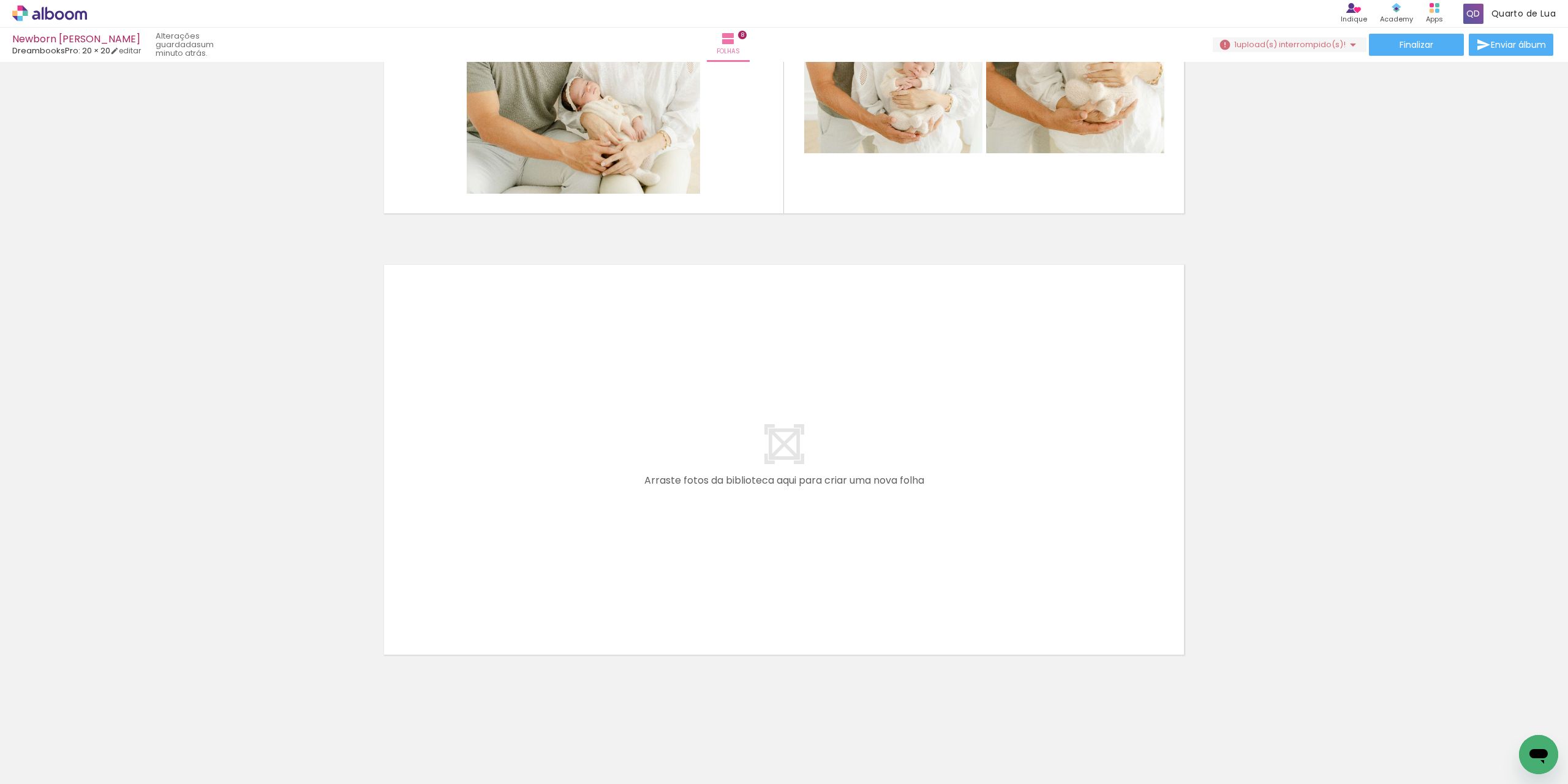
scroll to position [0, 389]
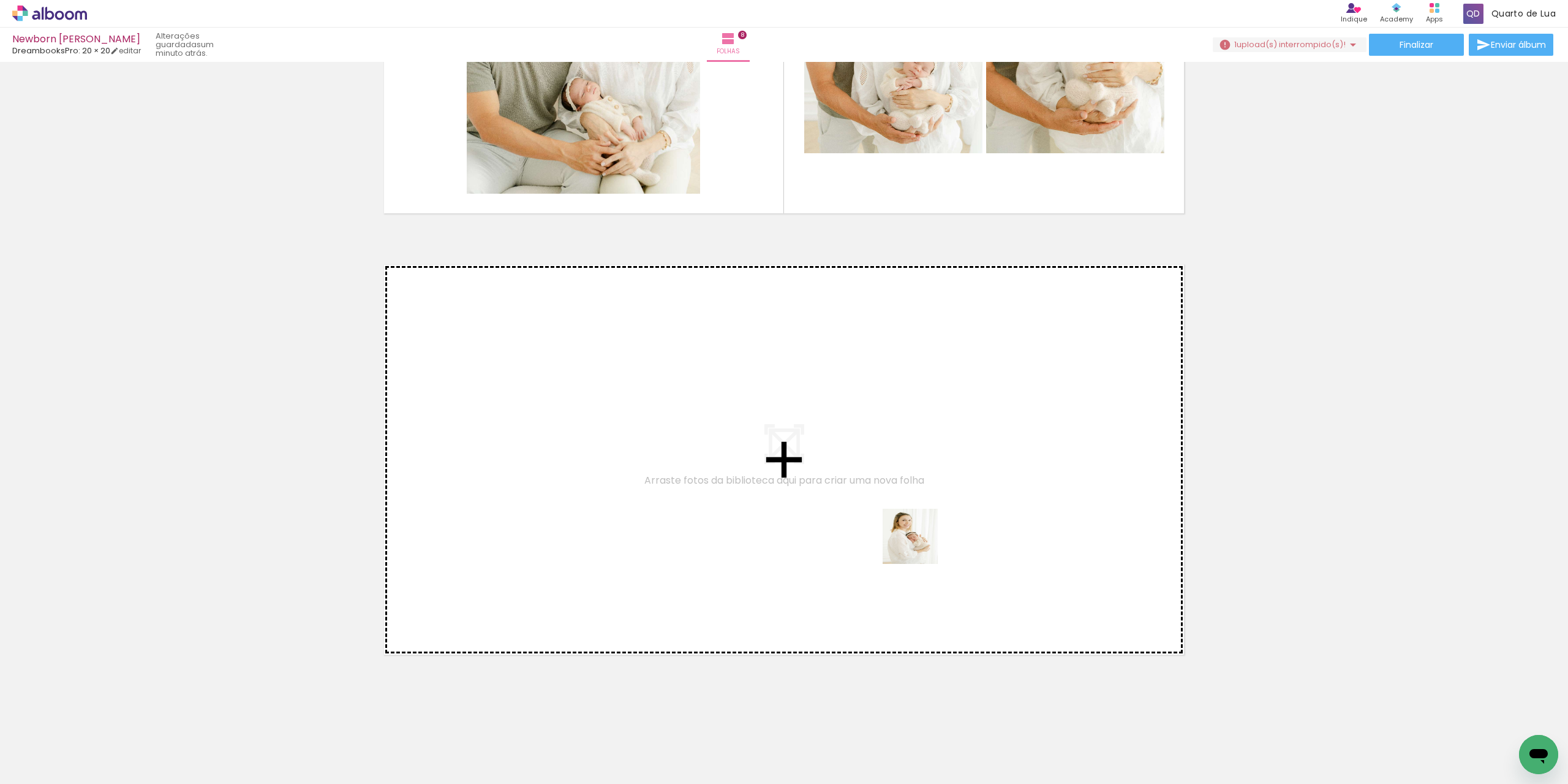
drag, startPoint x: 1013, startPoint y: 698, endPoint x: 888, endPoint y: 508, distance: 227.4
click at [888, 508] on quentale-workspace at bounding box center [784, 392] width 1568 height 784
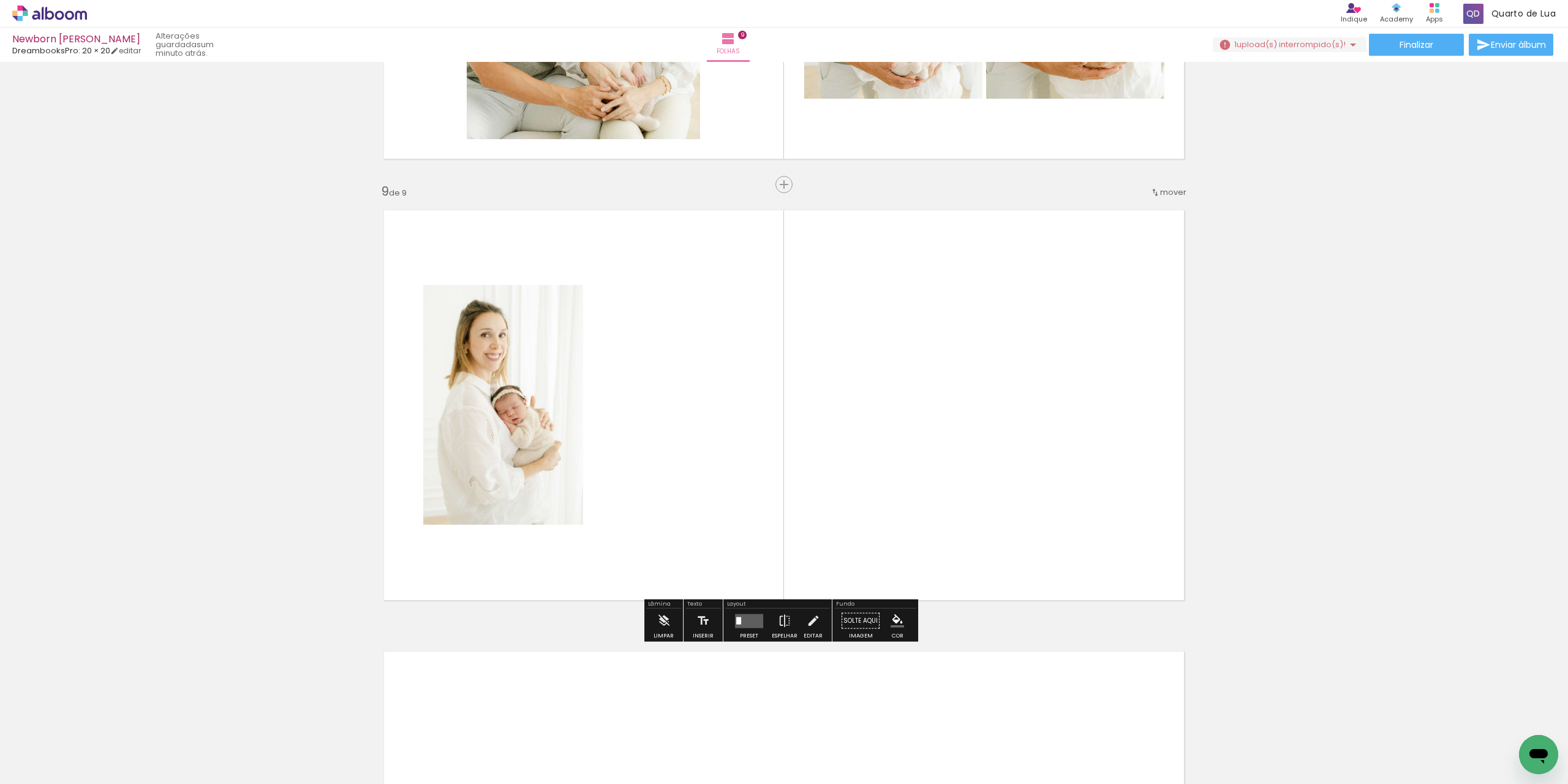
scroll to position [3449, 0]
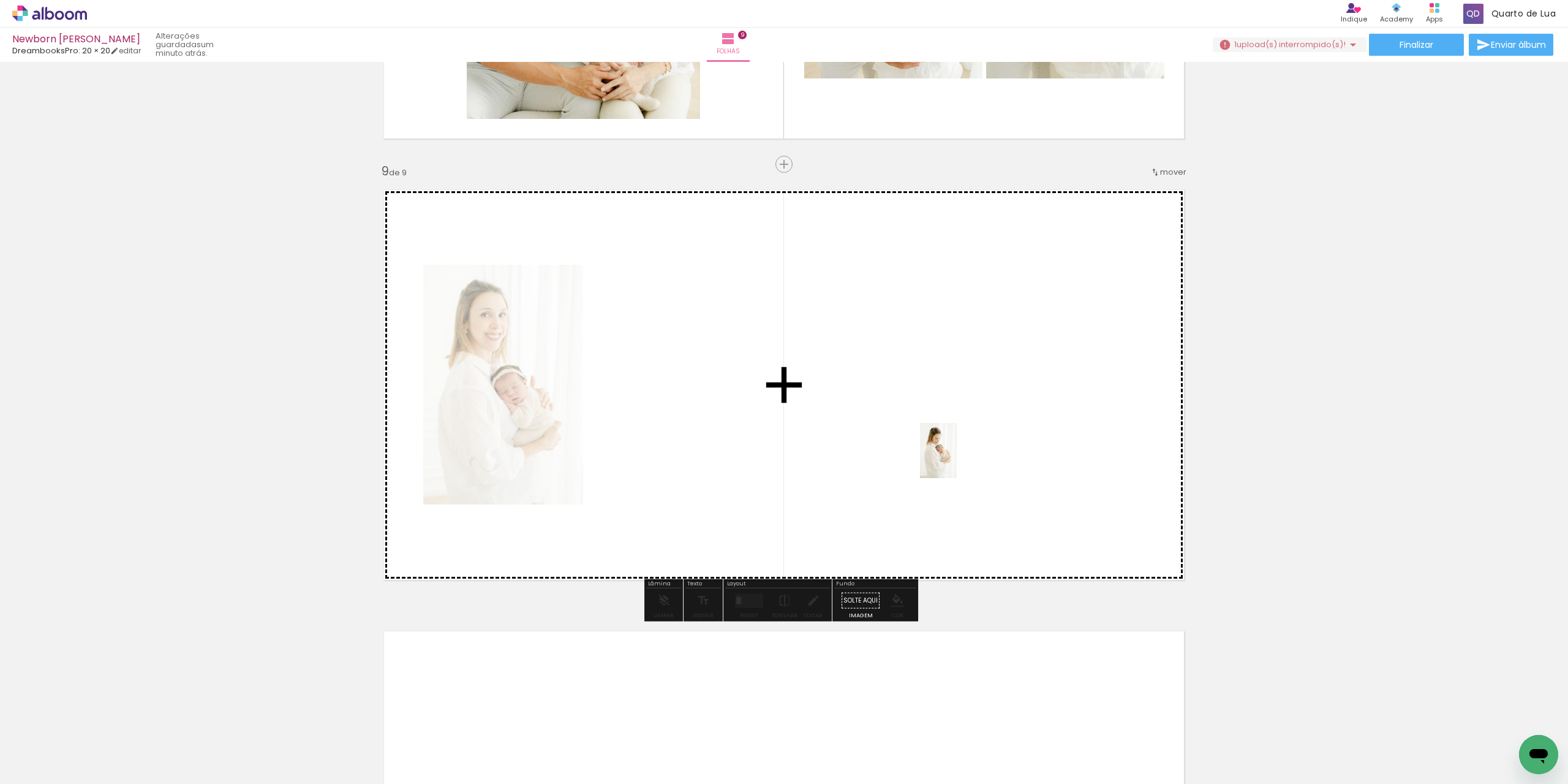
drag, startPoint x: 1128, startPoint y: 764, endPoint x: 942, endPoint y: 460, distance: 356.4
click at [941, 433] on quentale-workspace at bounding box center [784, 392] width 1568 height 784
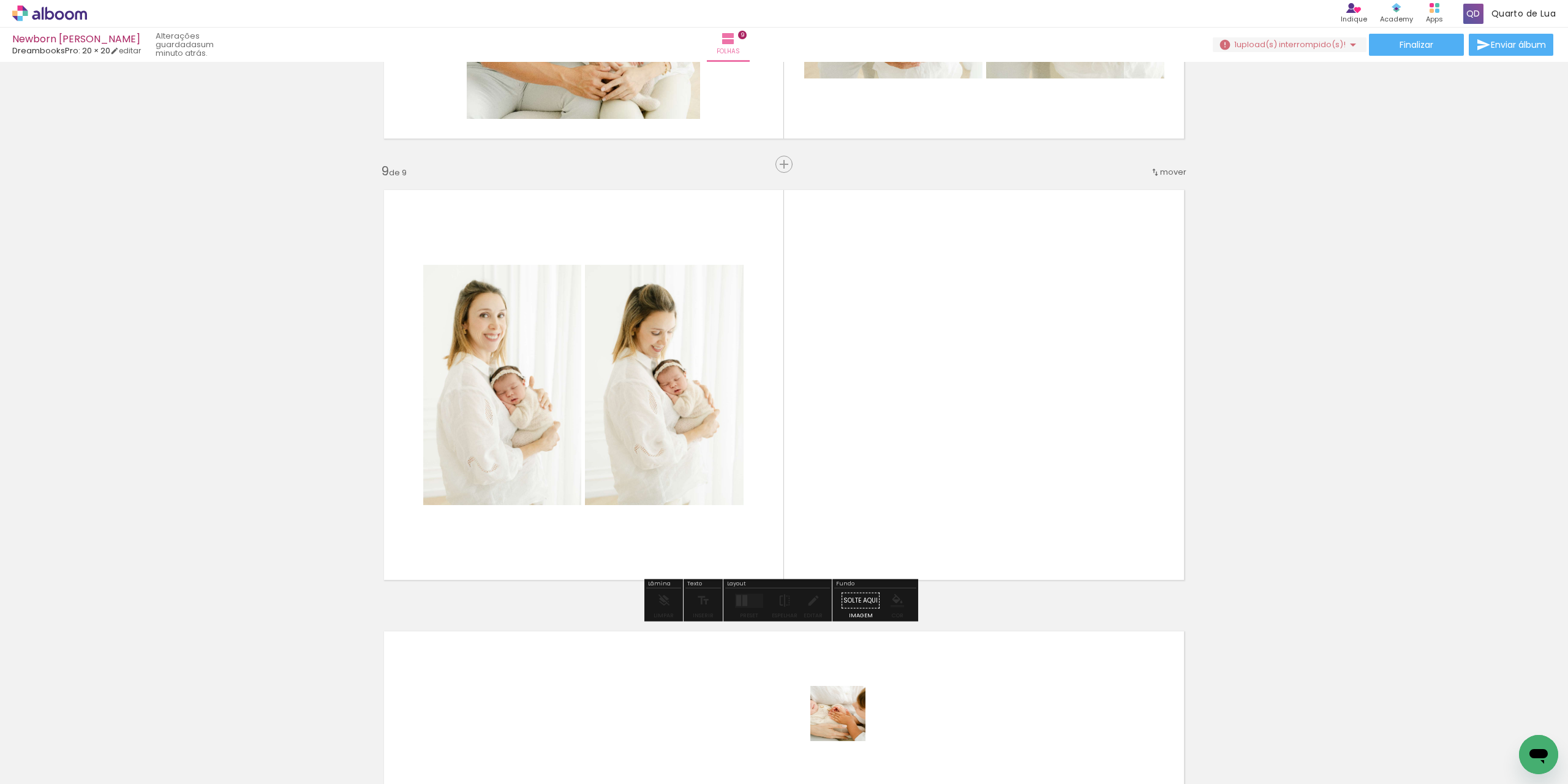
drag, startPoint x: 846, startPoint y: 734, endPoint x: 893, endPoint y: 418, distance: 319.5
click at [872, 399] on quentale-workspace at bounding box center [784, 392] width 1568 height 784
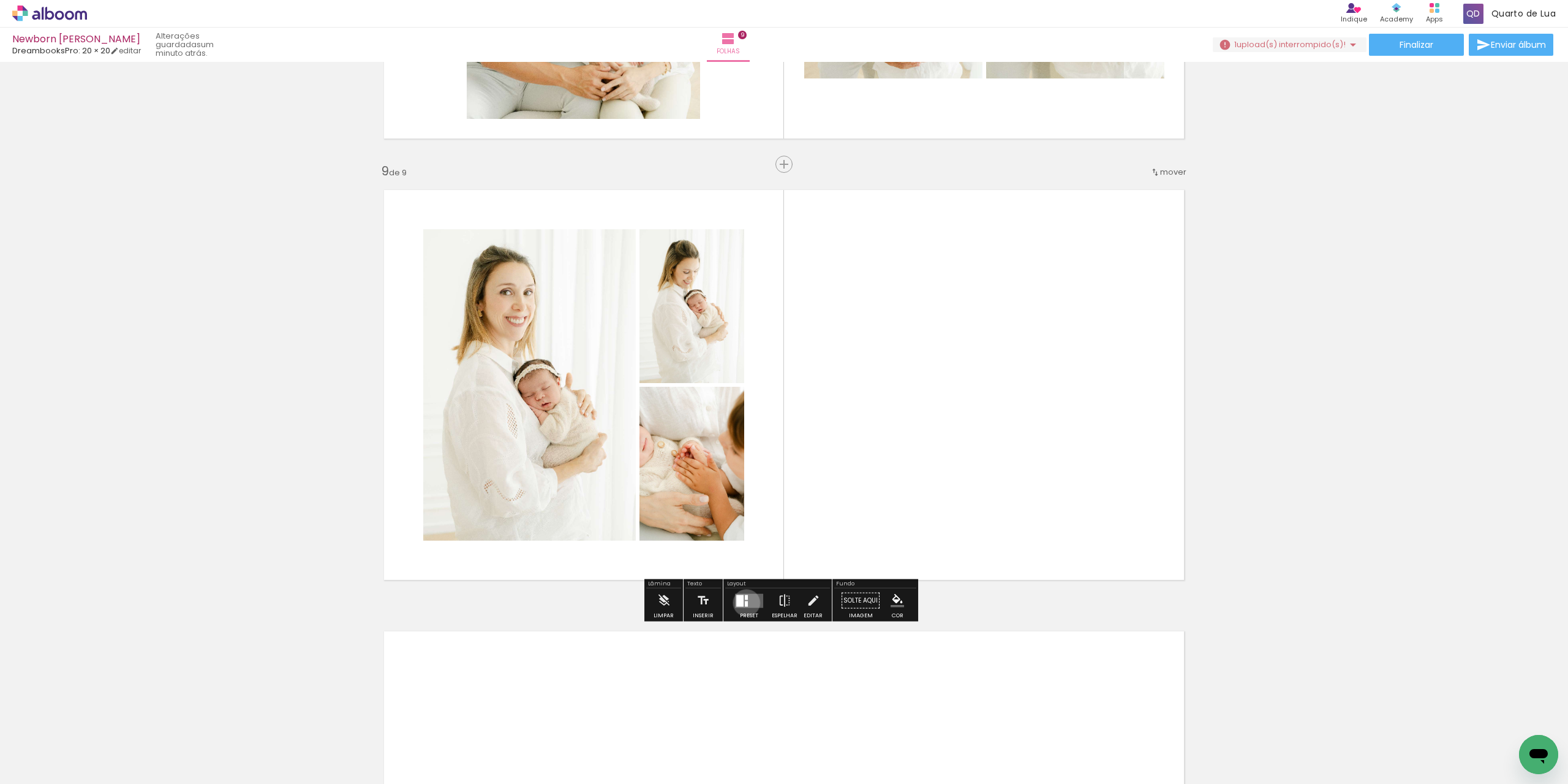
drag, startPoint x: 747, startPoint y: 600, endPoint x: 968, endPoint y: 570, distance: 223.0
click at [749, 599] on quentale-layouter at bounding box center [750, 601] width 28 height 14
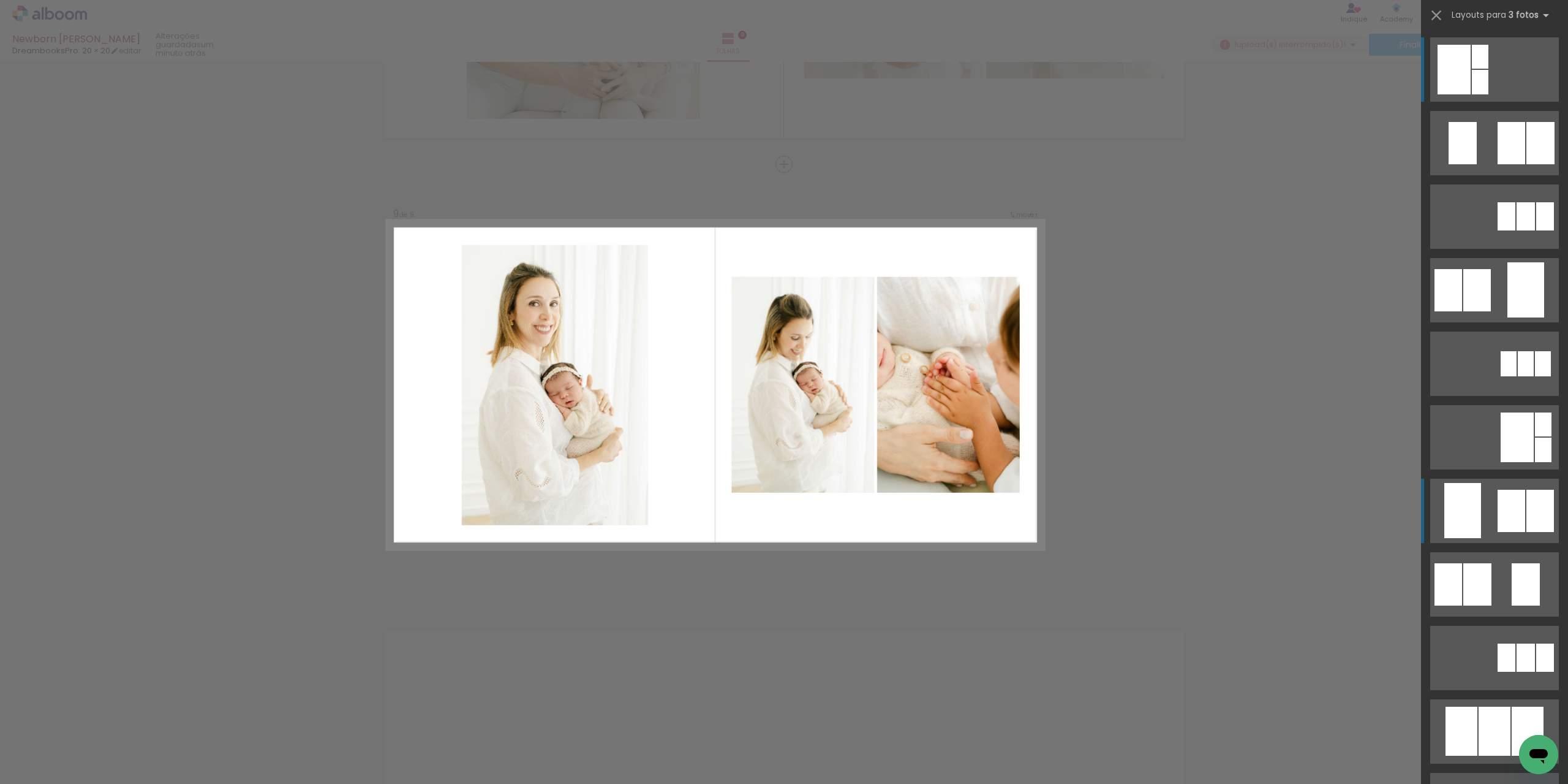
click at [1498, 519] on div at bounding box center [1511, 511] width 28 height 43
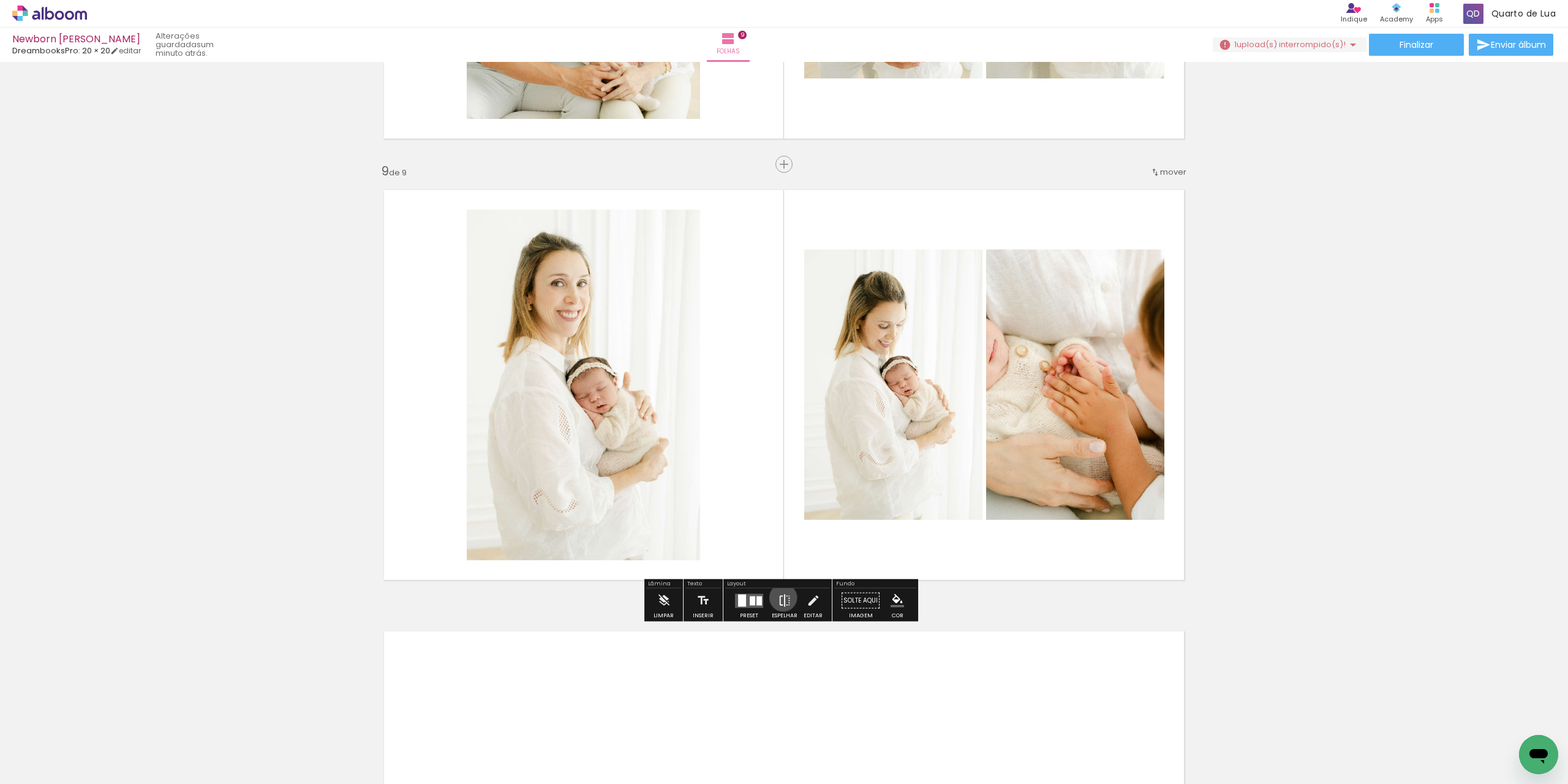
drag, startPoint x: 781, startPoint y: 597, endPoint x: 785, endPoint y: 590, distance: 8.1
click at [784, 594] on iron-icon at bounding box center [784, 601] width 13 height 25
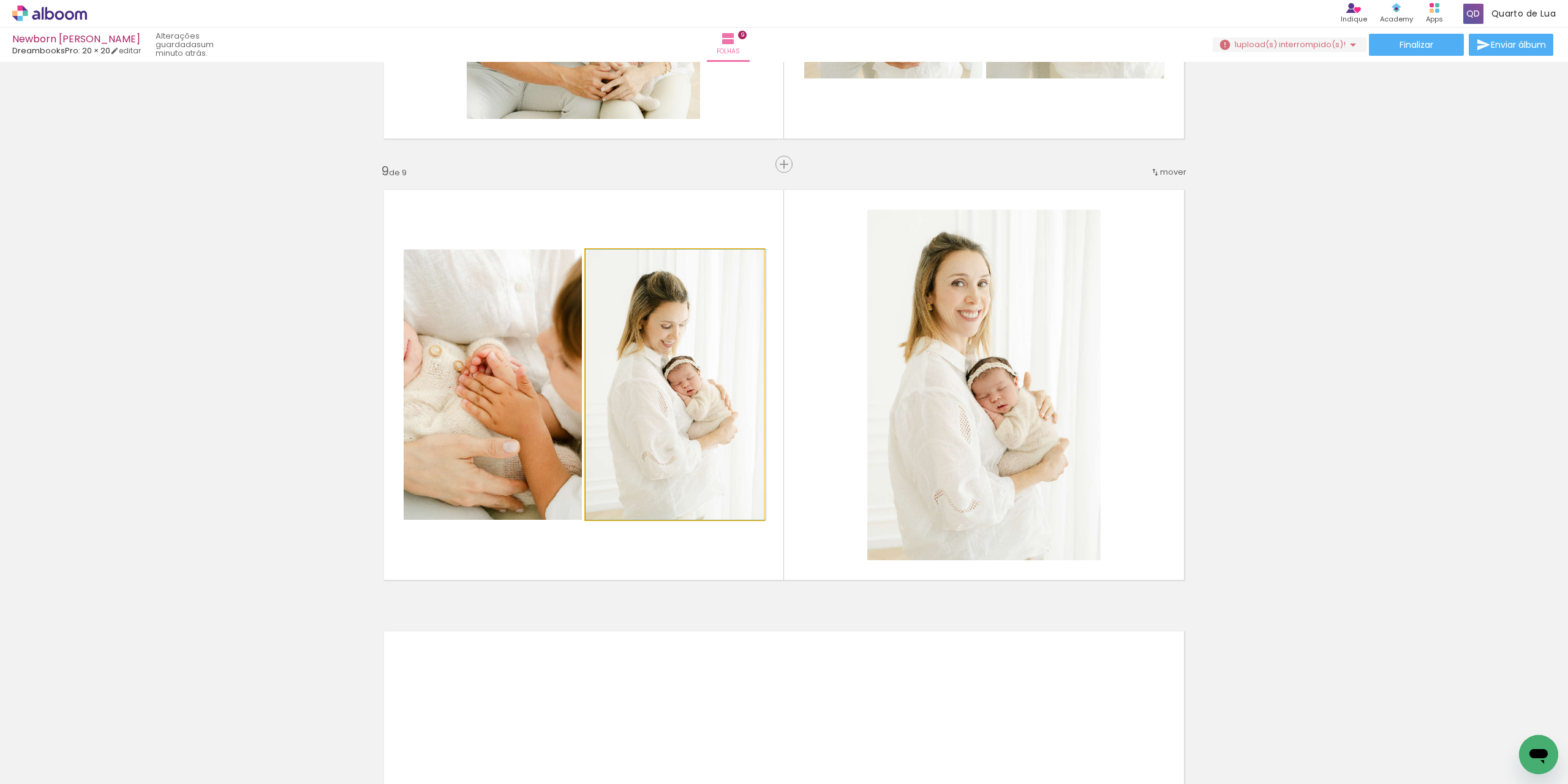
drag, startPoint x: 680, startPoint y: 399, endPoint x: 729, endPoint y: 386, distance: 50.7
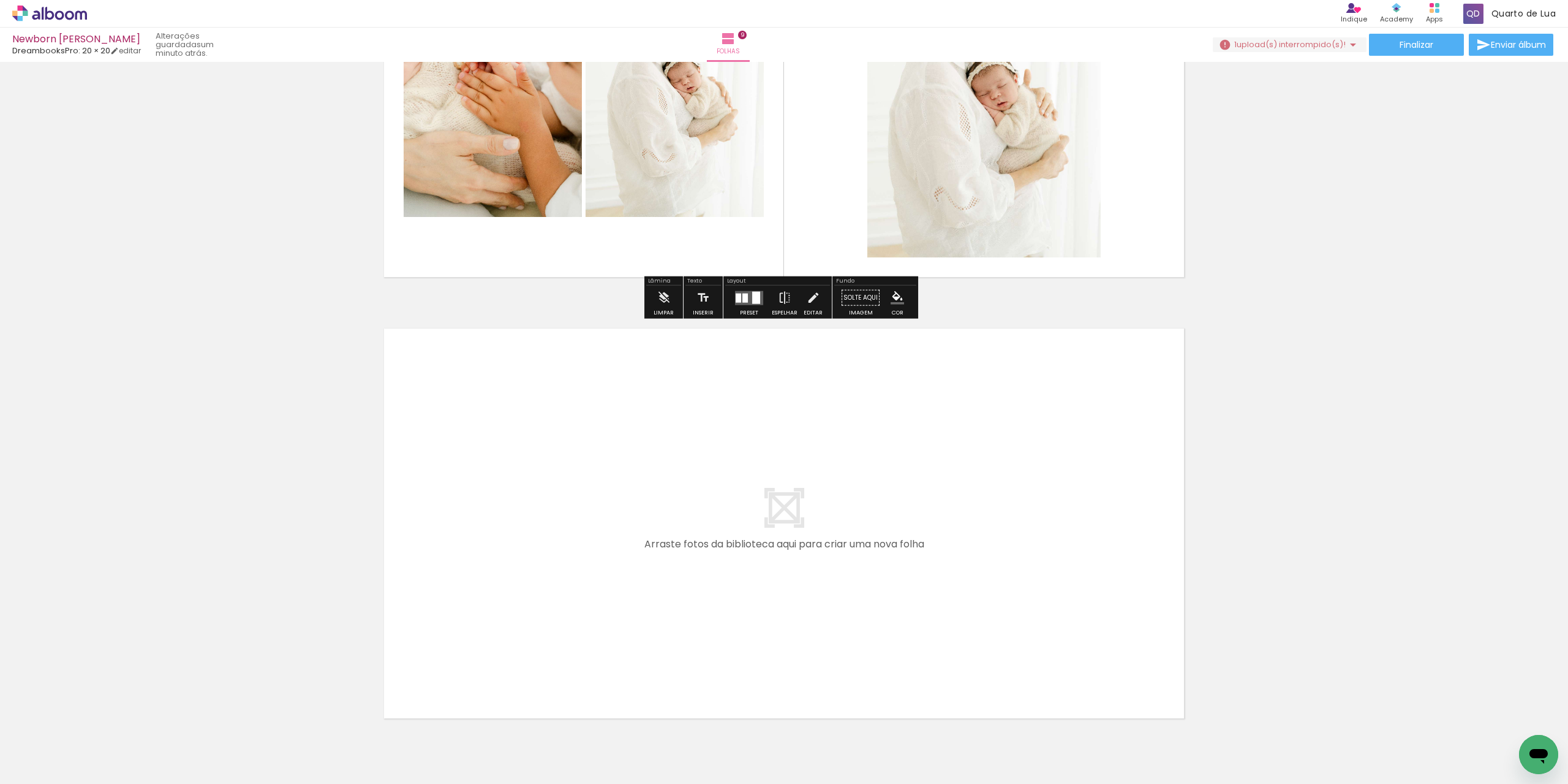
scroll to position [3815, 0]
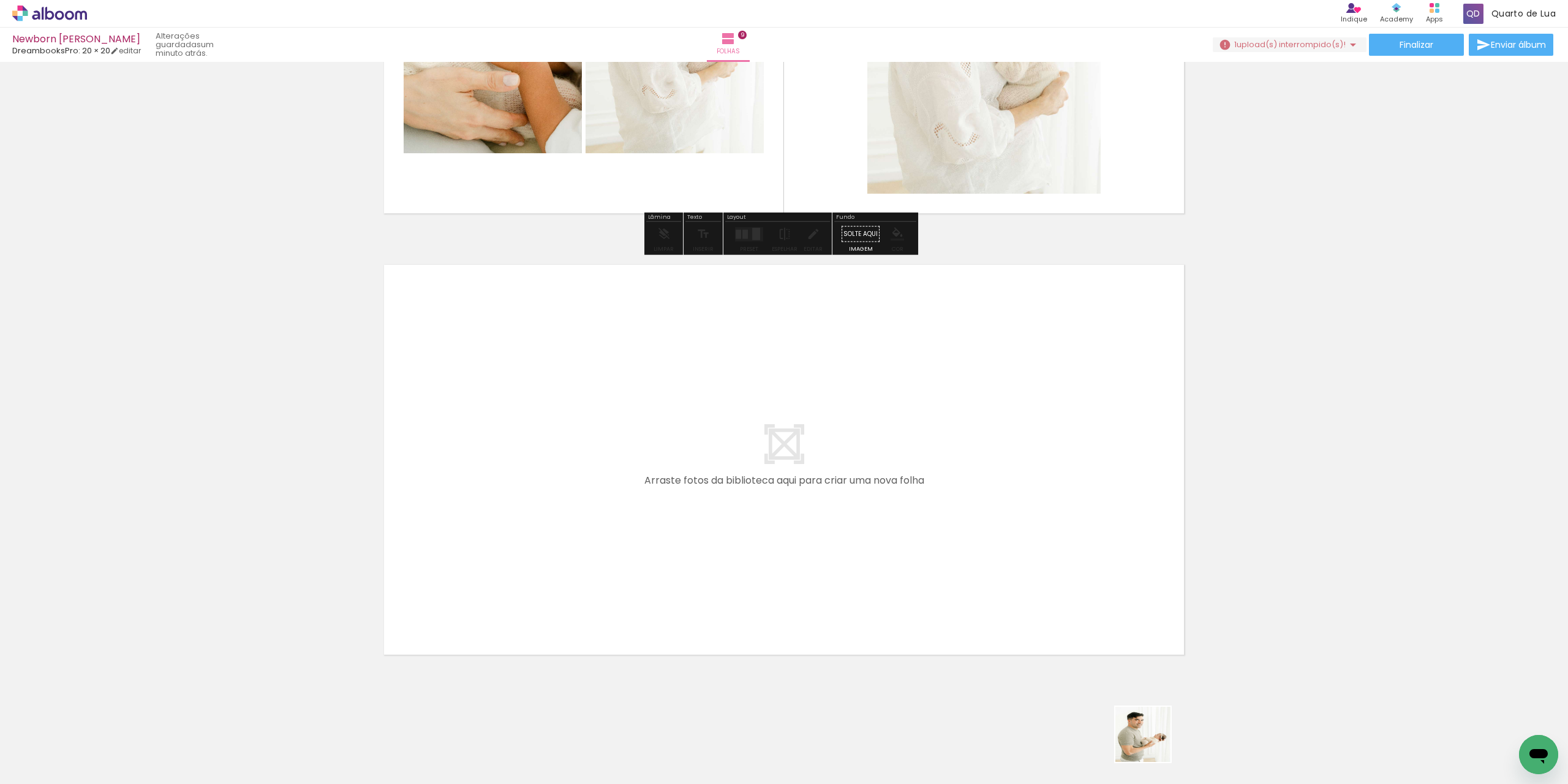
drag, startPoint x: 1161, startPoint y: 748, endPoint x: 975, endPoint y: 522, distance: 292.7
click at [975, 522] on quentale-workspace at bounding box center [784, 392] width 1568 height 784
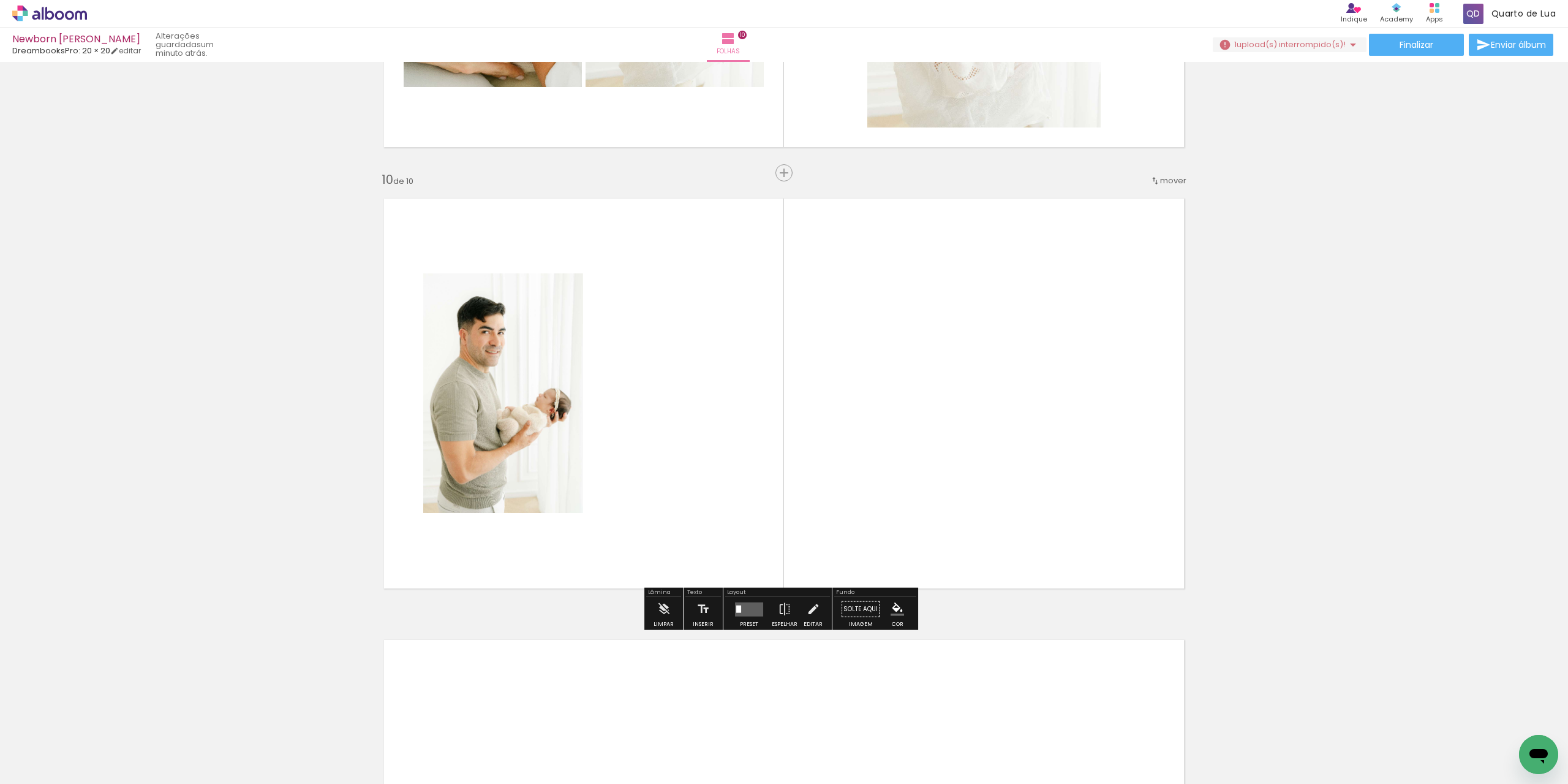
scroll to position [3891, 0]
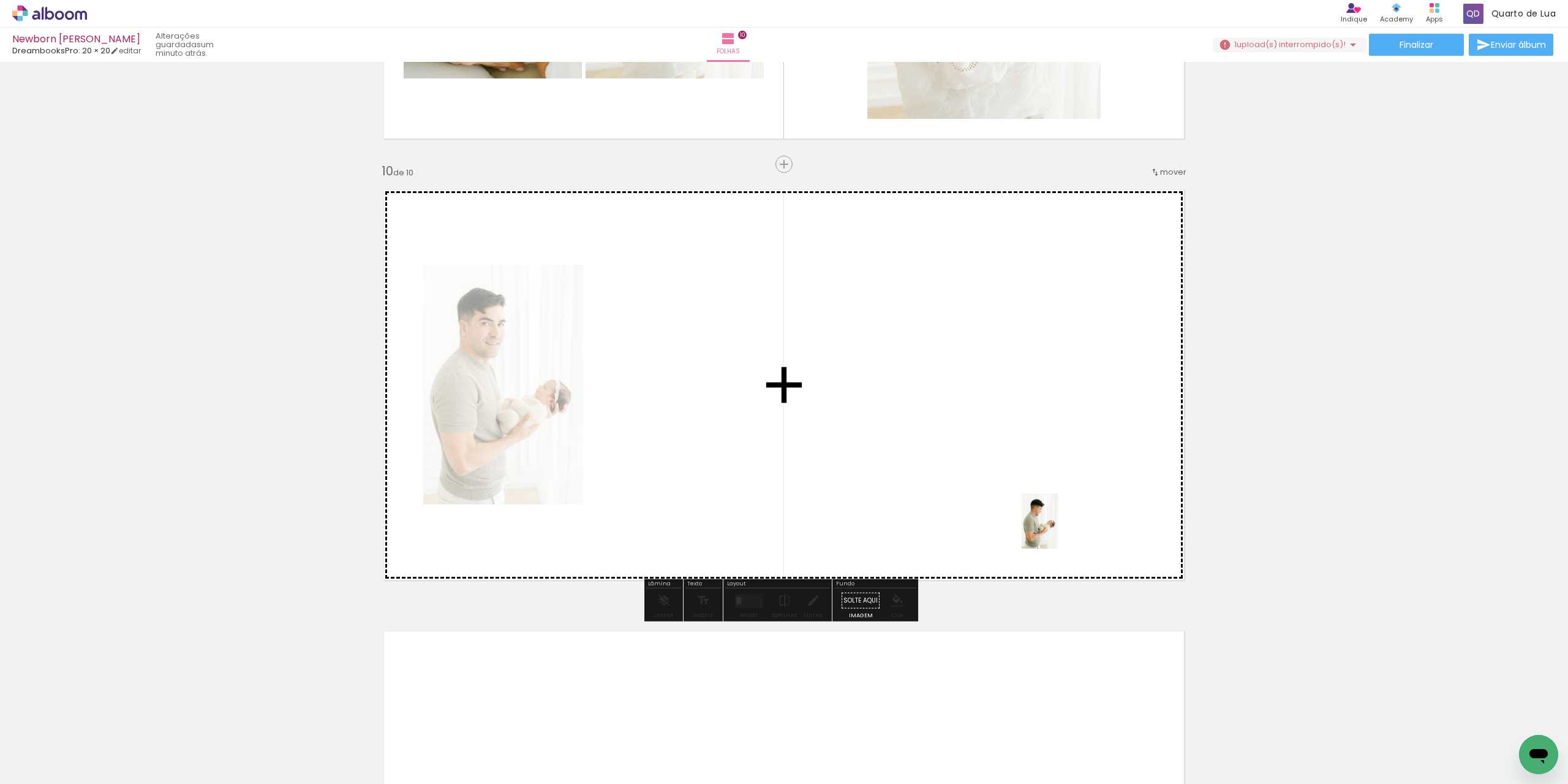
drag, startPoint x: 1226, startPoint y: 726, endPoint x: 1047, endPoint y: 479, distance: 305.0
click at [1034, 486] on quentale-workspace at bounding box center [784, 392] width 1568 height 784
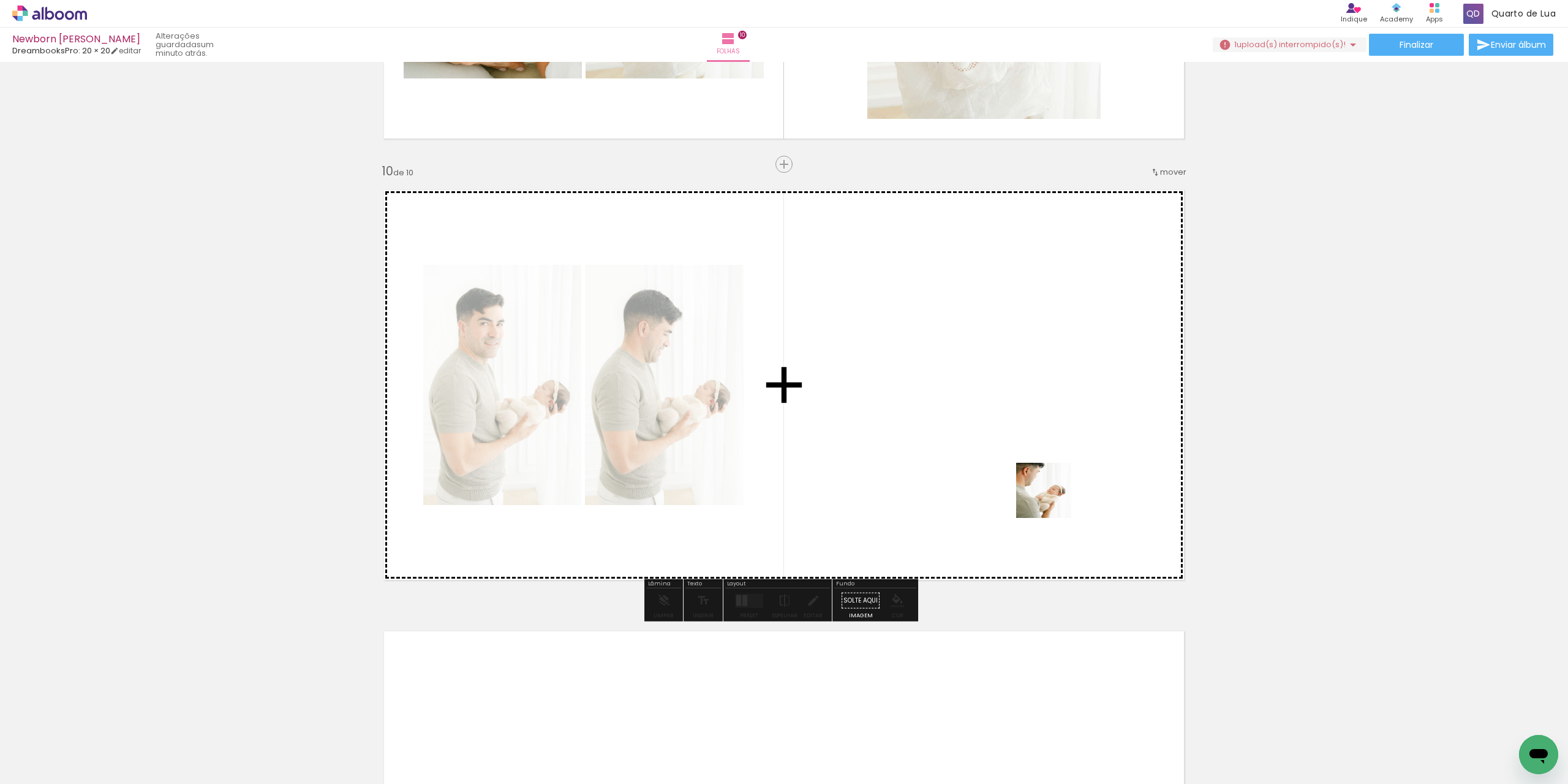
drag, startPoint x: 1312, startPoint y: 735, endPoint x: 1054, endPoint y: 499, distance: 349.7
click at [1050, 496] on quentale-workspace at bounding box center [784, 392] width 1568 height 784
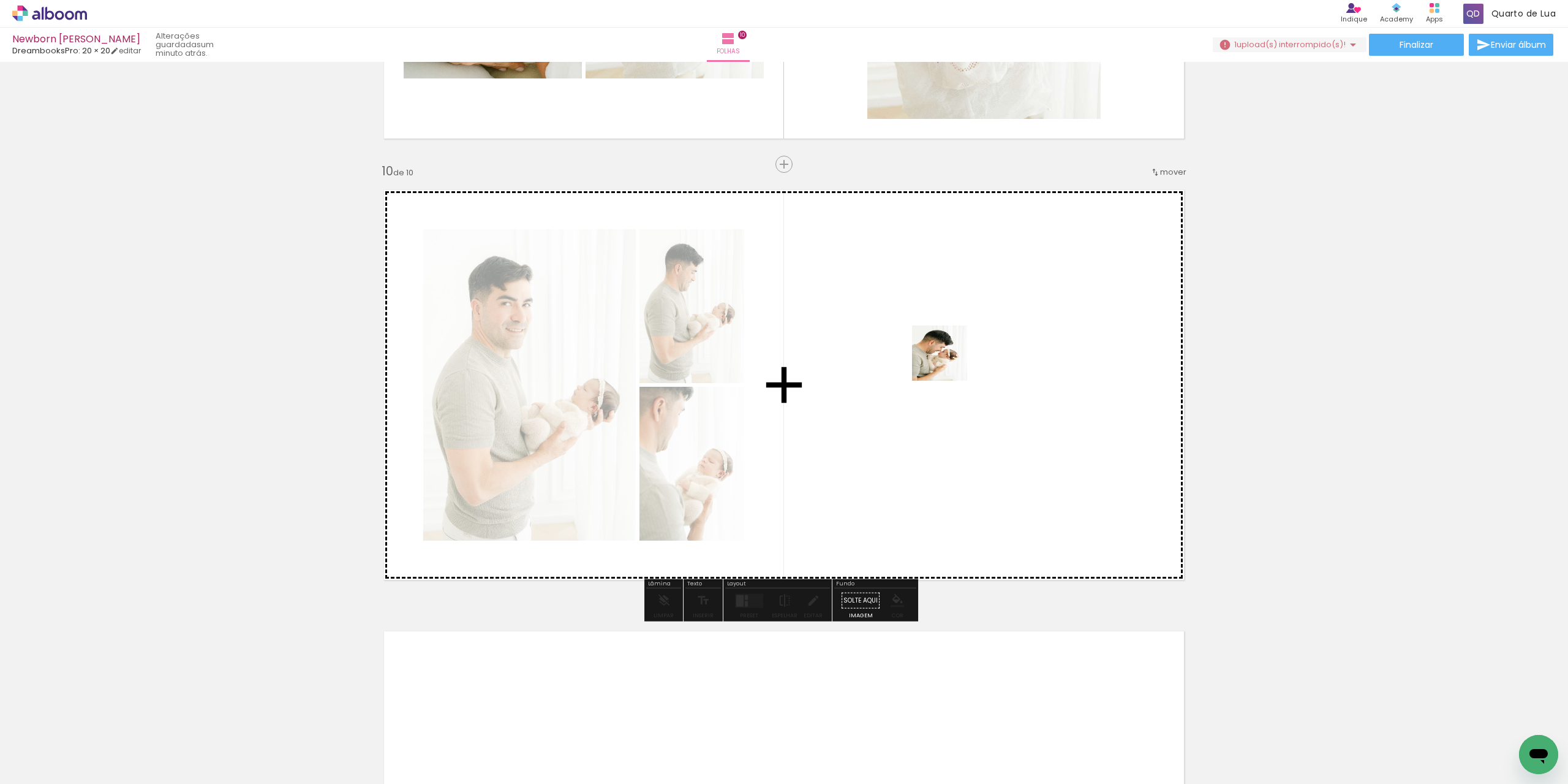
drag, startPoint x: 1382, startPoint y: 739, endPoint x: 907, endPoint y: 366, distance: 603.9
click at [926, 346] on quentale-workspace at bounding box center [784, 392] width 1568 height 784
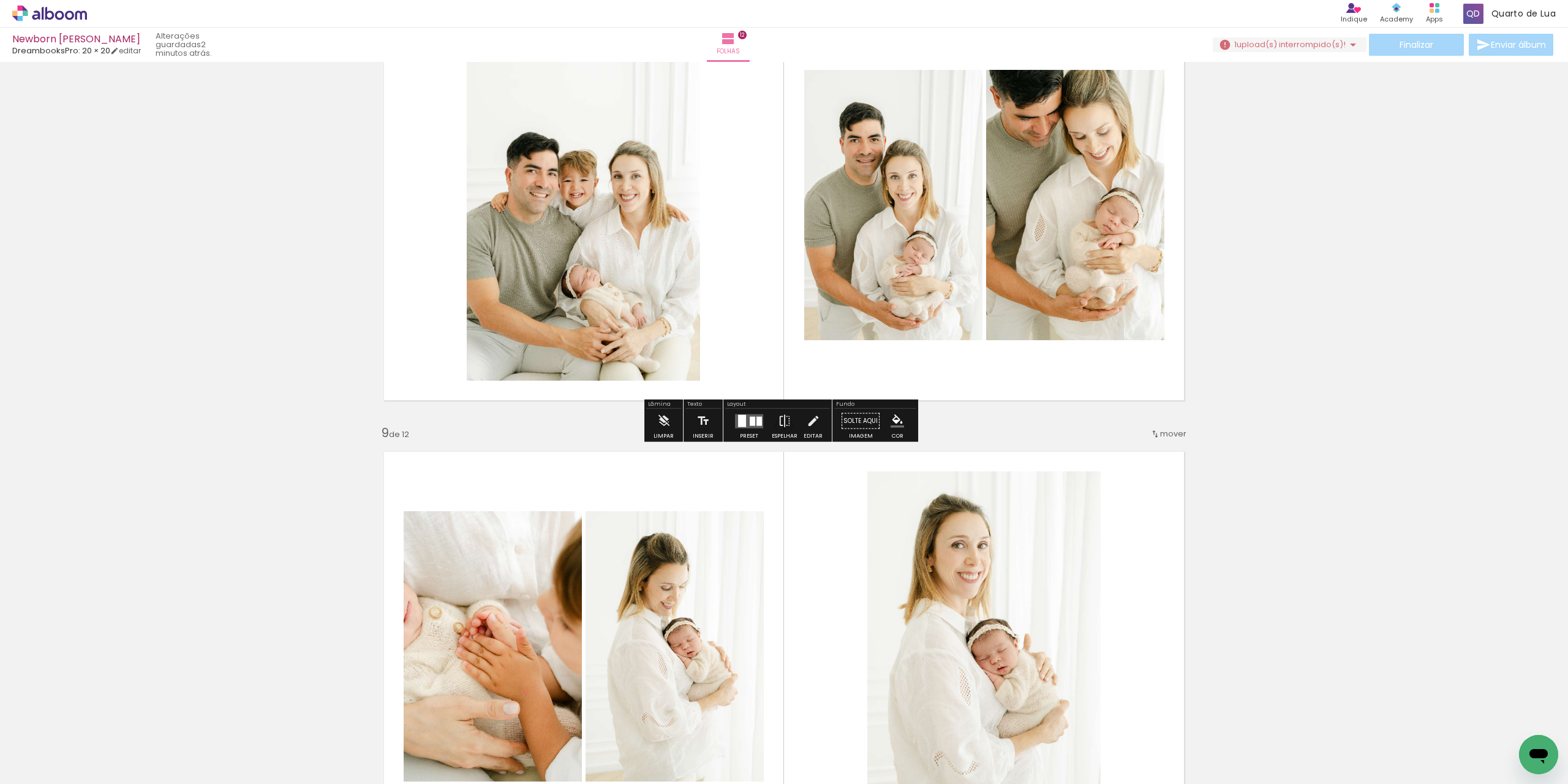
scroll to position [3350, 0]
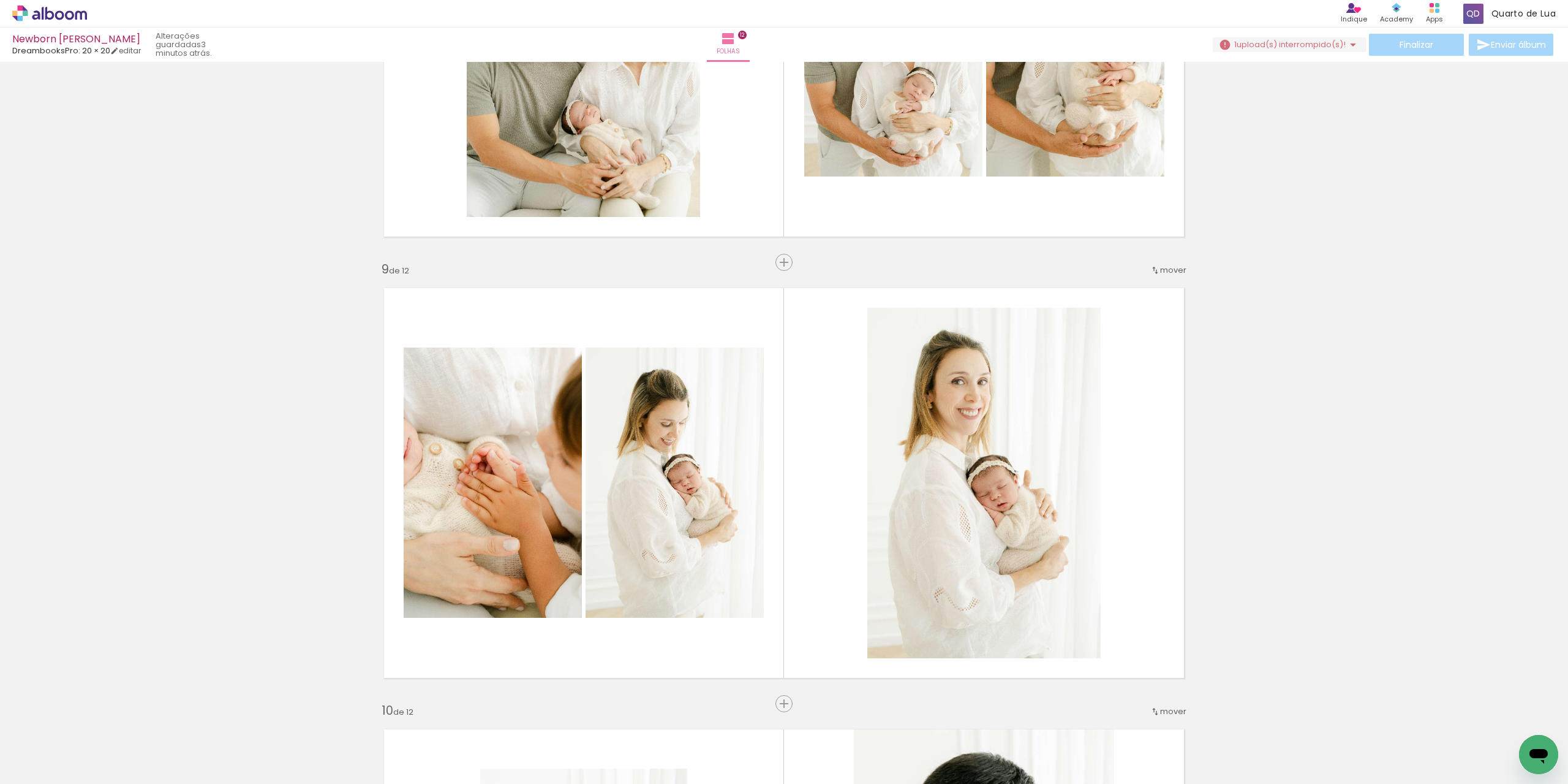
scroll to position [0, 389]
